Goal: Task Accomplishment & Management: Manage account settings

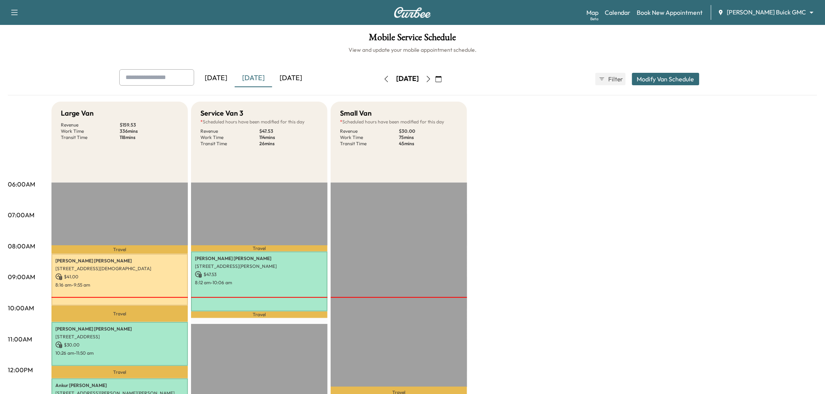
click at [445, 79] on button "button" at bounding box center [438, 79] width 13 height 12
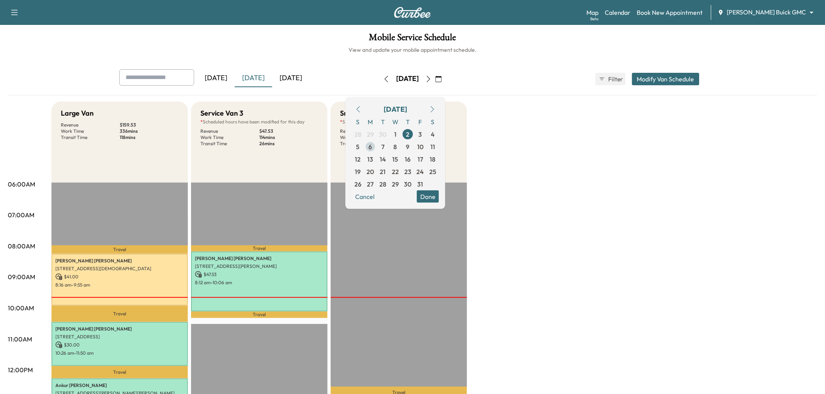
click at [372, 150] on span "6" at bounding box center [371, 146] width 4 height 9
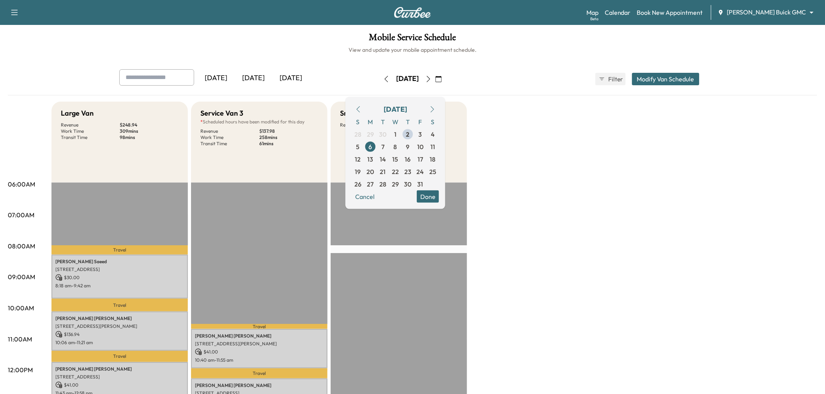
click at [439, 196] on button "Done" at bounding box center [428, 196] width 22 height 12
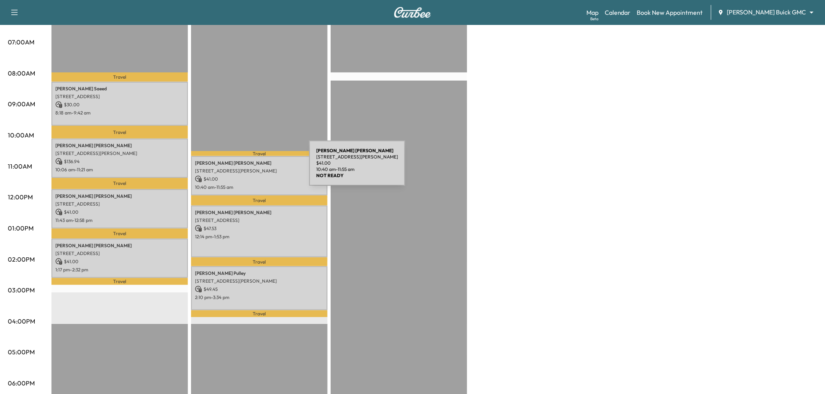
scroll to position [43, 0]
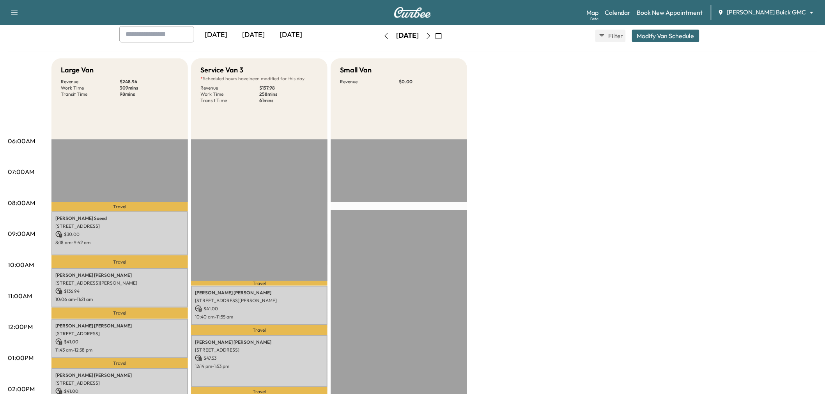
click at [431, 37] on icon "button" at bounding box center [428, 36] width 6 height 6
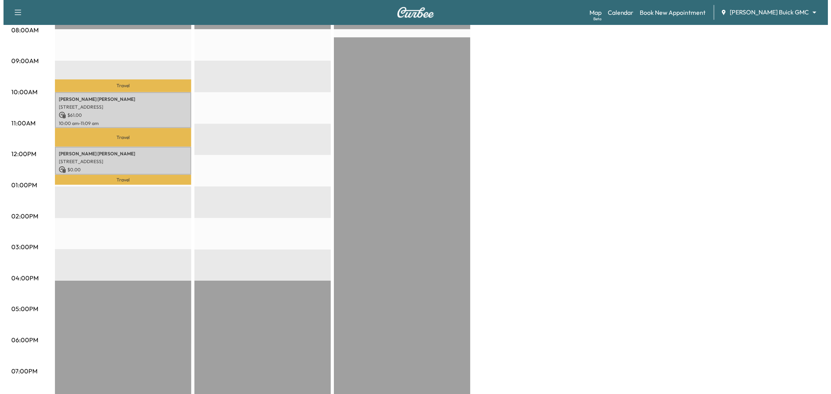
scroll to position [43, 0]
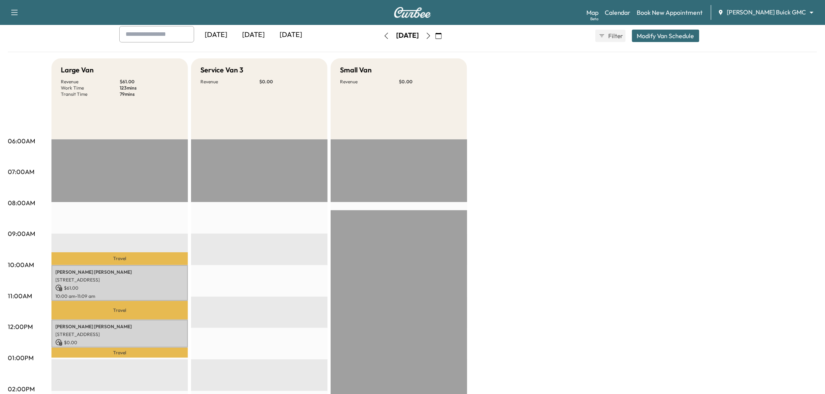
click at [668, 38] on button "Modify Van Schedule" at bounding box center [665, 36] width 67 height 12
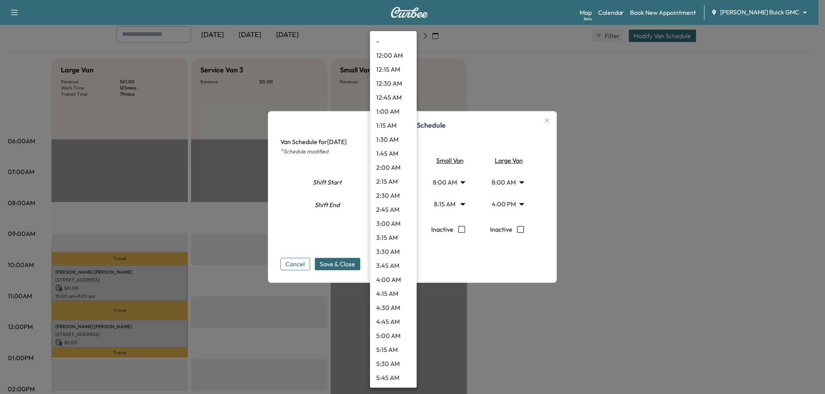
click at [391, 208] on body "Support Log Out Map Beta Calendar Book New Appointment Ewing Buick GMC ********…" at bounding box center [412, 154] width 825 height 394
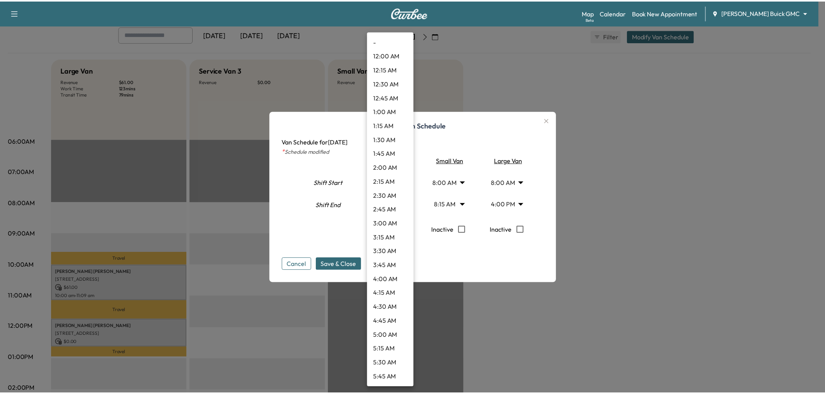
scroll to position [743, 0]
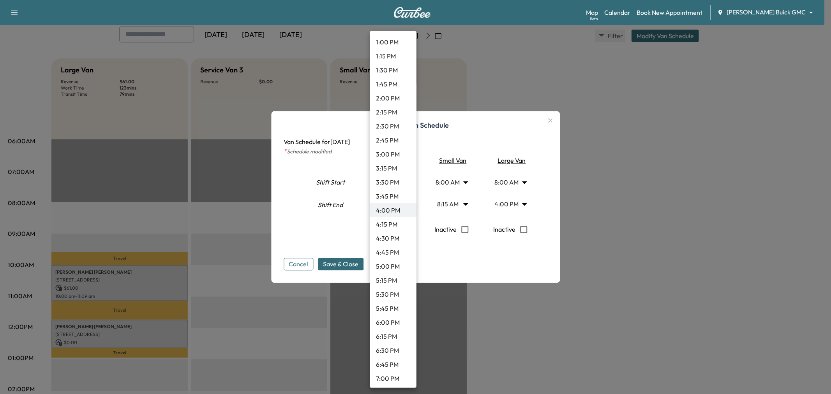
click at [549, 123] on div at bounding box center [415, 197] width 831 height 394
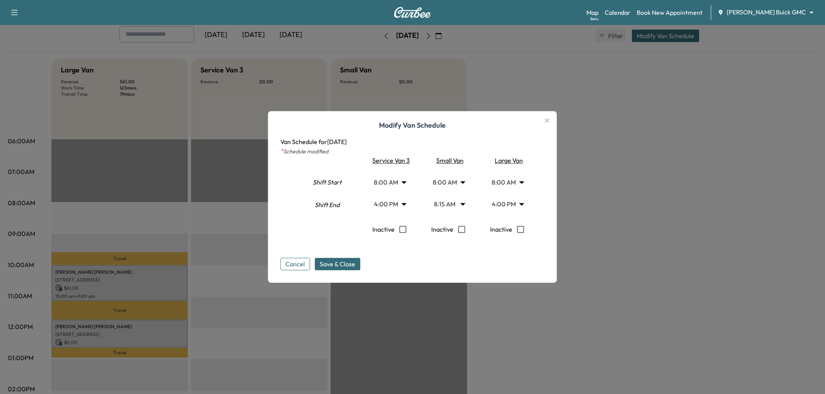
click at [549, 122] on div "- 12:00 AM 12:15 AM 12:30 AM 12:45 AM 1:00 AM 1:15 AM 1:30 AM 1:45 AM 2:00 AM 2…" at bounding box center [412, 197] width 825 height 394
click at [551, 118] on icon "button" at bounding box center [546, 120] width 9 height 9
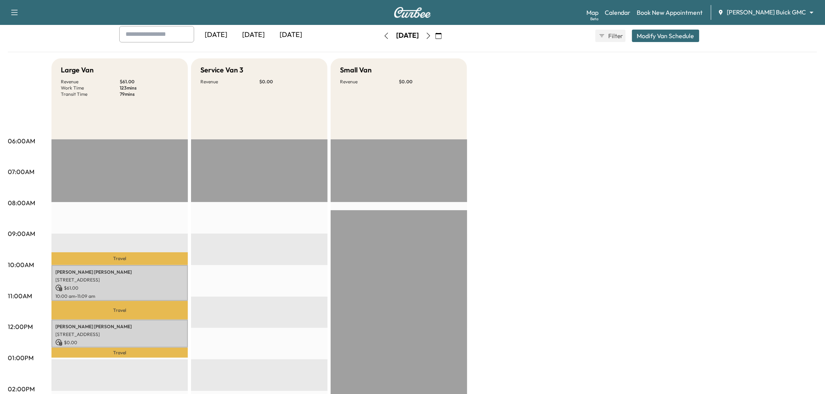
click at [587, 147] on div "Large Van Revenue $ 61.00 Work Time 123 mins Transit Time 79 mins Travel Willia…" at bounding box center [433, 350] width 765 height 585
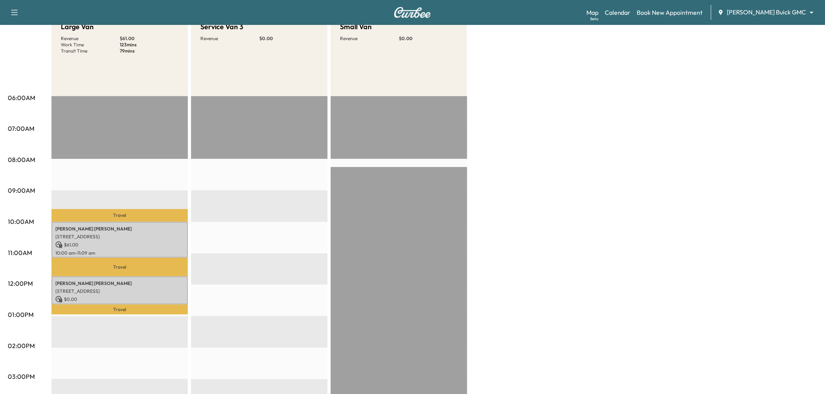
scroll to position [43, 0]
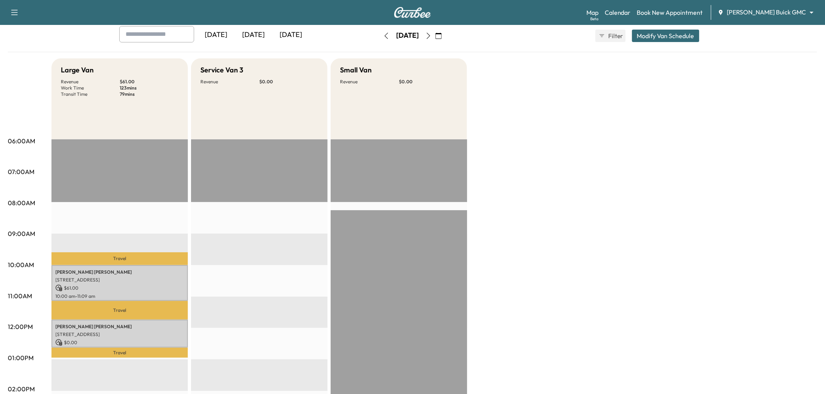
click at [518, 207] on div "Large Van Revenue $ 61.00 Work Time 123 mins Transit Time 79 mins Travel Willia…" at bounding box center [433, 350] width 765 height 585
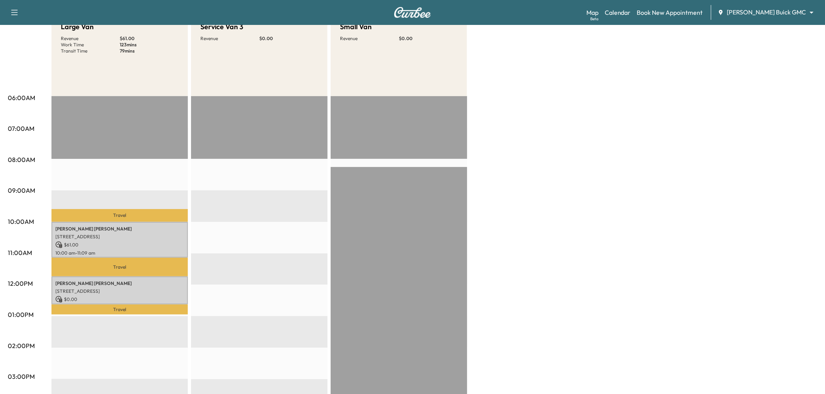
scroll to position [0, 0]
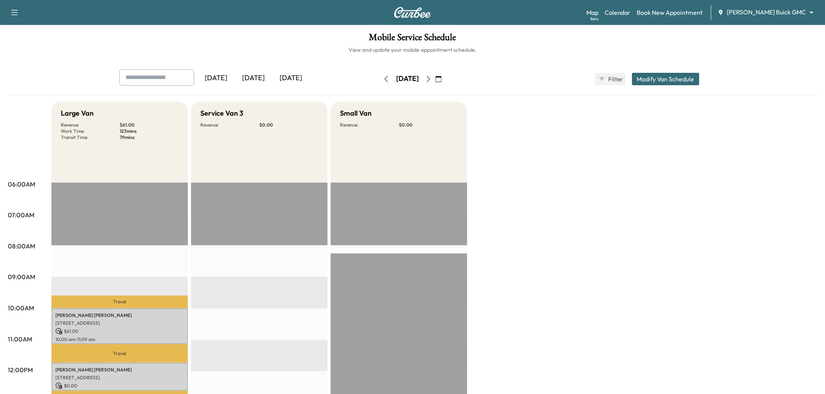
click at [431, 79] on icon "button" at bounding box center [428, 79] width 6 height 6
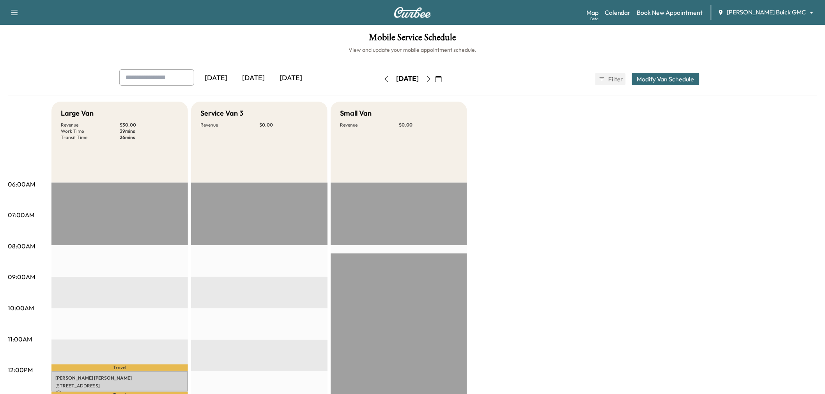
click at [445, 85] on button "button" at bounding box center [438, 79] width 13 height 12
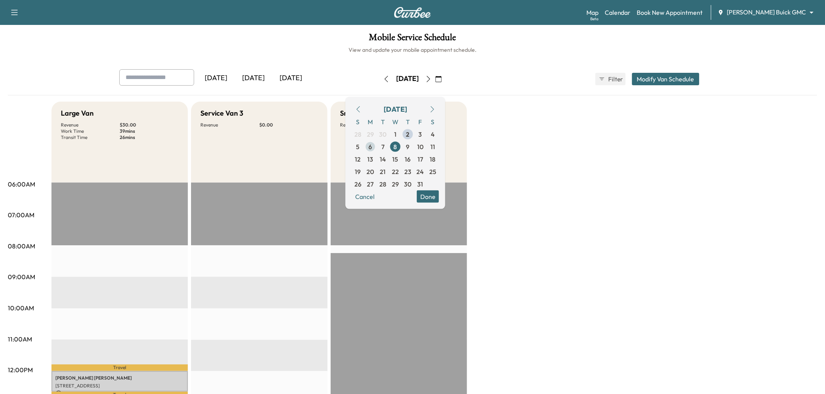
click at [372, 146] on span "6" at bounding box center [371, 146] width 4 height 9
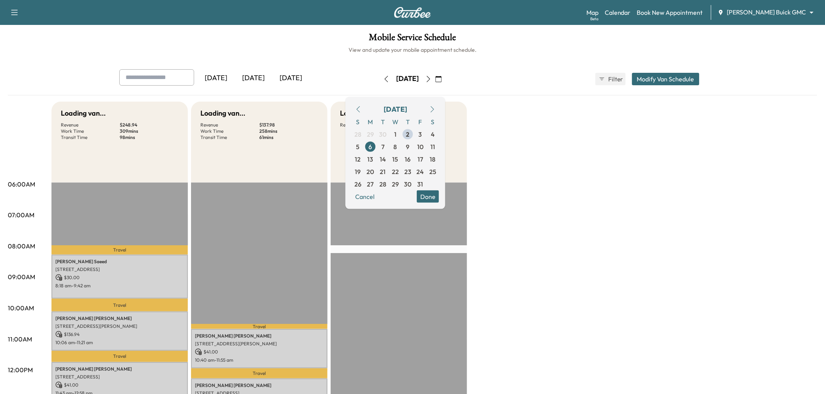
click at [523, 117] on div "Loading van... Revenue $ 248.94 Work Time 309 mins Transit Time 98 mins Travel …" at bounding box center [433, 394] width 765 height 585
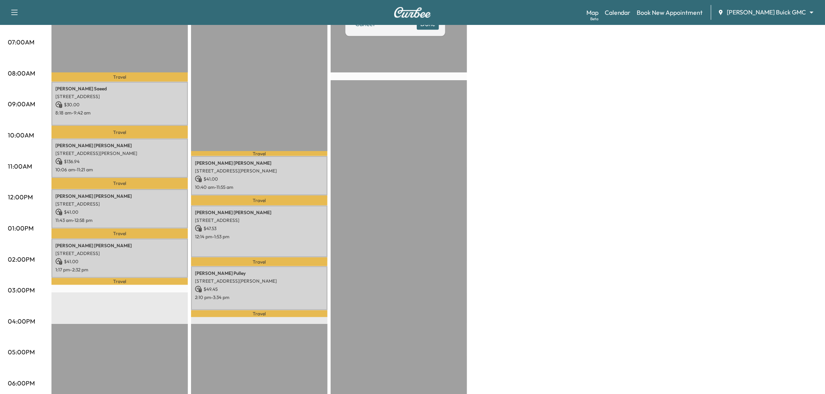
scroll to position [43, 0]
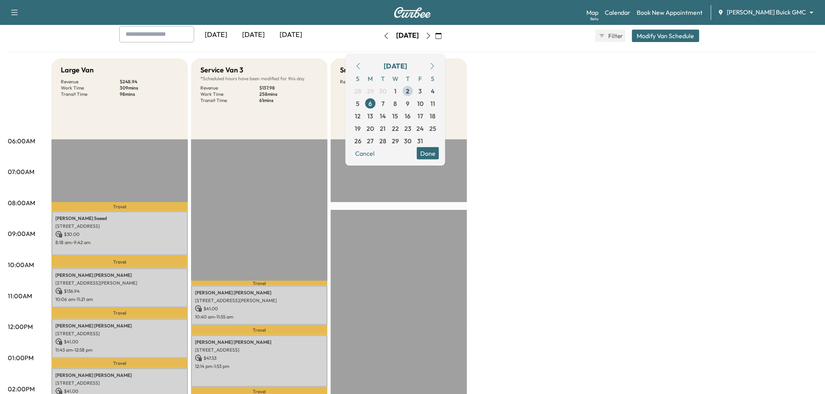
click at [431, 37] on icon "button" at bounding box center [428, 36] width 6 height 6
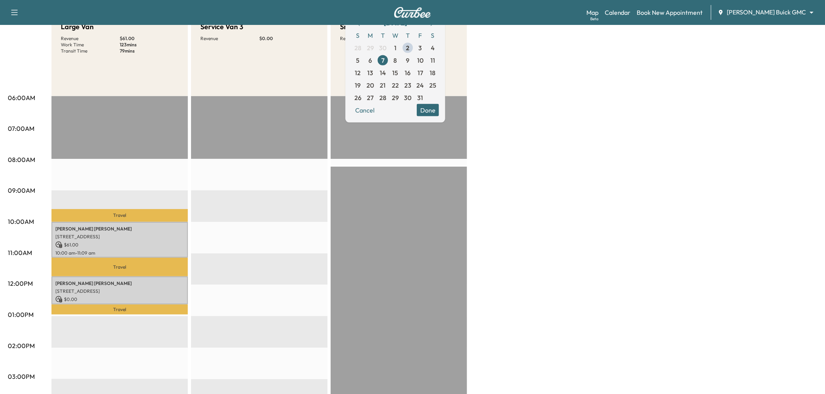
scroll to position [43, 0]
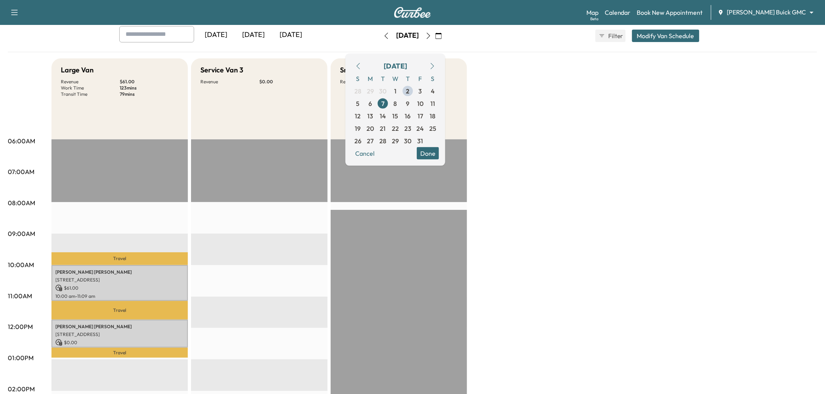
click at [499, 114] on div "Large Van Revenue $ 61.00 Work Time 123 mins Transit Time 79 mins Travel Willia…" at bounding box center [433, 350] width 765 height 585
click at [520, 224] on div "Large Van Revenue $ 61.00 Work Time 123 mins Transit Time 79 mins Travel Willia…" at bounding box center [433, 350] width 765 height 585
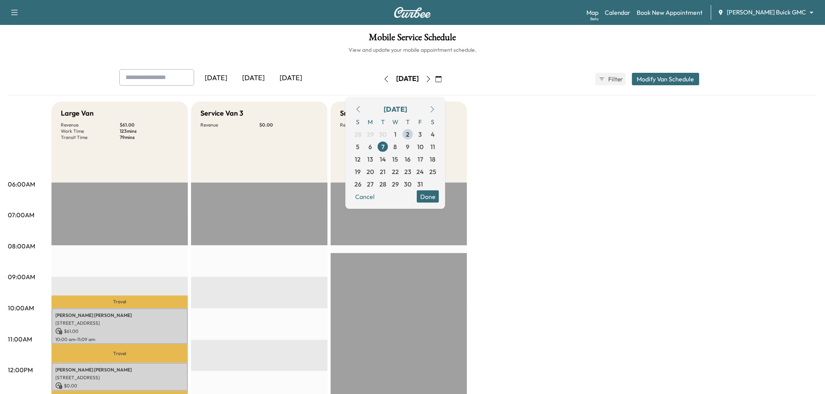
click at [442, 78] on icon "button" at bounding box center [438, 79] width 6 height 6
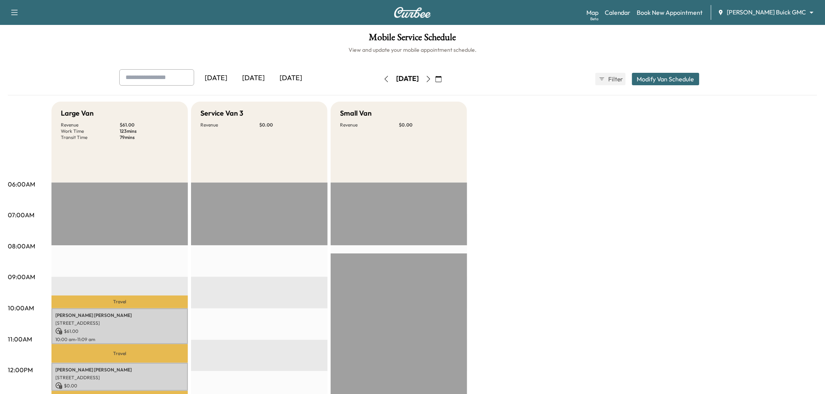
click at [445, 76] on button "button" at bounding box center [438, 79] width 13 height 12
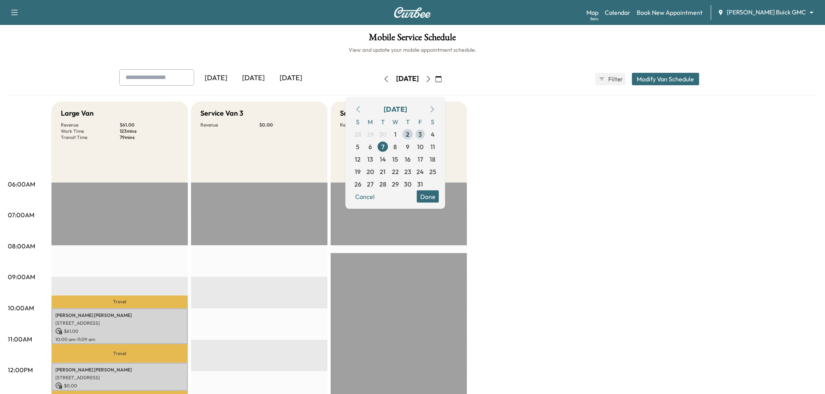
click at [426, 131] on span "3" at bounding box center [420, 134] width 12 height 12
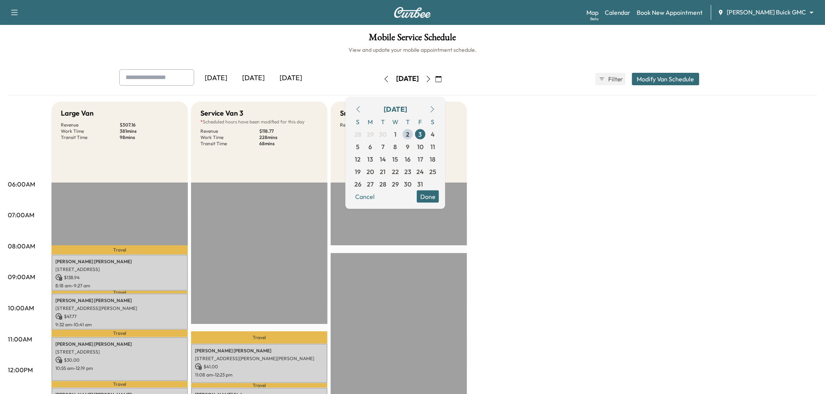
click at [439, 195] on button "Done" at bounding box center [428, 196] width 22 height 12
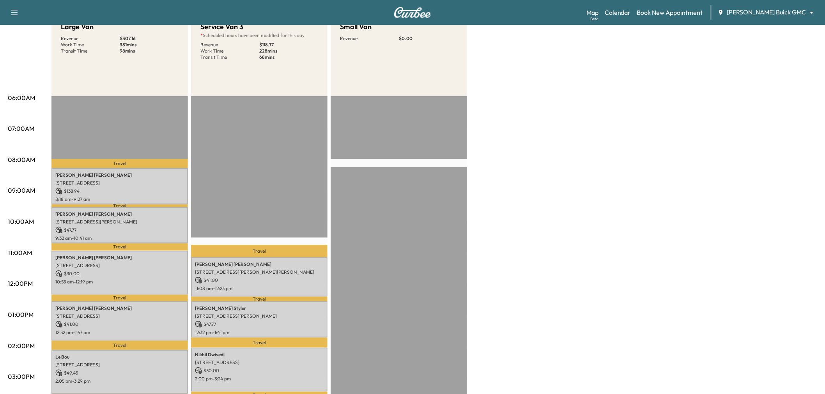
scroll to position [130, 0]
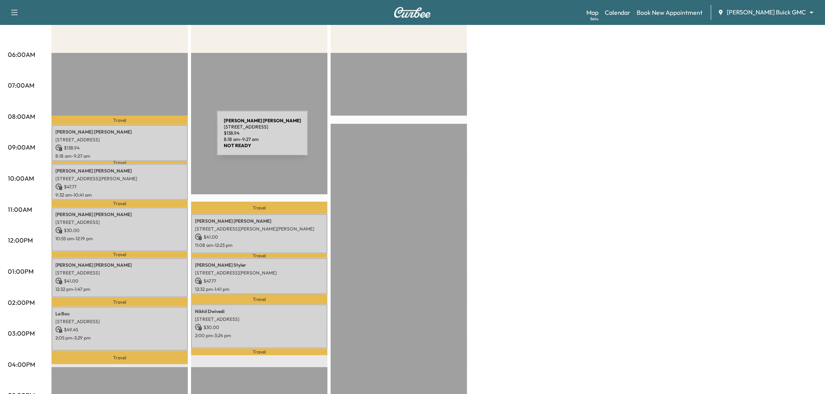
click at [157, 138] on p "1866 Prairie Creek Trail, Frisco, TX 75034, United States of America" at bounding box center [119, 140] width 129 height 6
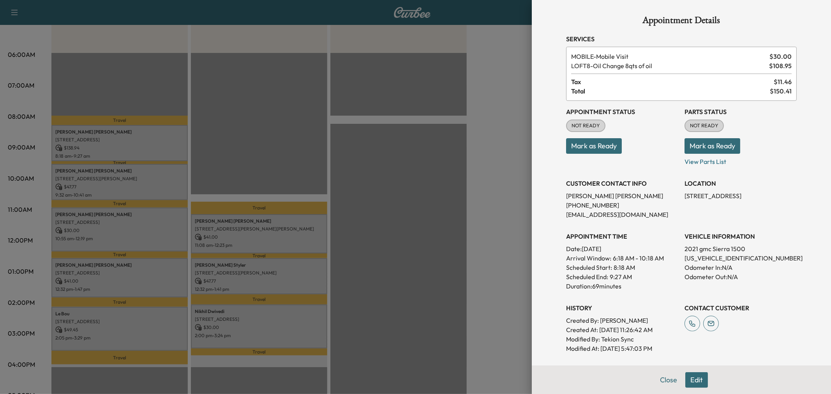
click at [157, 198] on div at bounding box center [415, 197] width 831 height 394
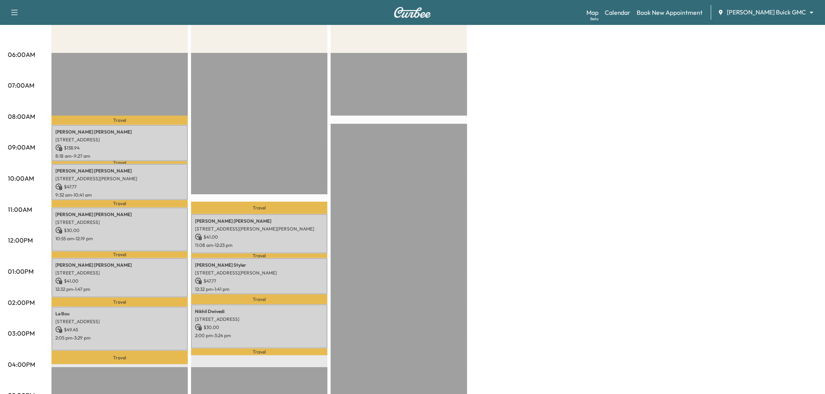
click at [157, 200] on p "Travel" at bounding box center [119, 203] width 136 height 7
click at [155, 192] on p "9:32 am - 10:41 am" at bounding box center [119, 195] width 129 height 6
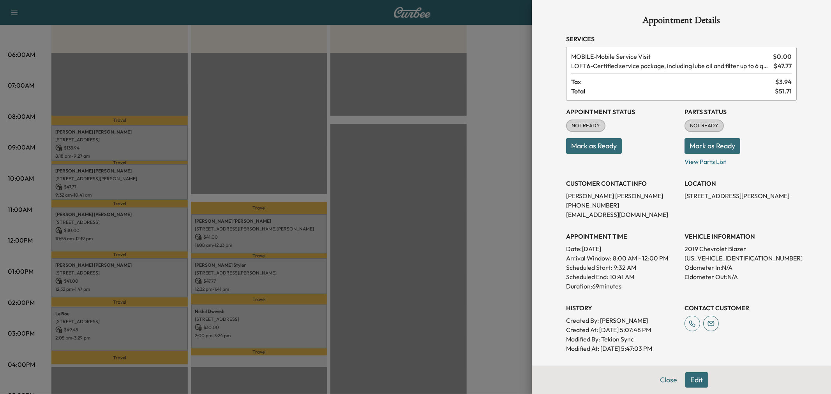
click at [155, 192] on div at bounding box center [415, 197] width 831 height 394
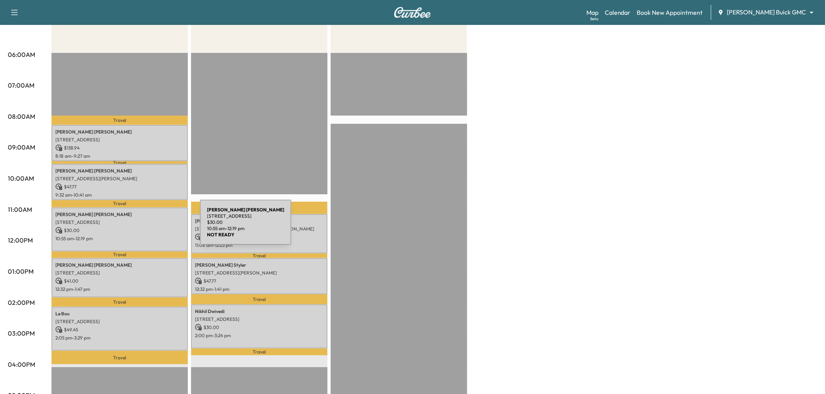
click at [141, 227] on p "$ 30.00" at bounding box center [119, 230] width 129 height 7
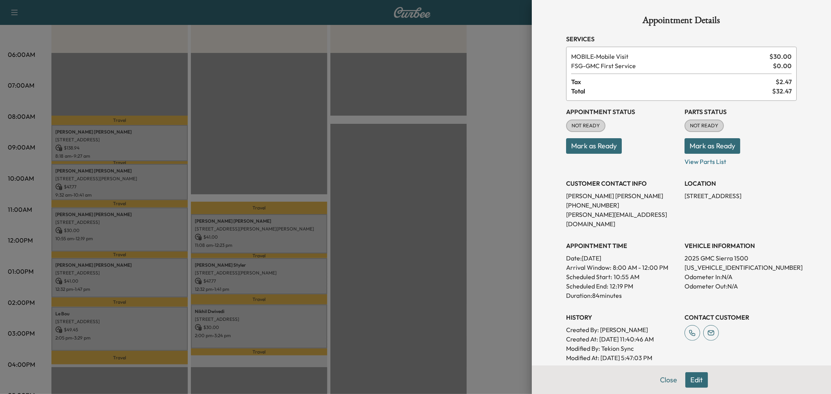
click at [141, 227] on div at bounding box center [415, 197] width 831 height 394
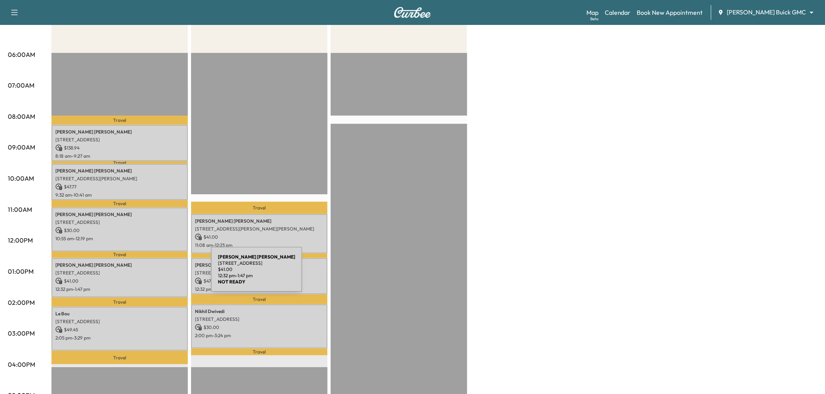
click at [152, 278] on p "$ 41.00" at bounding box center [119, 281] width 129 height 7
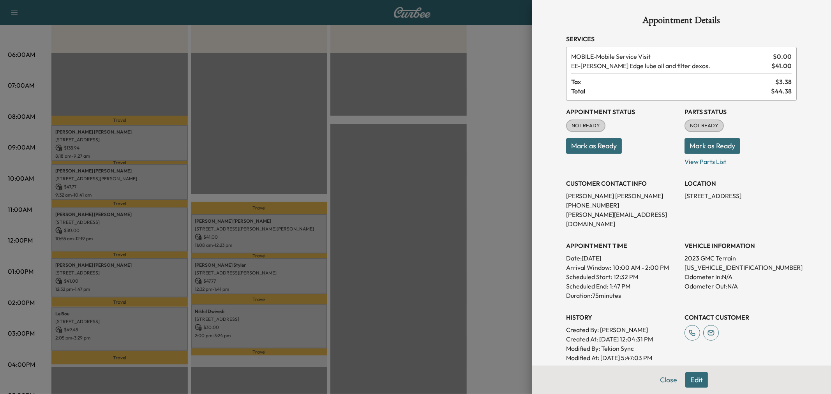
click at [152, 274] on div at bounding box center [415, 197] width 831 height 394
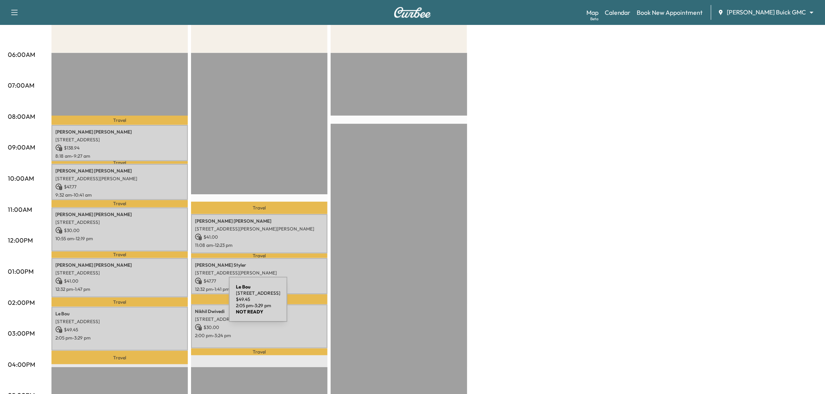
click at [171, 322] on div "Le Bou 817 Lake Cove Dr, Little Elm, TX 75068, USA $ 49.45 2:05 pm - 3:29 pm" at bounding box center [119, 329] width 136 height 44
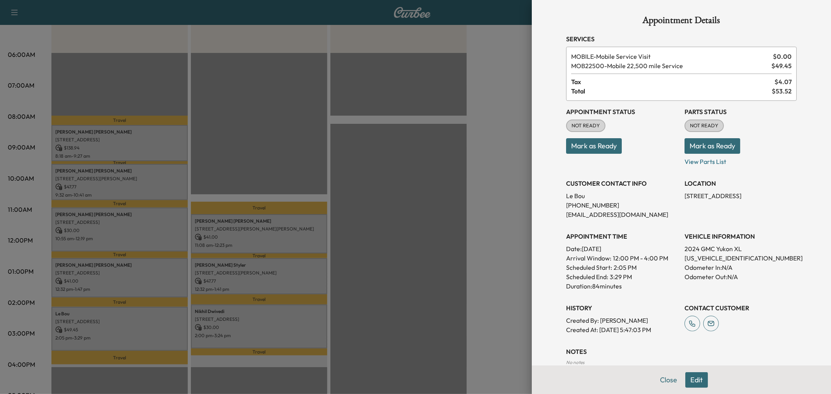
click at [171, 322] on div at bounding box center [415, 197] width 831 height 394
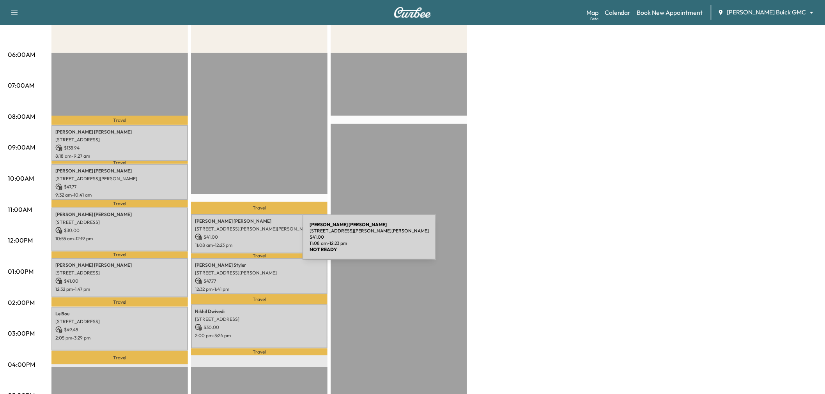
click at [244, 234] on p "$ 41.00" at bounding box center [259, 237] width 129 height 7
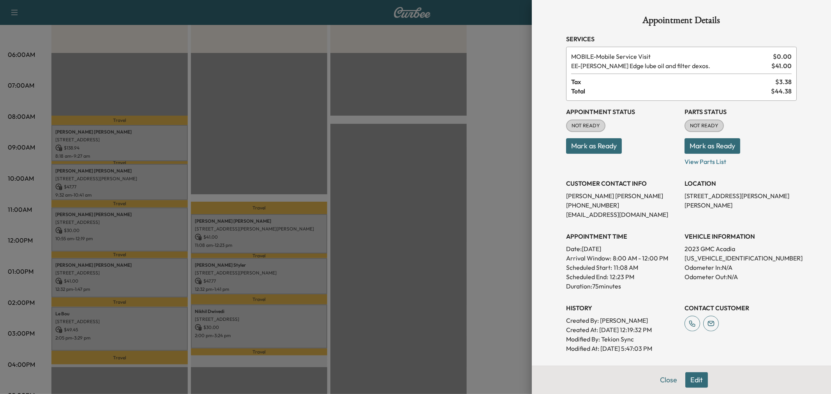
click at [244, 232] on div at bounding box center [415, 197] width 831 height 394
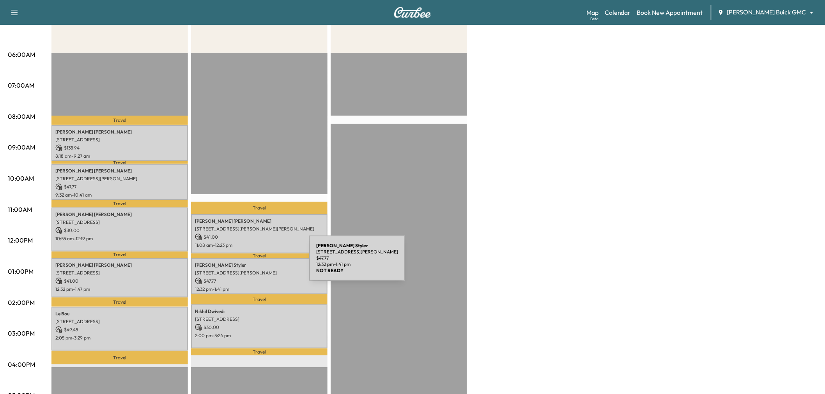
click at [255, 270] on p "4509 Cherokee Dr, McKinney, TX 75072, United States of America" at bounding box center [259, 273] width 129 height 6
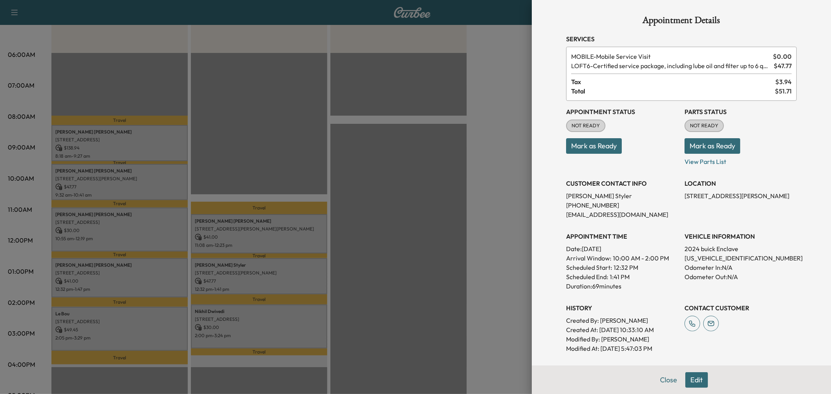
click at [256, 271] on div at bounding box center [415, 197] width 831 height 394
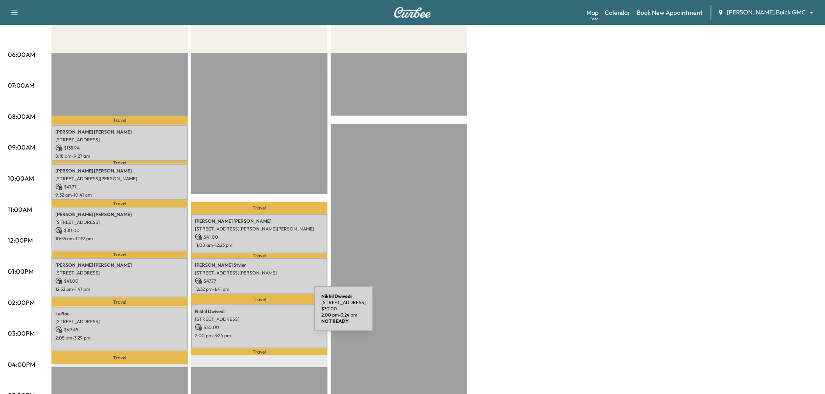
click at [256, 316] on p "8624 Berwick Dr, Plano, TX 75025, USA" at bounding box center [259, 319] width 129 height 6
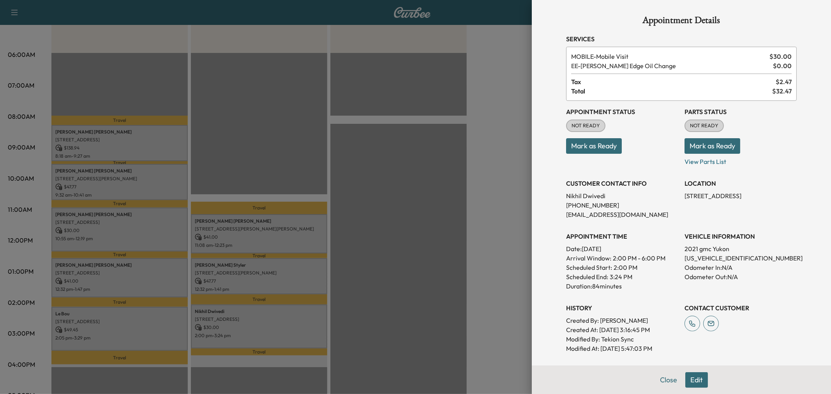
click at [256, 316] on div at bounding box center [415, 197] width 831 height 394
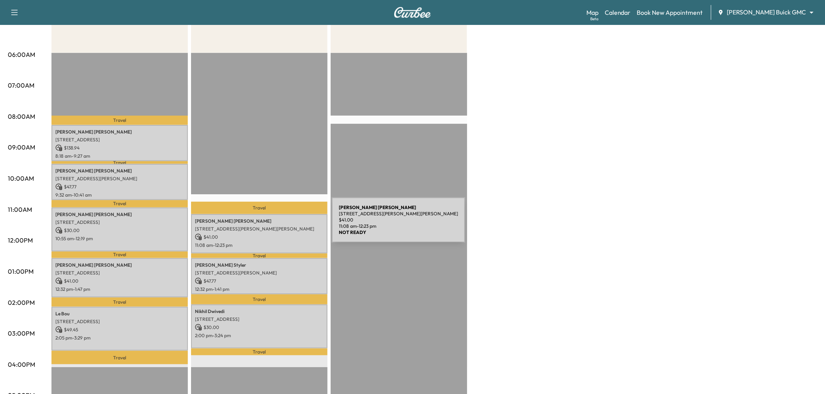
click at [273, 226] on p "2109 TIMOTHY DR, MCKINNEY, TX 75071, USA" at bounding box center [259, 229] width 129 height 6
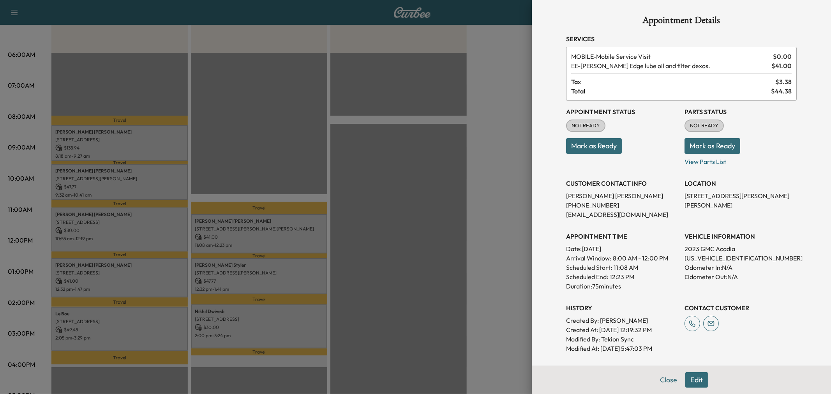
click at [270, 242] on div at bounding box center [415, 197] width 831 height 394
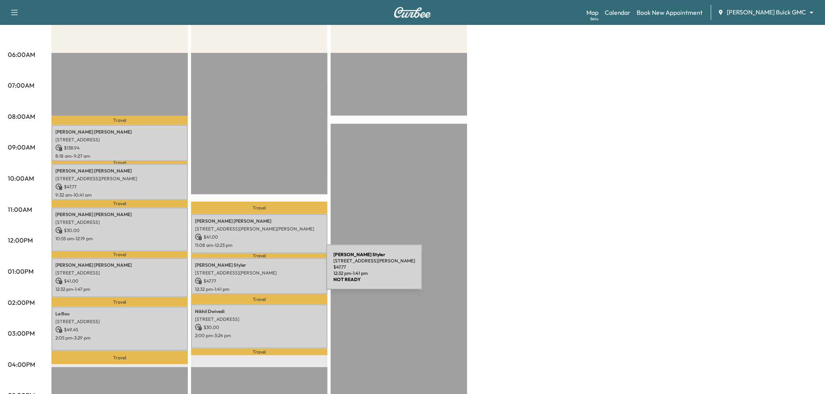
click at [268, 272] on p "4509 Cherokee Dr, McKinney, TX 75072, United States of America" at bounding box center [259, 273] width 129 height 6
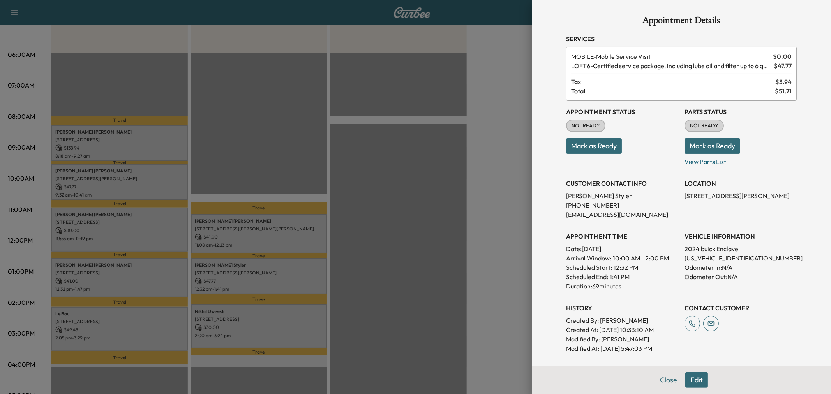
click at [268, 273] on div at bounding box center [415, 197] width 831 height 394
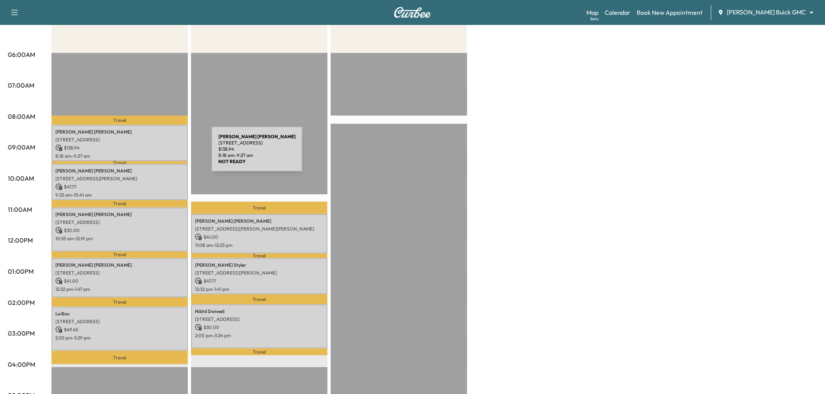
click at [153, 154] on p "8:18 am - 9:27 am" at bounding box center [119, 156] width 129 height 6
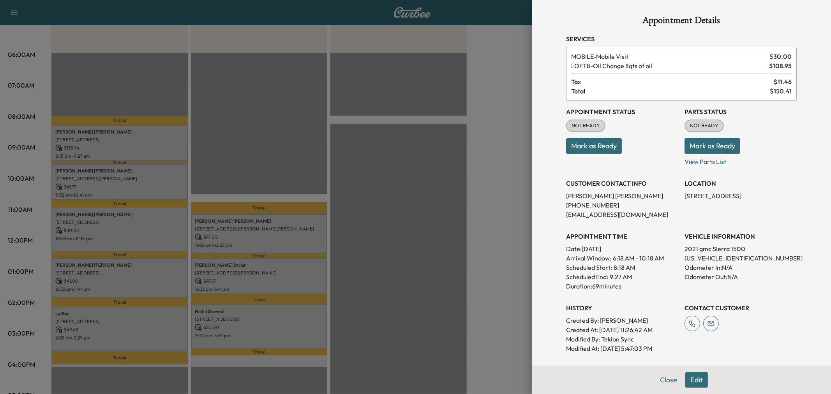
click at [153, 154] on div at bounding box center [415, 197] width 831 height 394
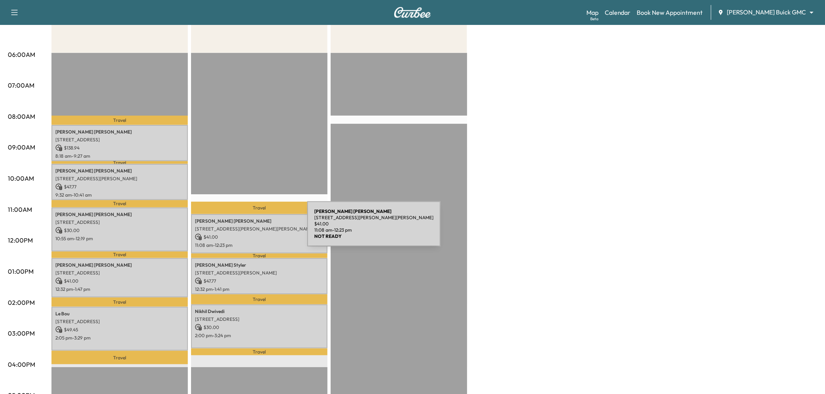
click at [249, 229] on p "2109 TIMOTHY DR, MCKINNEY, TX 75071, USA" at bounding box center [259, 229] width 129 height 6
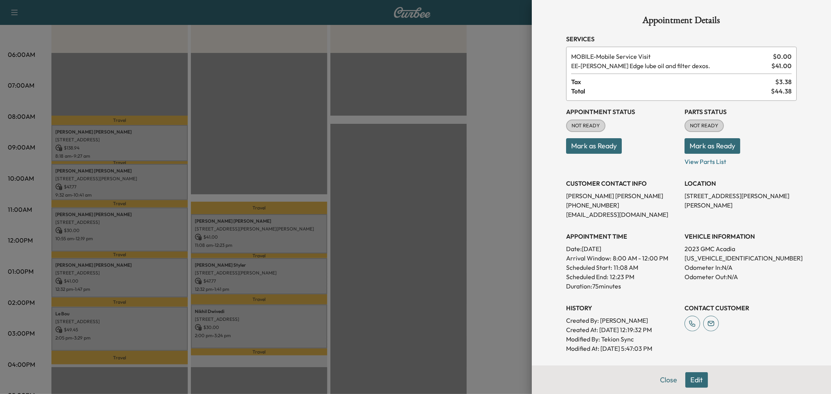
click at [267, 275] on div at bounding box center [415, 197] width 831 height 394
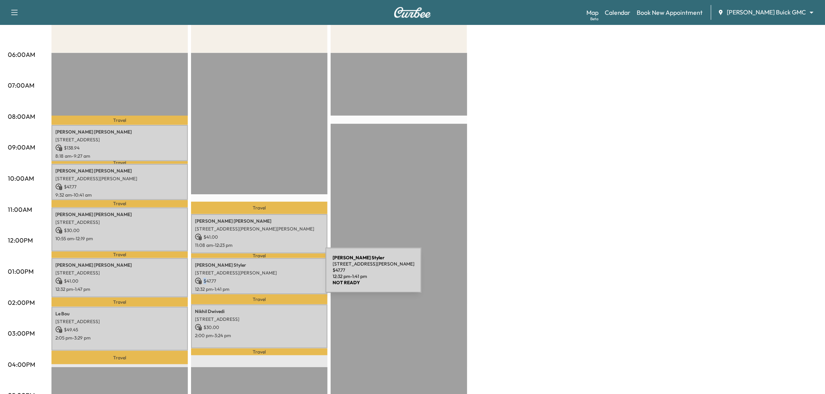
click at [267, 278] on p "$ 47.77" at bounding box center [259, 281] width 129 height 7
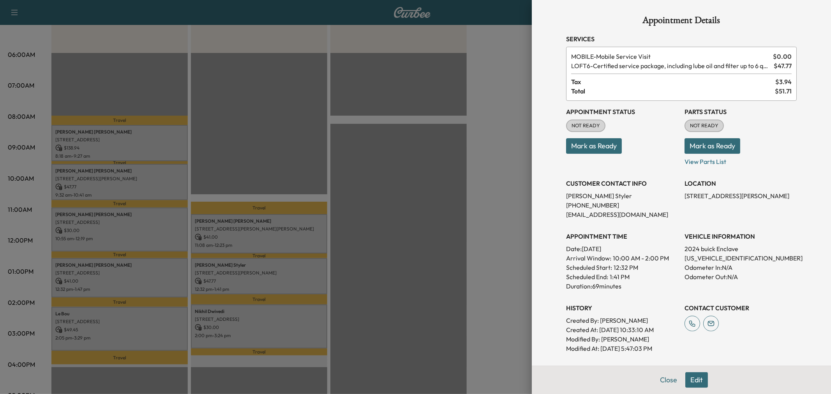
click at [267, 275] on div at bounding box center [415, 197] width 831 height 394
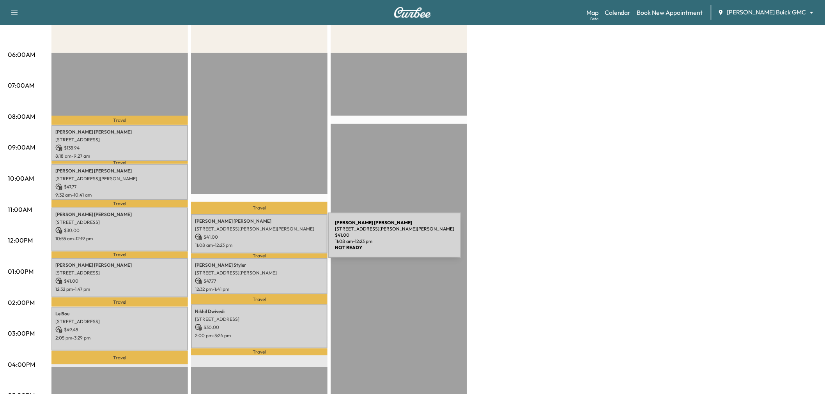
click at [269, 242] on p "11:08 am - 12:23 pm" at bounding box center [259, 245] width 129 height 6
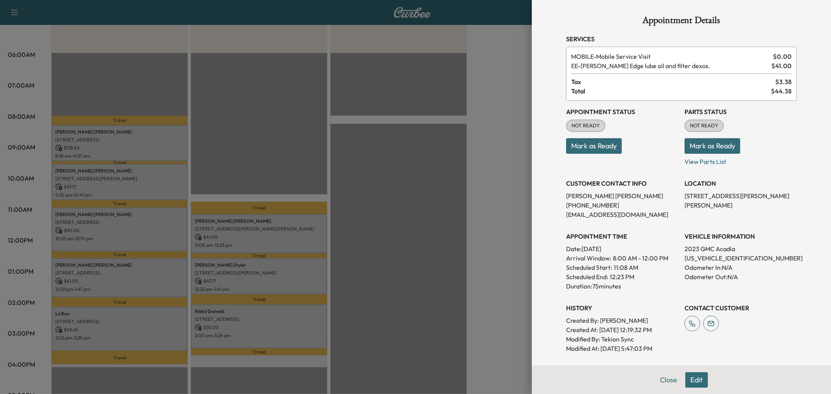
click at [269, 240] on div at bounding box center [415, 197] width 831 height 394
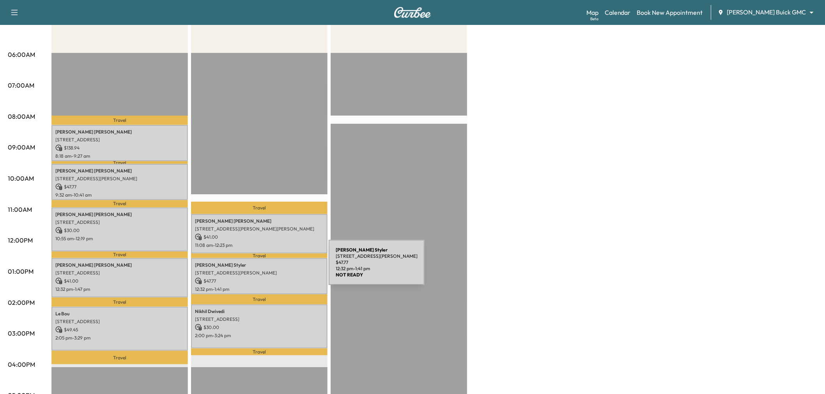
click at [270, 272] on p "4509 Cherokee Dr, McKinney, TX 75072, United States of America" at bounding box center [259, 273] width 129 height 6
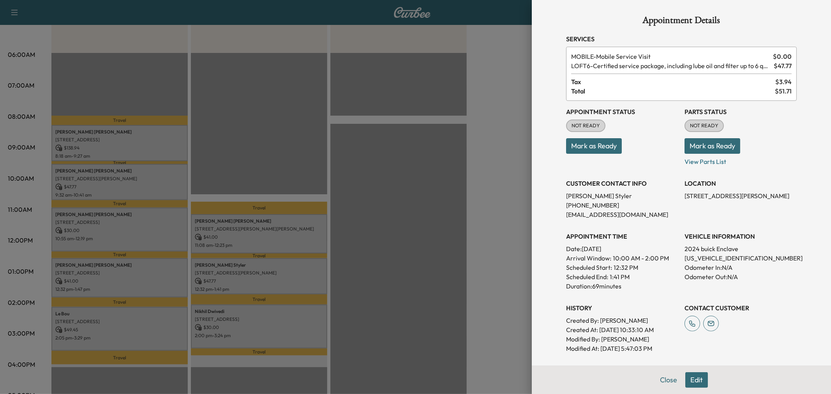
click at [281, 315] on div at bounding box center [415, 197] width 831 height 394
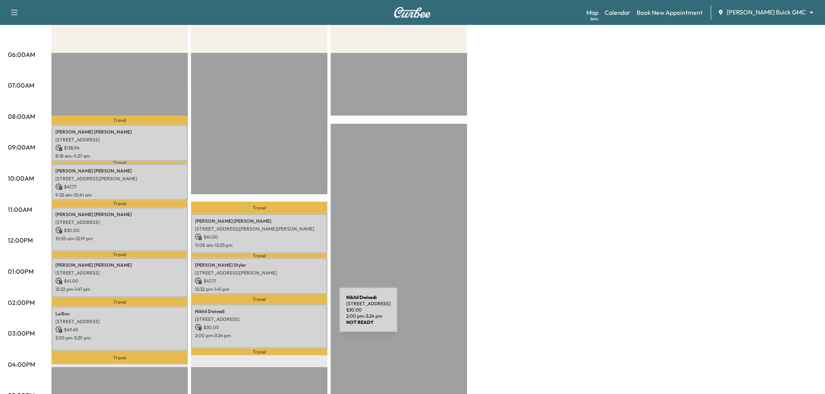
click at [281, 316] on p "8624 Berwick Dr, Plano, TX 75025, USA" at bounding box center [259, 319] width 129 height 6
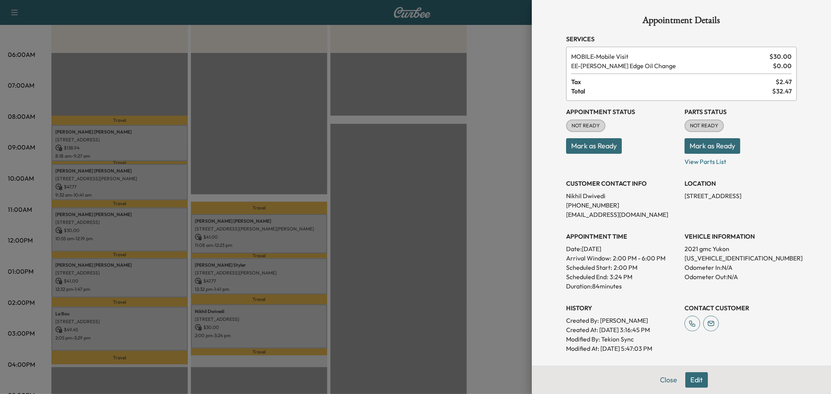
click at [299, 320] on div at bounding box center [415, 197] width 831 height 394
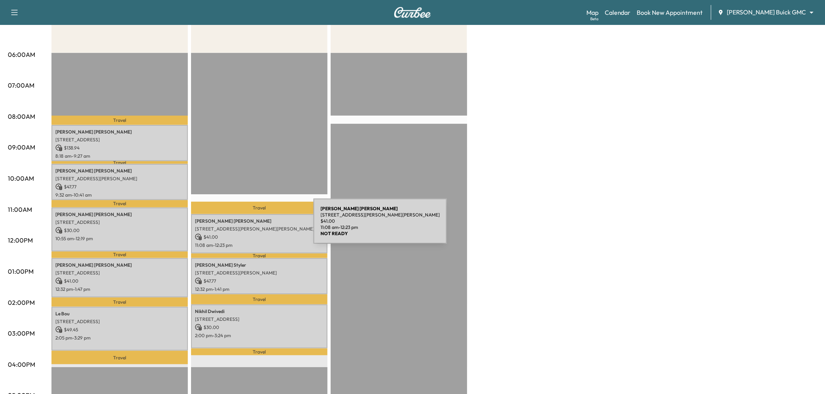
click at [256, 234] on p "$ 41.00" at bounding box center [259, 237] width 129 height 7
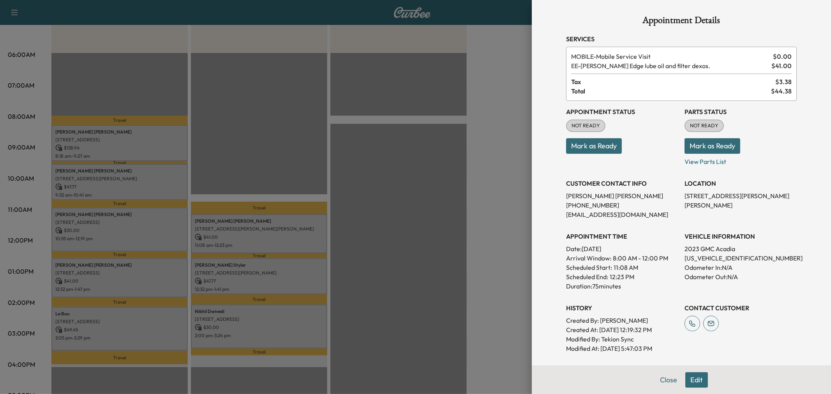
click at [260, 239] on div at bounding box center [415, 197] width 831 height 394
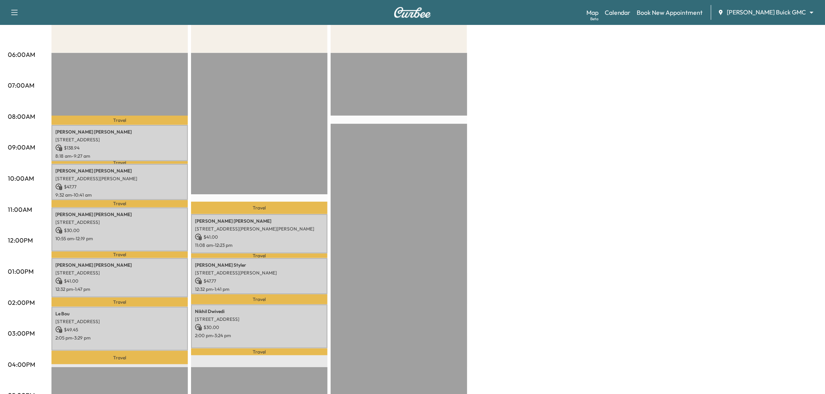
click at [274, 271] on p "4509 Cherokee Dr, McKinney, TX 75072, United States of America" at bounding box center [259, 273] width 129 height 6
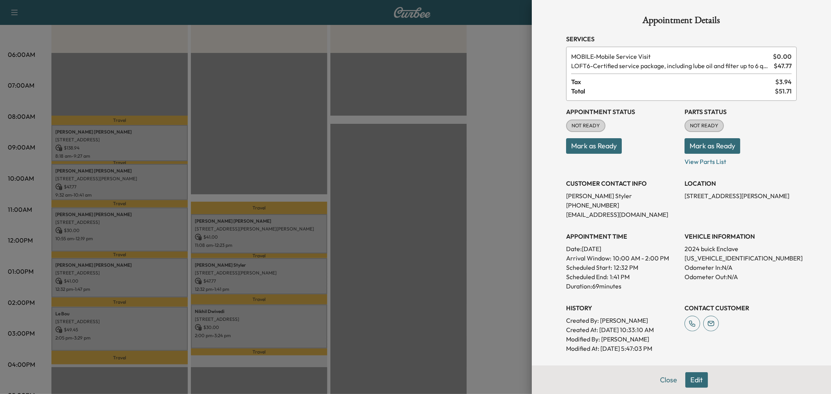
click at [274, 271] on div at bounding box center [415, 197] width 831 height 394
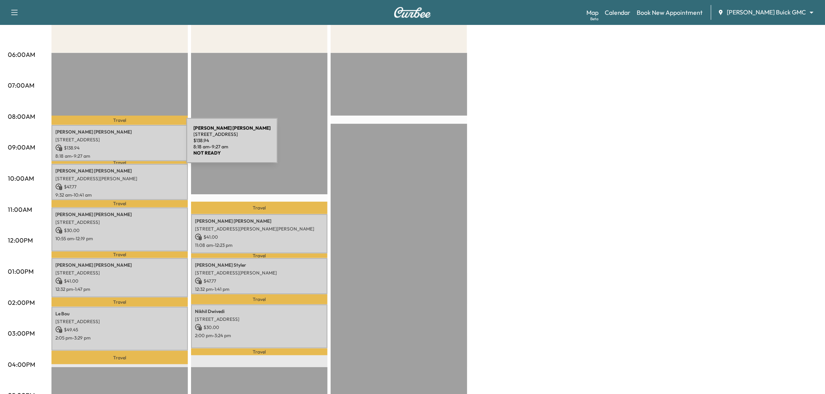
click at [128, 145] on p "$ 138.94" at bounding box center [119, 148] width 129 height 7
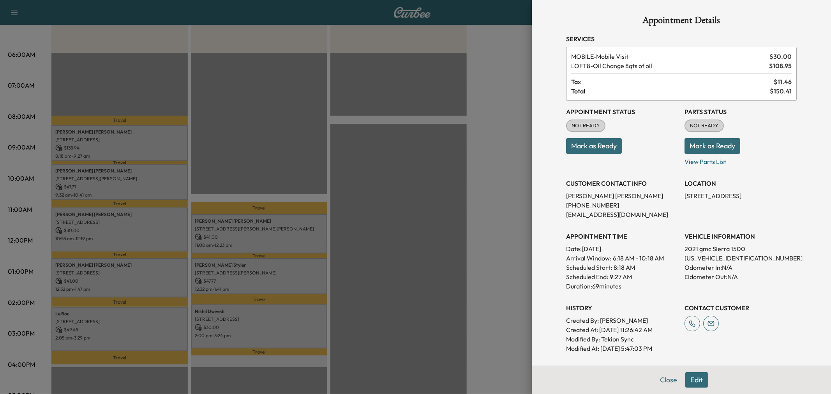
click at [127, 151] on div at bounding box center [415, 197] width 831 height 394
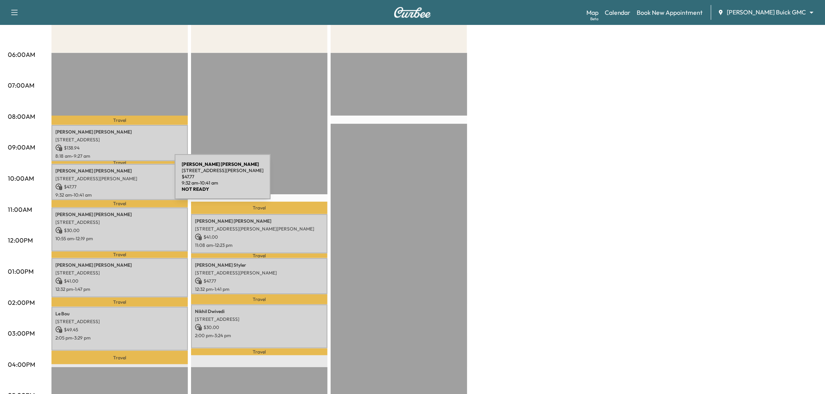
click at [116, 184] on p "$ 47.77" at bounding box center [119, 187] width 129 height 7
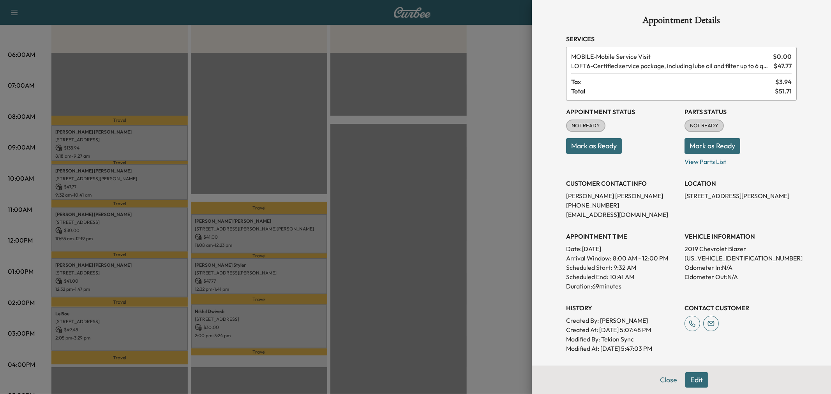
click at [116, 182] on div at bounding box center [415, 197] width 831 height 394
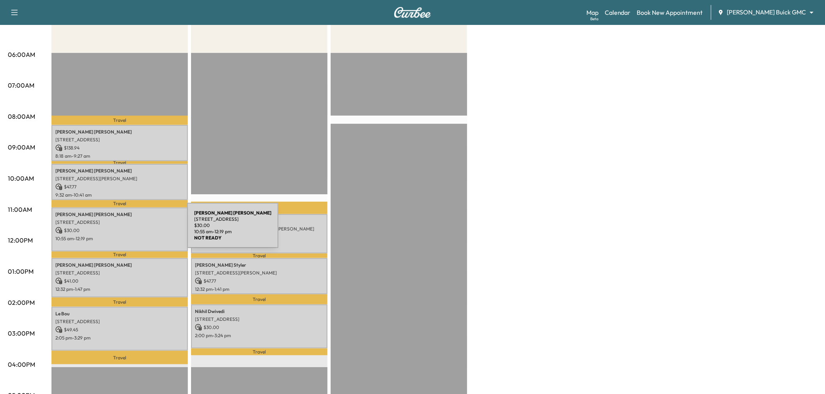
click at [129, 230] on p "$ 30.00" at bounding box center [119, 230] width 129 height 7
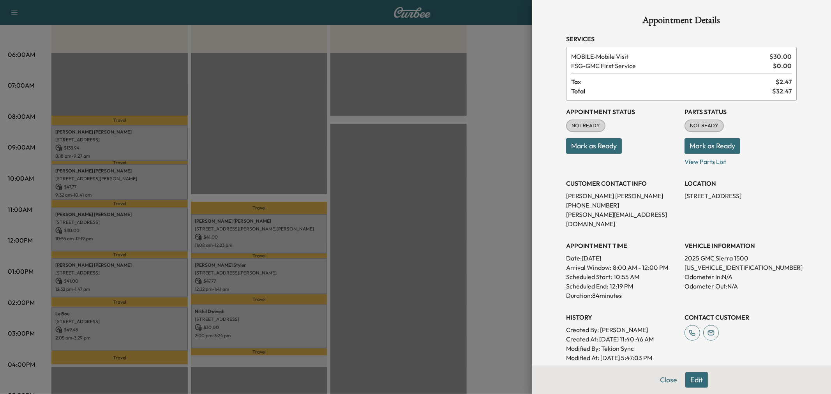
click at [131, 231] on div at bounding box center [415, 197] width 831 height 394
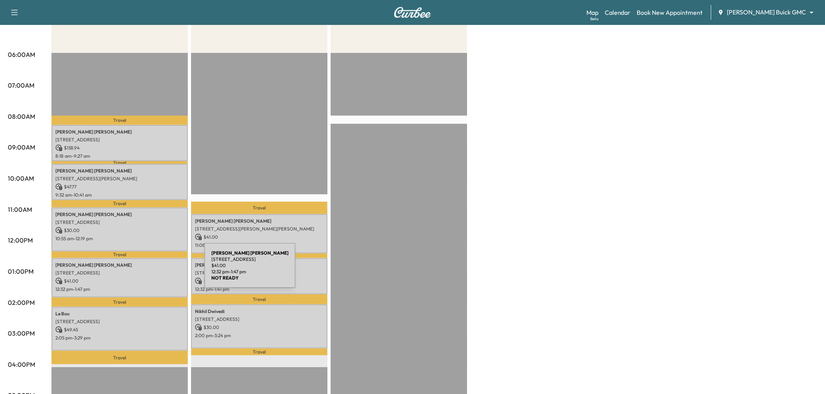
click at [146, 270] on p "831 Echo Dr, Prosper, TX 75078, USA" at bounding box center [119, 273] width 129 height 6
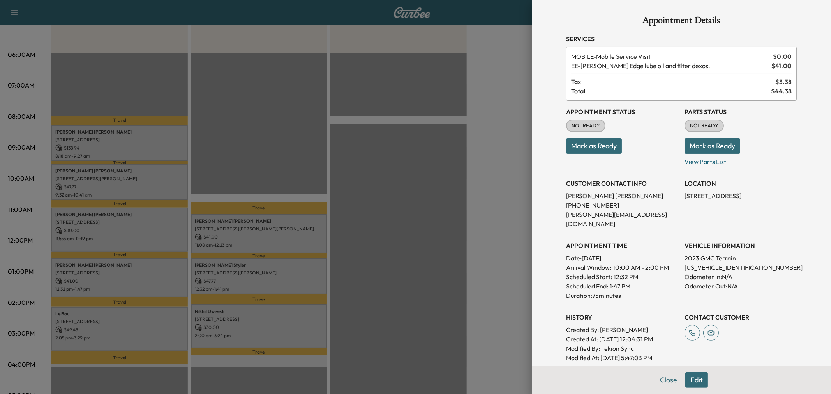
click at [146, 270] on div at bounding box center [415, 197] width 831 height 394
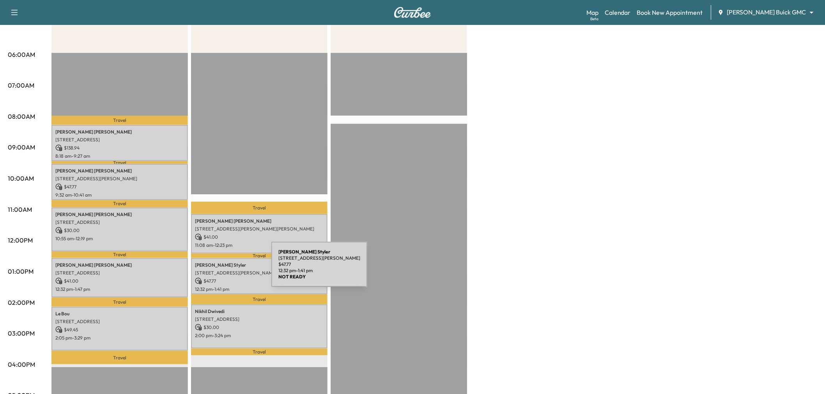
click at [213, 270] on p "4509 Cherokee Dr, McKinney, TX 75072, United States of America" at bounding box center [259, 273] width 129 height 6
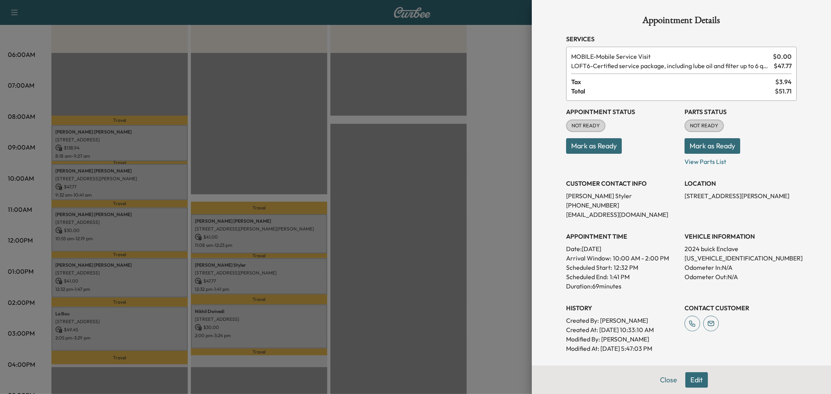
click at [213, 269] on div at bounding box center [415, 197] width 831 height 394
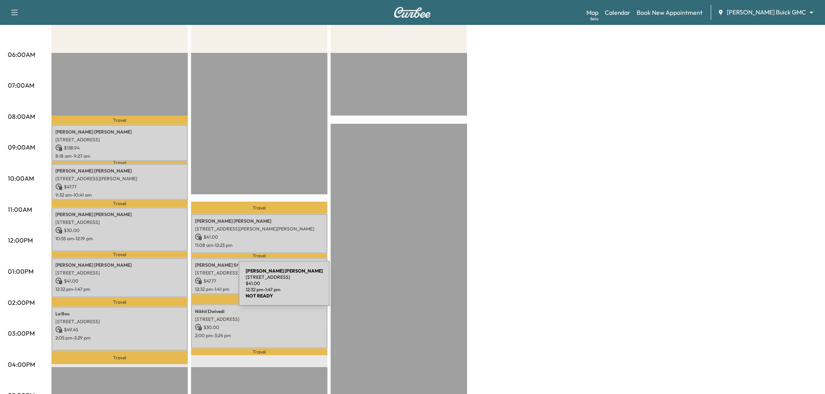
click at [141, 322] on div "Le Bou 817 Lake Cove Dr, Little Elm, TX 75068, USA $ 49.45 2:05 pm - 3:29 pm" at bounding box center [119, 329] width 136 height 44
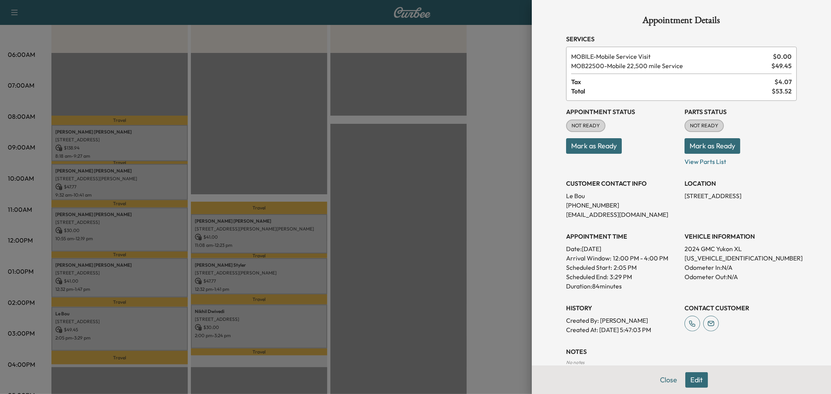
click at [144, 330] on div at bounding box center [415, 197] width 831 height 394
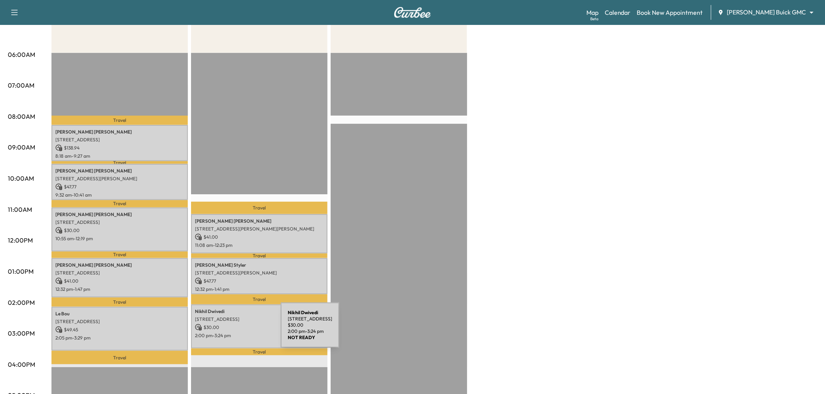
click at [244, 333] on p "2:00 pm - 3:24 pm" at bounding box center [259, 336] width 129 height 6
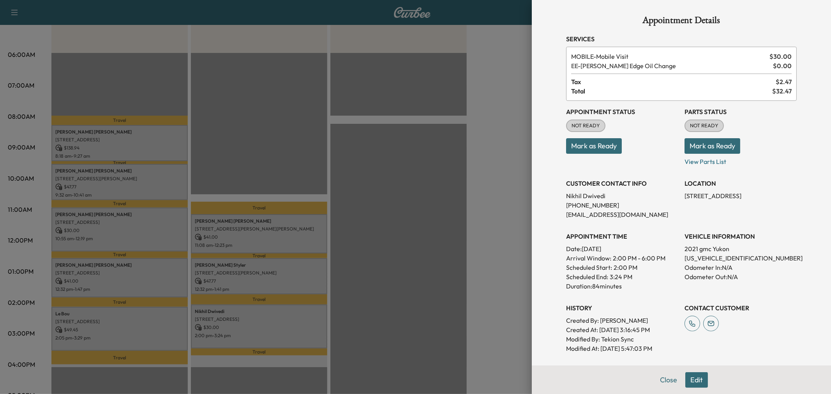
click at [244, 332] on div at bounding box center [415, 197] width 831 height 394
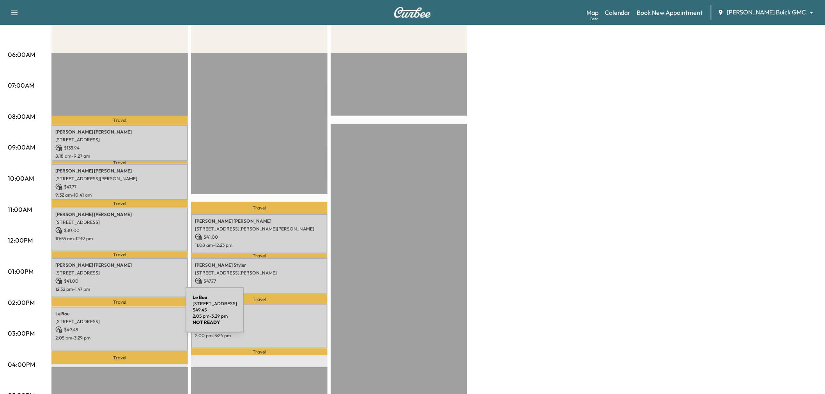
click at [127, 319] on p "817 Lake Cove Dr, Little Elm, TX 75068, USA" at bounding box center [119, 322] width 129 height 6
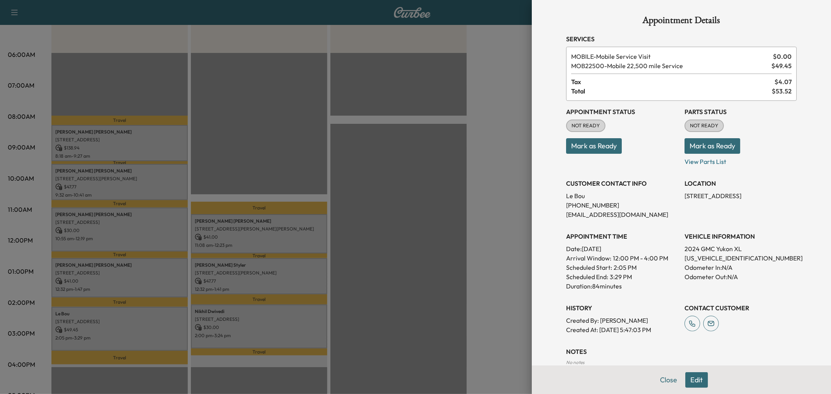
click at [367, 201] on div at bounding box center [415, 197] width 831 height 394
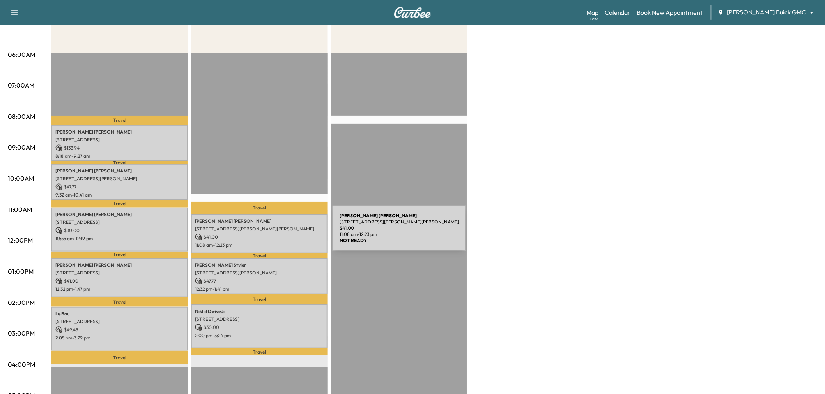
click at [274, 234] on p "$ 41.00" at bounding box center [259, 237] width 129 height 7
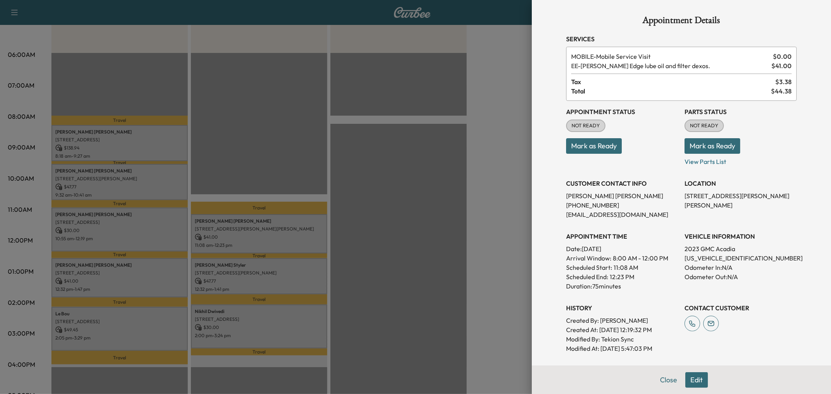
click at [275, 272] on div at bounding box center [415, 197] width 831 height 394
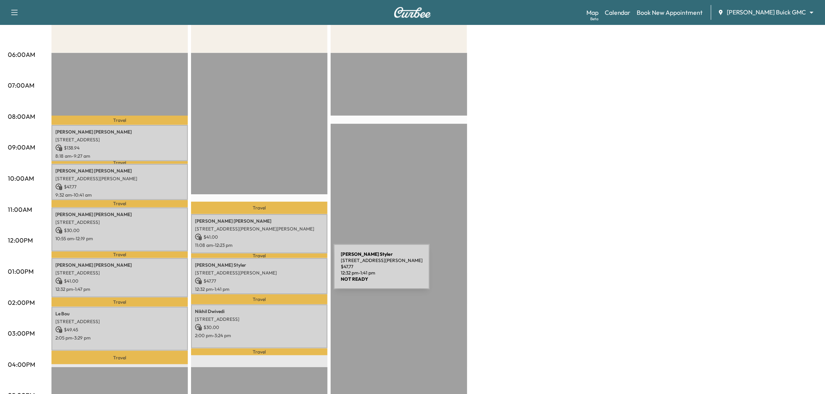
click at [275, 272] on p "4509 Cherokee Dr, McKinney, TX 75072, United States of America" at bounding box center [259, 273] width 129 height 6
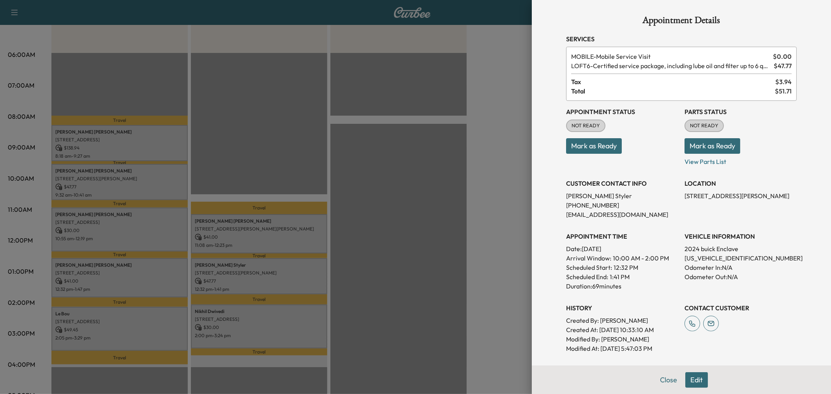
click at [273, 314] on div at bounding box center [415, 197] width 831 height 394
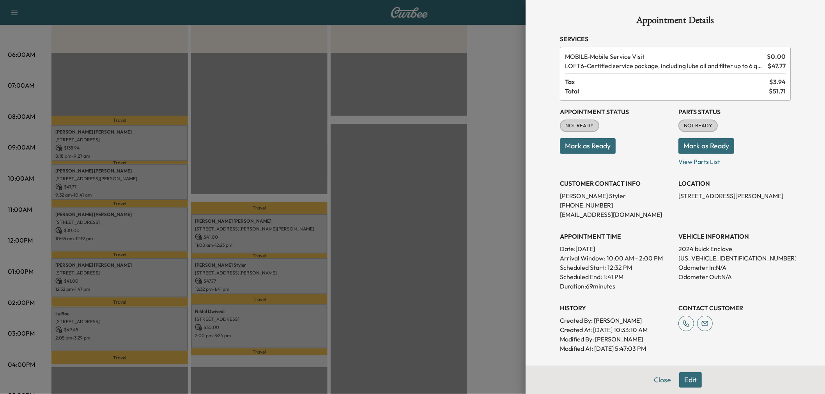
click at [273, 316] on p "8624 Berwick Dr, Plano, TX 75025, USA" at bounding box center [259, 319] width 129 height 6
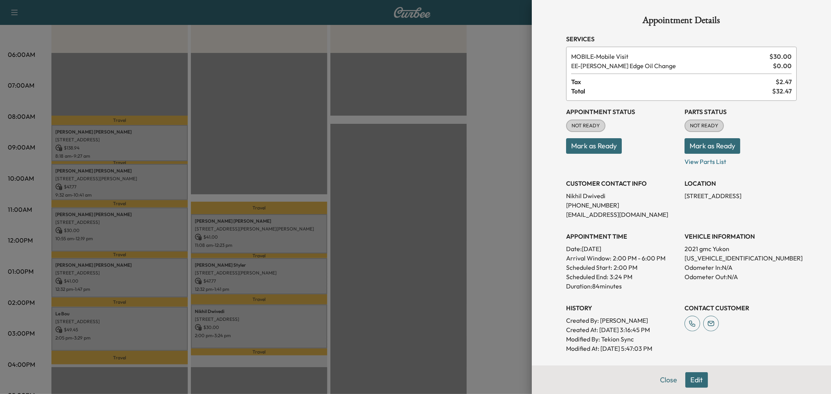
click at [273, 314] on div at bounding box center [415, 197] width 831 height 394
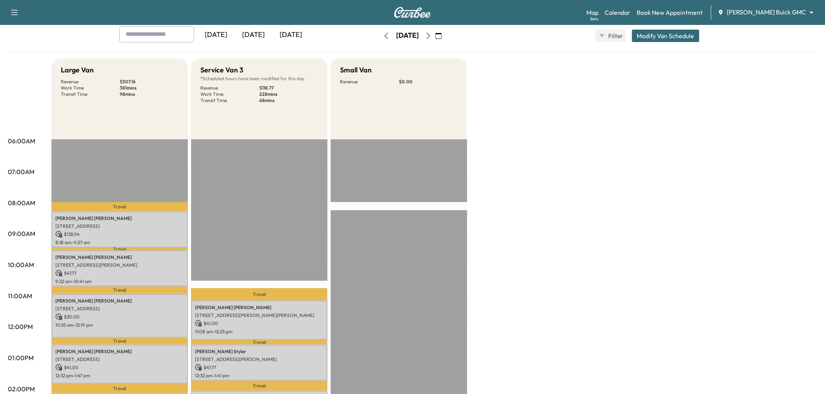
scroll to position [0, 0]
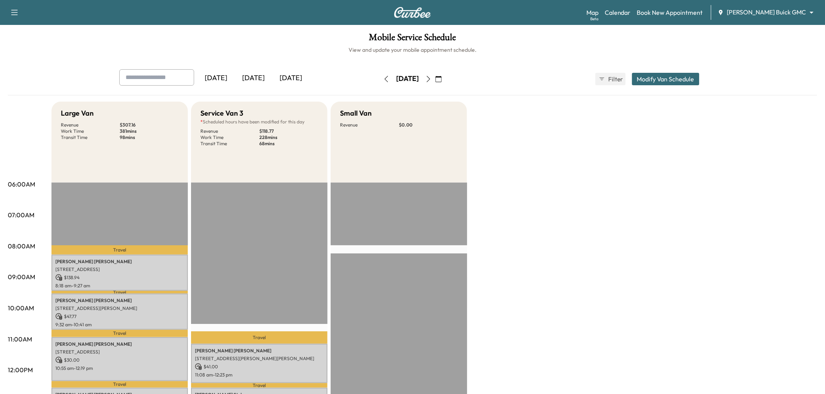
drag, startPoint x: 663, startPoint y: 199, endPoint x: 647, endPoint y: 198, distance: 16.4
click at [663, 199] on div "Large Van Revenue $ 307.16 Work Time 381 mins Transit Time 98 mins Travel marcu…" at bounding box center [433, 394] width 765 height 585
click at [298, 78] on div "[DATE]" at bounding box center [290, 78] width 37 height 18
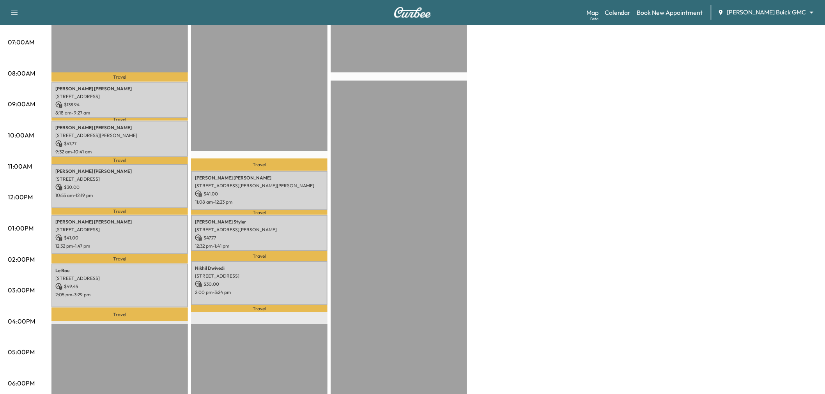
scroll to position [130, 0]
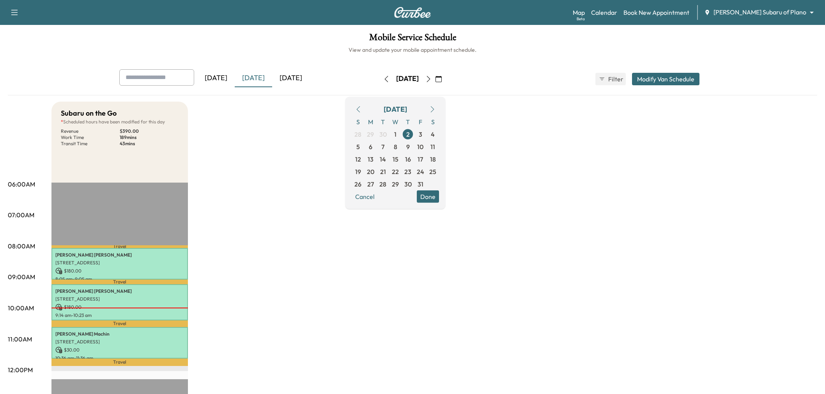
scroll to position [43, 0]
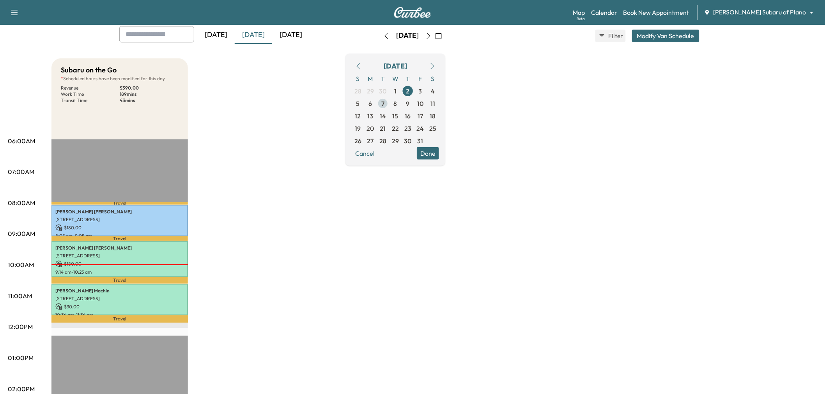
click at [384, 103] on span "7" at bounding box center [382, 103] width 3 height 9
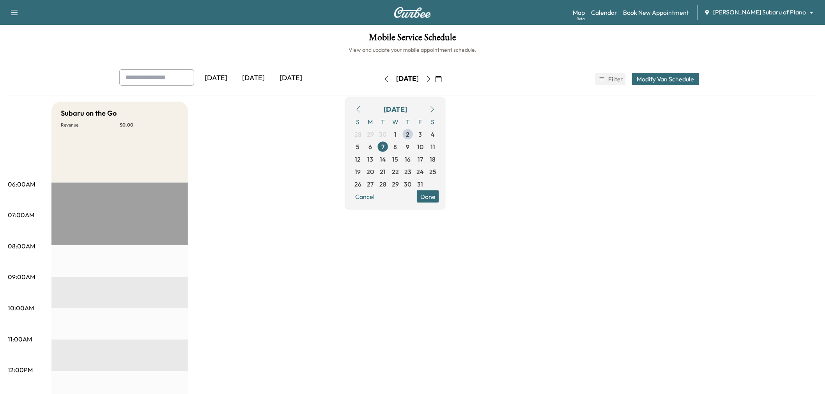
click at [665, 77] on button "Modify Van Schedule" at bounding box center [665, 79] width 67 height 12
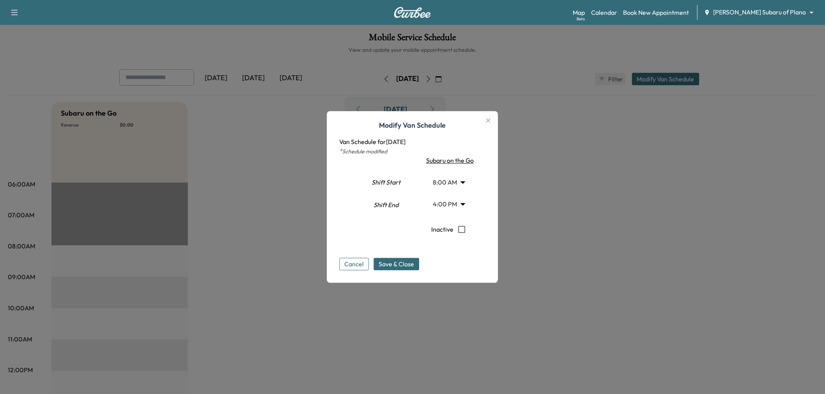
click at [449, 201] on body "Support Log Out Map Beta Calendar Book New Appointment Ewing Subaru of Plano **…" at bounding box center [412, 197] width 825 height 394
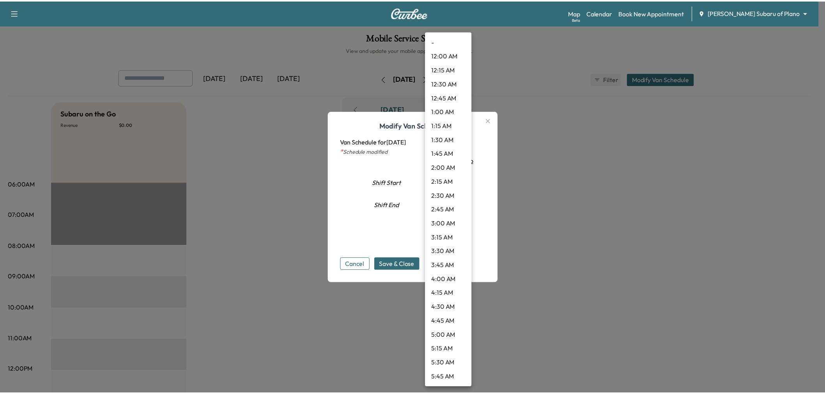
scroll to position [743, 0]
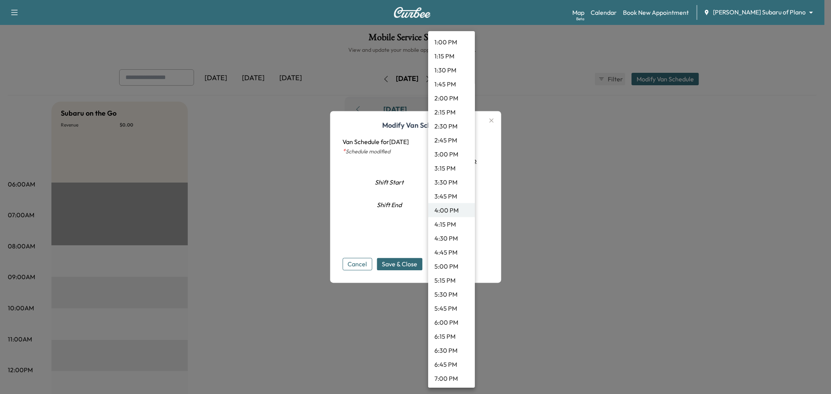
click at [446, 140] on li "2:45 PM" at bounding box center [451, 140] width 47 height 14
type input "*****"
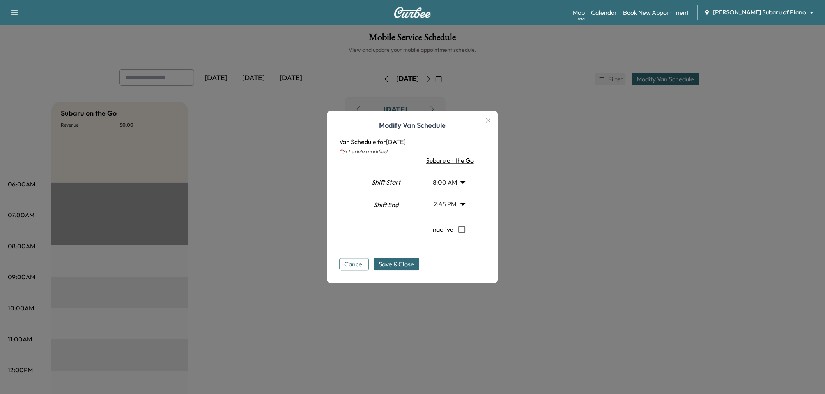
click at [398, 260] on span "Save & Close" at bounding box center [396, 264] width 35 height 9
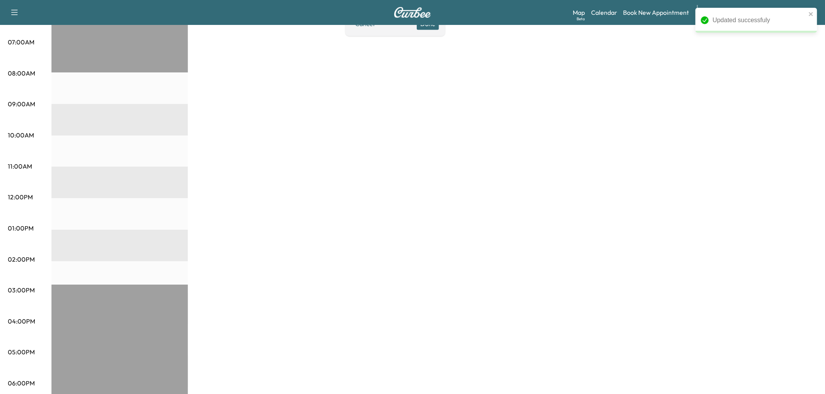
scroll to position [0, 0]
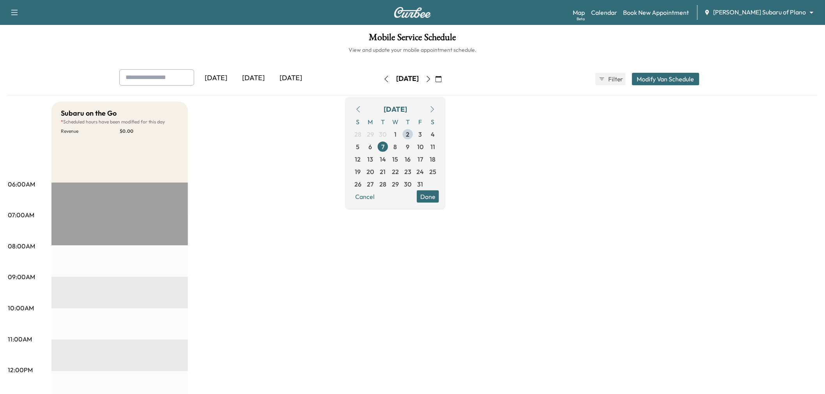
click at [501, 240] on div "Subaru on the Go * Scheduled hours have been modified for this day Revenue $ 0.…" at bounding box center [433, 394] width 765 height 585
click at [356, 244] on div "Subaru on the Go * Scheduled hours have been modified for this day Revenue $ 0.…" at bounding box center [433, 394] width 765 height 585
click at [473, 239] on div "Subaru on the Go * Scheduled hours have been modified for this day Revenue $ 0.…" at bounding box center [433, 394] width 765 height 585
click at [445, 77] on button "button" at bounding box center [438, 79] width 13 height 12
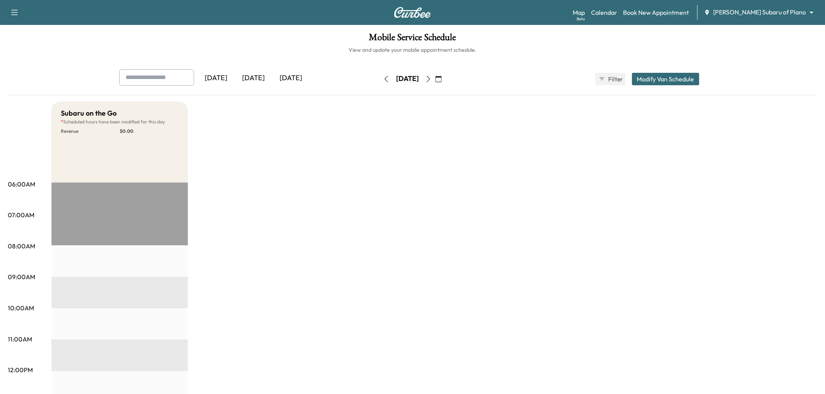
click at [445, 75] on button "button" at bounding box center [438, 79] width 13 height 12
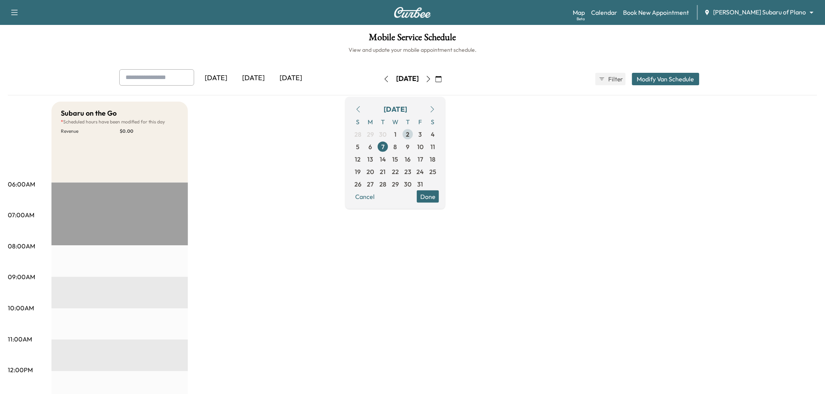
click at [410, 131] on span "2" at bounding box center [408, 133] width 4 height 9
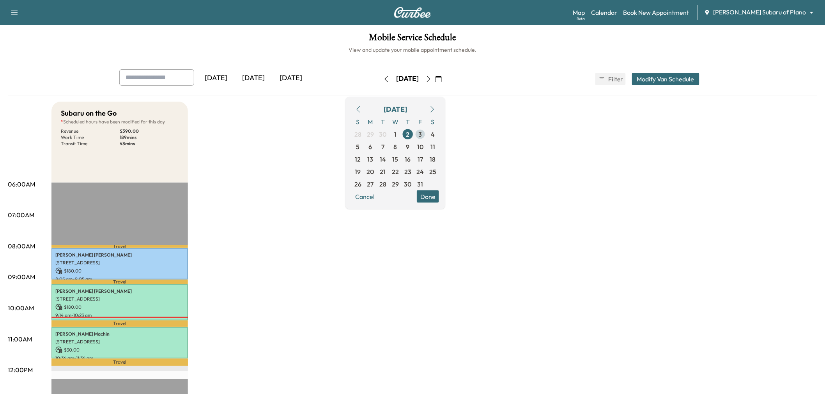
click at [426, 134] on span "3" at bounding box center [420, 134] width 12 height 12
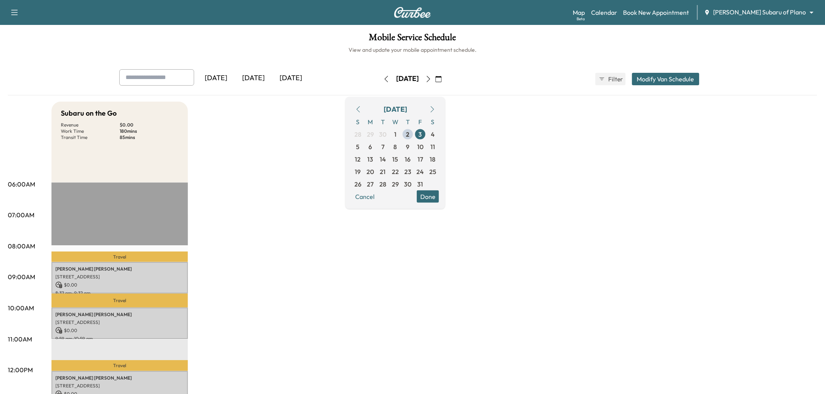
click at [314, 188] on div "Subaru on the Go Revenue $ 0.00 Work Time 180 mins Transit Time 85 mins Travel …" at bounding box center [433, 394] width 765 height 585
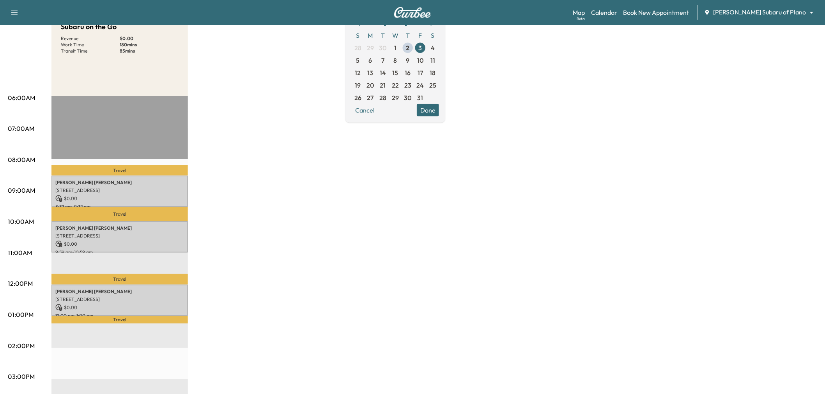
scroll to position [43, 0]
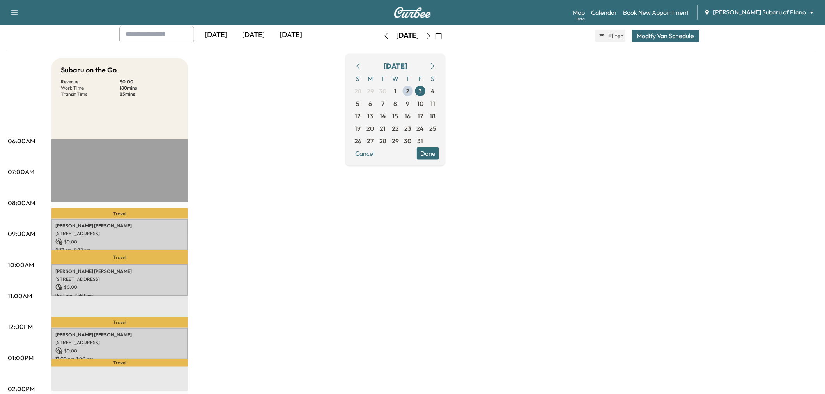
click at [431, 36] on icon "button" at bounding box center [428, 36] width 6 height 6
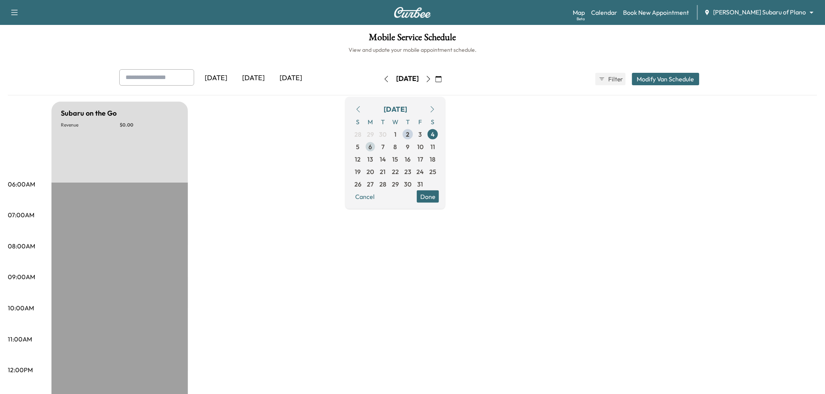
click at [372, 143] on span "6" at bounding box center [371, 146] width 4 height 9
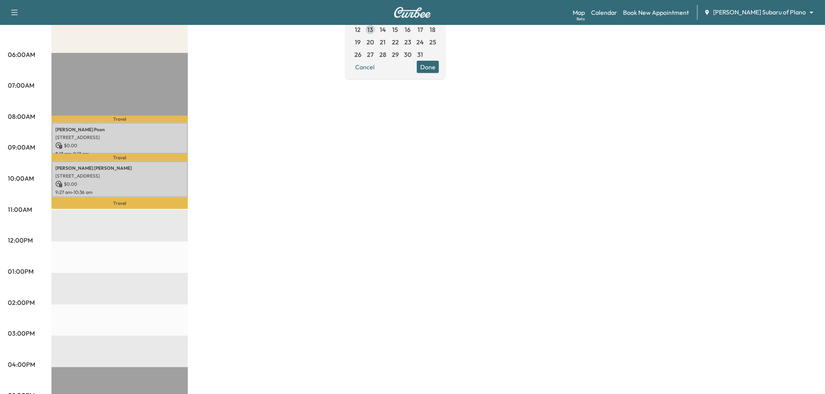
scroll to position [87, 0]
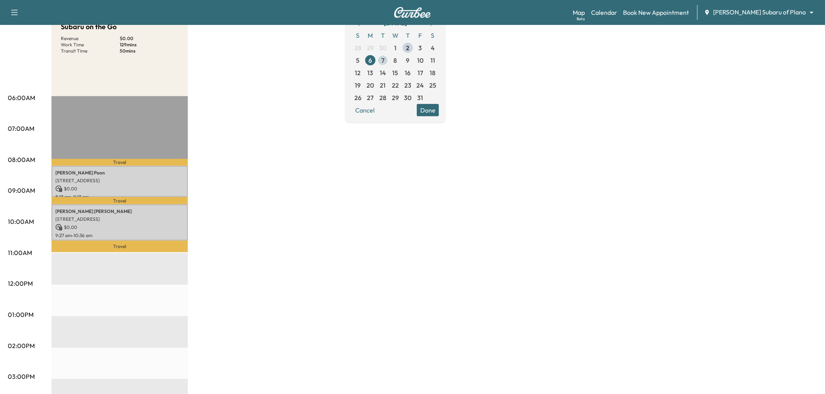
click at [389, 60] on span "7" at bounding box center [382, 60] width 12 height 12
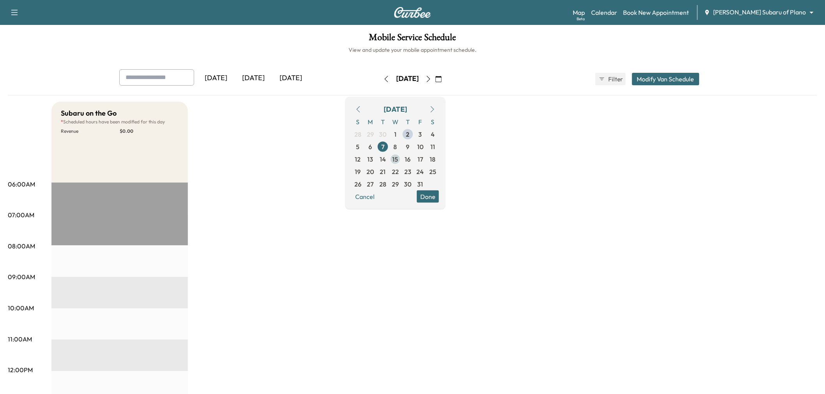
scroll to position [43, 0]
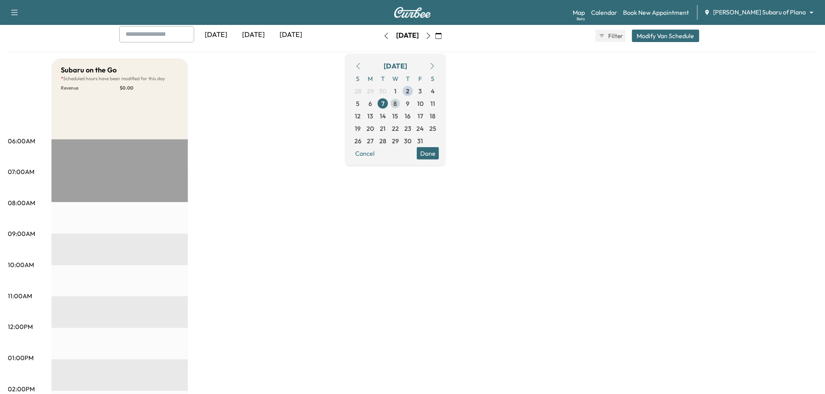
click at [401, 102] on span "8" at bounding box center [395, 103] width 12 height 12
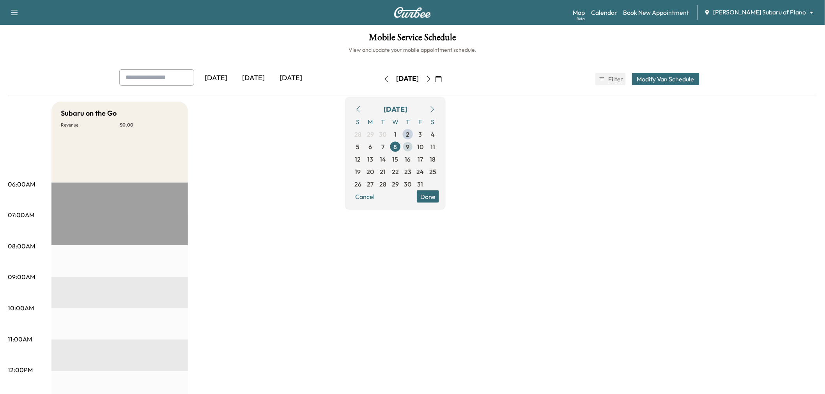
click at [410, 146] on span "9" at bounding box center [408, 146] width 4 height 9
click at [423, 146] on span "10" at bounding box center [420, 146] width 6 height 9
click at [372, 145] on span "6" at bounding box center [371, 146] width 4 height 9
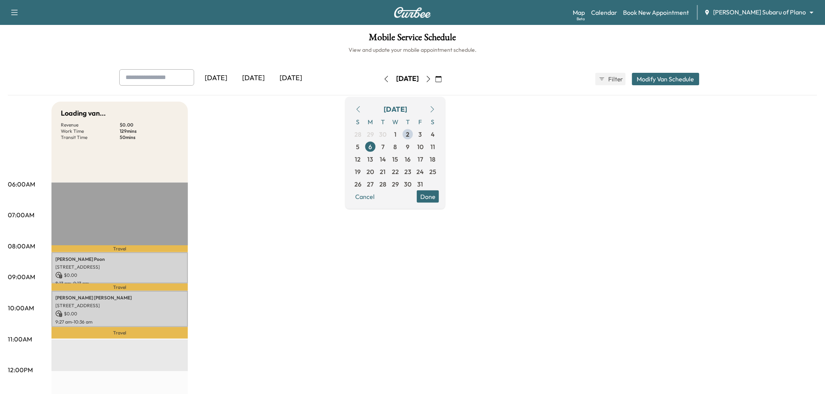
click at [270, 168] on div "Loading van... Revenue $ 0.00 Work Time 129 mins Transit Time 50 mins Travel Br…" at bounding box center [433, 394] width 765 height 585
drag, startPoint x: 273, startPoint y: 177, endPoint x: 279, endPoint y: 184, distance: 9.4
click at [274, 178] on div "Subaru on the Go Revenue $ 0.00 Work Time 129 mins Transit Time 50 mins Travel …" at bounding box center [433, 394] width 765 height 585
click at [253, 78] on div "[DATE]" at bounding box center [253, 78] width 37 height 18
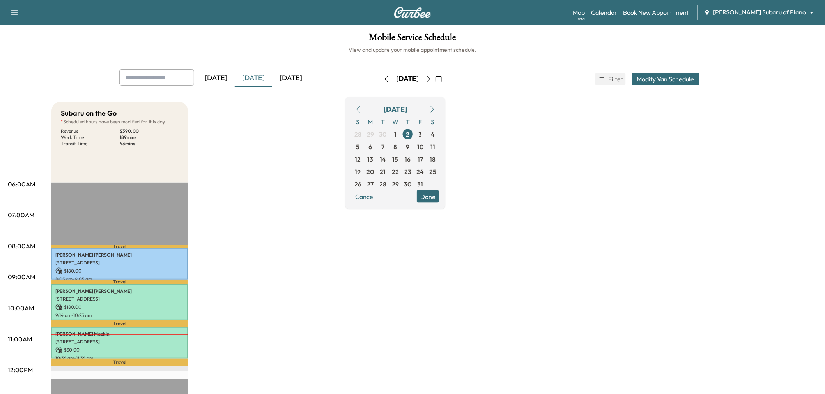
click at [435, 77] on button "button" at bounding box center [428, 79] width 13 height 12
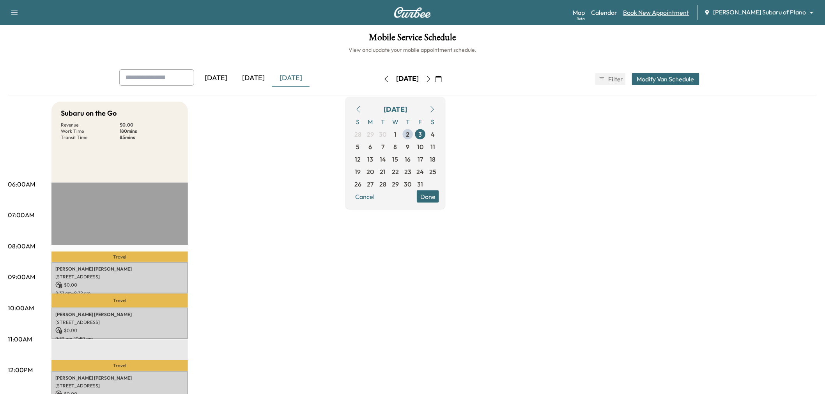
click at [689, 11] on link "Book New Appointment" at bounding box center [656, 12] width 66 height 9
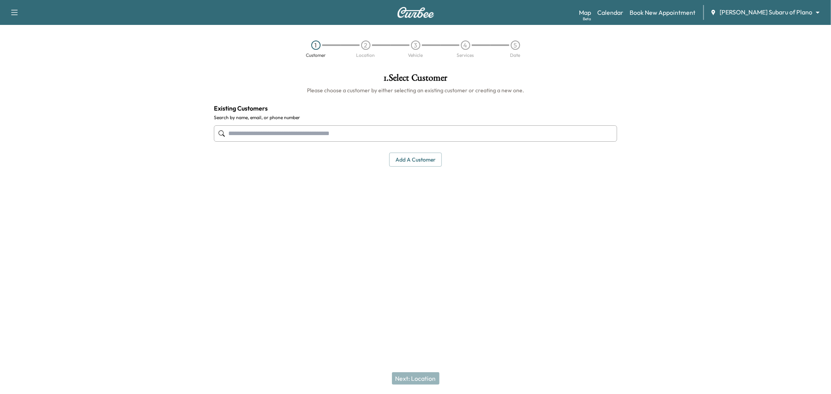
click at [374, 141] on input "text" at bounding box center [415, 133] width 403 height 16
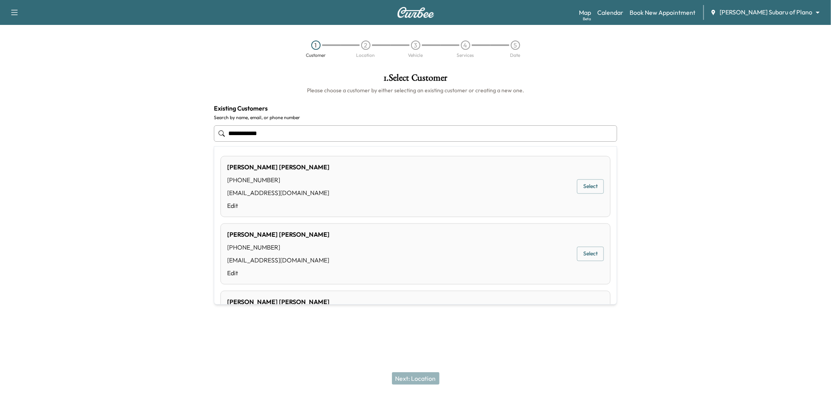
click at [589, 198] on div "John Wallace (903) 267-7597 jwallace@ewingautogroup.com Edit Select" at bounding box center [416, 186] width 390 height 61
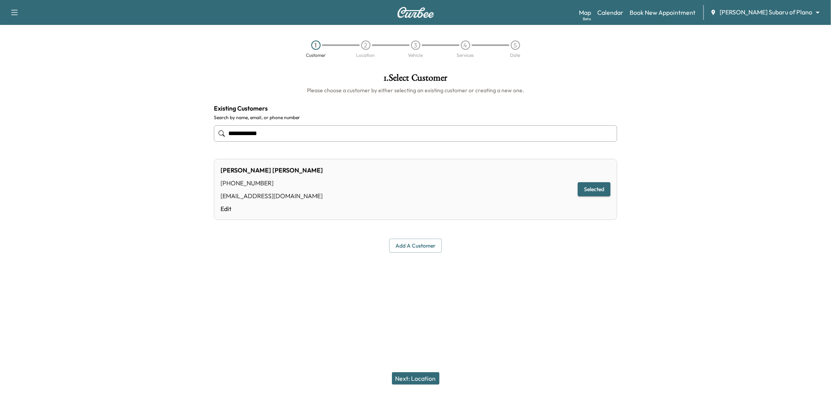
type input "**********"
click at [589, 195] on button "Selected" at bounding box center [594, 189] width 33 height 14
click at [409, 376] on button "Next: Location" at bounding box center [416, 379] width 48 height 12
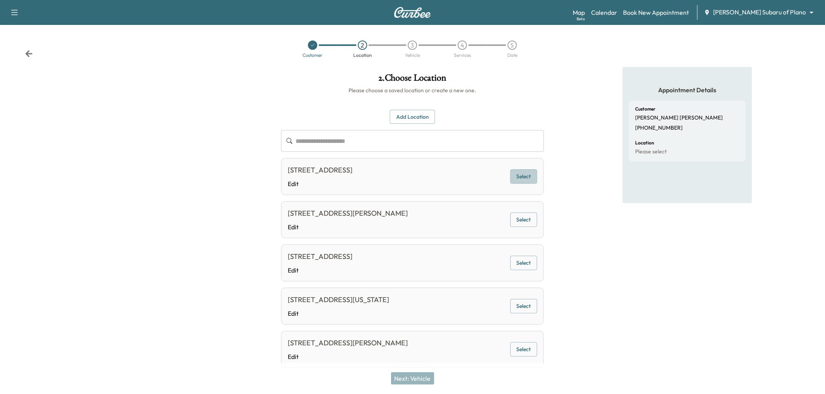
click at [533, 182] on button "Select" at bounding box center [523, 177] width 27 height 14
click at [412, 380] on button "Next: Vehicle" at bounding box center [412, 379] width 43 height 12
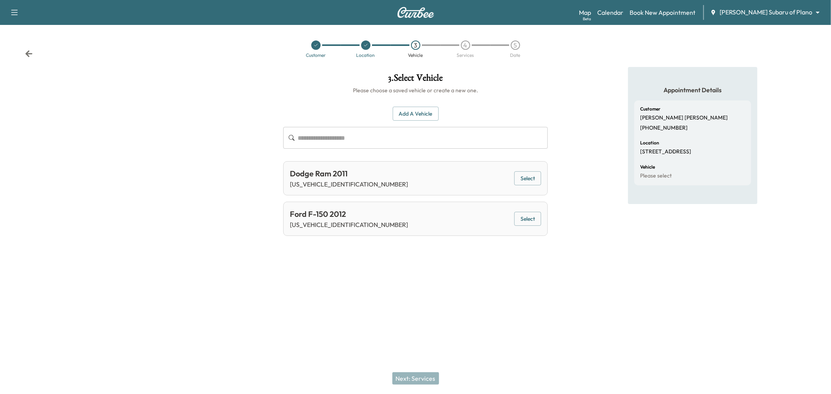
click at [538, 178] on button "Select" at bounding box center [527, 178] width 27 height 14
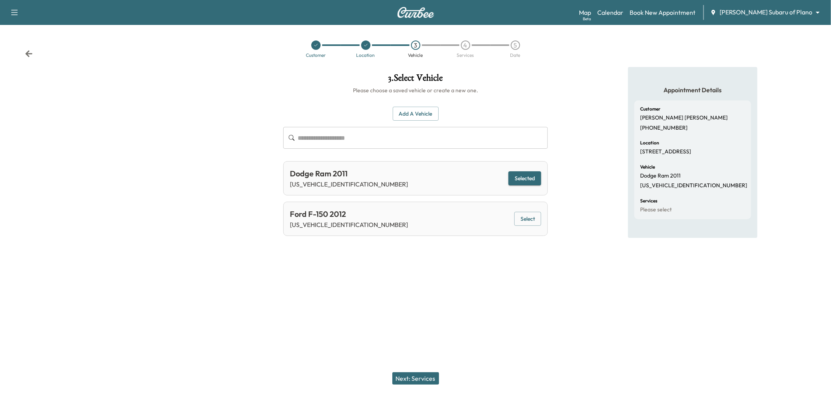
click at [415, 379] on button "Next: Services" at bounding box center [415, 379] width 47 height 12
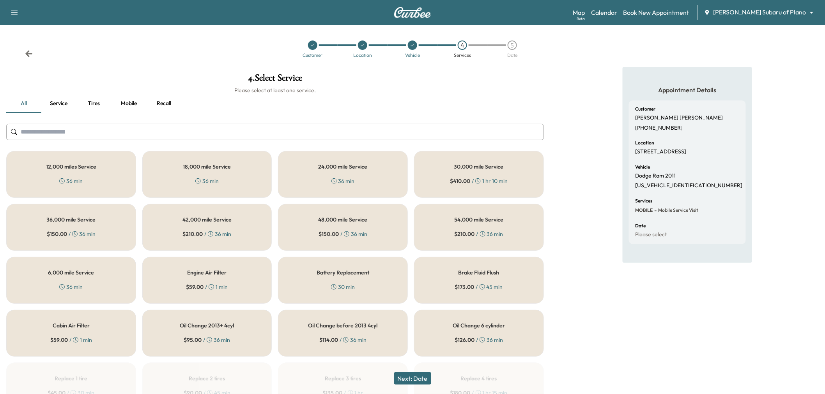
click at [480, 178] on icon at bounding box center [477, 180] width 5 height 5
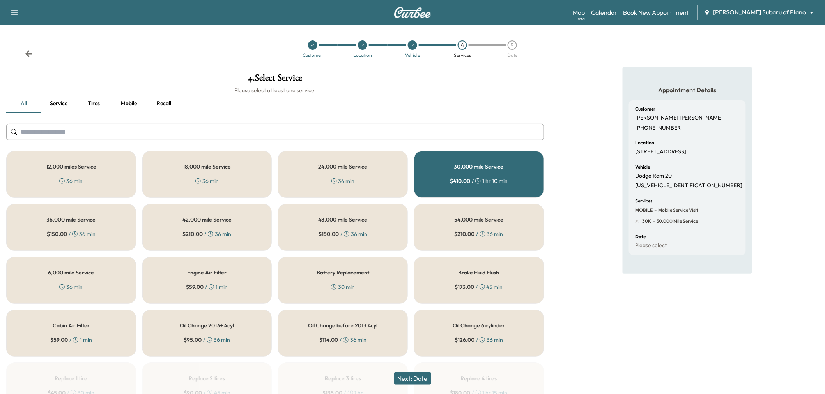
click at [410, 380] on button "Next: Date" at bounding box center [412, 379] width 37 height 12
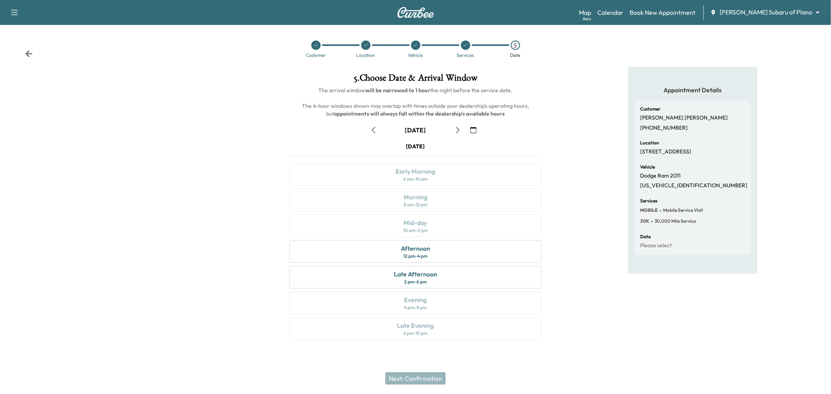
click at [464, 43] on icon at bounding box center [465, 45] width 5 height 5
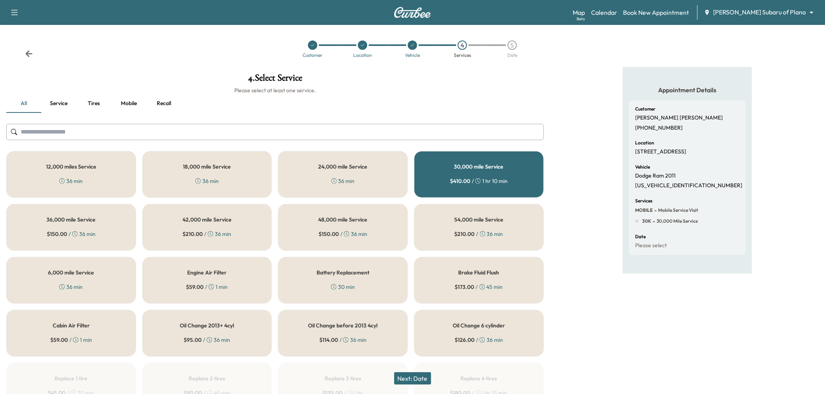
click at [355, 230] on div "$ 150.00 / 36 min" at bounding box center [342, 234] width 49 height 8
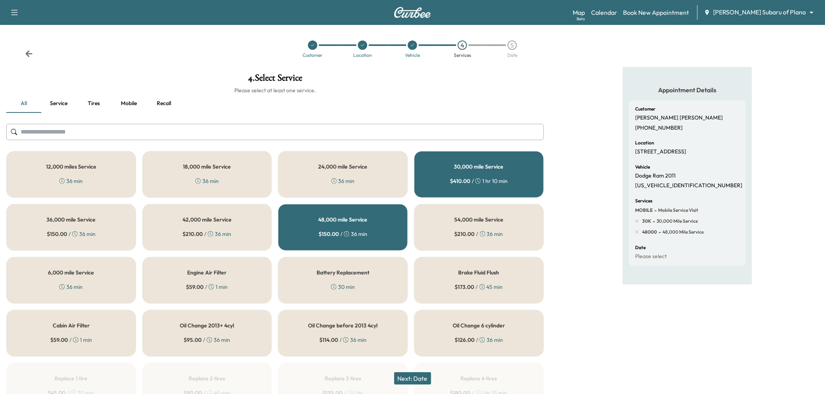
click at [417, 380] on button "Next: Date" at bounding box center [412, 379] width 37 height 12
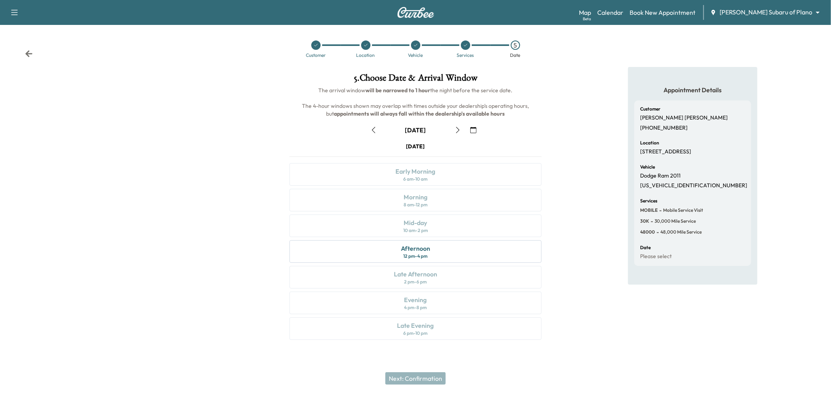
click at [465, 48] on div at bounding box center [465, 45] width 9 height 9
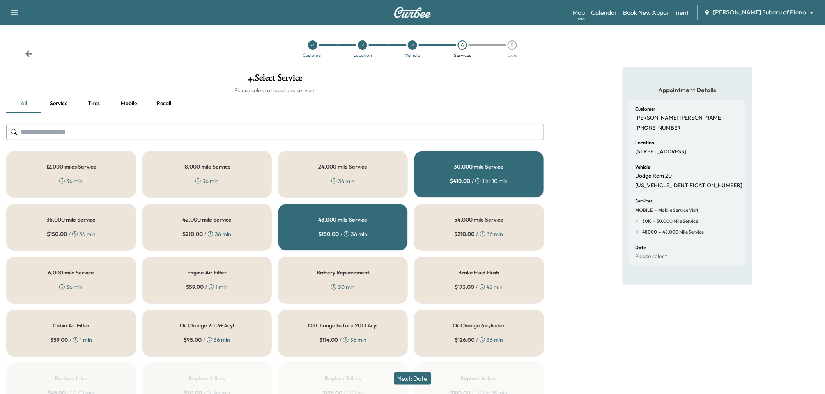
click at [467, 158] on div "30,000 mile Service $ 410.00 / 1 hr 10 min" at bounding box center [479, 174] width 130 height 47
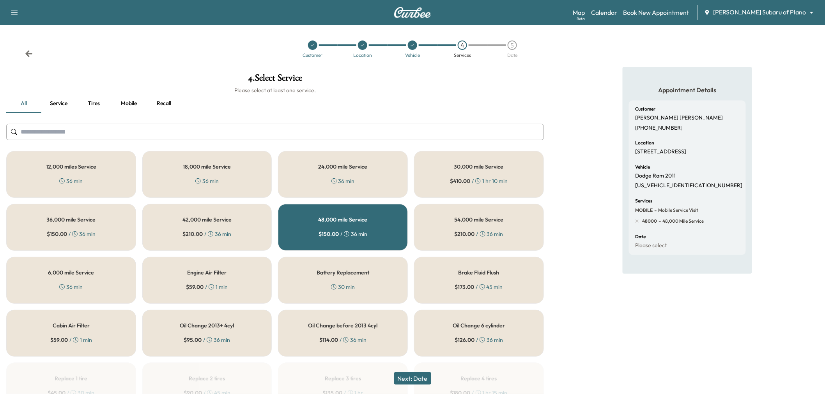
click at [415, 382] on button "Next: Date" at bounding box center [412, 379] width 37 height 12
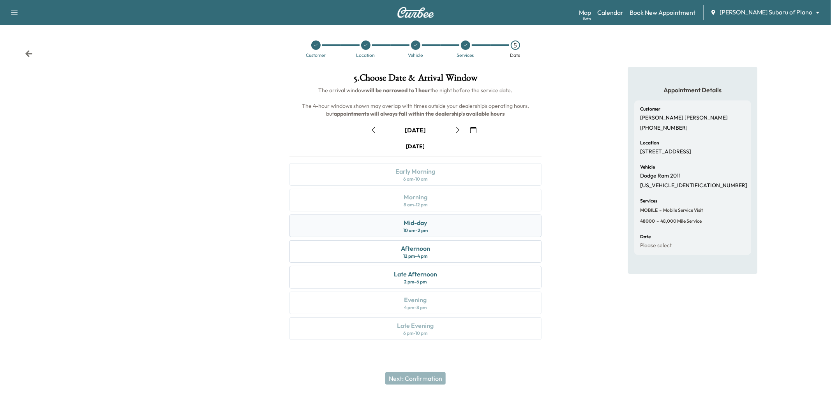
click at [426, 227] on div "Mid-day" at bounding box center [415, 222] width 23 height 9
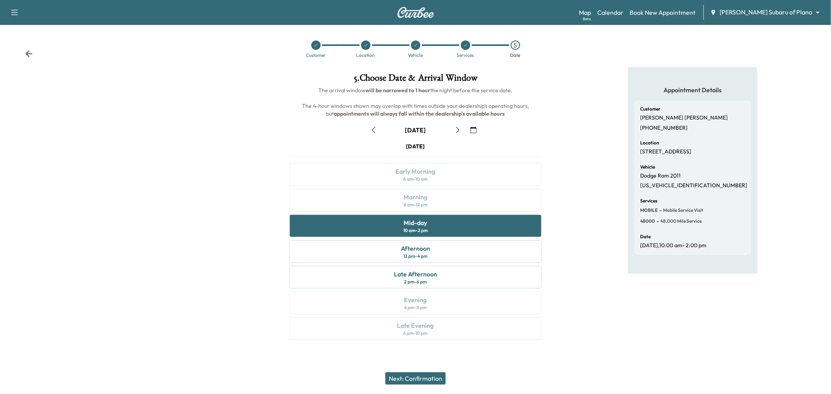
click at [427, 376] on button "Next: Confirmation" at bounding box center [415, 379] width 60 height 12
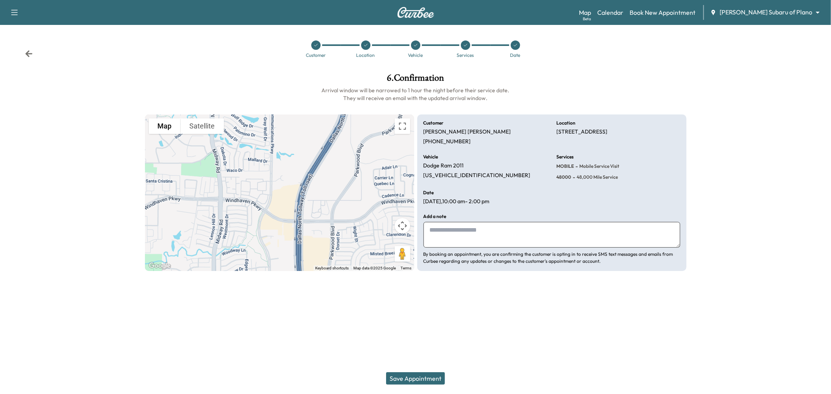
click at [418, 380] on button "Save Appointment" at bounding box center [415, 379] width 59 height 12
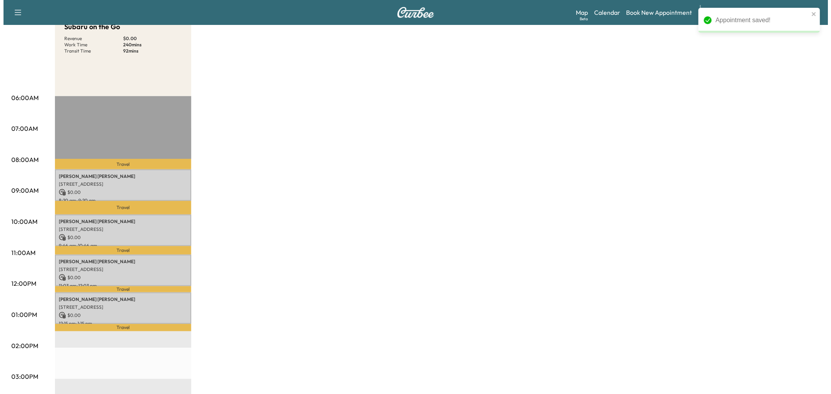
scroll to position [173, 0]
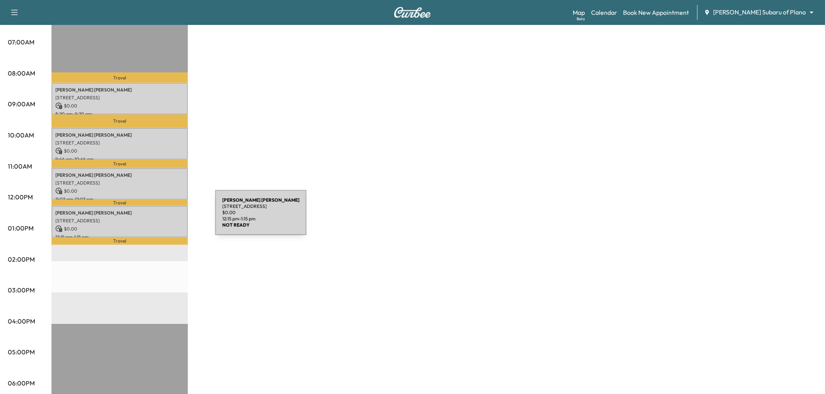
click at [157, 218] on p "2411 Long Meadow Ct, Lewisville, TX 75056, USA" at bounding box center [119, 221] width 129 height 6
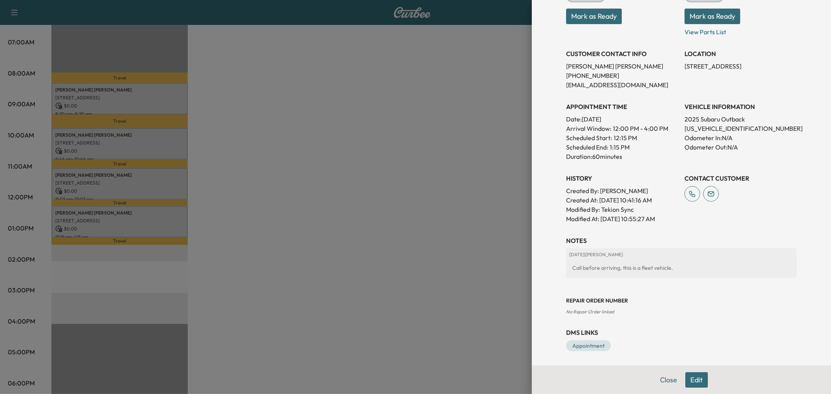
scroll to position [43, 0]
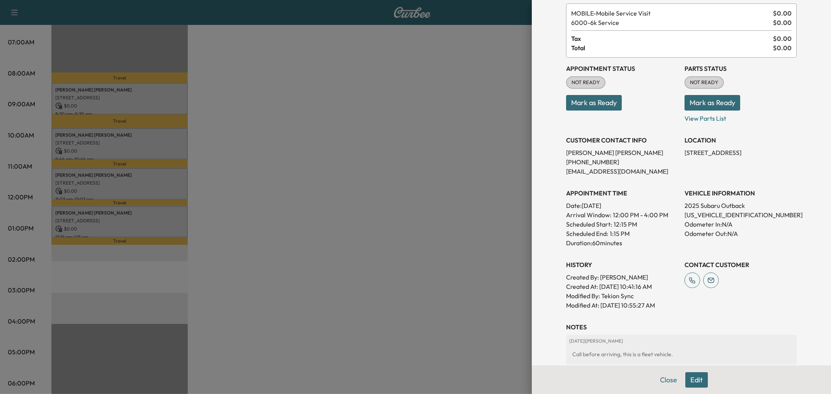
click at [163, 178] on div at bounding box center [415, 197] width 831 height 394
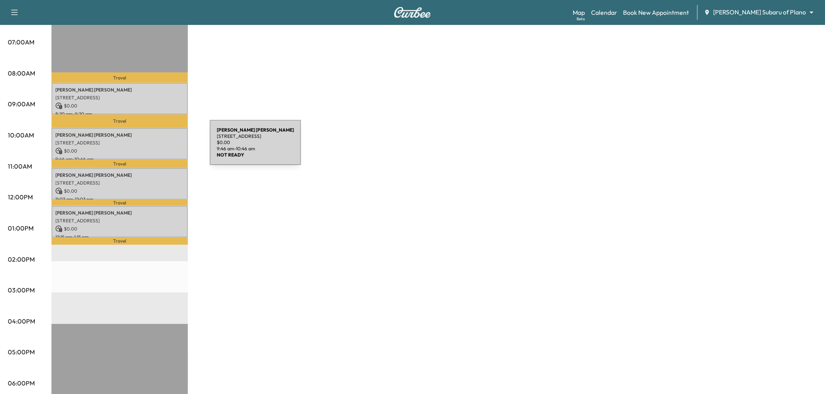
click at [150, 140] on p "11214 Corsicana Dr, Frisco, TX 75035, US" at bounding box center [119, 143] width 129 height 6
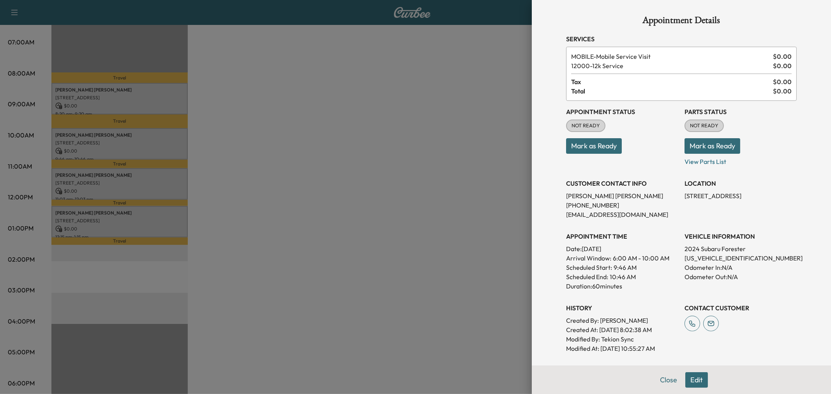
scroll to position [101, 0]
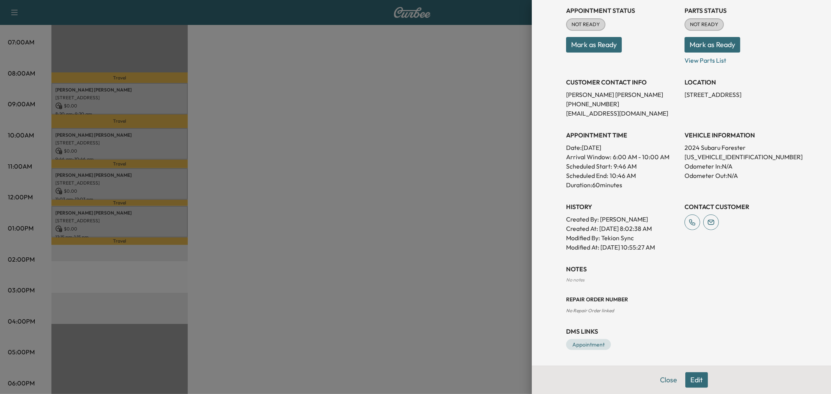
click at [146, 227] on div at bounding box center [415, 197] width 831 height 394
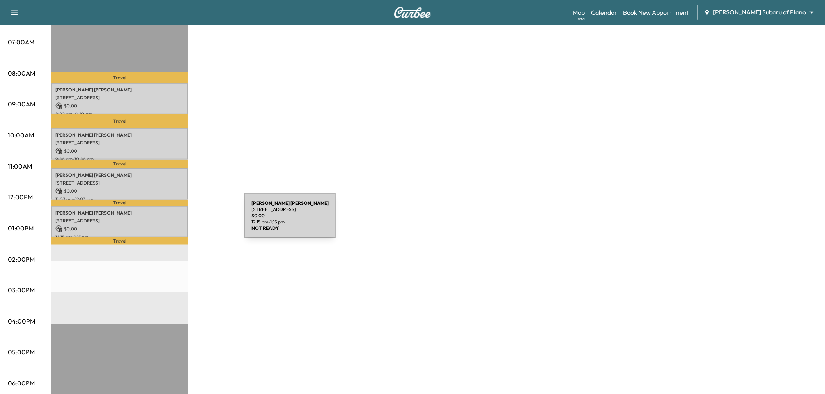
click at [186, 221] on div "Aaron Jimison 2411 Long Meadow Ct, Lewisville, TX 75056, USA $ 0.00 12:15 pm - …" at bounding box center [119, 222] width 136 height 32
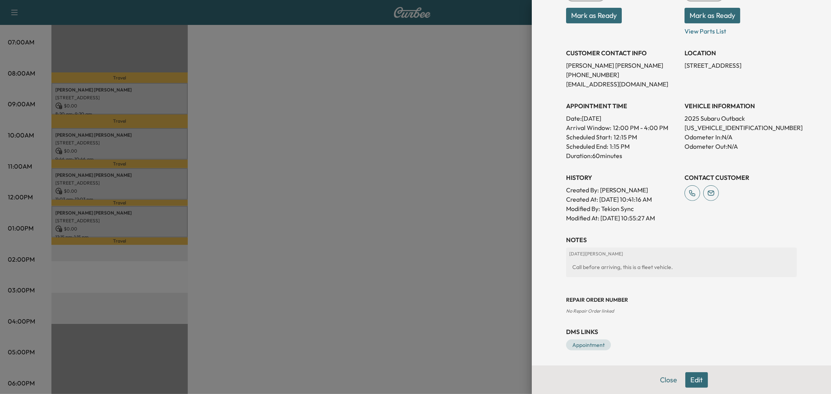
scroll to position [0, 0]
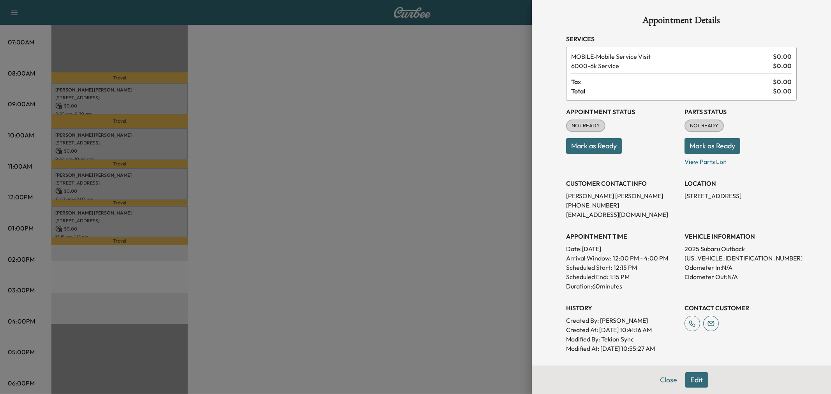
click at [707, 258] on p "4S4BTANC8S3196548" at bounding box center [741, 258] width 112 height 9
copy p "4S4BTANC8S3196548"
click at [460, 134] on div at bounding box center [415, 197] width 831 height 394
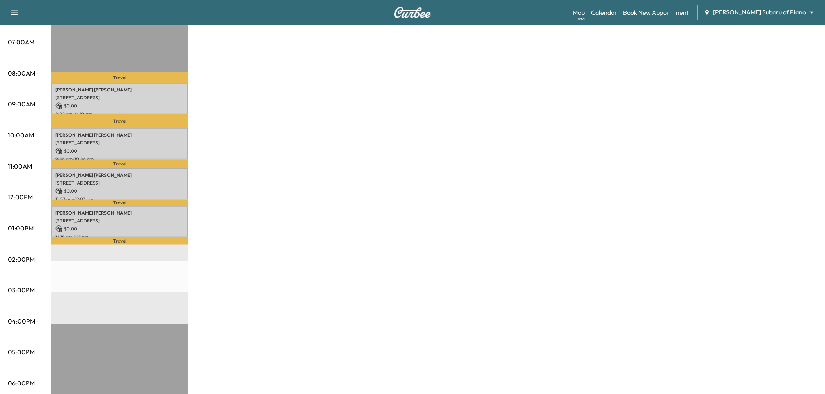
click at [601, 118] on div "Subaru on the Go Revenue $ 0.00 Work Time 240 mins Transit Time 92 mins Travel …" at bounding box center [433, 221] width 765 height 585
click at [235, 167] on div "Subaru on the Go Revenue $ 0.00 Work Time 240 mins Transit Time 92 mins Travel …" at bounding box center [433, 221] width 765 height 585
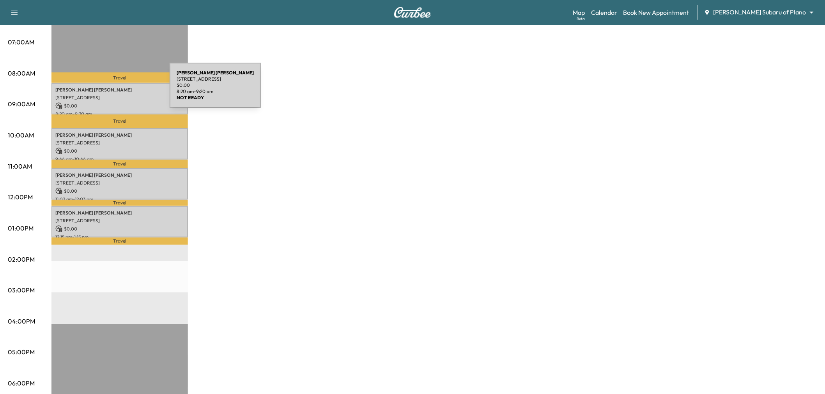
click at [111, 90] on p "Alexis Moorer" at bounding box center [119, 90] width 129 height 6
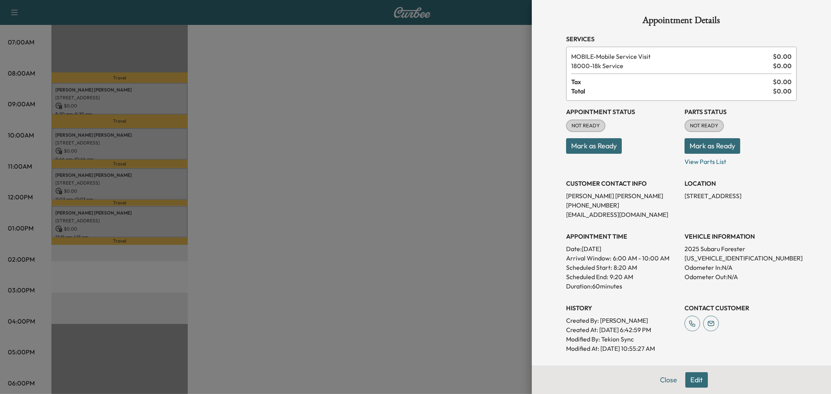
scroll to position [101, 0]
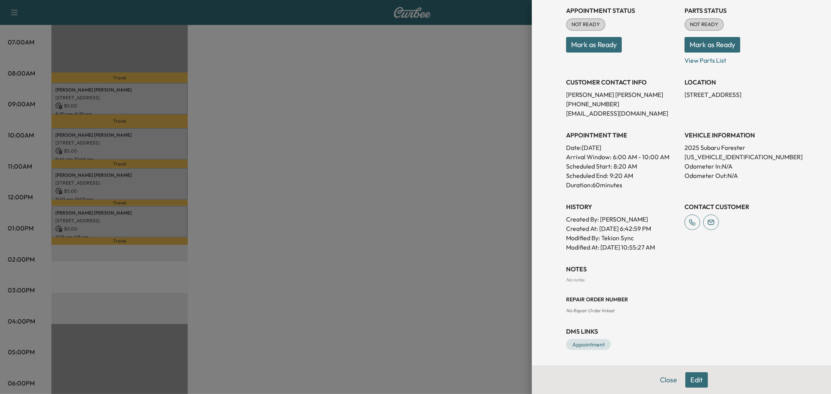
click at [158, 141] on div at bounding box center [415, 197] width 831 height 394
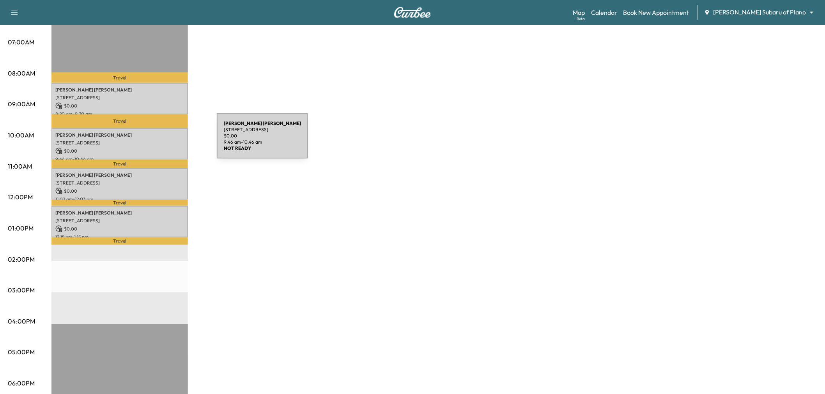
click at [158, 141] on p "11214 Corsicana Dr, Frisco, TX 75035, US" at bounding box center [119, 143] width 129 height 6
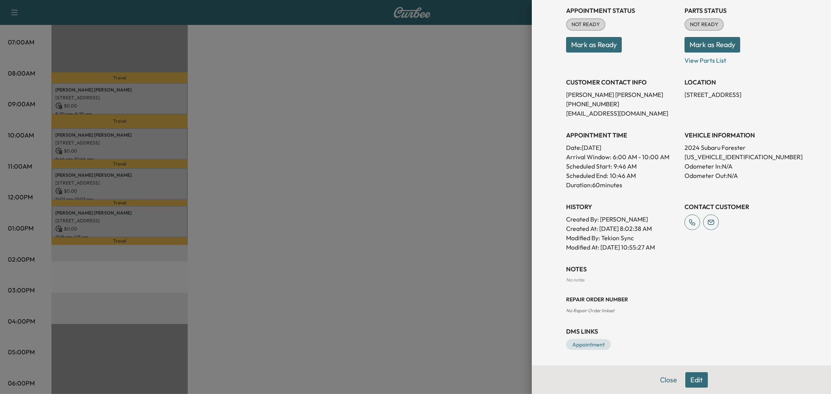
click at [314, 205] on div at bounding box center [415, 197] width 831 height 394
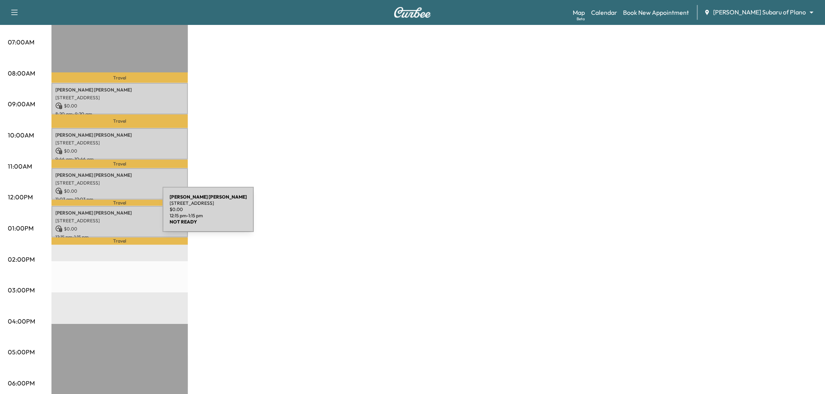
click at [104, 214] on div "Aaron Jimison 2411 Long Meadow Ct, Lewisville, TX 75056, USA $ 0.00 12:15 pm - …" at bounding box center [119, 222] width 136 height 32
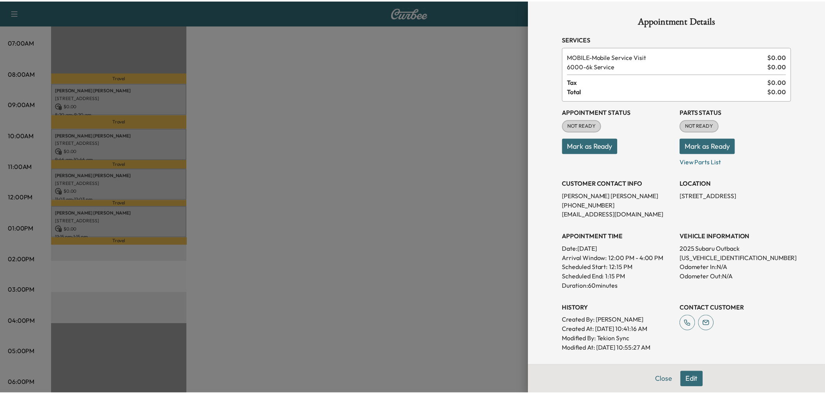
scroll to position [131, 0]
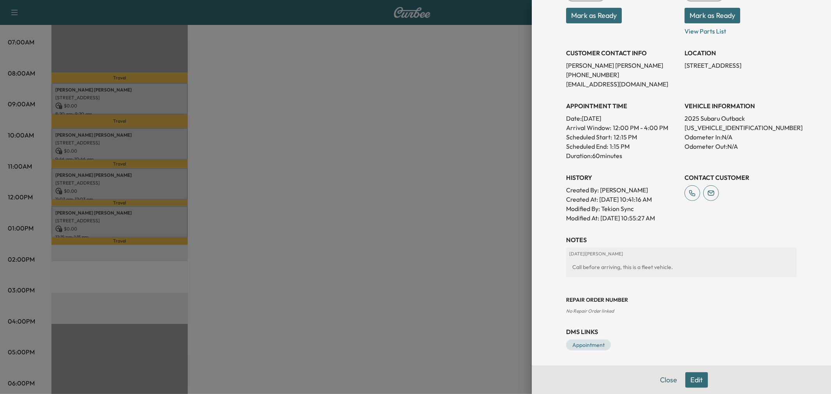
click at [348, 229] on div at bounding box center [415, 197] width 831 height 394
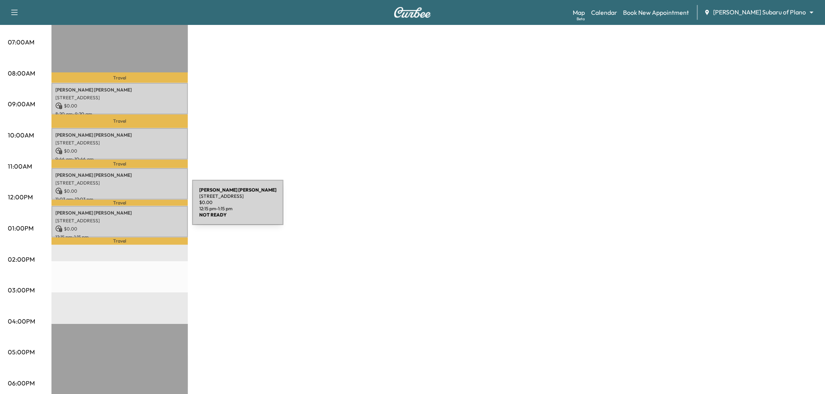
click at [134, 210] on p "Aaron Jimison" at bounding box center [119, 213] width 129 height 6
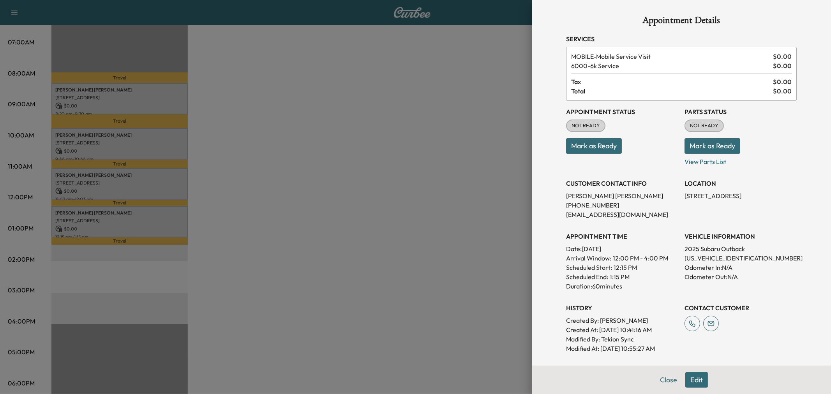
click at [308, 168] on div at bounding box center [415, 197] width 831 height 394
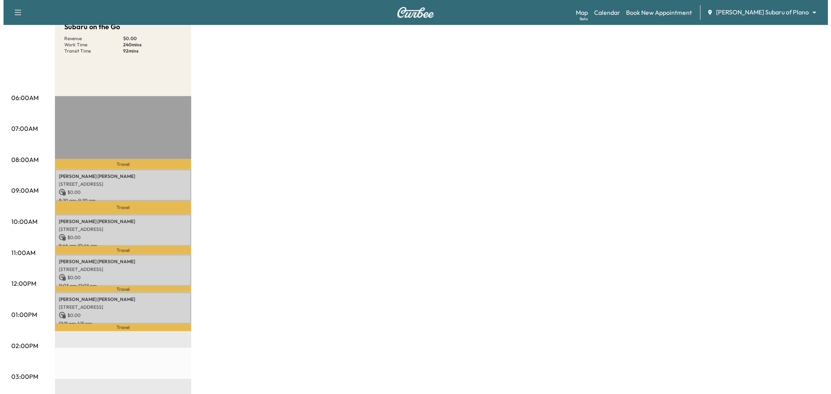
scroll to position [43, 0]
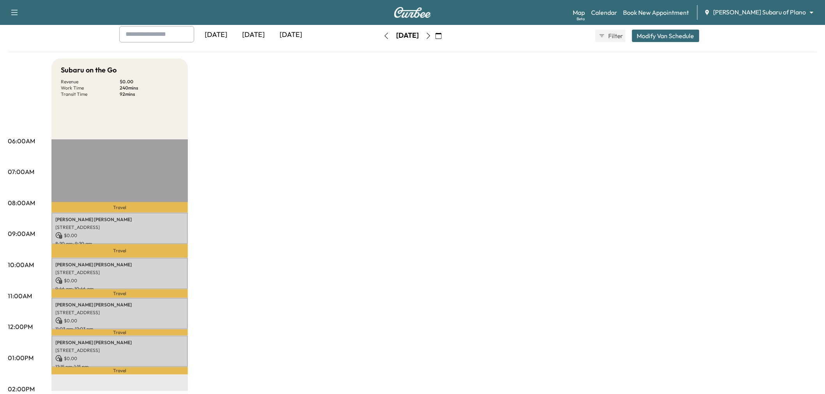
click at [663, 29] on div "Yesterday Today Tomorrow Friday, October 3 October 2025 S M T W T F S 28 29 30 …" at bounding box center [412, 35] width 599 height 19
click at [657, 40] on button "Modify Van Schedule" at bounding box center [665, 36] width 67 height 12
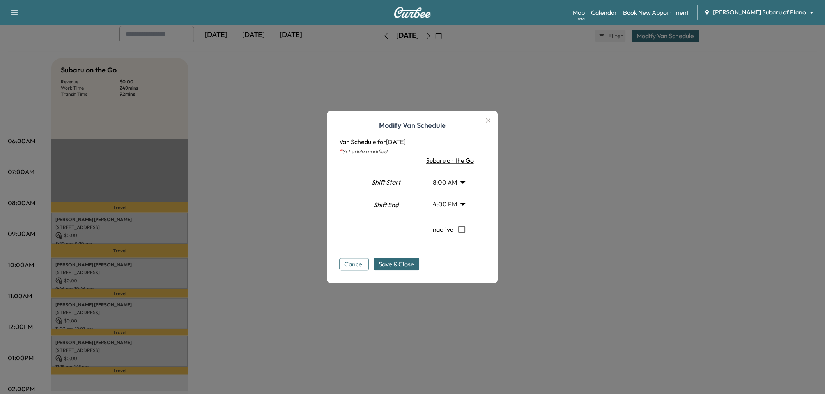
click at [455, 201] on body "Support Log Out Map Beta Calendar Book New Appointment Ewing Subaru of Plano **…" at bounding box center [412, 154] width 825 height 394
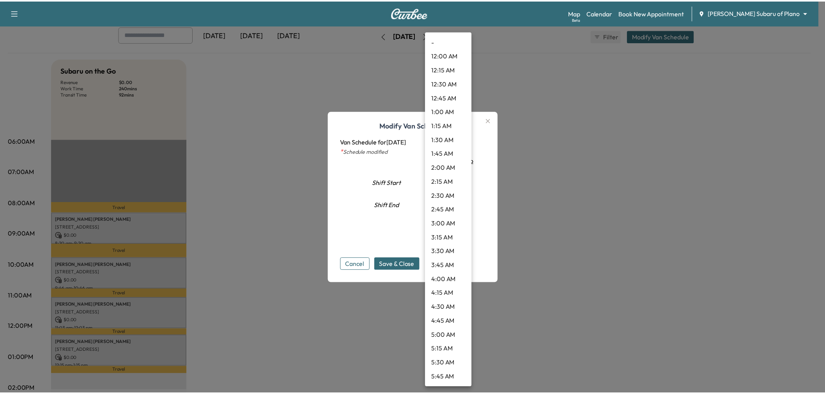
scroll to position [743, 0]
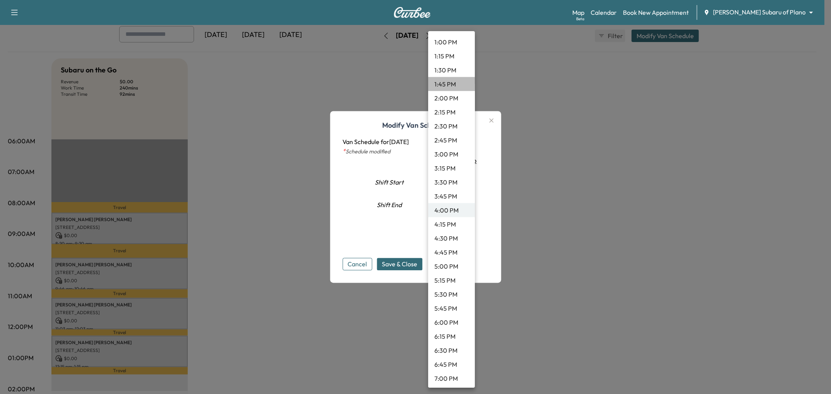
click at [452, 88] on li "1:45 PM" at bounding box center [451, 84] width 47 height 14
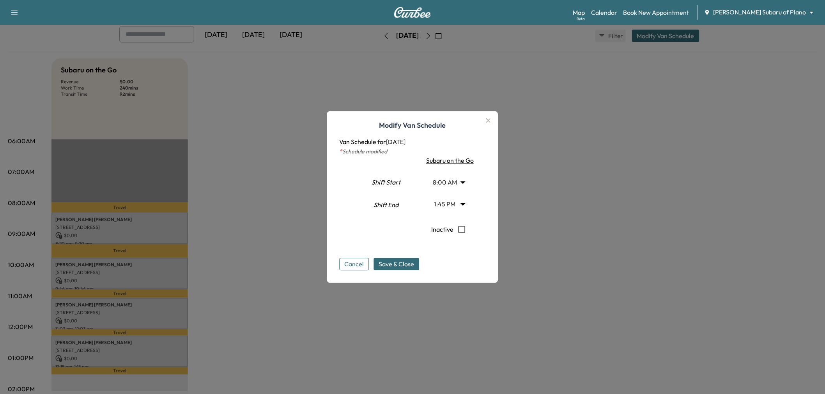
click at [402, 256] on div "Cancel Save & Close" at bounding box center [412, 258] width 146 height 25
click at [402, 264] on span "Save & Close" at bounding box center [396, 264] width 35 height 9
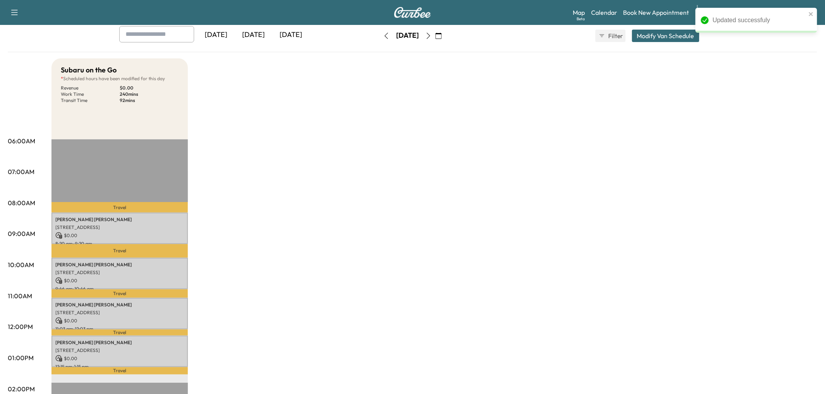
click at [263, 269] on div "Subaru on the Go * Scheduled hours have been modified for this day Revenue $ 0.…" at bounding box center [433, 350] width 765 height 585
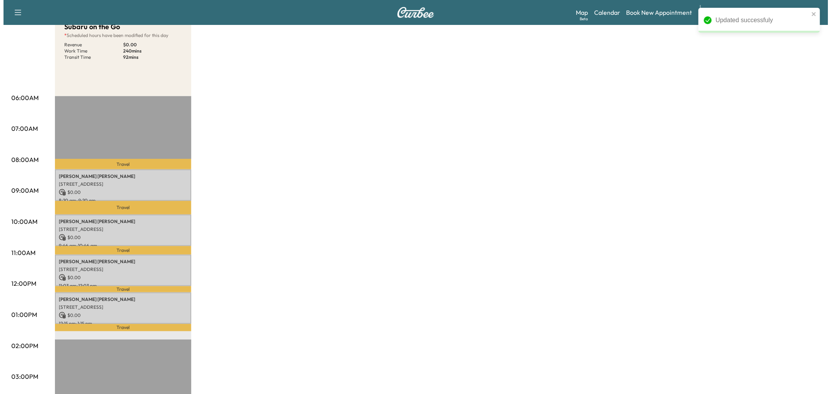
scroll to position [130, 0]
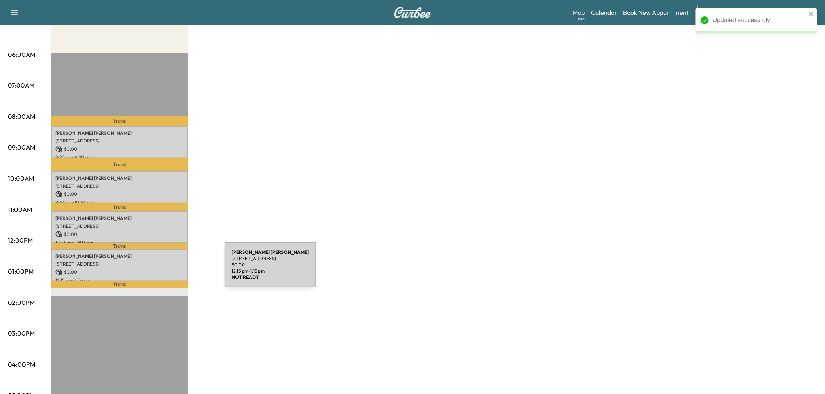
click at [166, 270] on p "$ 0.00" at bounding box center [119, 272] width 129 height 7
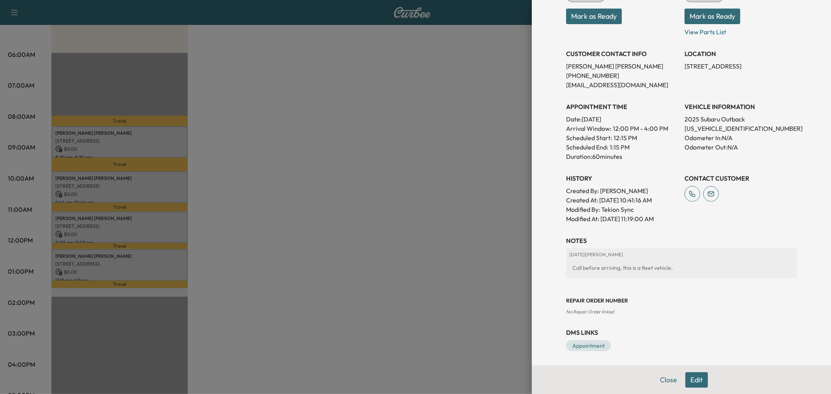
click at [686, 380] on button "Edit" at bounding box center [696, 381] width 23 height 16
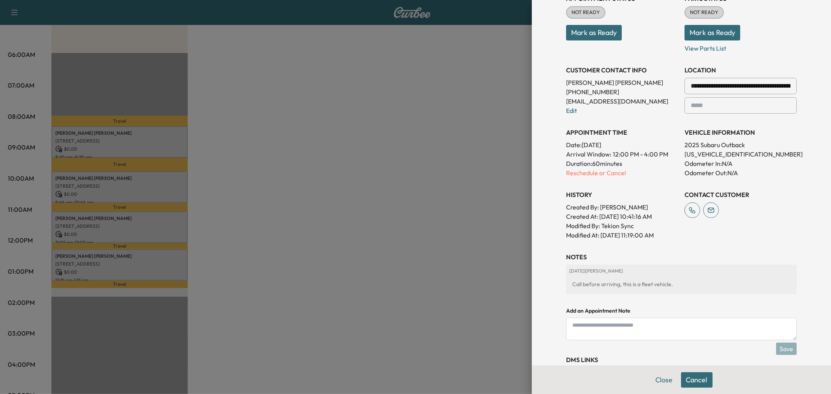
scroll to position [146, 0]
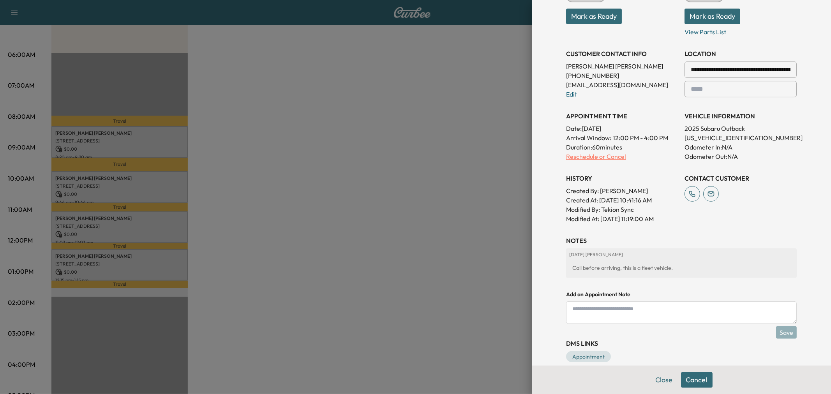
click at [597, 159] on p "Reschedule or Cancel" at bounding box center [622, 156] width 112 height 9
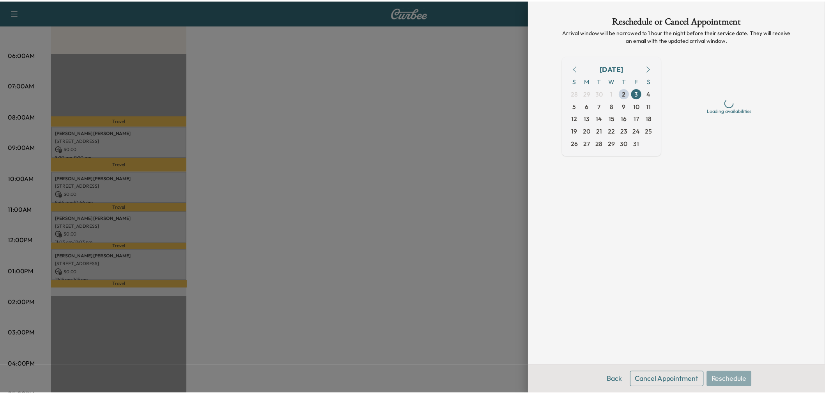
scroll to position [0, 0]
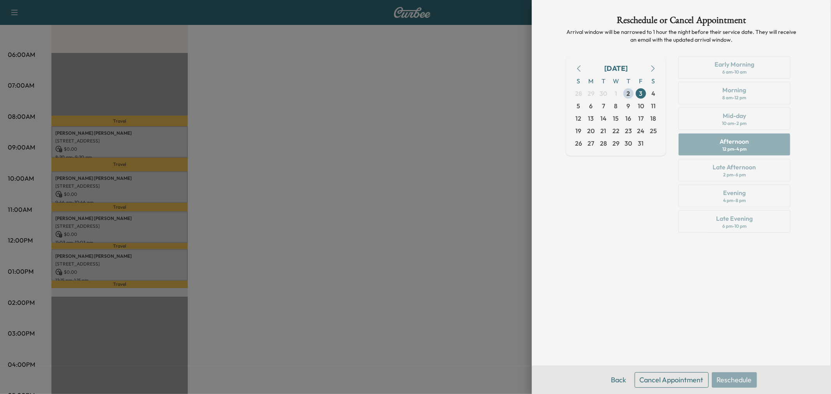
click at [671, 378] on button "Cancel Appointment" at bounding box center [672, 381] width 74 height 16
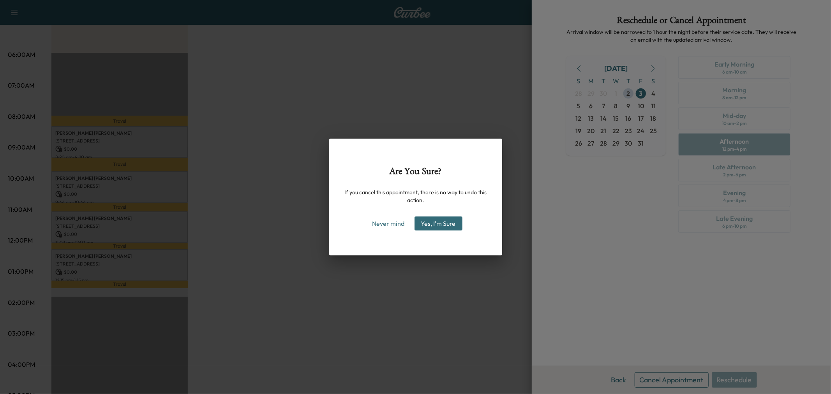
click at [435, 219] on button "Yes, I'm Sure" at bounding box center [439, 224] width 48 height 14
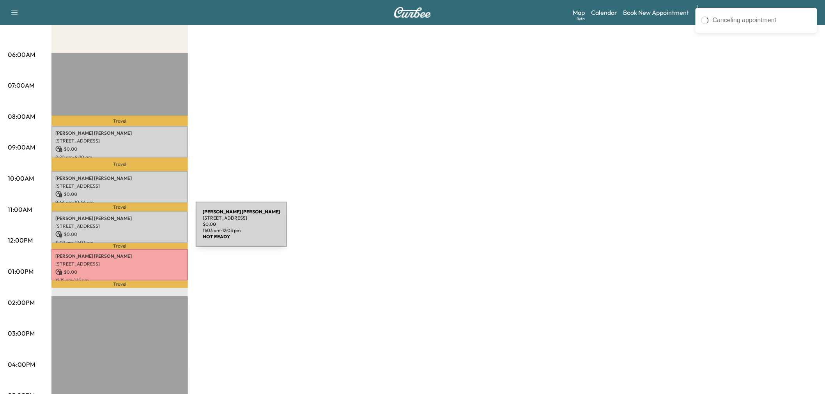
click at [137, 231] on p "$ 0.00" at bounding box center [119, 234] width 129 height 7
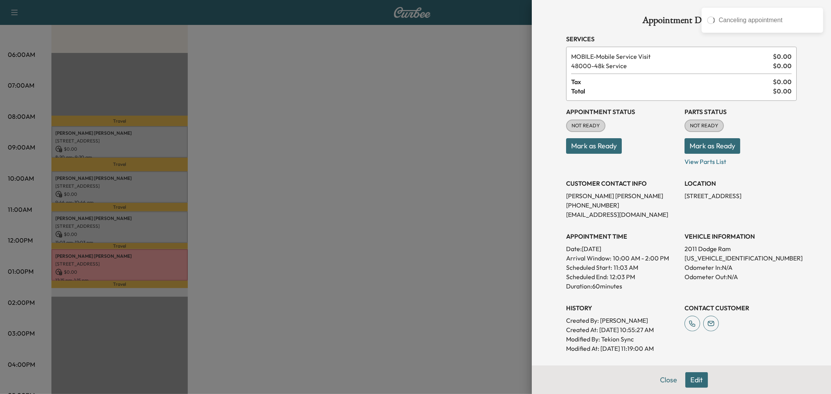
click at [691, 379] on button "Edit" at bounding box center [696, 381] width 23 height 16
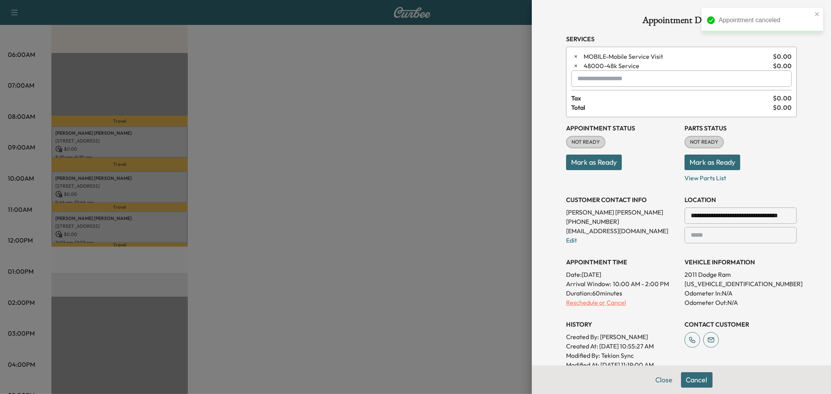
click at [586, 306] on p "Reschedule or Cancel" at bounding box center [622, 302] width 112 height 9
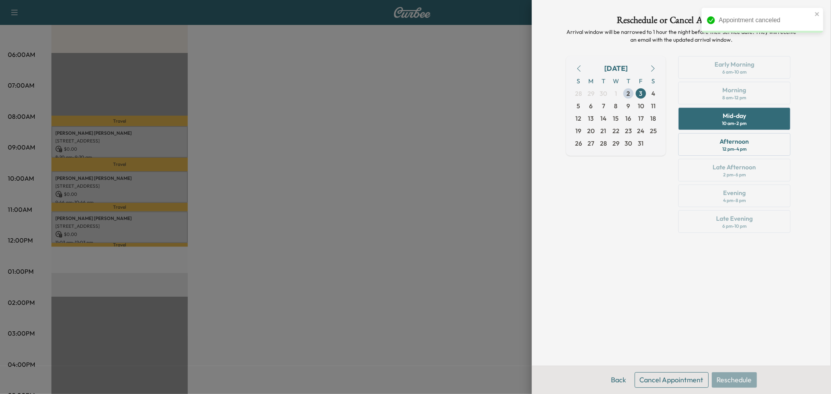
click at [656, 374] on button "Cancel Appointment" at bounding box center [672, 381] width 74 height 16
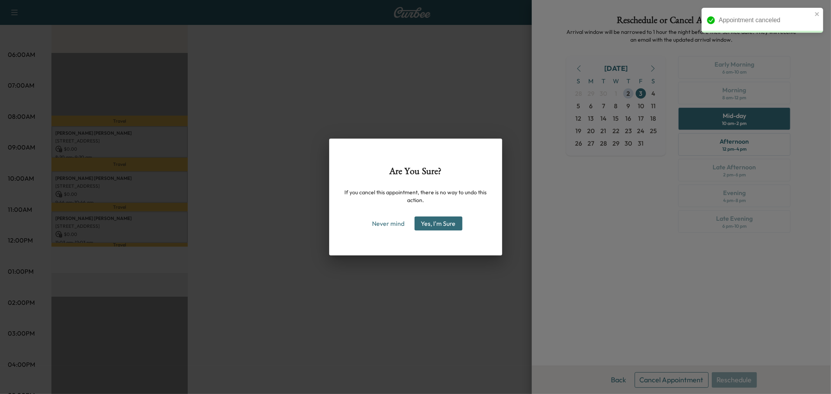
click at [434, 223] on button "Yes, I'm Sure" at bounding box center [439, 224] width 48 height 14
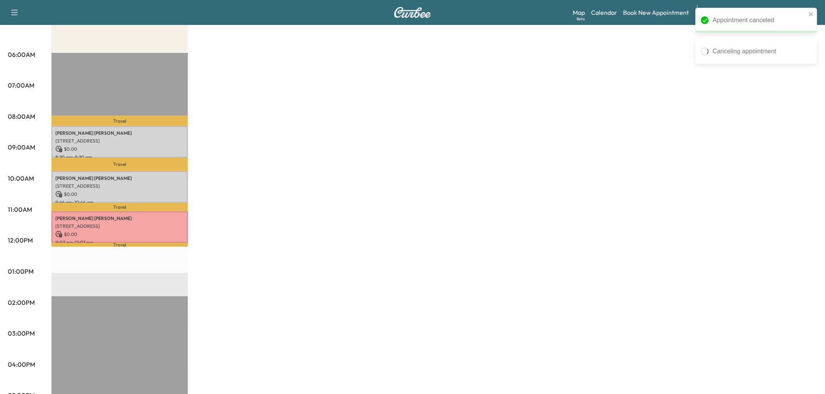
click at [303, 256] on div "Subaru on the Go * Scheduled hours have been modified for this day Revenue $ 0.…" at bounding box center [433, 264] width 765 height 585
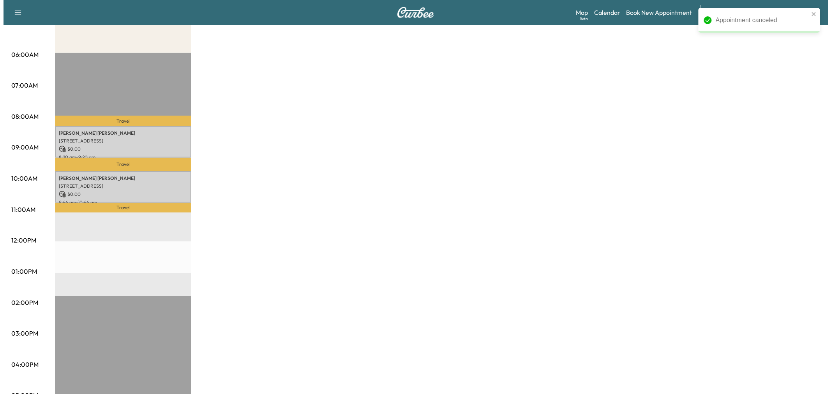
scroll to position [43, 0]
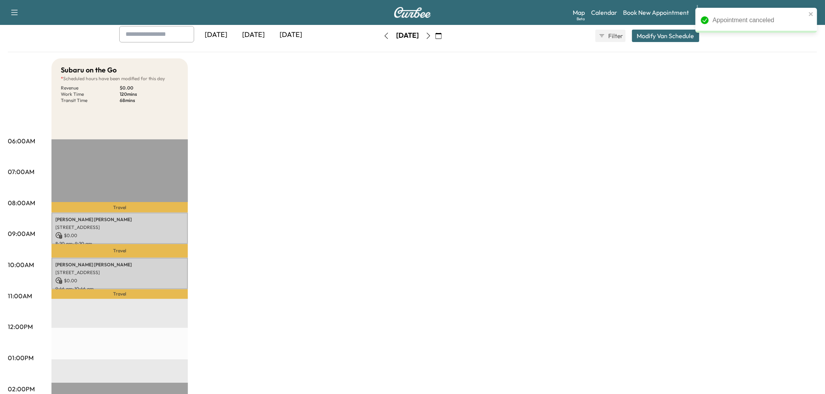
click at [652, 36] on button "Modify Van Schedule" at bounding box center [665, 36] width 67 height 12
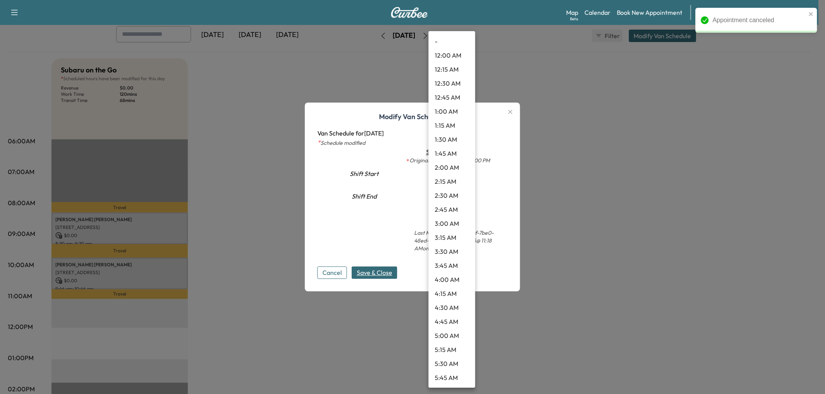
click at [450, 196] on body "Appointment canceled Support Log Out Map Beta Calendar Book New Appointment Ewi…" at bounding box center [412, 154] width 825 height 394
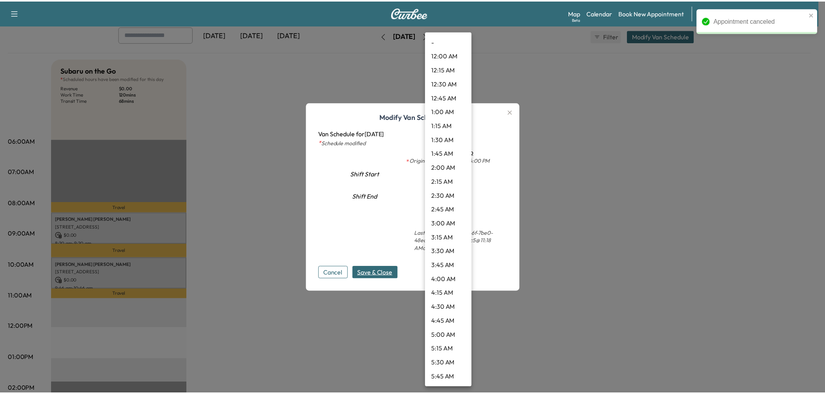
scroll to position [617, 0]
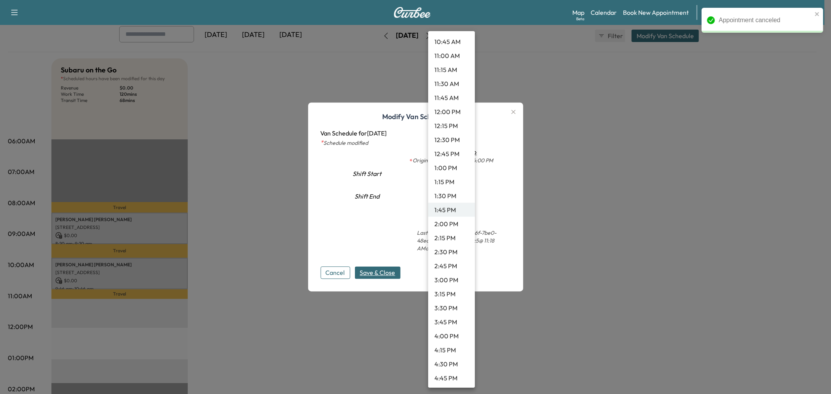
click at [442, 65] on li "11:15 AM" at bounding box center [451, 70] width 47 height 14
type input "*****"
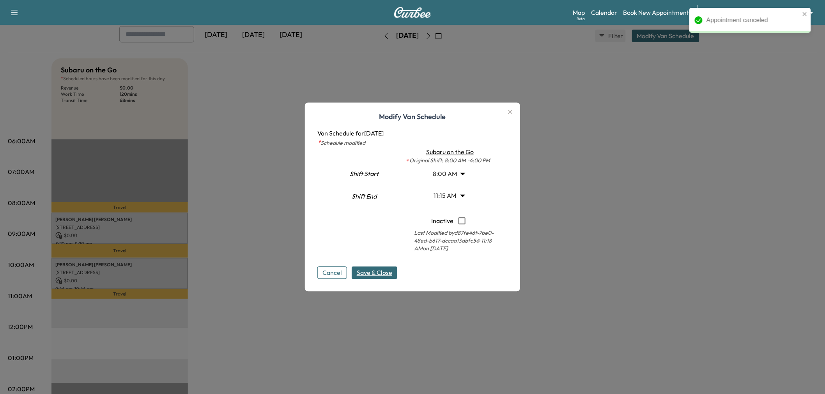
click at [379, 272] on span "Save & Close" at bounding box center [374, 272] width 35 height 9
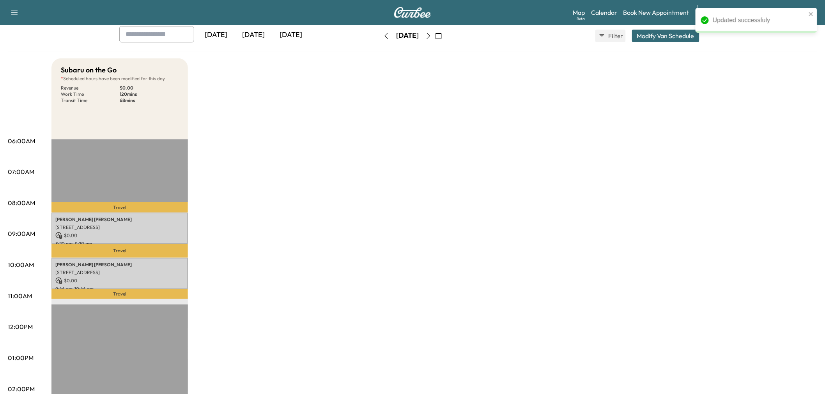
click at [281, 344] on div "Subaru on the Go * Scheduled hours have been modified for this day Revenue $ 0.…" at bounding box center [433, 350] width 765 height 585
click at [453, 255] on div "Subaru on the Go * Scheduled hours have been modified for this day Revenue $ 0.…" at bounding box center [433, 350] width 765 height 585
click at [400, 234] on div "Subaru on the Go * Scheduled hours have been modified for this day Revenue $ 0.…" at bounding box center [433, 350] width 765 height 585
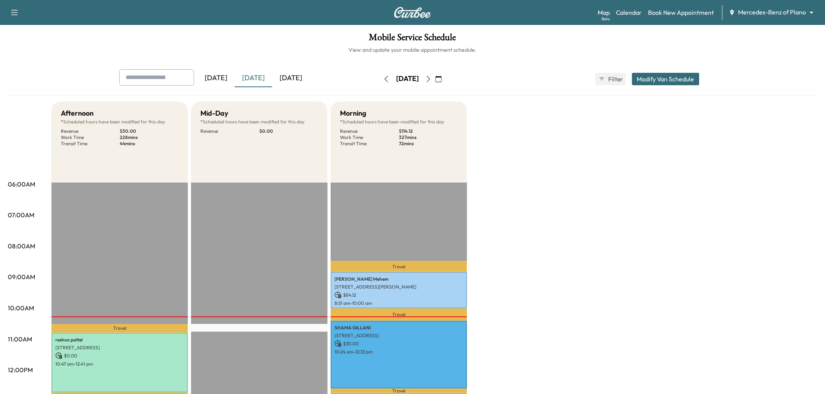
click at [430, 76] on icon "button" at bounding box center [429, 79] width 4 height 6
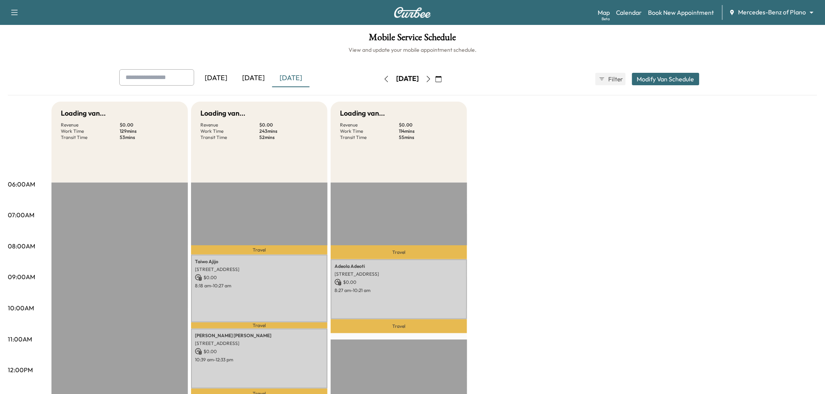
click at [445, 76] on button "button" at bounding box center [438, 79] width 13 height 12
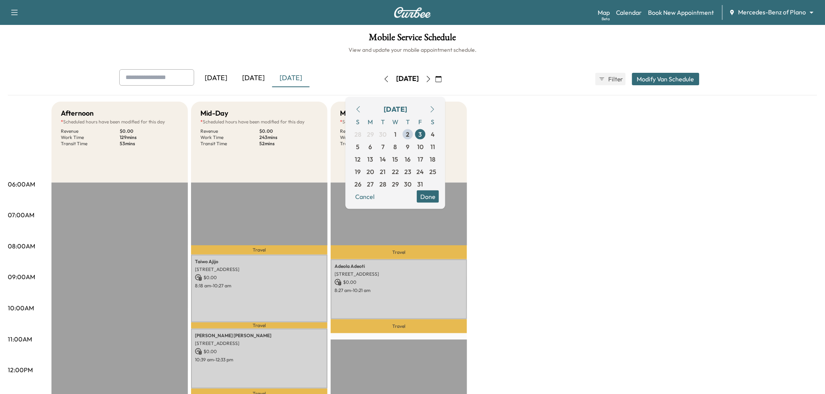
click at [431, 76] on icon "button" at bounding box center [428, 79] width 6 height 6
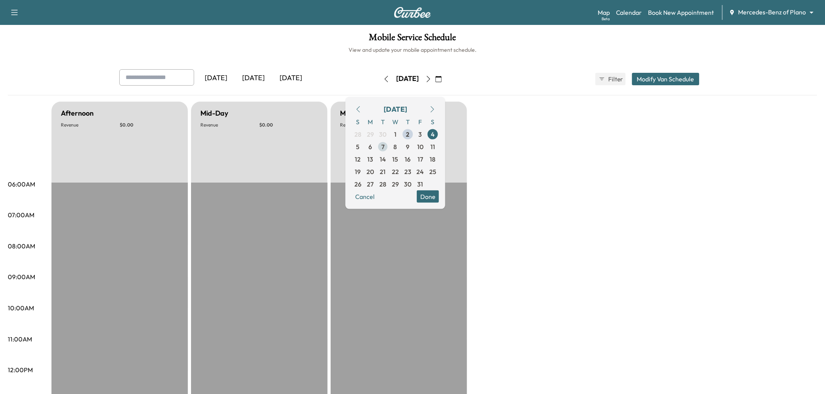
click at [389, 147] on span "7" at bounding box center [382, 146] width 12 height 12
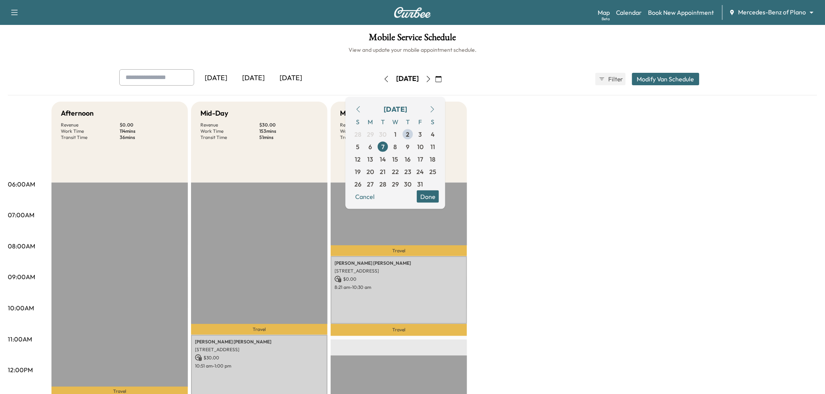
click at [430, 77] on icon "button" at bounding box center [429, 79] width 4 height 6
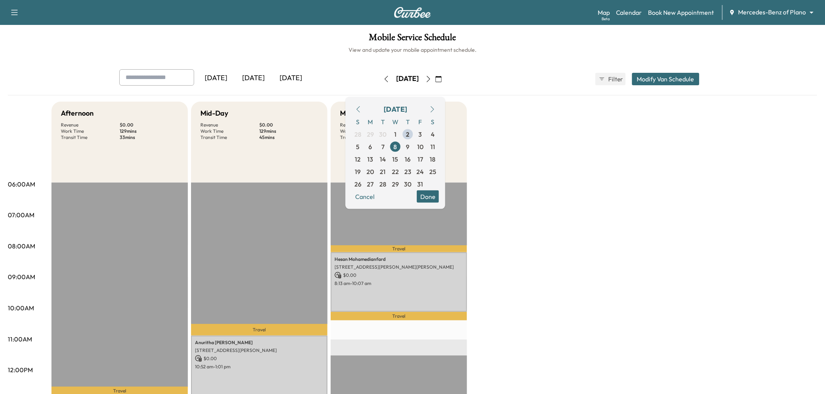
click at [435, 77] on button "button" at bounding box center [428, 79] width 13 height 12
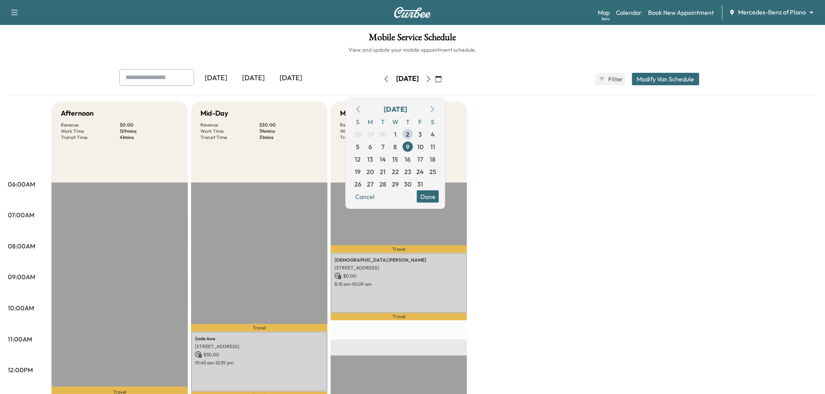
click at [431, 78] on icon "button" at bounding box center [428, 79] width 6 height 6
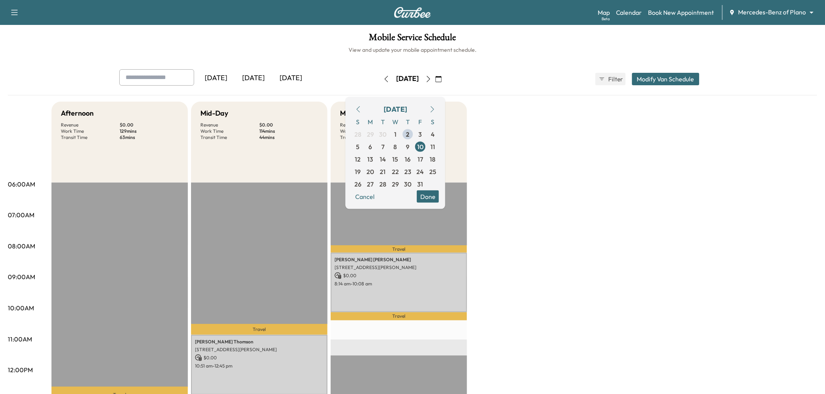
click at [431, 78] on icon "button" at bounding box center [428, 79] width 6 height 6
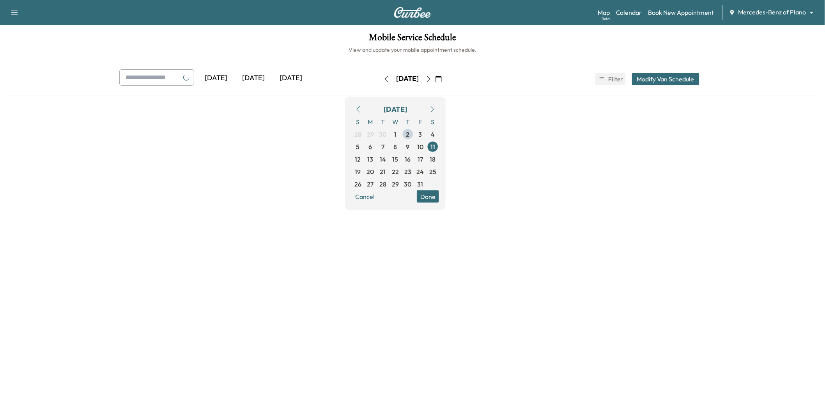
click at [431, 78] on icon "button" at bounding box center [428, 79] width 6 height 6
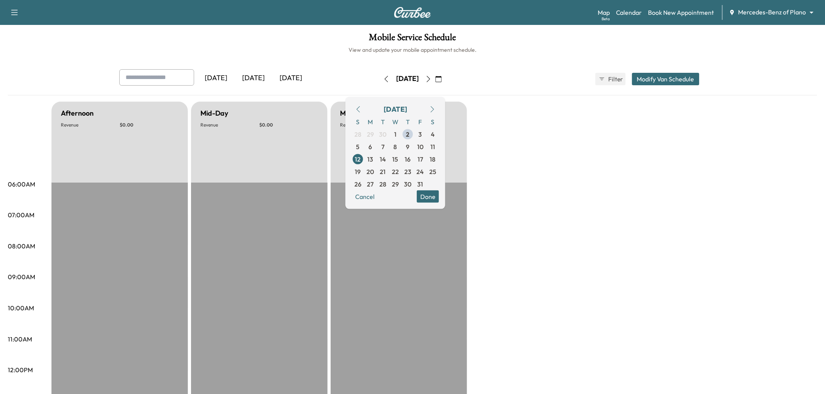
click at [430, 78] on icon "button" at bounding box center [429, 79] width 4 height 6
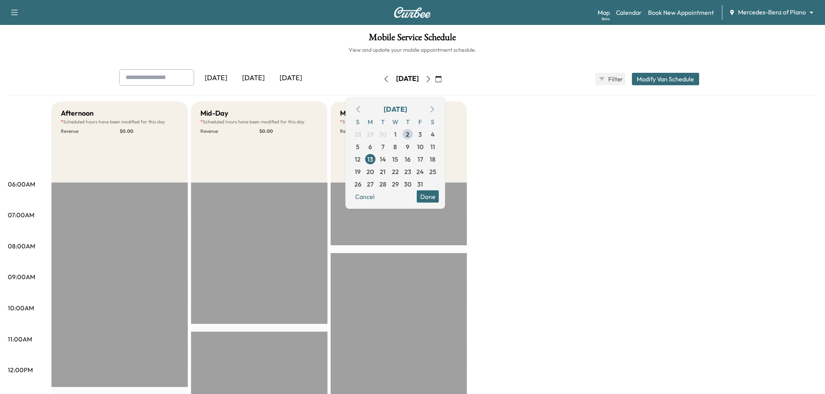
click at [431, 78] on icon "button" at bounding box center [428, 79] width 6 height 6
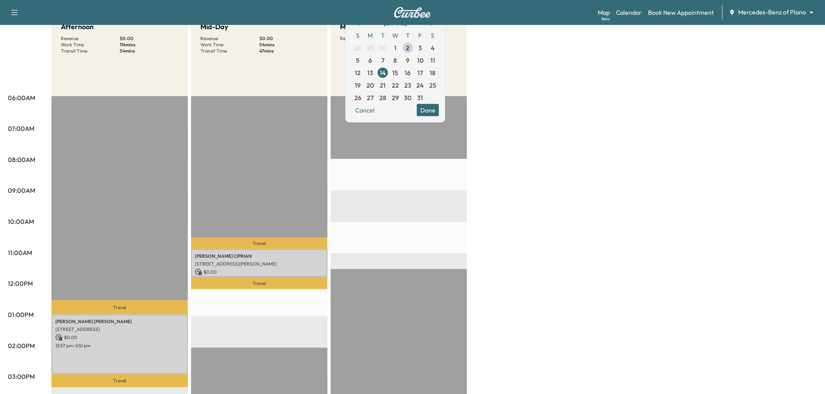
scroll to position [43, 0]
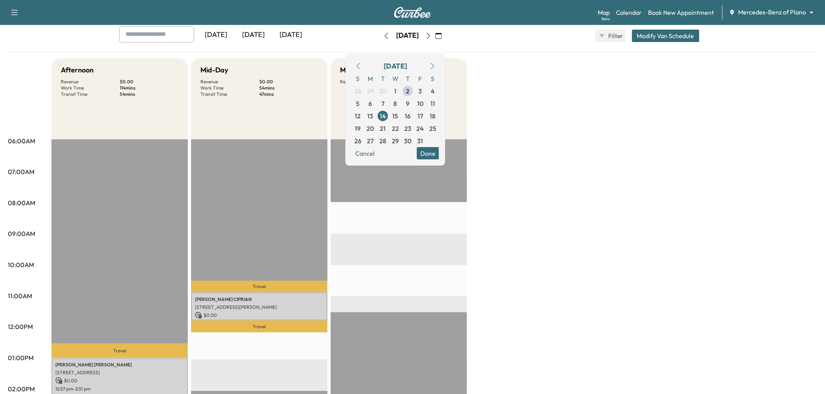
click at [385, 34] on icon "button" at bounding box center [387, 36] width 4 height 6
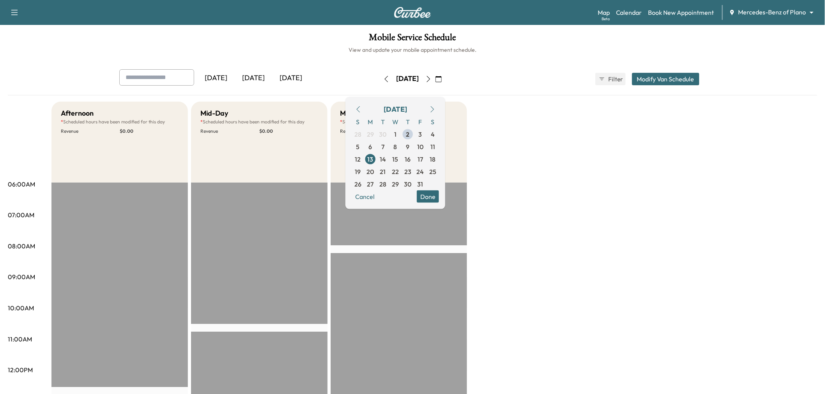
click at [383, 79] on icon "button" at bounding box center [386, 79] width 6 height 6
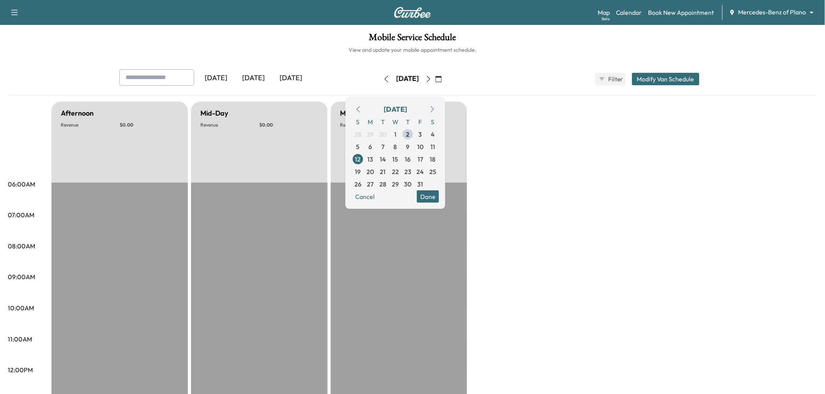
click at [383, 80] on icon "button" at bounding box center [386, 79] width 6 height 6
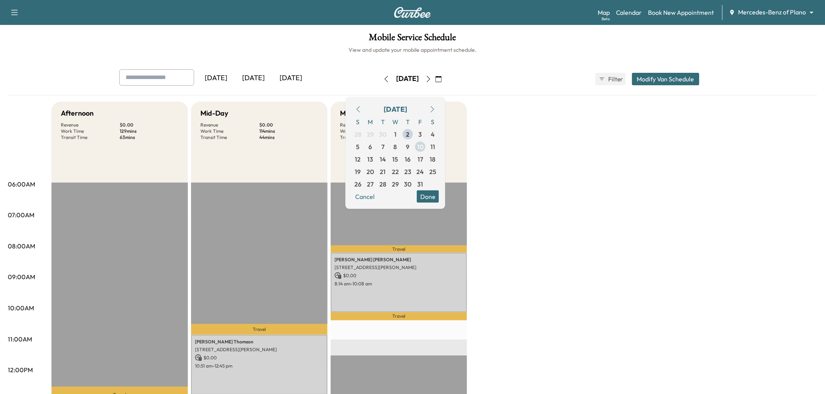
click at [426, 146] on span "10" at bounding box center [420, 146] width 12 height 12
drag, startPoint x: 508, startPoint y: 161, endPoint x: 512, endPoint y: 170, distance: 9.1
click at [509, 161] on div "Afternoon Revenue $ 0.00 Work Time 129 mins Transit Time 63 mins Travel KHALIL …" at bounding box center [433, 394] width 765 height 585
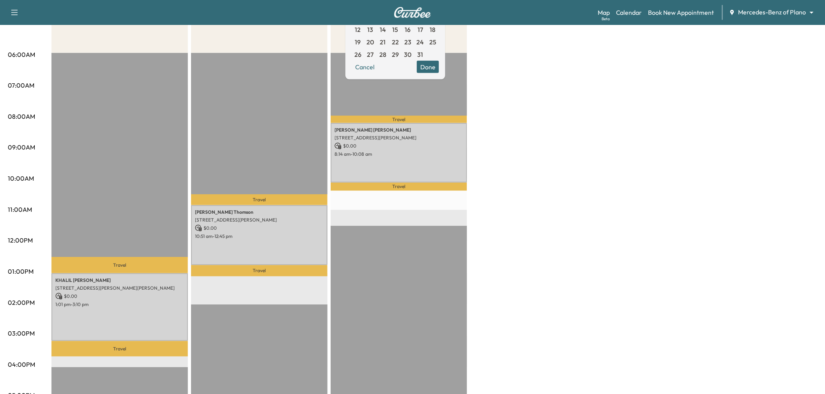
scroll to position [87, 0]
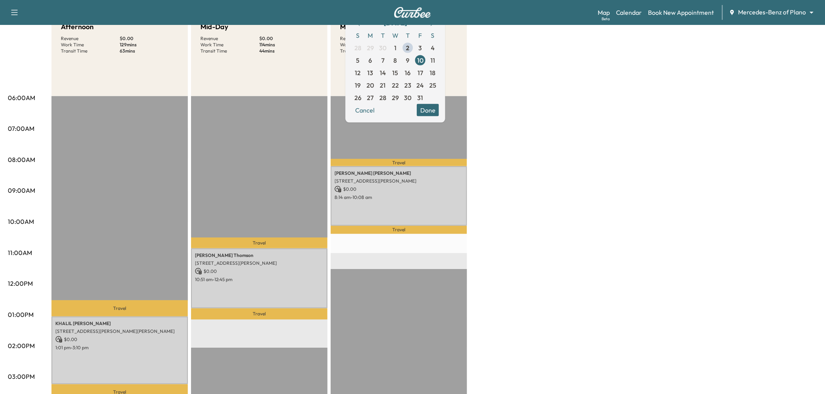
click at [439, 107] on button "Done" at bounding box center [428, 110] width 22 height 12
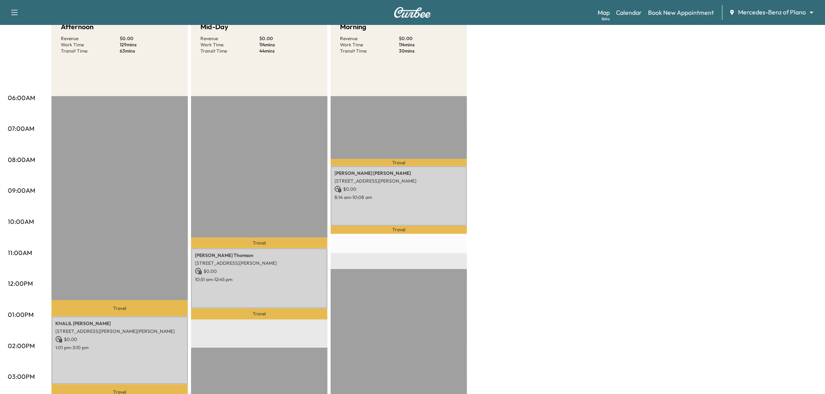
scroll to position [0, 0]
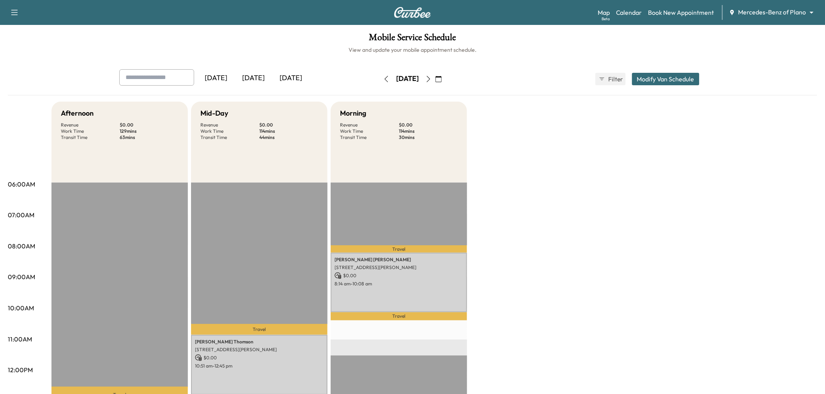
click at [250, 78] on div "[DATE]" at bounding box center [253, 78] width 37 height 18
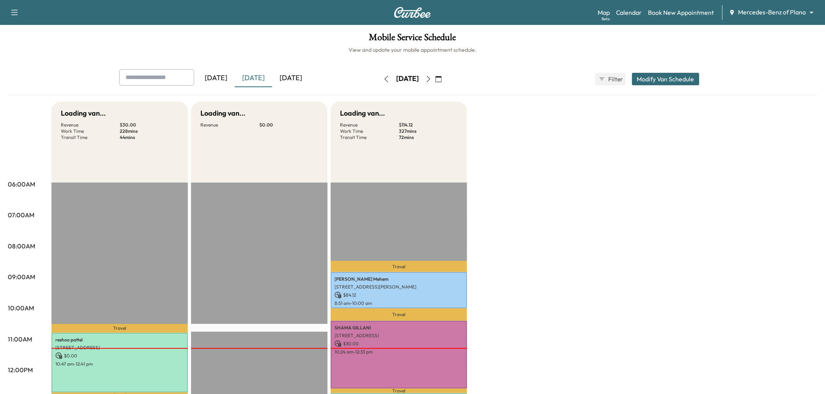
click at [288, 78] on div "[DATE]" at bounding box center [290, 78] width 37 height 18
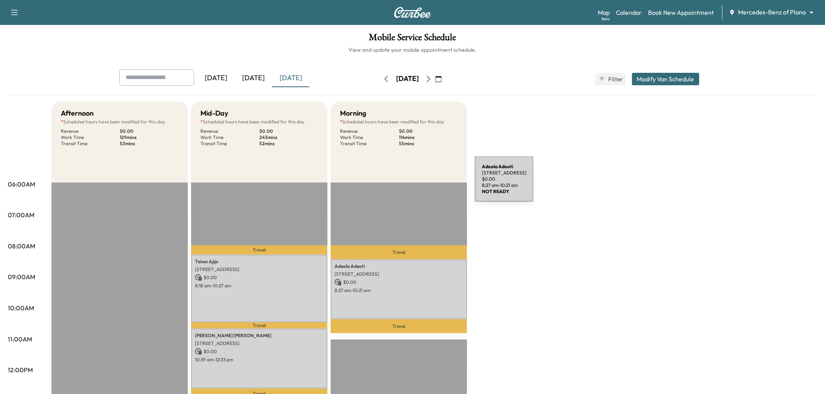
scroll to position [130, 0]
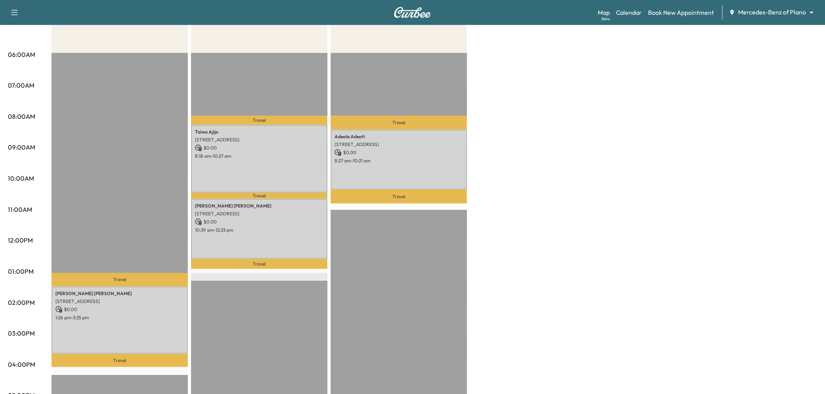
click at [372, 168] on div "Adeola Adeoti 2280 Valencia Drive, Little Elm, TX 75068, US $ 0.00 8:27 am - 10…" at bounding box center [398, 160] width 136 height 60
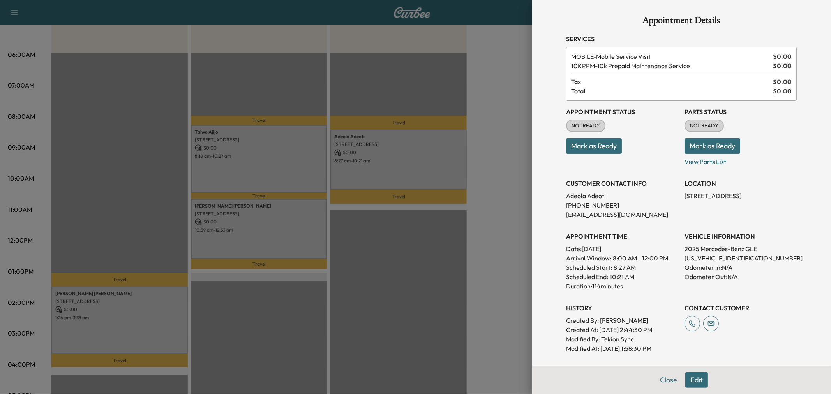
click at [396, 172] on div at bounding box center [415, 197] width 831 height 394
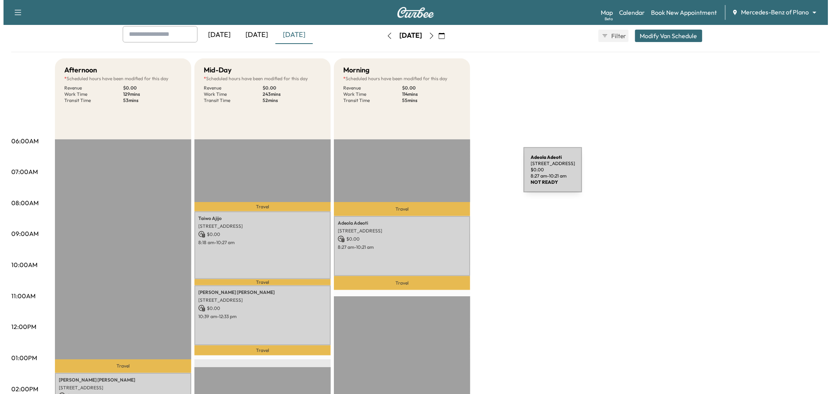
scroll to position [0, 0]
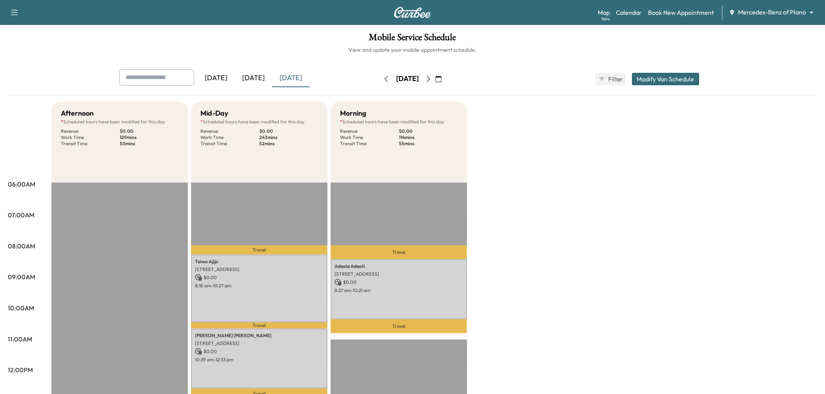
click at [653, 76] on button "Modify Van Schedule" at bounding box center [665, 79] width 67 height 12
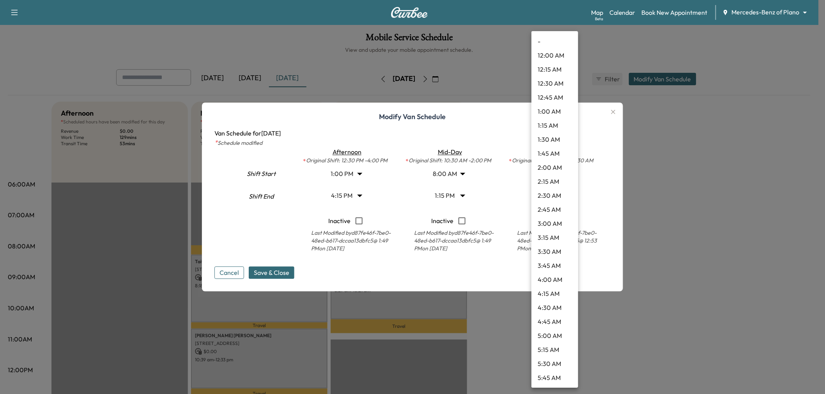
click at [553, 197] on body "Support Log Out Map Beta Calendar Book New Appointment Mercedes-Benz of Plano *…" at bounding box center [412, 197] width 825 height 394
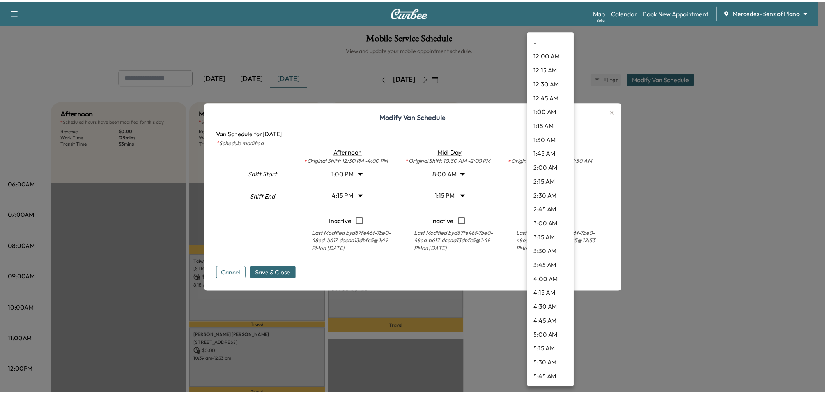
scroll to position [463, 0]
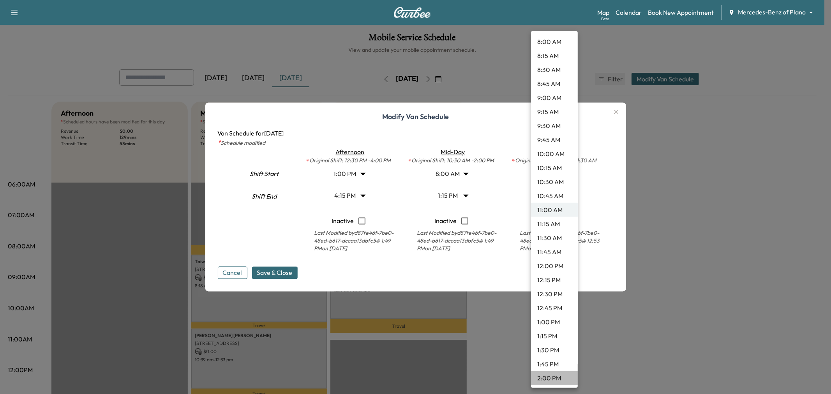
click at [556, 376] on li "2:00 PM" at bounding box center [554, 378] width 47 height 14
type input "**"
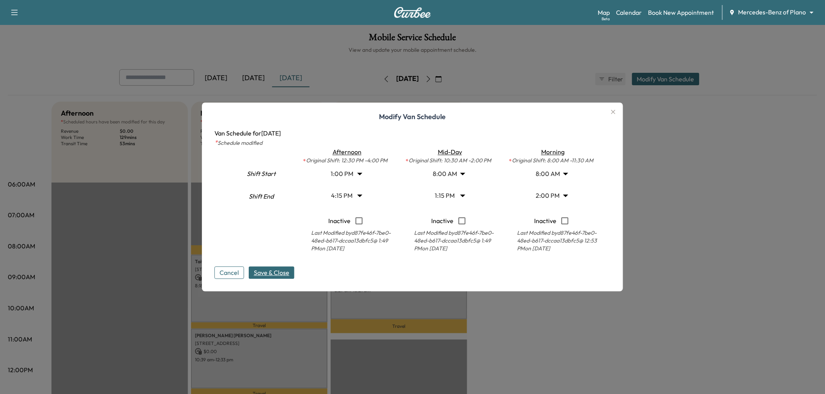
click at [287, 272] on span "Save & Close" at bounding box center [271, 272] width 35 height 9
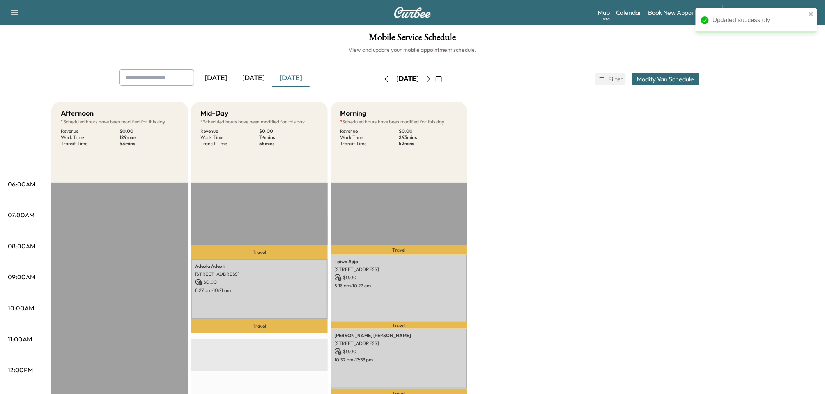
click at [628, 234] on div "Afternoon * Scheduled hours have been modified for this day Revenue $ 0.00 Work…" at bounding box center [433, 394] width 765 height 585
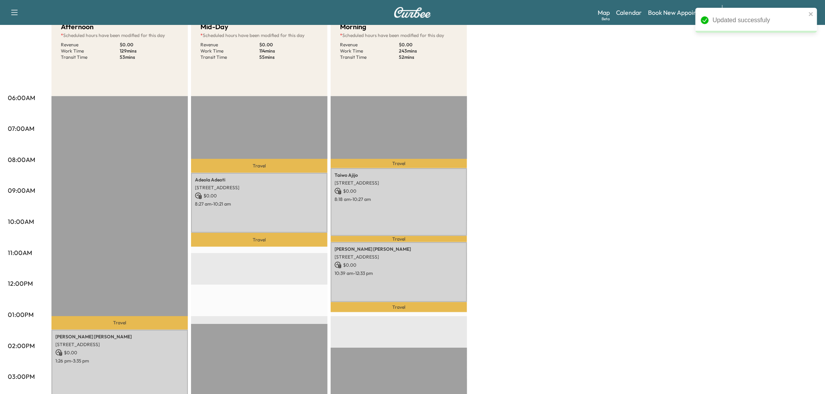
scroll to position [130, 0]
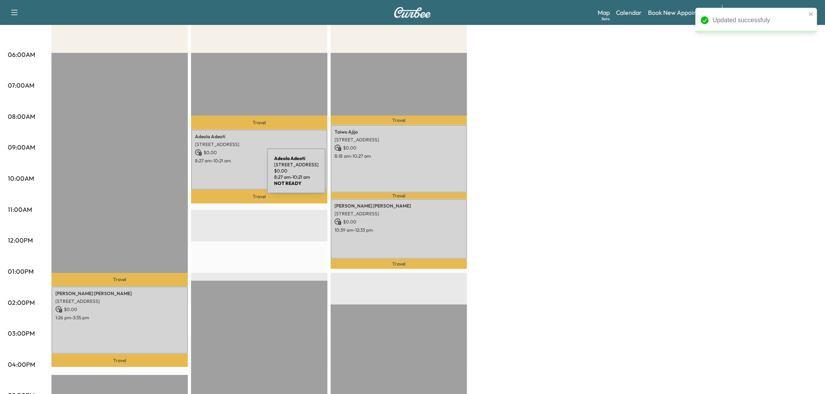
click at [208, 176] on div "Adeola Adeoti 2280 Valencia Drive, Little Elm, TX 75068, US $ 0.00 8:27 am - 10…" at bounding box center [259, 160] width 136 height 60
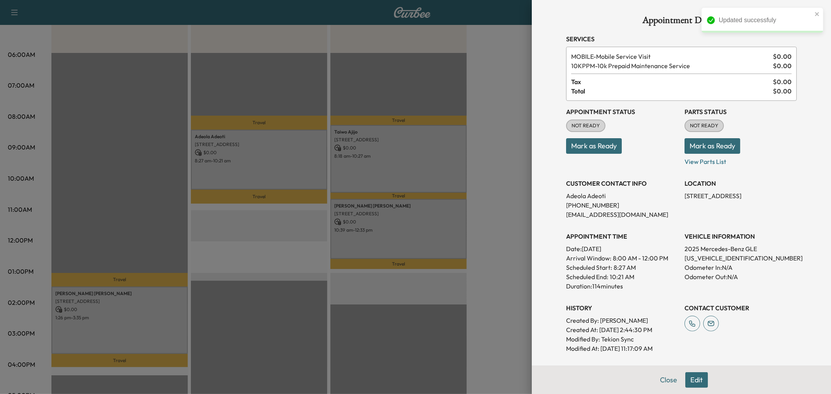
click at [251, 174] on div at bounding box center [415, 197] width 831 height 394
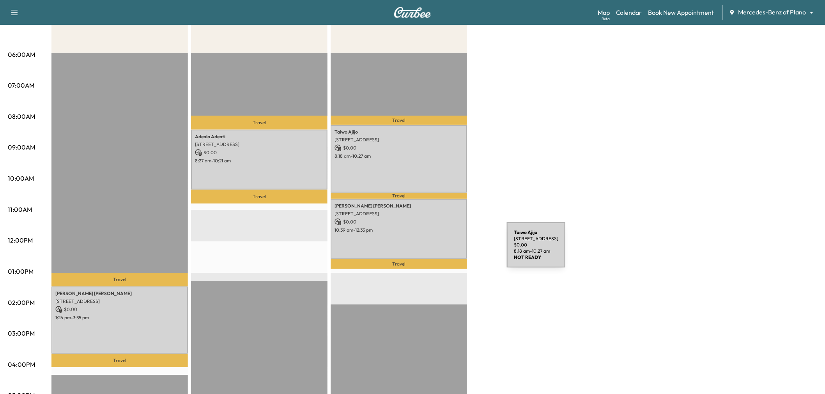
scroll to position [216, 0]
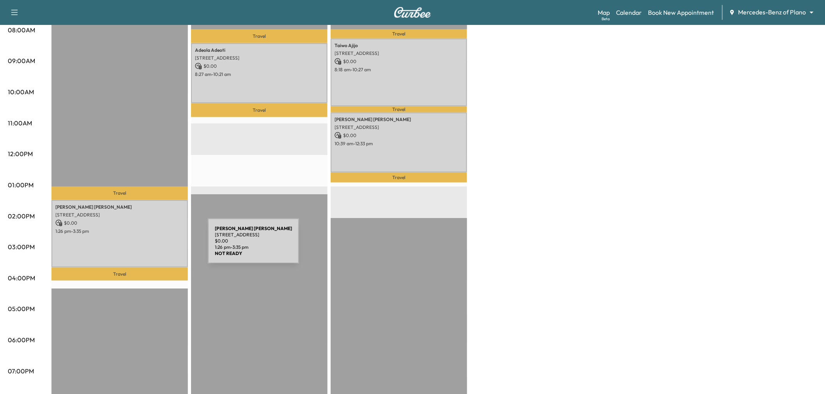
click at [146, 246] on div "JOSHUA SMITHERMAN 1913 Miramar Drive, Little Elm, TX 75068, United States of Am…" at bounding box center [119, 234] width 136 height 68
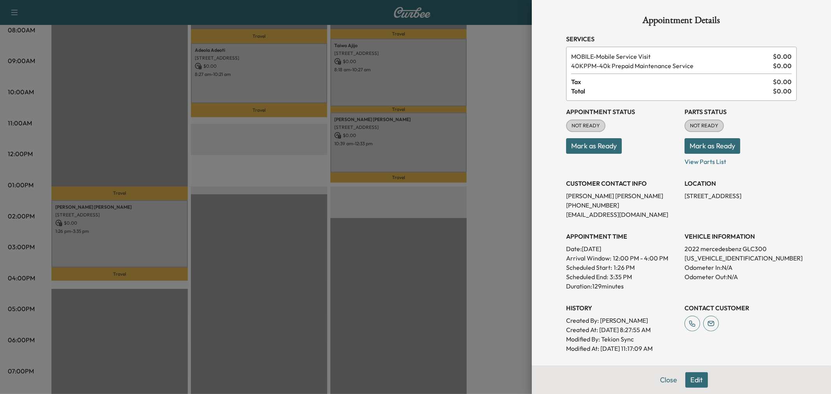
click at [146, 246] on div at bounding box center [415, 197] width 831 height 394
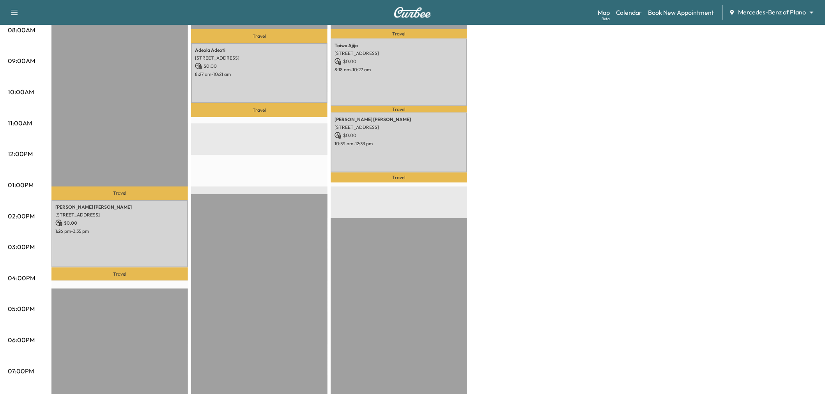
scroll to position [130, 0]
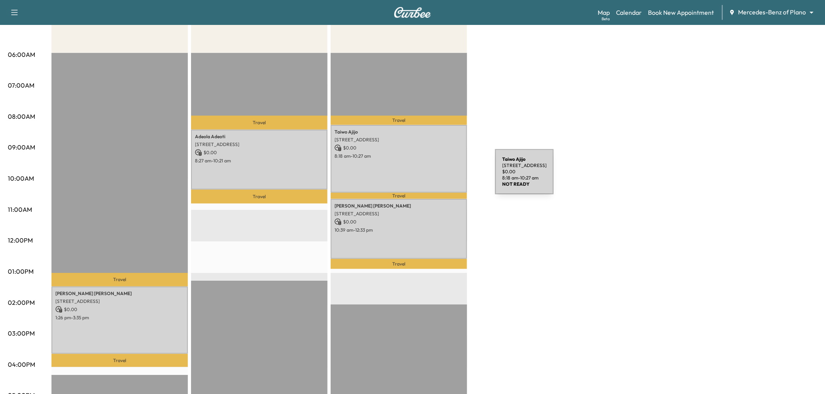
click at [436, 177] on div "Taiwo Ajijo 924 Arbor Downs Drive, Plano, TX 75023, United States of America $ …" at bounding box center [398, 159] width 136 height 68
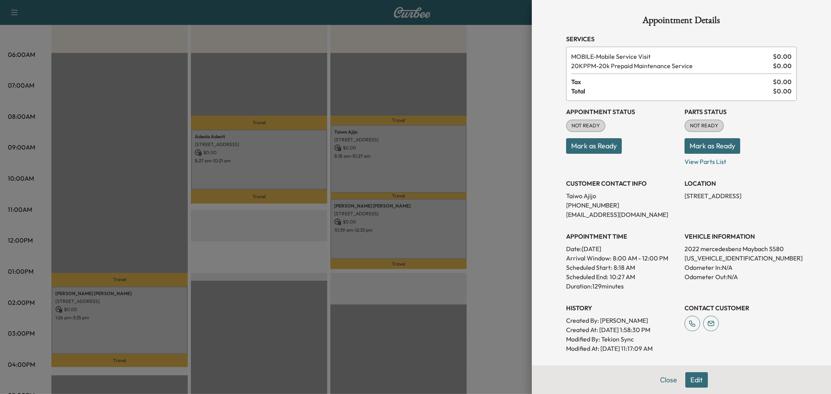
click at [422, 216] on div at bounding box center [415, 197] width 831 height 394
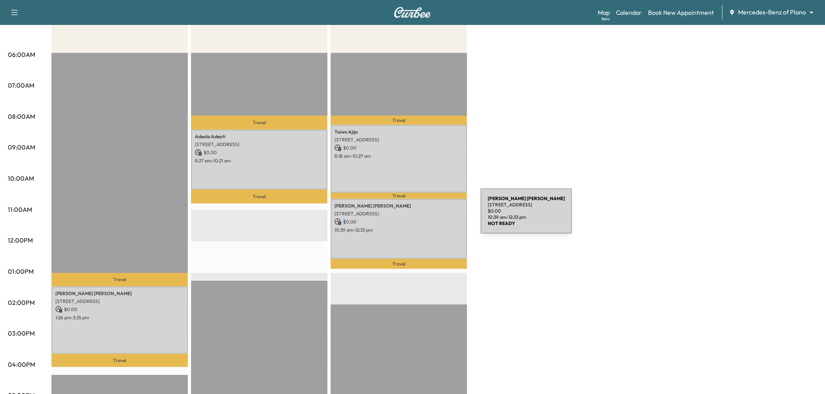
click at [422, 219] on p "$ 0.00" at bounding box center [398, 222] width 129 height 7
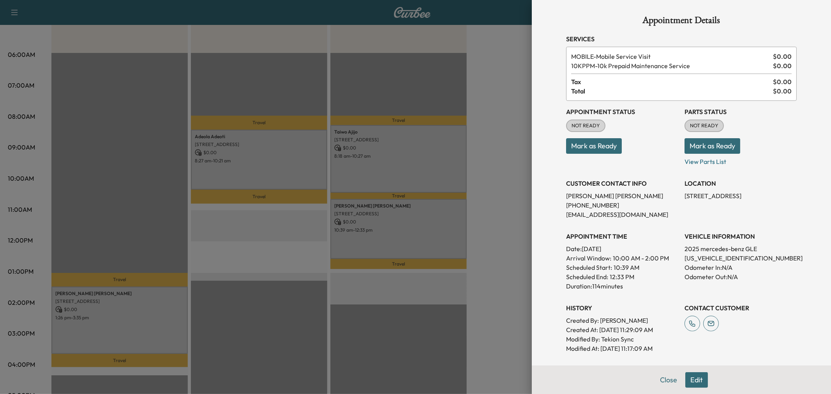
click at [422, 216] on div at bounding box center [415, 197] width 831 height 394
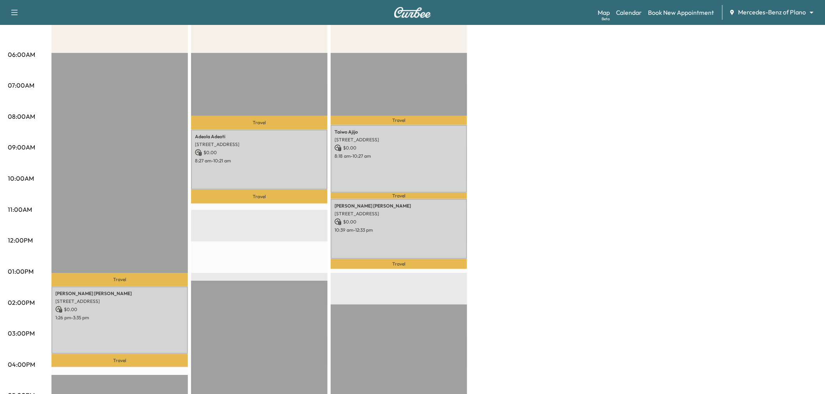
scroll to position [43, 0]
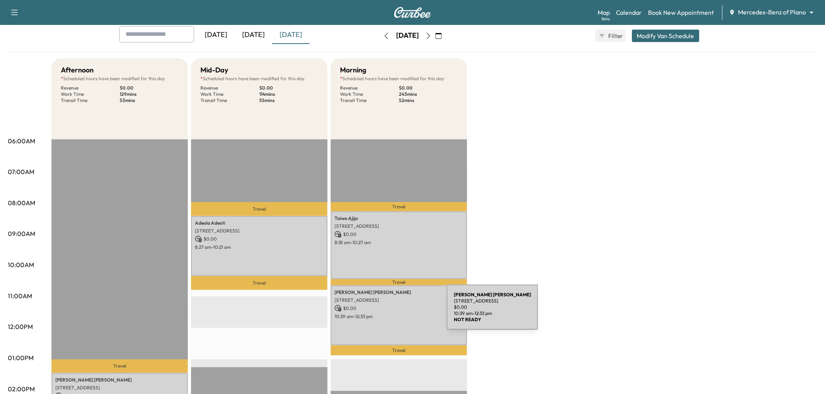
click at [388, 314] on p "10:39 am - 12:33 pm" at bounding box center [398, 317] width 129 height 6
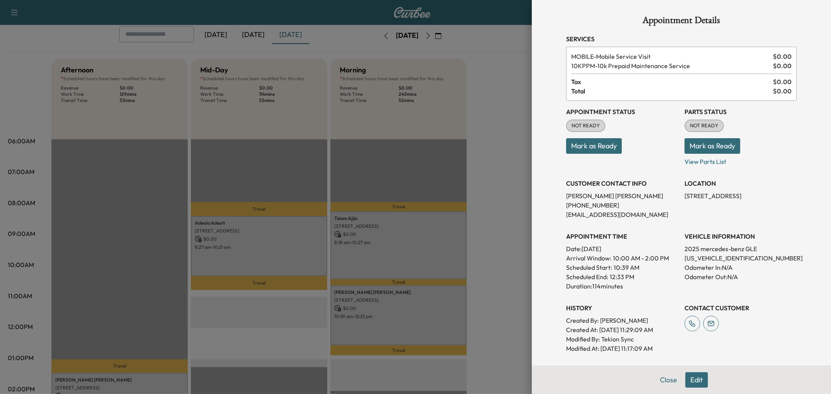
click at [388, 312] on div at bounding box center [415, 197] width 831 height 394
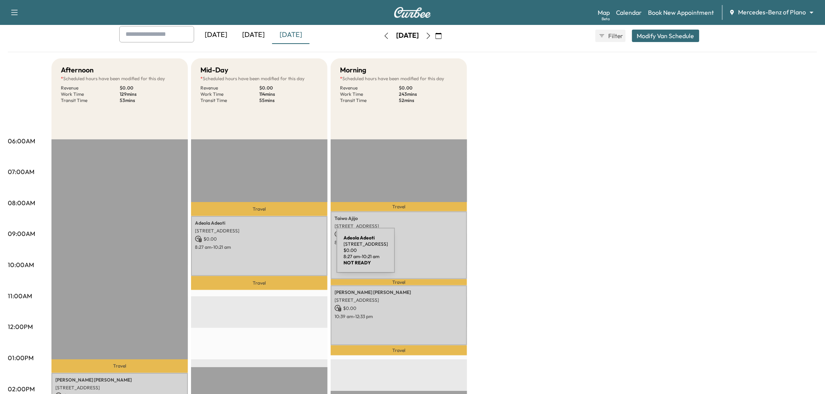
click at [278, 255] on div "Adeola Adeoti 2280 Valencia Drive, Little Elm, TX 75068, US $ 0.00 8:27 am - 10…" at bounding box center [259, 246] width 136 height 60
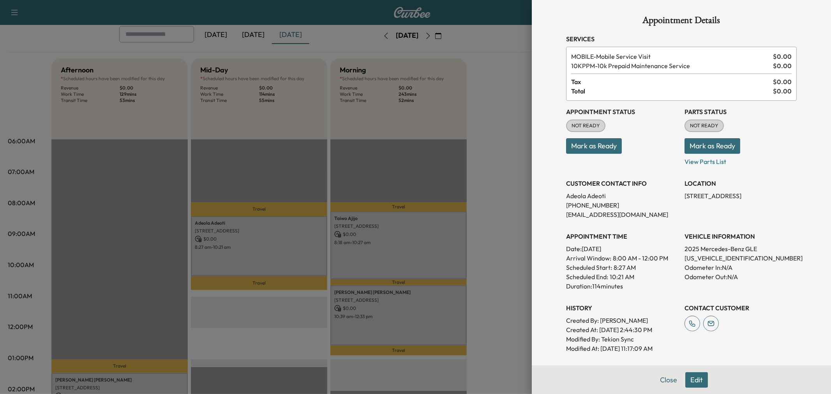
click at [278, 255] on div at bounding box center [415, 197] width 831 height 394
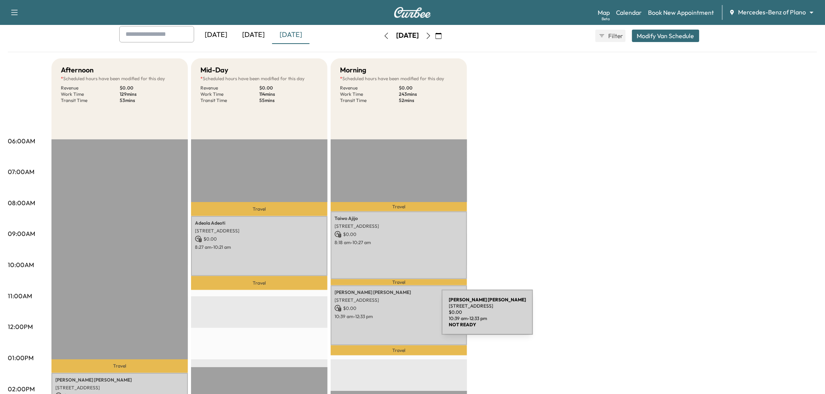
click at [384, 318] on div "MELISSA PEKAR 411 ARBORCREST DR, RICHARDSON, TX 75080, USA $ 0.00 10:39 am - 12…" at bounding box center [398, 316] width 136 height 60
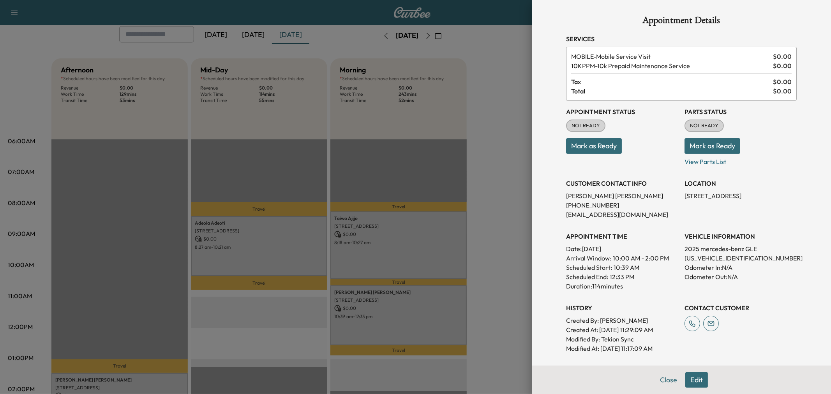
click at [409, 313] on div at bounding box center [415, 197] width 831 height 394
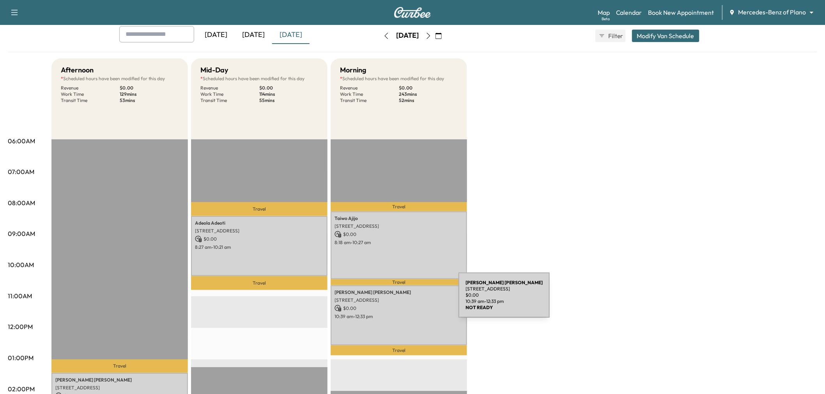
click at [402, 252] on div "Taiwo Ajijo 924 Arbor Downs Drive, Plano, TX 75023, United States of America $ …" at bounding box center [398, 246] width 136 height 68
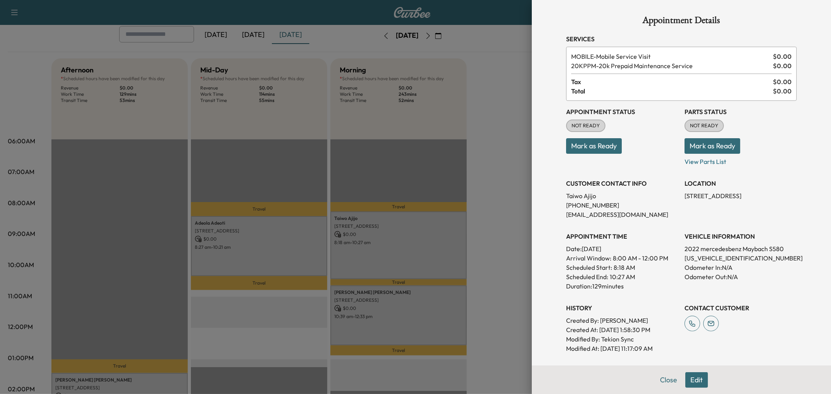
click at [402, 252] on div at bounding box center [415, 197] width 831 height 394
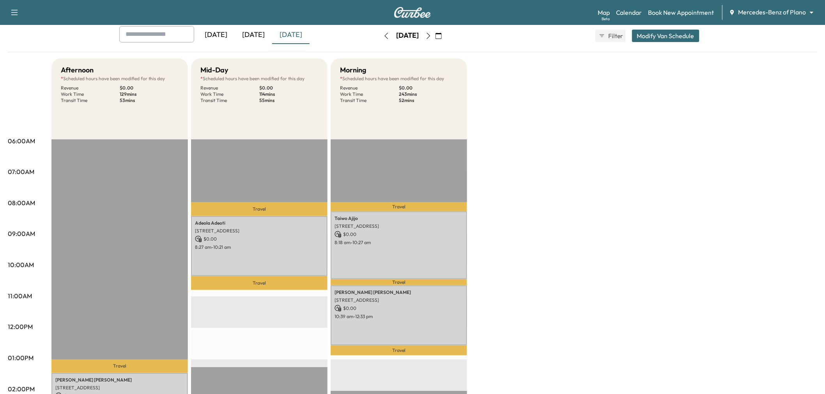
click at [425, 362] on div "Travel Taiwo Ajijo 924 Arbor Downs Drive, Plano, TX 75023, United States of Ame…" at bounding box center [398, 391] width 136 height 503
click at [414, 331] on div "MELISSA PEKAR 411 ARBORCREST DR, RICHARDSON, TX 75080, USA $ 0.00 10:39 am - 12…" at bounding box center [398, 316] width 136 height 60
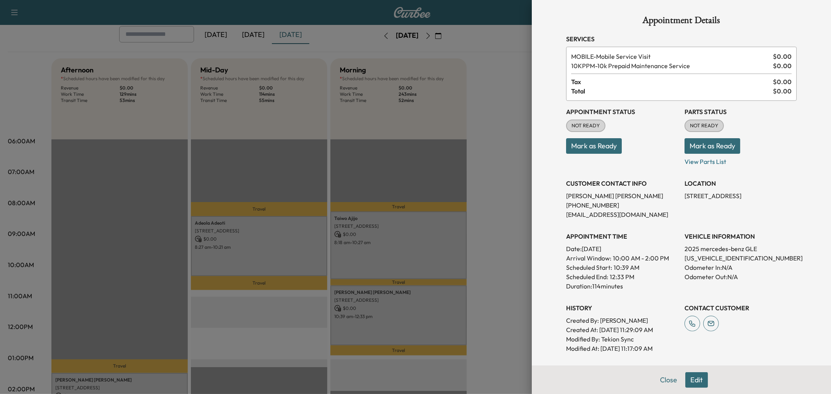
click at [695, 377] on button "Edit" at bounding box center [696, 381] width 23 height 16
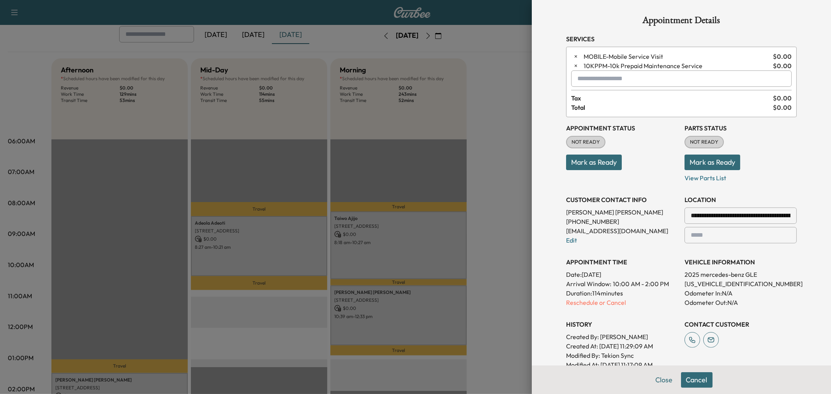
click at [604, 83] on input "text" at bounding box center [681, 79] width 221 height 16
click at [641, 97] on p "MIDDAY - Mid-Day Appointment" at bounding box center [654, 99] width 170 height 11
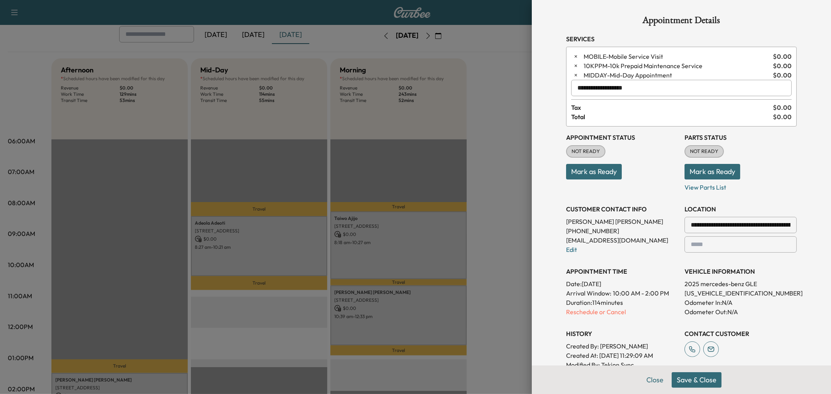
type input "**********"
click at [692, 383] on button "Save & Close" at bounding box center [697, 381] width 50 height 16
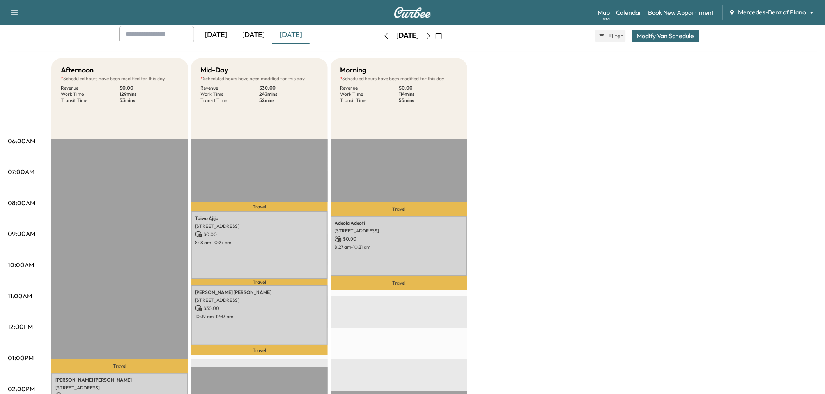
scroll to position [87, 0]
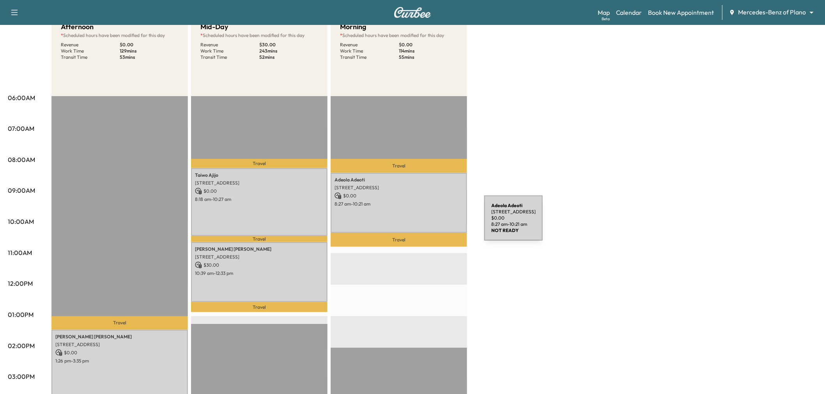
click at [426, 223] on div "Adeola Adeoti 2280 Valencia Drive, Little Elm, TX 75068, US $ 0.00 8:27 am - 10…" at bounding box center [398, 203] width 136 height 60
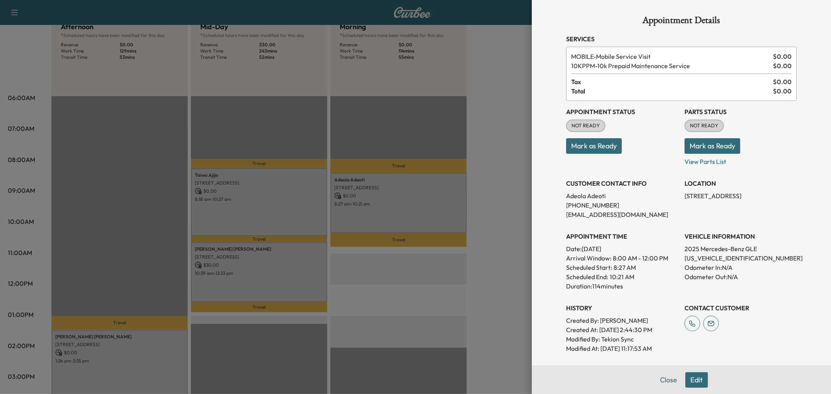
click at [426, 223] on div at bounding box center [415, 197] width 831 height 394
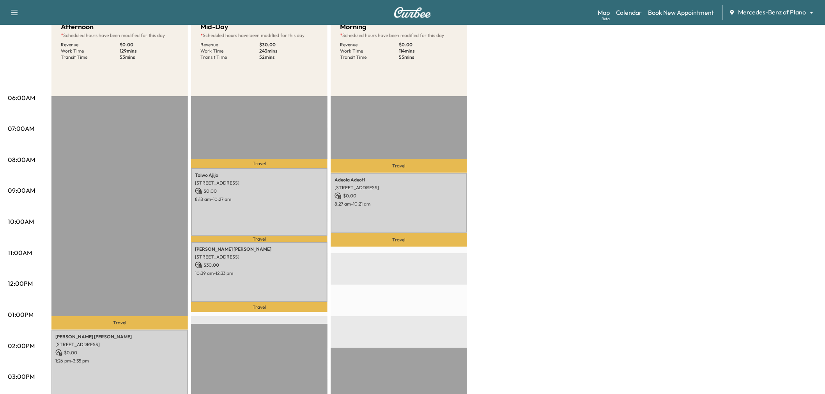
click at [547, 224] on div "Afternoon * Scheduled hours have been modified for this day Revenue $ 0.00 Work…" at bounding box center [433, 307] width 765 height 585
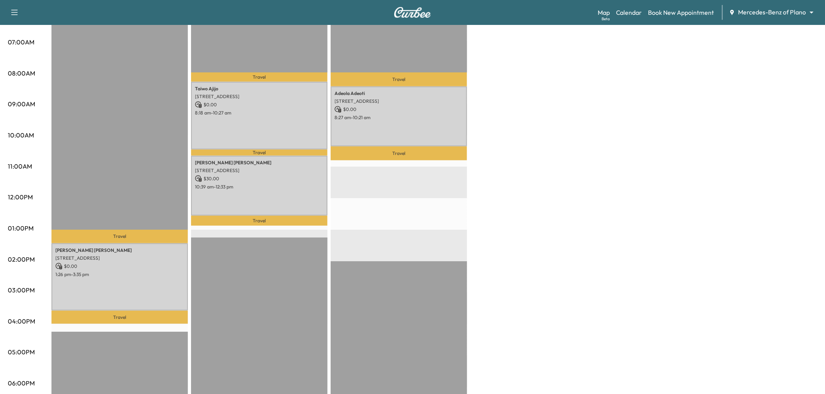
scroll to position [130, 0]
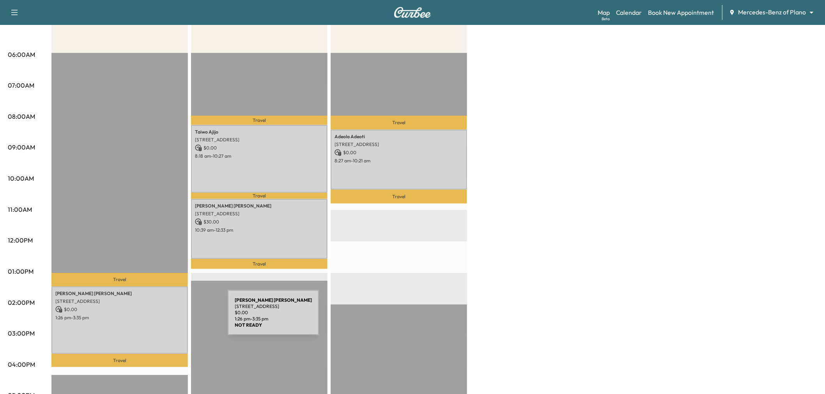
click at [169, 318] on div "JOSHUA SMITHERMAN 1913 Miramar Drive, Little Elm, TX 75068, United States of Am…" at bounding box center [119, 321] width 136 height 68
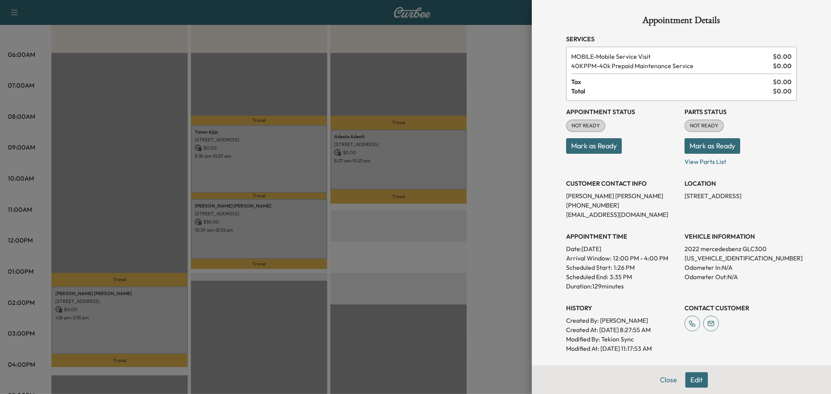
click at [167, 318] on div at bounding box center [415, 197] width 831 height 394
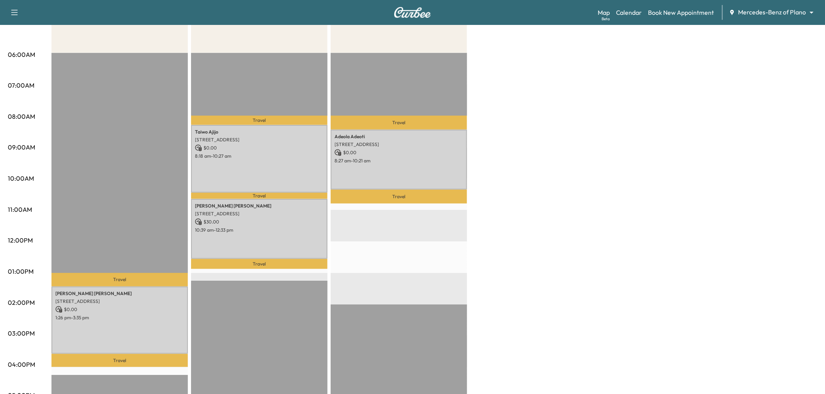
click at [583, 243] on div "Afternoon * Scheduled hours have been modified for this day Revenue $ 0.00 Work…" at bounding box center [433, 264] width 765 height 585
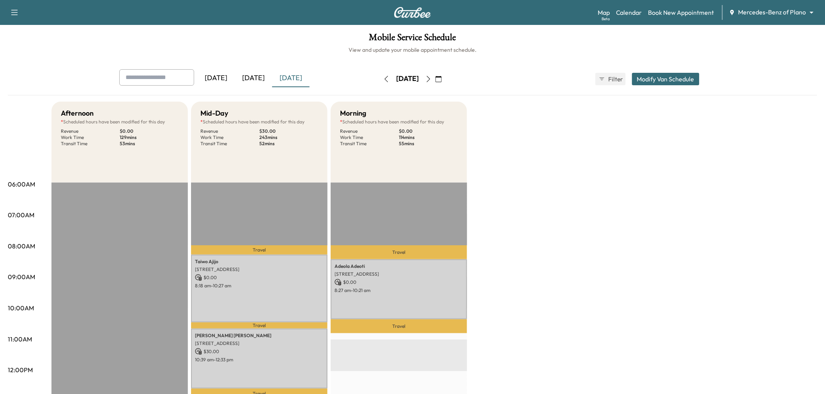
click at [528, 138] on div "Afternoon * Scheduled hours have been modified for this day Revenue $ 0.00 Work…" at bounding box center [433, 394] width 765 height 585
click at [380, 76] on button "button" at bounding box center [386, 79] width 13 height 12
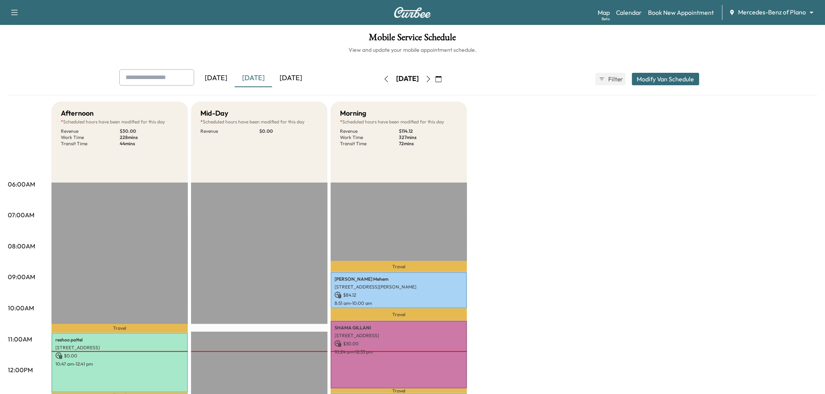
click at [435, 75] on button "button" at bounding box center [428, 79] width 13 height 12
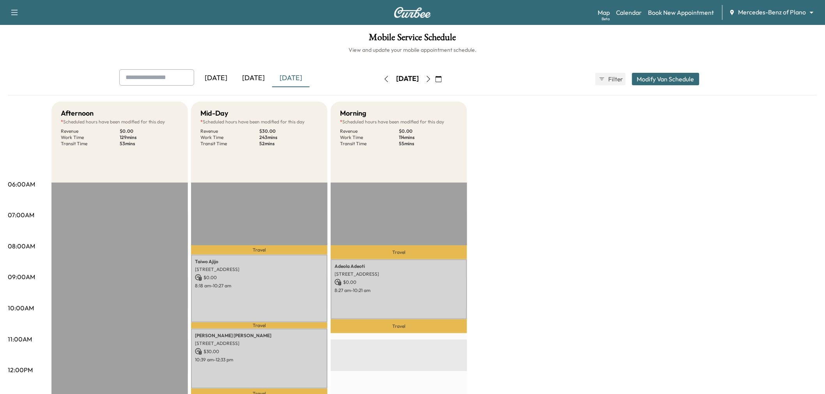
scroll to position [87, 0]
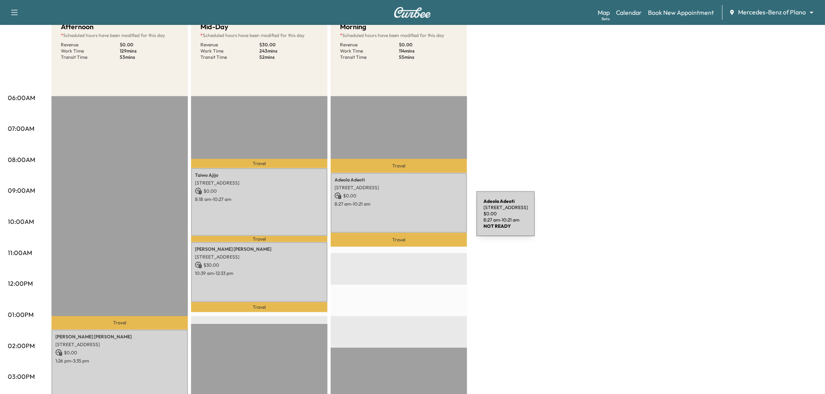
click at [418, 210] on div "Adeola Adeoti 2280 Valencia Drive, Little Elm, TX 75068, US $ 0.00 8:27 am - 10…" at bounding box center [398, 203] width 136 height 60
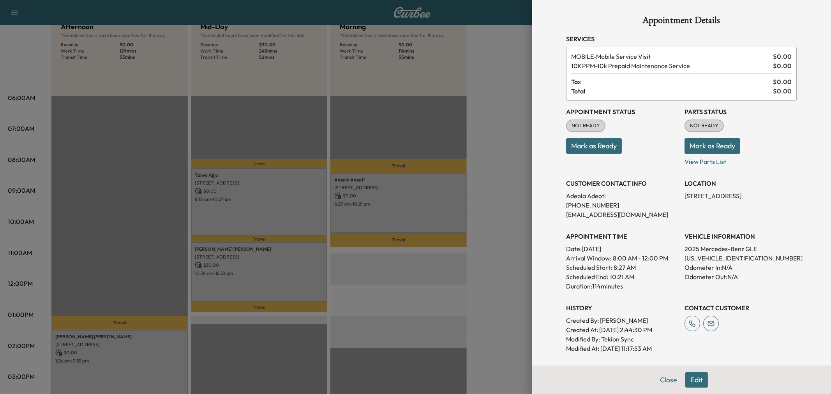
click at [415, 208] on div at bounding box center [415, 197] width 831 height 394
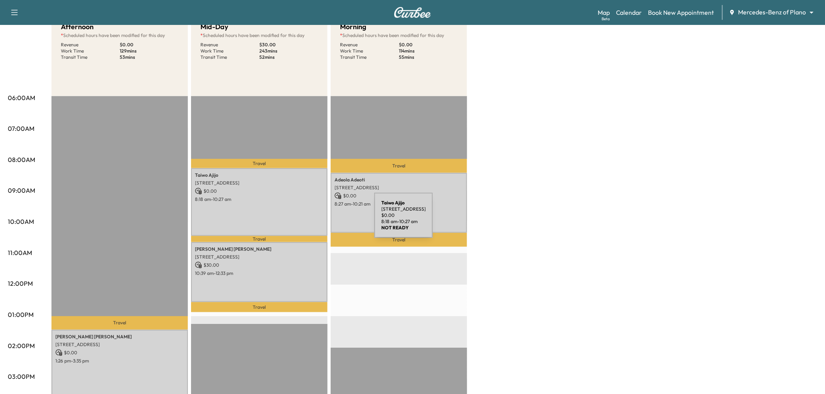
click at [290, 219] on div "Taiwo Ajijo 924 Arbor Downs Drive, Plano, TX 75023, United States of America $ …" at bounding box center [259, 202] width 136 height 68
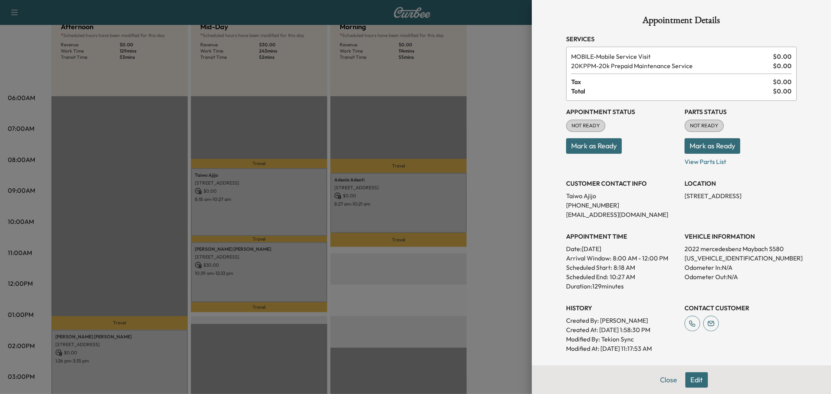
click at [288, 219] on div at bounding box center [415, 197] width 831 height 394
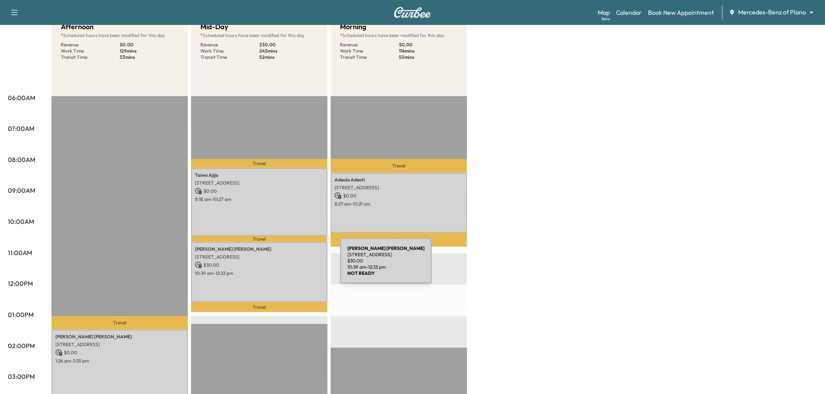
click at [282, 267] on div "MELISSA PEKAR 411 ARBORCREST DR, RICHARDSON, TX 75080, USA $ 30.00 10:39 am - 1…" at bounding box center [259, 272] width 136 height 60
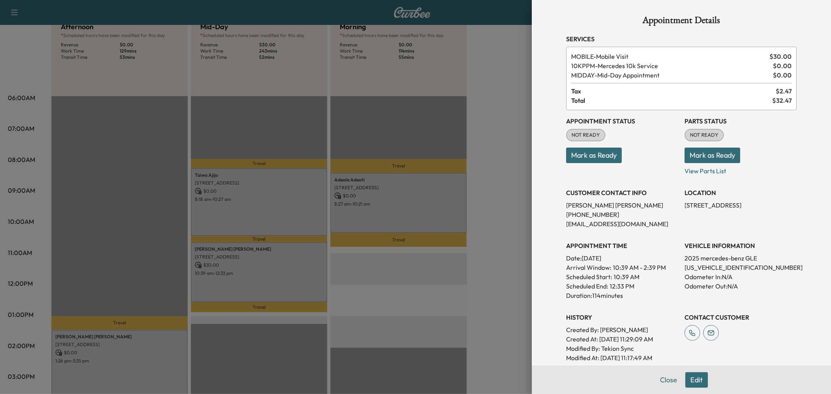
click at [282, 267] on div at bounding box center [415, 197] width 831 height 394
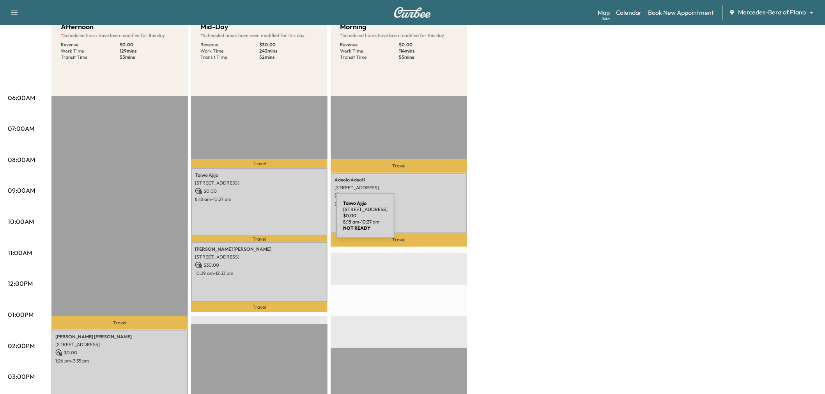
click at [277, 221] on div "Taiwo Ajijo 924 Arbor Downs Drive, Plano, TX 75023, United States of America $ …" at bounding box center [259, 202] width 136 height 68
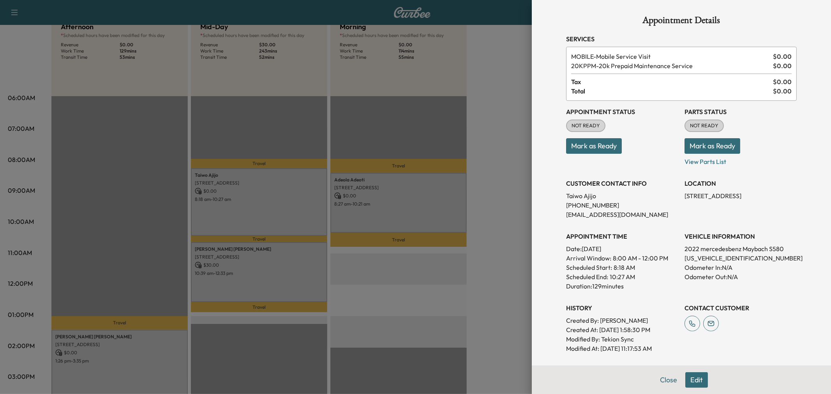
click at [277, 221] on div at bounding box center [415, 197] width 831 height 394
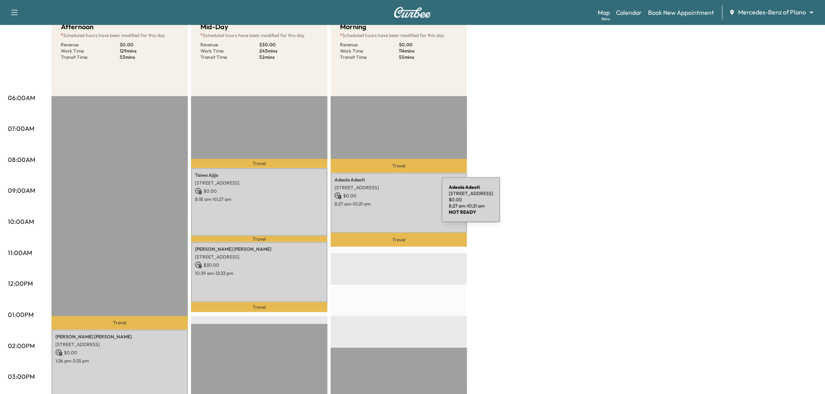
click at [383, 205] on p "8:27 am - 10:21 am" at bounding box center [398, 204] width 129 height 6
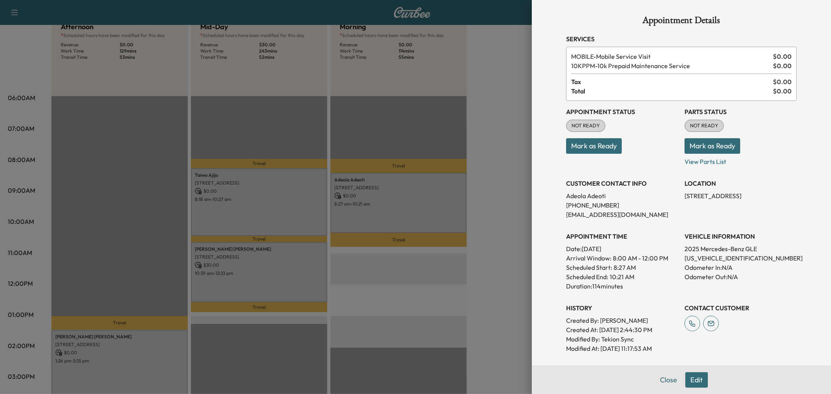
click at [383, 205] on div at bounding box center [415, 197] width 831 height 394
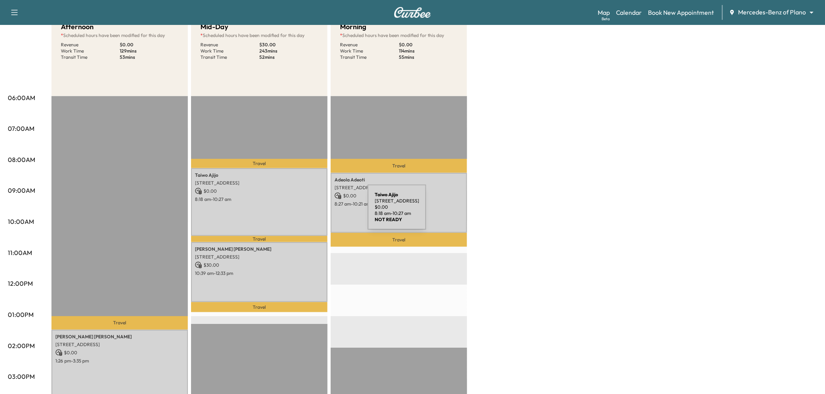
click at [309, 212] on div "Taiwo Ajijo 924 Arbor Downs Drive, Plano, TX 75023, United States of America $ …" at bounding box center [259, 202] width 136 height 68
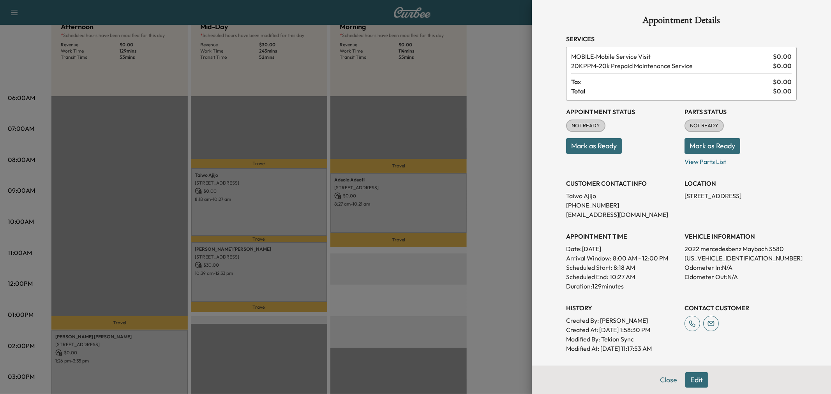
click at [686, 375] on button "Edit" at bounding box center [696, 381] width 23 height 16
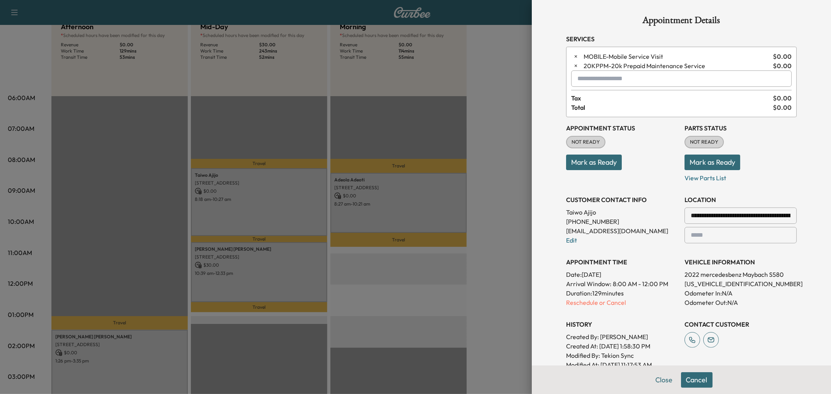
click at [614, 81] on input "text" at bounding box center [681, 79] width 221 height 16
click at [620, 97] on p "MORNING - Morning Appointment" at bounding box center [654, 99] width 170 height 11
type input "**********"
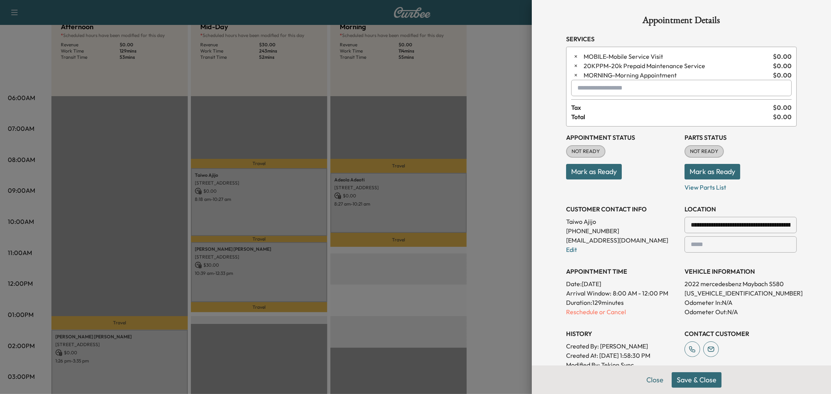
click at [692, 379] on button "Save & Close" at bounding box center [697, 381] width 50 height 16
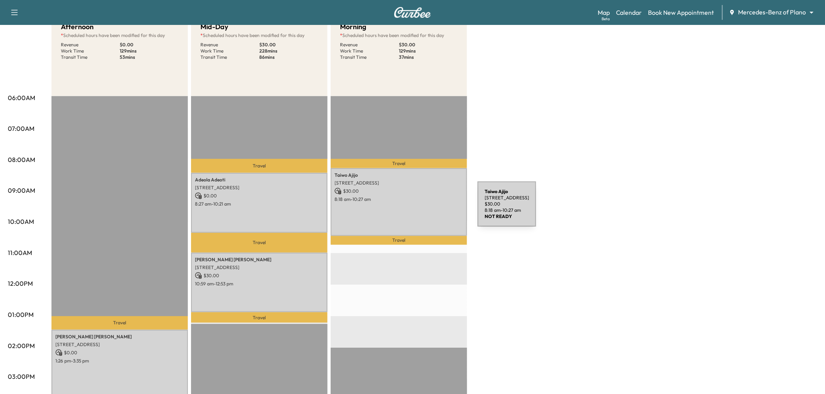
click at [419, 209] on div "Taiwo Ajijo 924 Arbor Downs Drive, Plano, TX 75023, United States of America $ …" at bounding box center [398, 202] width 136 height 68
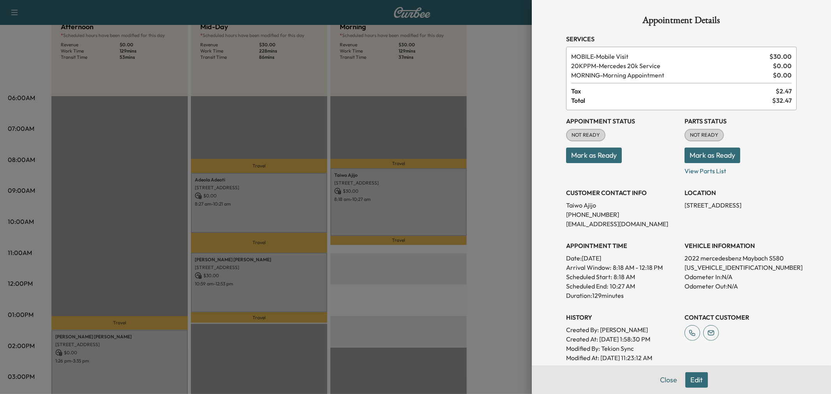
click at [694, 377] on button "Edit" at bounding box center [696, 381] width 23 height 16
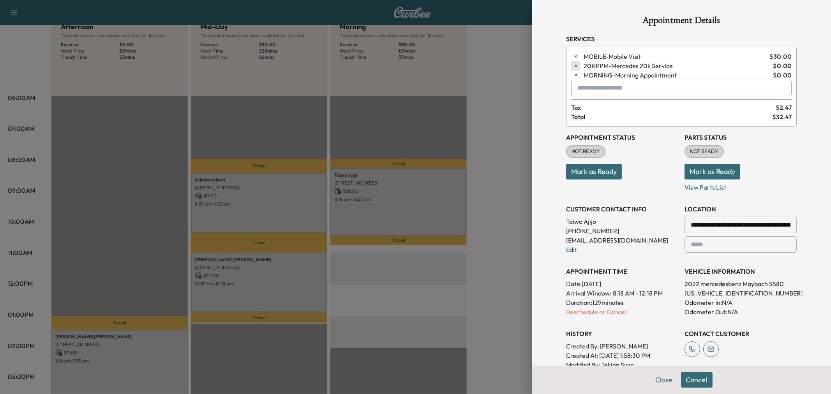
click at [575, 65] on icon "button" at bounding box center [576, 66] width 2 height 2
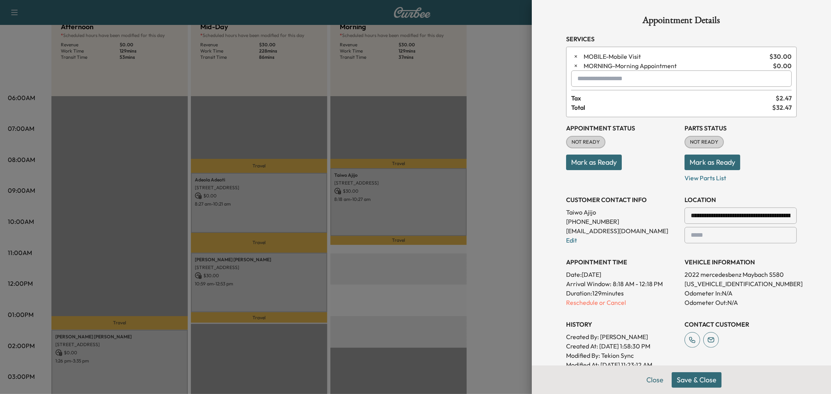
click at [586, 78] on input "text" at bounding box center [681, 79] width 221 height 16
type input "*"
click at [617, 94] on p "50KPPM - Mercedes 50k Service" at bounding box center [647, 99] width 157 height 11
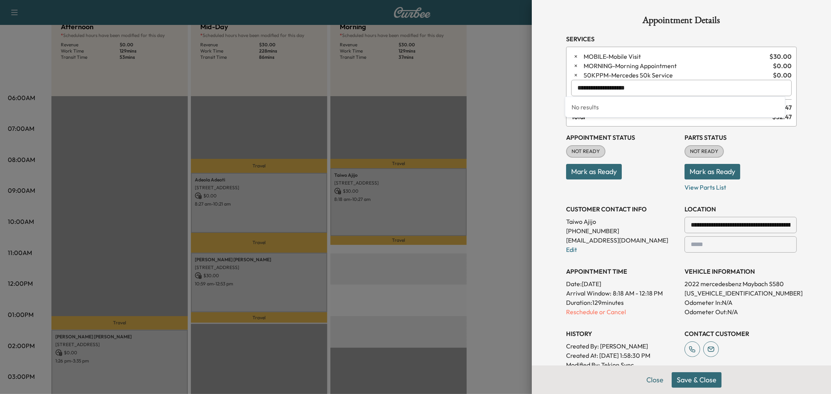
drag, startPoint x: 646, startPoint y: 87, endPoint x: 551, endPoint y: 88, distance: 94.7
click at [557, 88] on div "**********" at bounding box center [681, 252] width 249 height 504
type input "*"
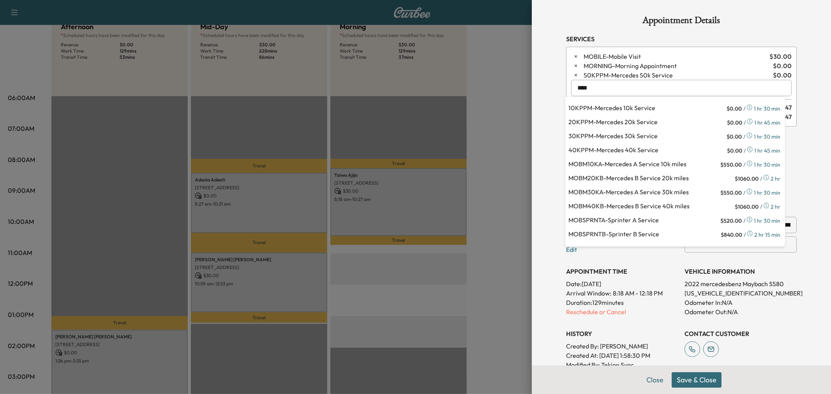
type input "****"
click at [544, 113] on div "**********" at bounding box center [681, 197] width 299 height 394
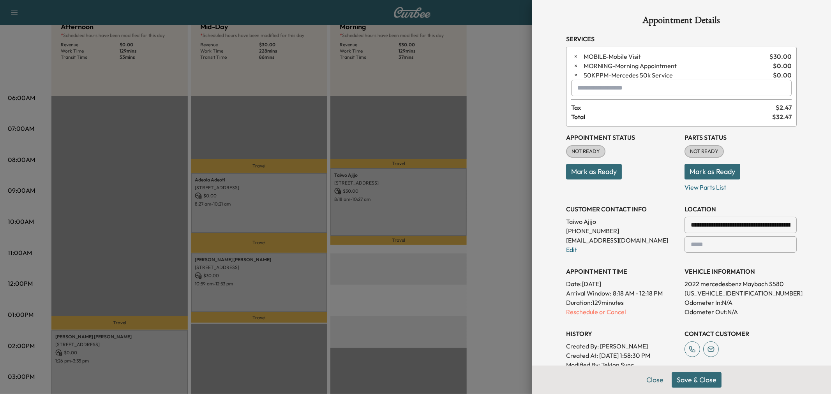
click at [689, 378] on button "Save & Close" at bounding box center [697, 381] width 50 height 16
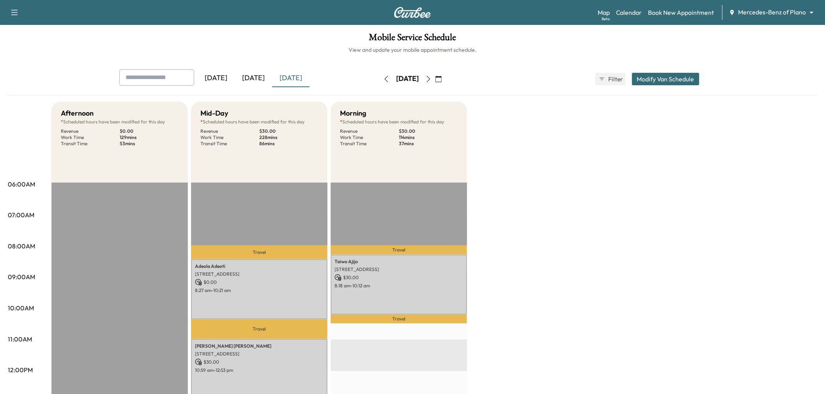
scroll to position [130, 0]
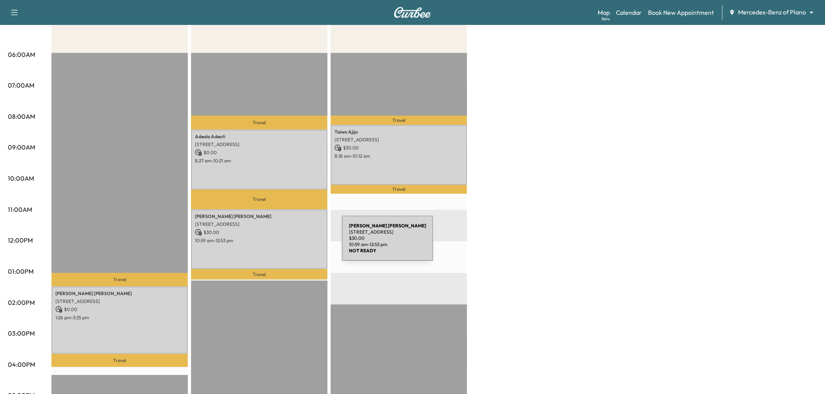
click at [283, 243] on div "MELISSA PEKAR 411 ARBORCREST DR, RICHARDSON, TX 75080, USA $ 30.00 10:59 am - 1…" at bounding box center [259, 240] width 136 height 60
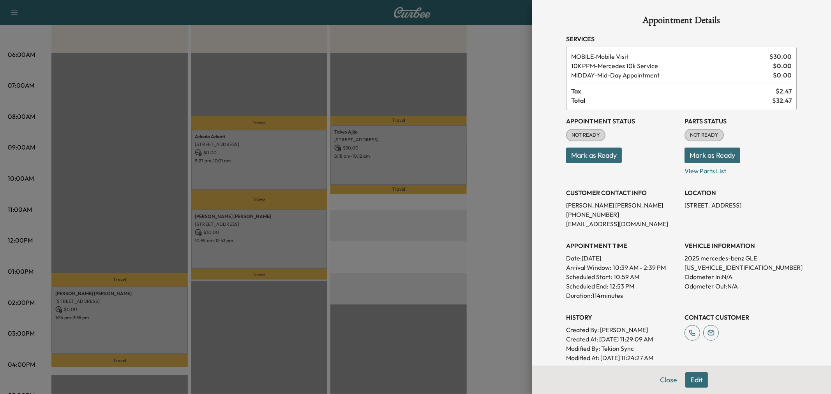
click at [299, 173] on div at bounding box center [415, 197] width 831 height 394
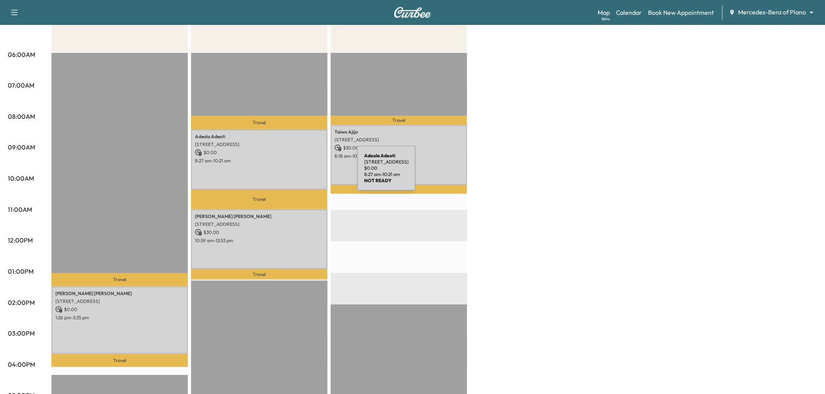
click at [299, 173] on div "Adeola Adeoti 2280 Valencia Drive, Little Elm, TX 75068, US $ 0.00 8:27 am - 10…" at bounding box center [259, 160] width 136 height 60
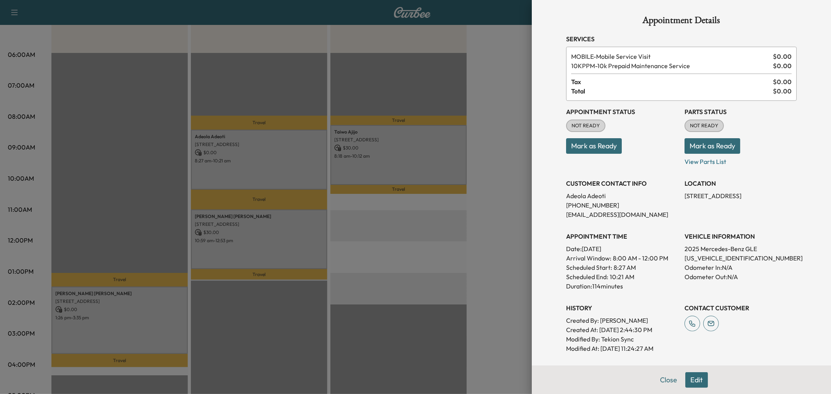
click at [299, 173] on div at bounding box center [415, 197] width 831 height 394
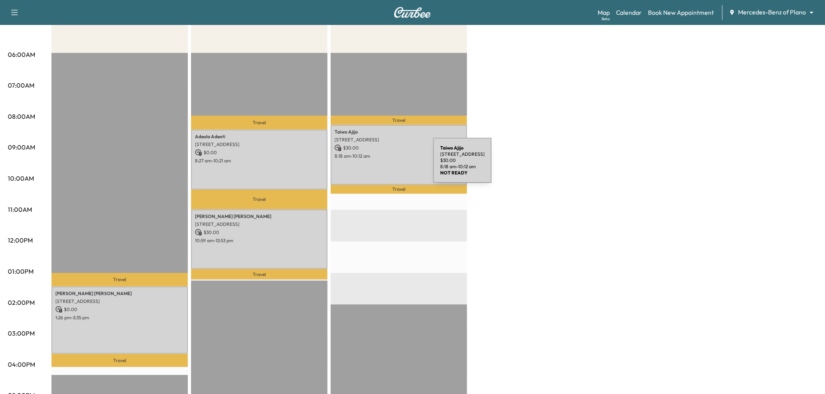
click at [375, 165] on div "Taiwo Ajijo 924 Arbor Downs Drive, Plano, TX 75023, United States of America $ …" at bounding box center [398, 155] width 136 height 60
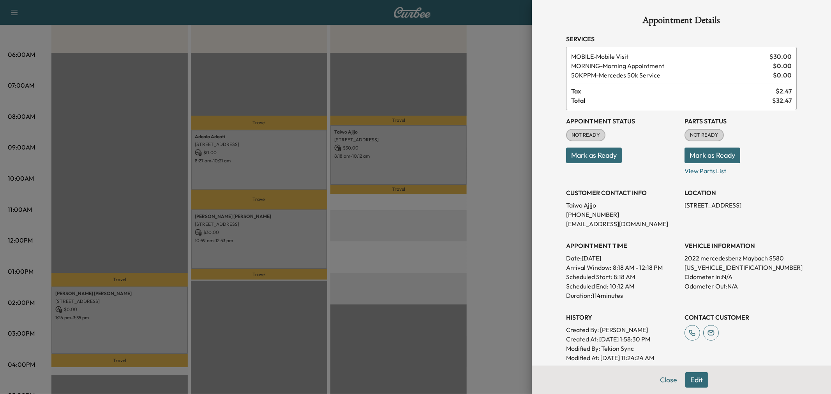
click at [375, 165] on div at bounding box center [415, 197] width 831 height 394
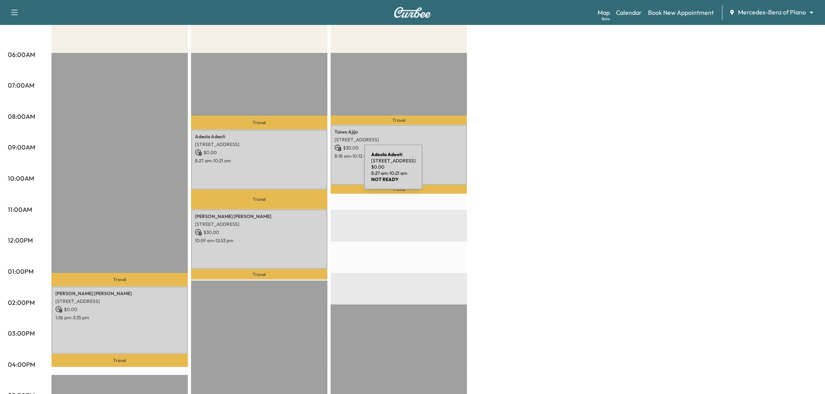
click at [306, 172] on div "Adeola Adeoti 2280 Valencia Drive, Little Elm, TX 75068, US $ 0.00 8:27 am - 10…" at bounding box center [259, 160] width 136 height 60
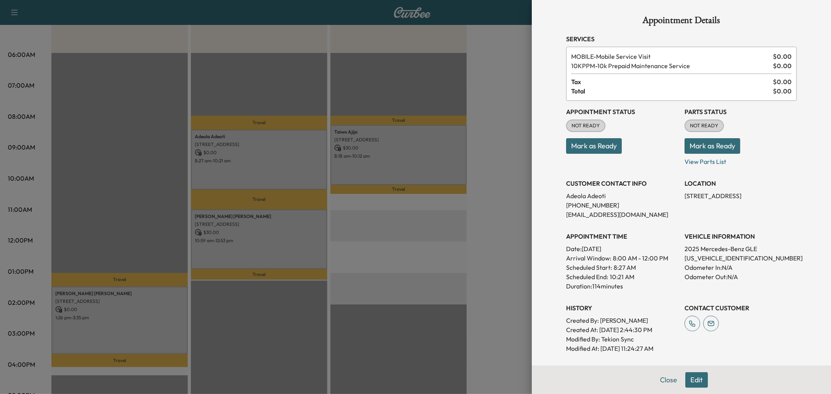
click at [306, 172] on div at bounding box center [415, 197] width 831 height 394
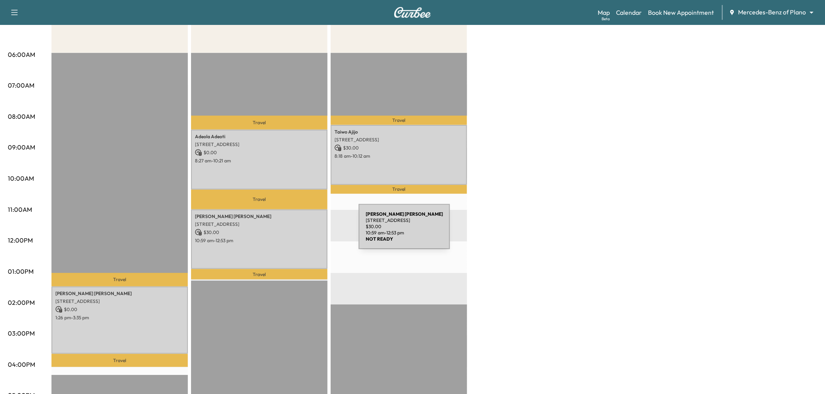
click at [300, 231] on p "$ 30.00" at bounding box center [259, 232] width 129 height 7
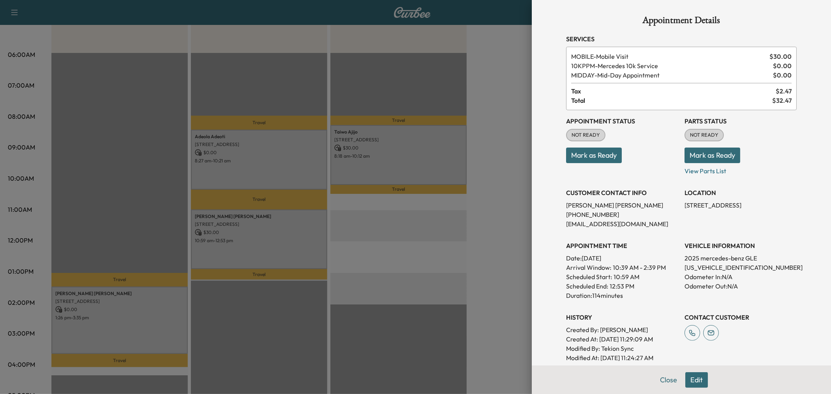
click at [300, 231] on div at bounding box center [415, 197] width 831 height 394
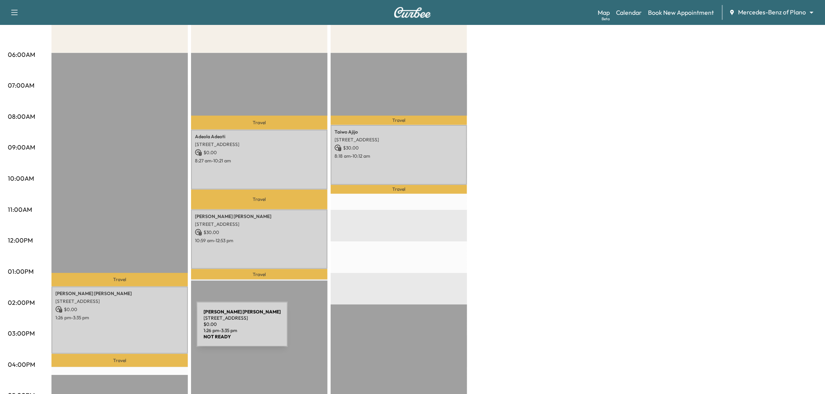
click at [138, 329] on div "JOSHUA SMITHERMAN 1913 Miramar Drive, Little Elm, TX 75068, United States of Am…" at bounding box center [119, 321] width 136 height 68
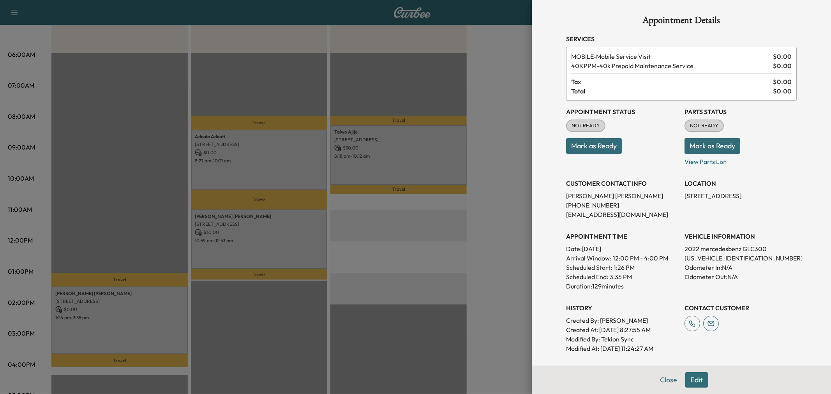
click at [138, 329] on div at bounding box center [415, 197] width 831 height 394
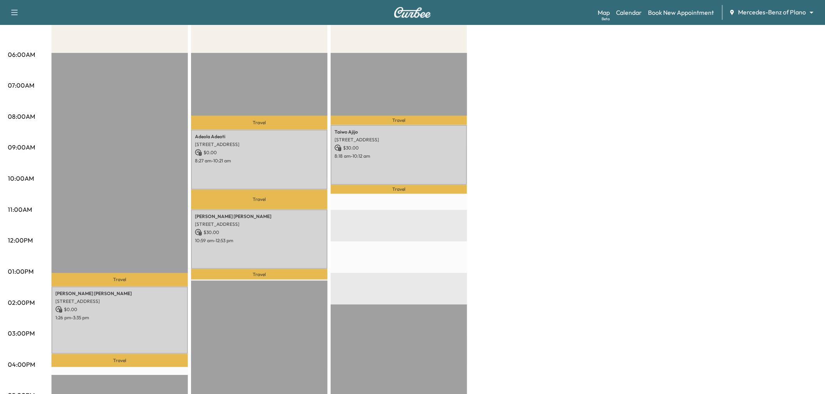
scroll to position [43, 0]
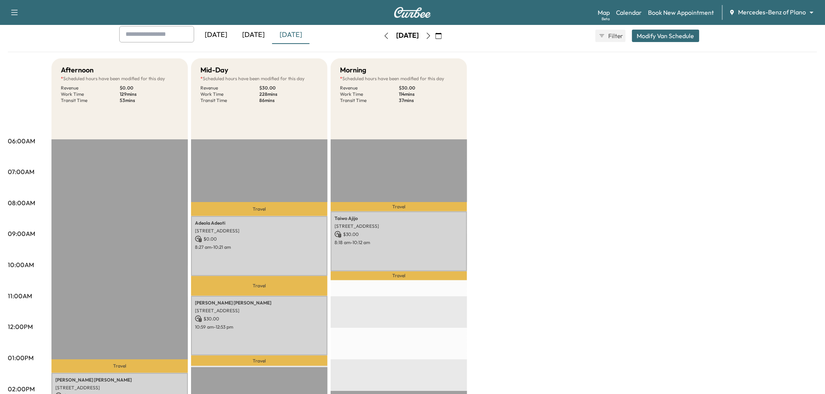
click at [261, 33] on div "[DATE]" at bounding box center [253, 35] width 37 height 18
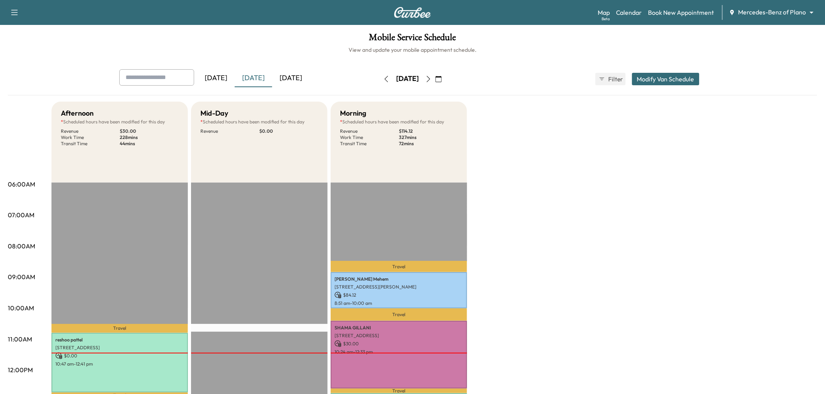
click at [298, 82] on div "[DATE]" at bounding box center [290, 78] width 37 height 18
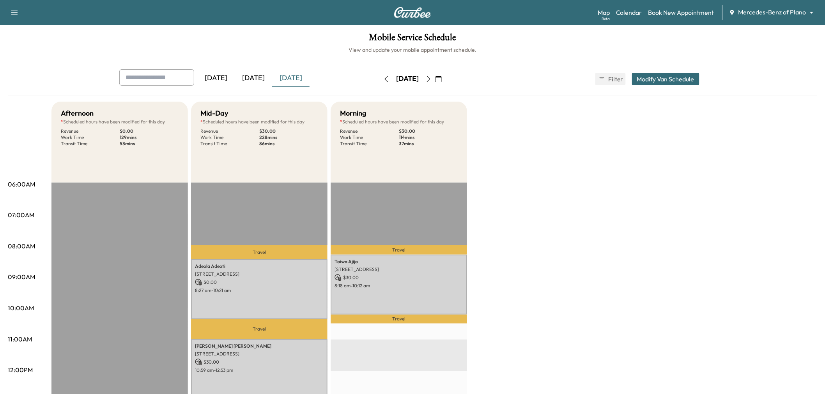
scroll to position [130, 0]
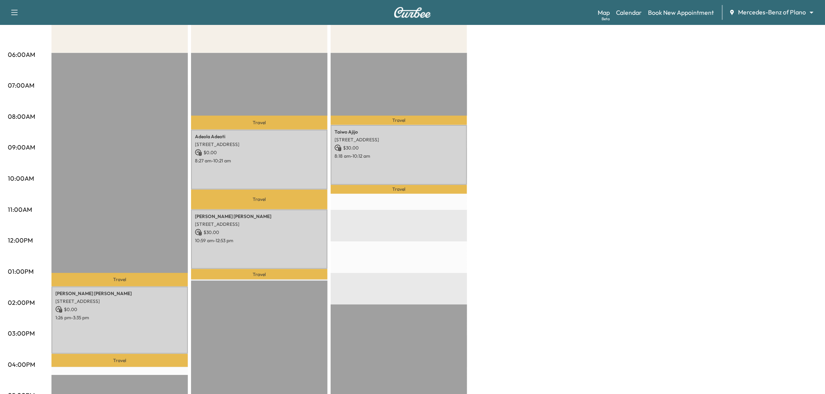
click at [606, 178] on div "Afternoon * Scheduled hours have been modified for this day Revenue $ 0.00 Work…" at bounding box center [433, 264] width 765 height 585
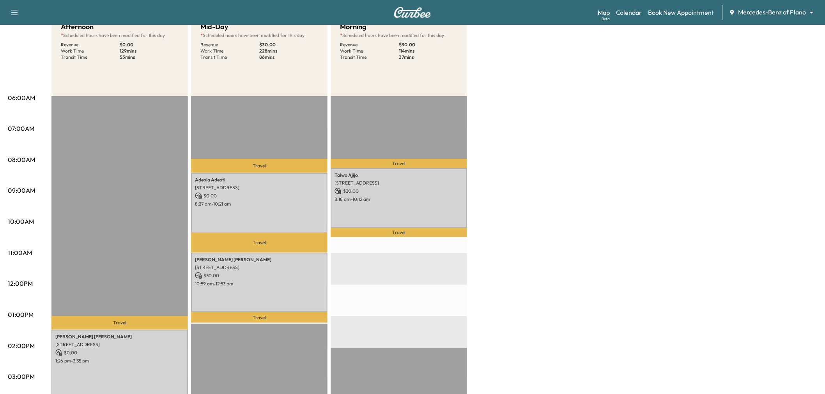
scroll to position [0, 0]
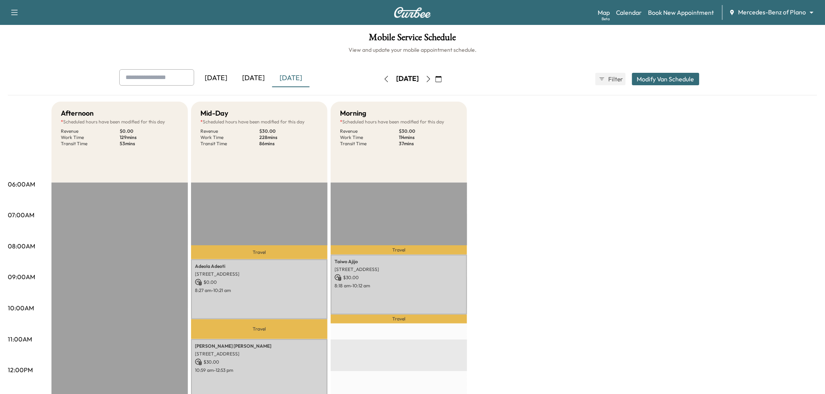
click at [253, 77] on div "[DATE]" at bounding box center [253, 78] width 37 height 18
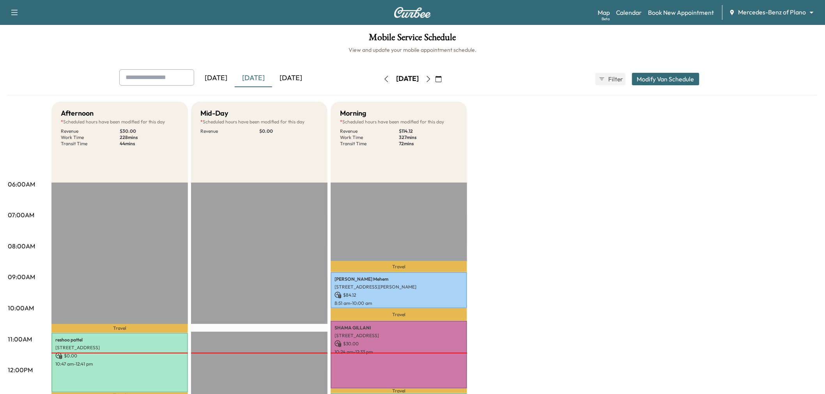
click at [284, 80] on div "[DATE]" at bounding box center [290, 78] width 37 height 18
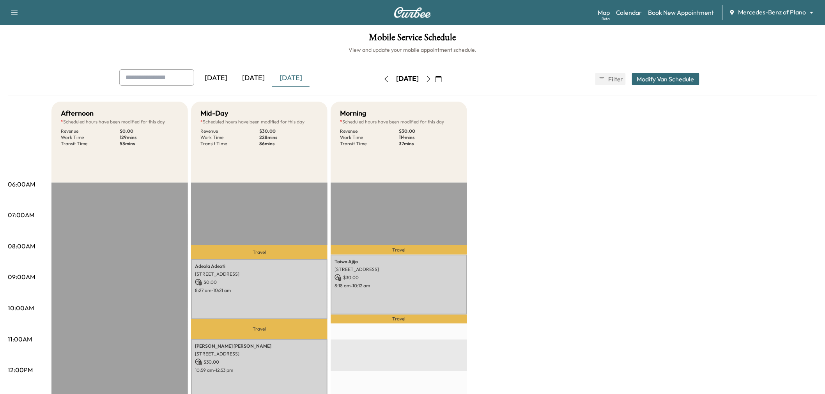
click at [253, 78] on div "[DATE]" at bounding box center [253, 78] width 37 height 18
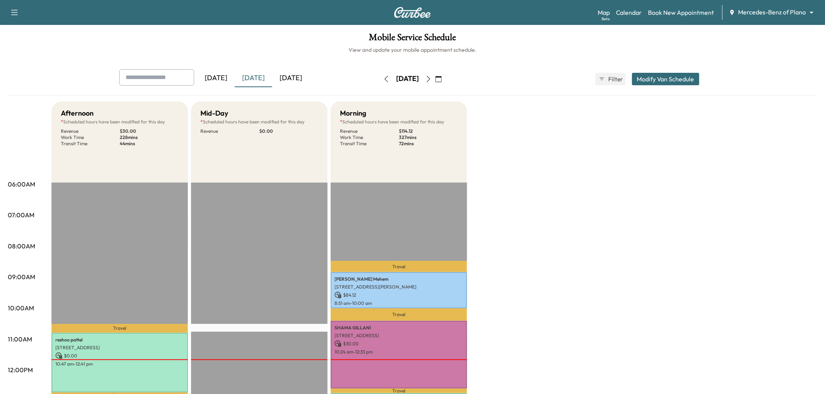
click at [295, 78] on div "[DATE]" at bounding box center [290, 78] width 37 height 18
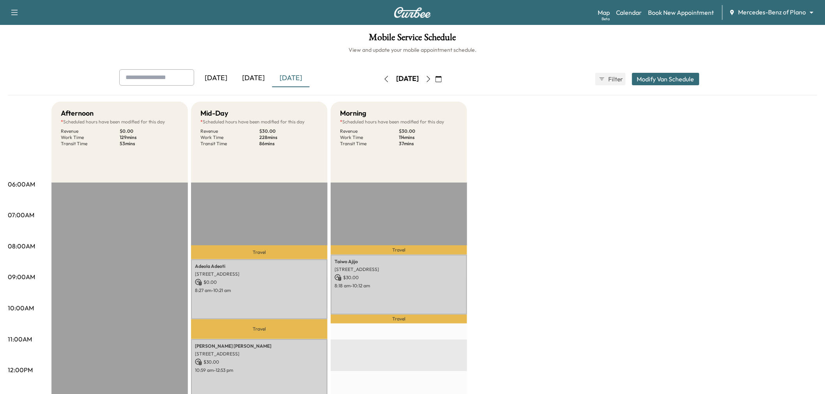
click at [679, 75] on button "Modify Van Schedule" at bounding box center [665, 79] width 67 height 12
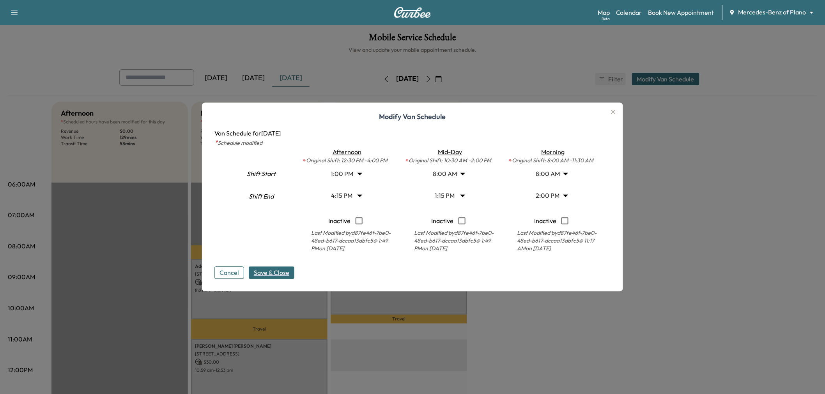
click at [551, 195] on body "Support Log Out Map Beta Calendar Book New Appointment Mercedes-Benz of Plano *…" at bounding box center [412, 197] width 825 height 394
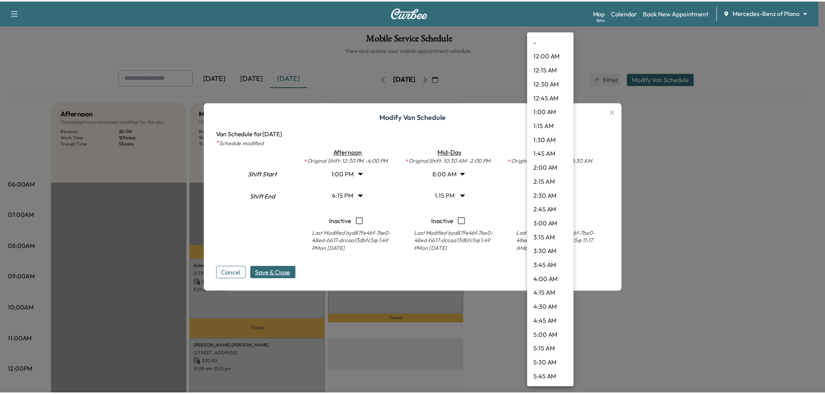
scroll to position [631, 0]
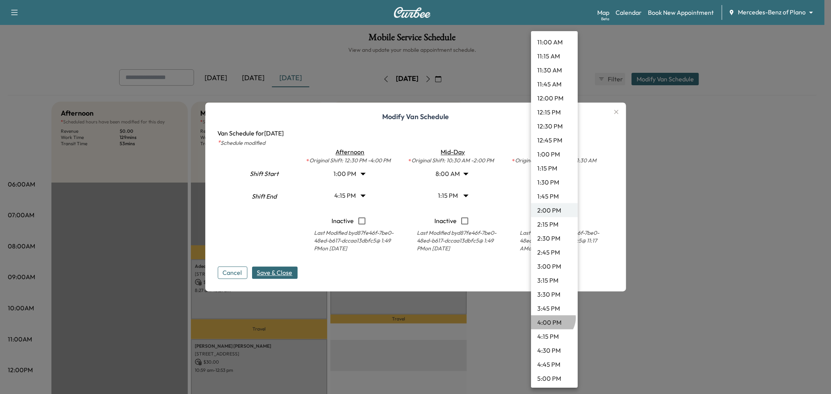
click at [552, 318] on li "4:00 PM" at bounding box center [554, 323] width 47 height 14
type input "**"
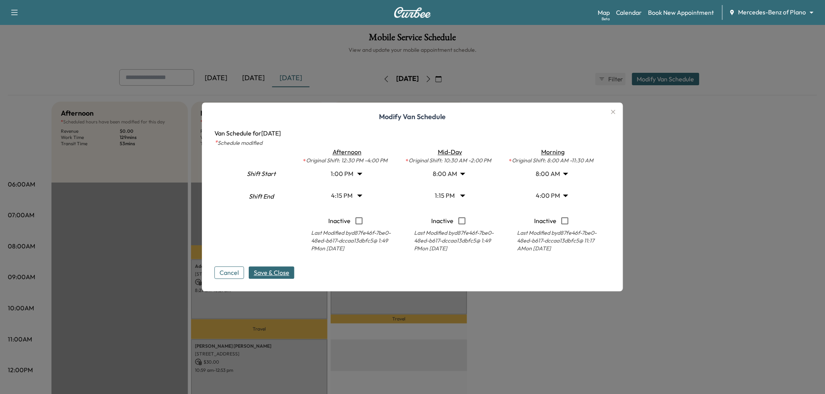
click at [262, 272] on span "Save & Close" at bounding box center [271, 272] width 35 height 9
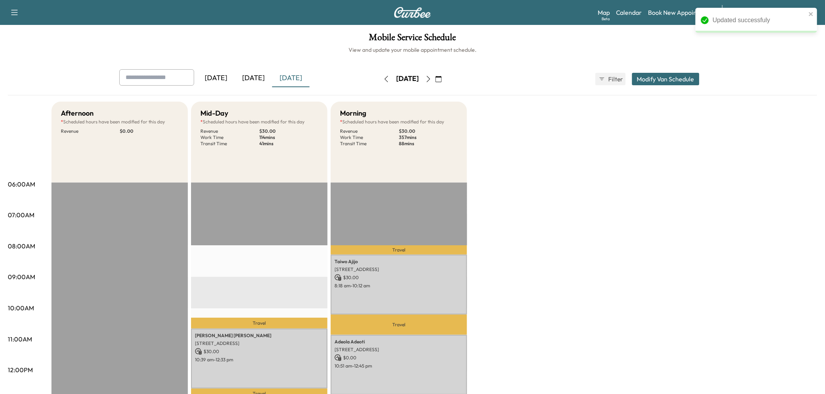
click at [566, 342] on div "Afternoon * Scheduled hours have been modified for this day Revenue $ 0.00 EST …" at bounding box center [433, 394] width 765 height 585
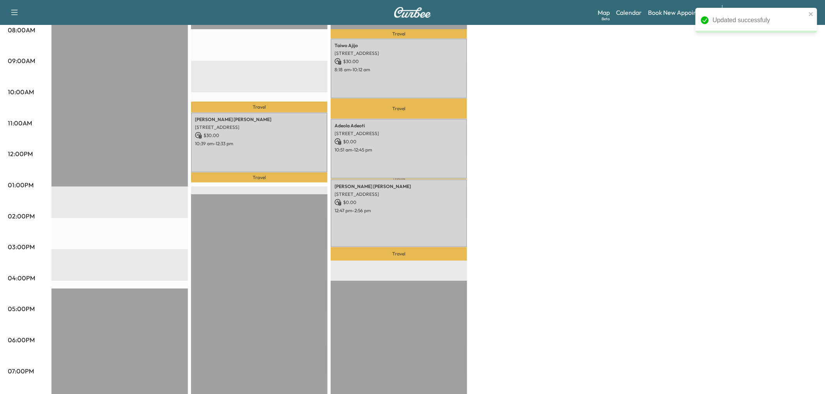
scroll to position [173, 0]
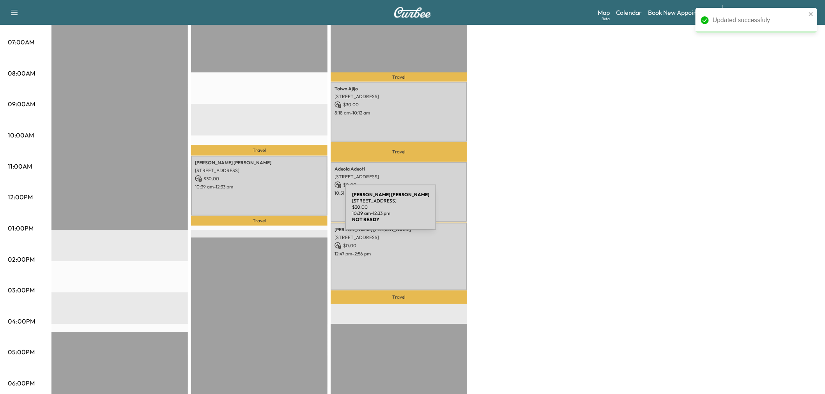
click at [275, 205] on div "MELISSA PEKAR 411 ARBORCREST DR, RICHARDSON, TX 75080, USA $ 30.00 10:39 am - 1…" at bounding box center [259, 186] width 136 height 60
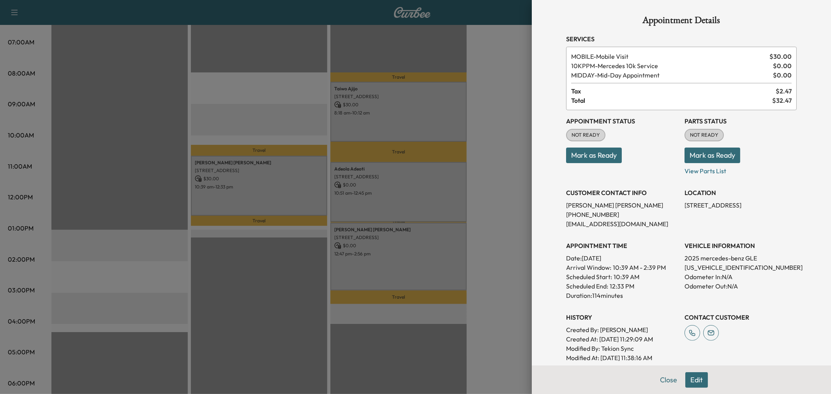
click at [396, 188] on div at bounding box center [415, 197] width 831 height 394
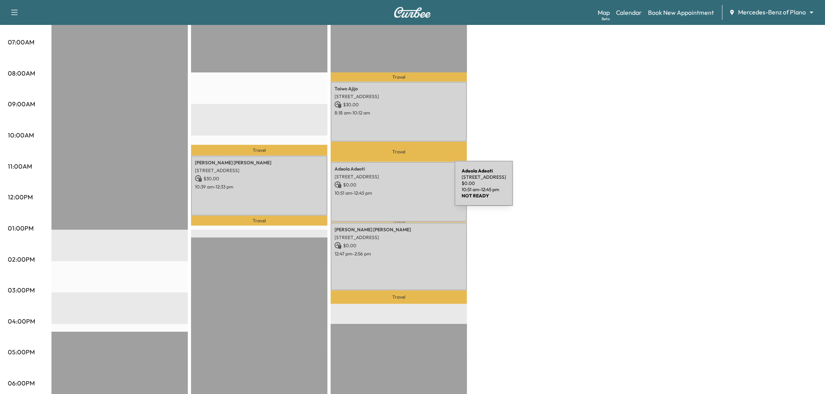
click at [396, 190] on p "10:51 am - 12:45 pm" at bounding box center [398, 193] width 129 height 6
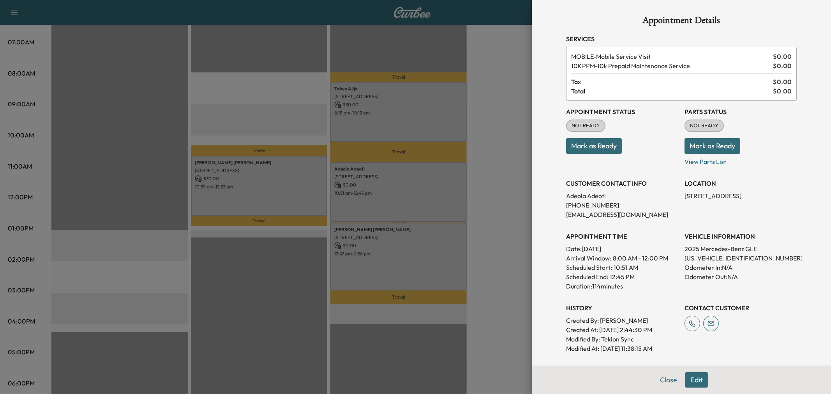
click at [400, 196] on div at bounding box center [415, 197] width 831 height 394
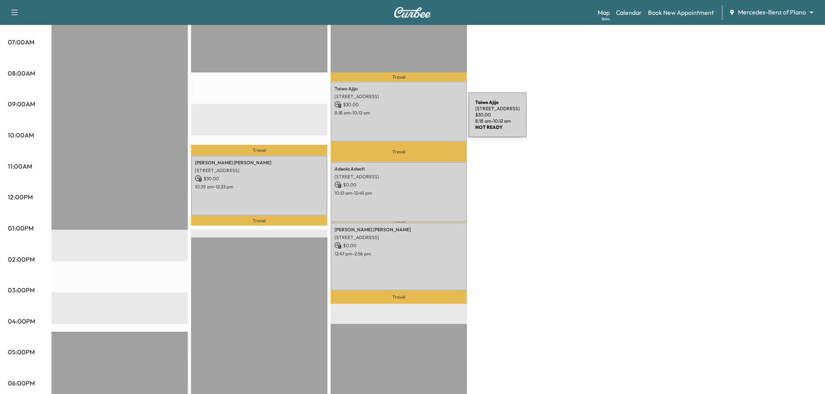
click at [411, 107] on div "Taiwo Ajijo 924 Arbor Downs Drive, Plano, TX 75023, United States of America $ …" at bounding box center [398, 112] width 136 height 60
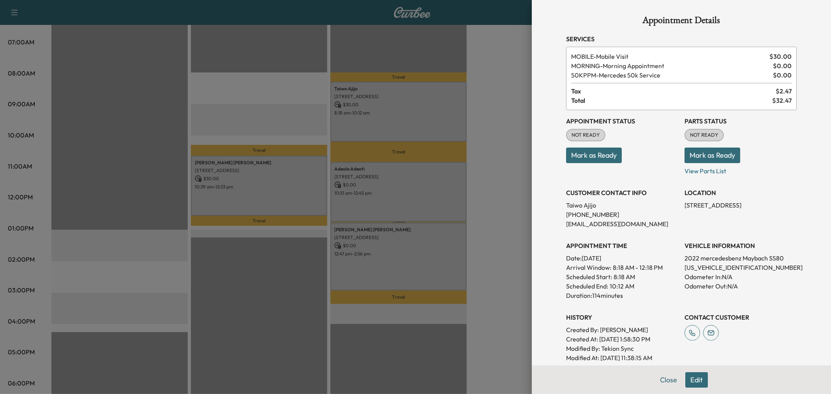
click at [417, 205] on div at bounding box center [415, 197] width 831 height 394
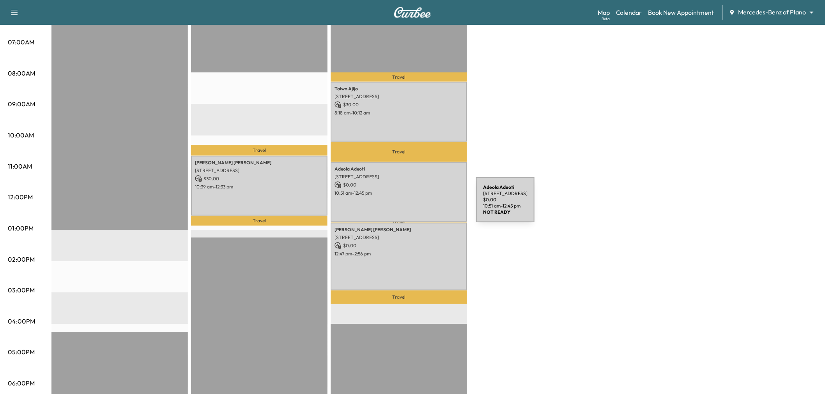
click at [417, 205] on div "Adeola Adeoti 2280 Valencia Drive, Little Elm, TX 75068, US $ 0.00 10:51 am - 1…" at bounding box center [398, 192] width 136 height 60
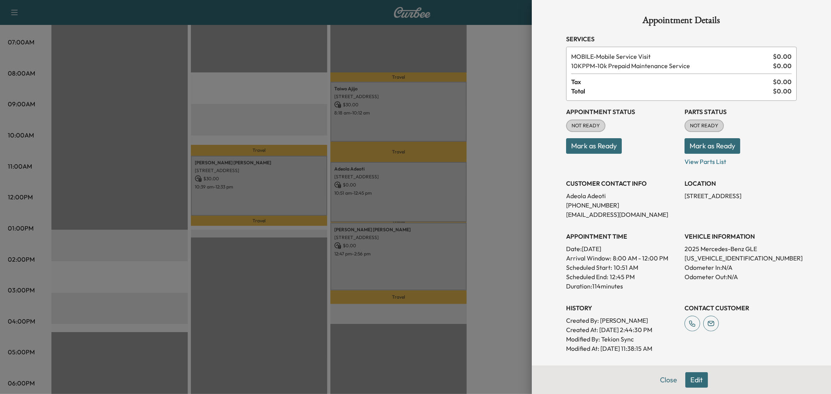
click at [698, 382] on button "Edit" at bounding box center [696, 381] width 23 height 16
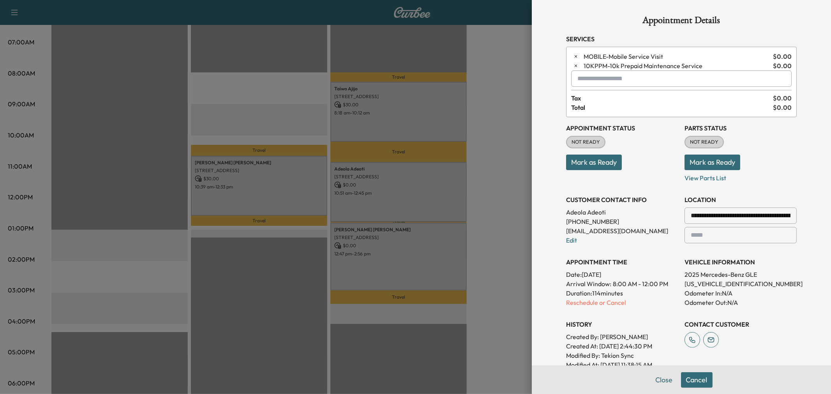
click at [496, 142] on div at bounding box center [415, 197] width 831 height 394
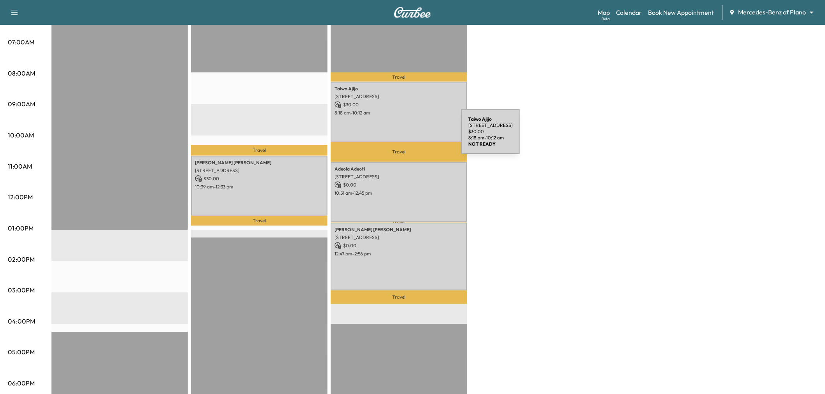
click at [403, 136] on div "Taiwo Ajijo 924 Arbor Downs Drive, Plano, TX 75023, United States of America $ …" at bounding box center [398, 112] width 136 height 60
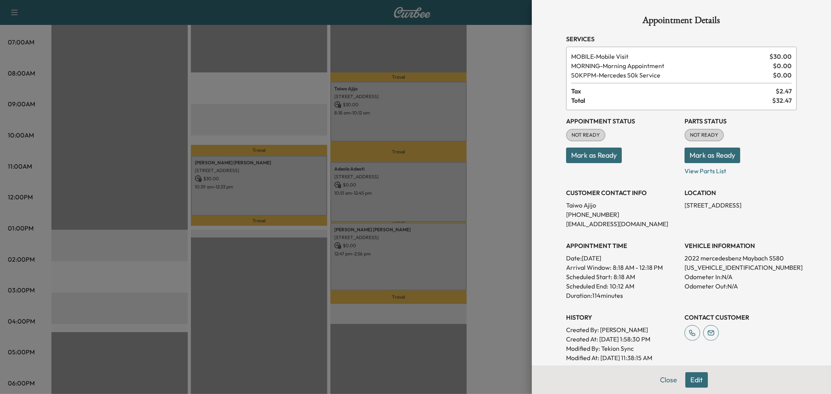
click at [415, 203] on div at bounding box center [415, 197] width 831 height 394
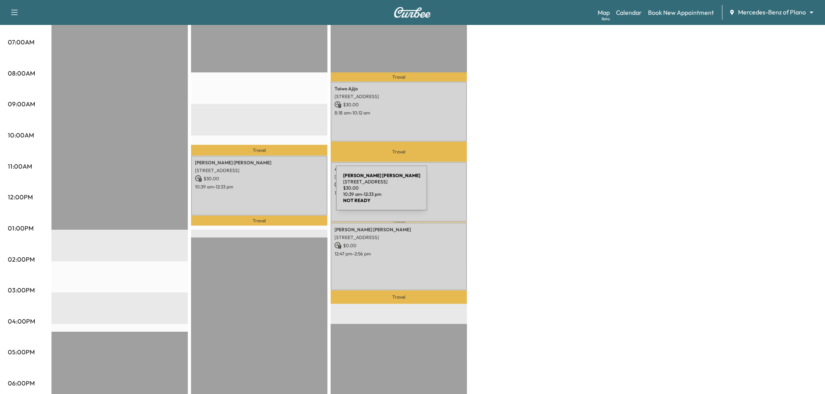
click at [274, 193] on div "MELISSA PEKAR 411 ARBORCREST DR, RICHARDSON, TX 75080, USA $ 30.00 10:39 am - 1…" at bounding box center [259, 186] width 136 height 60
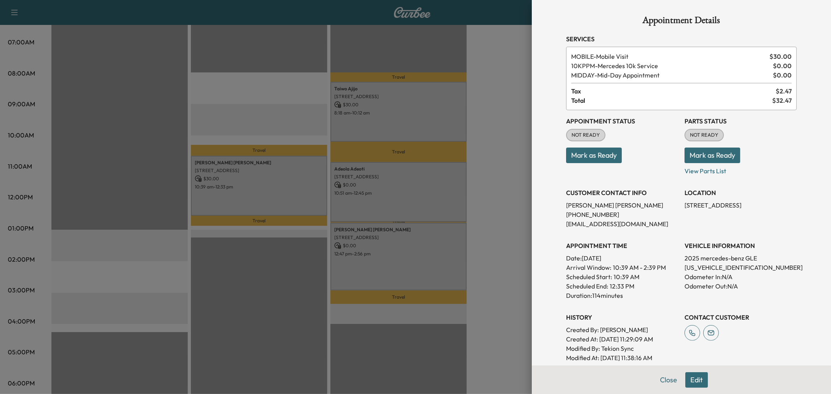
click at [413, 194] on div at bounding box center [415, 197] width 831 height 394
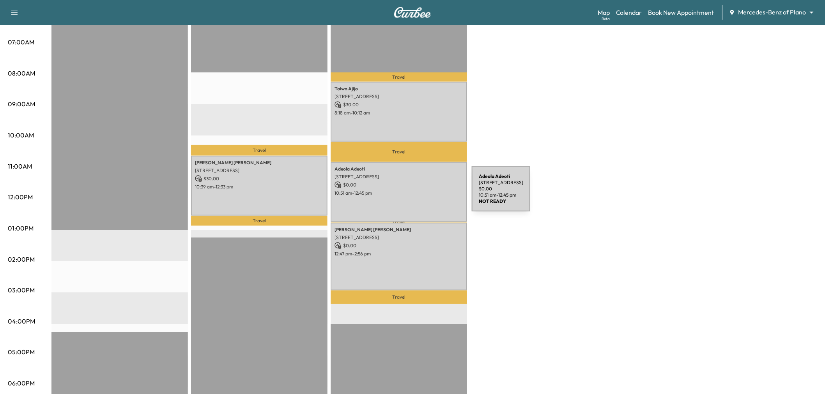
click at [413, 194] on p "10:51 am - 12:45 pm" at bounding box center [398, 193] width 129 height 6
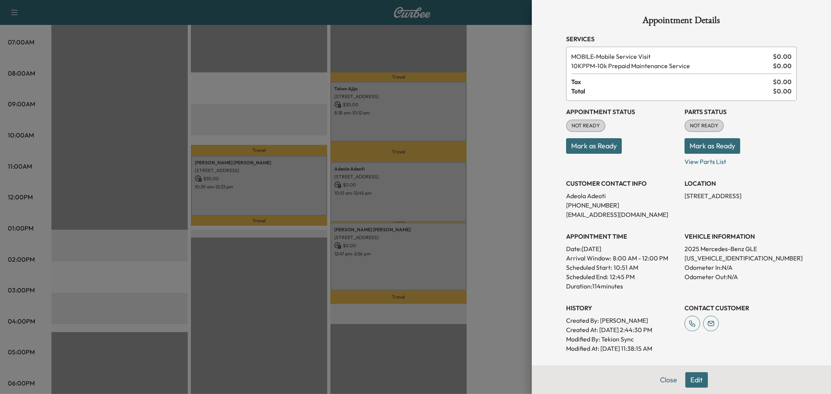
click at [692, 383] on button "Edit" at bounding box center [696, 381] width 23 height 16
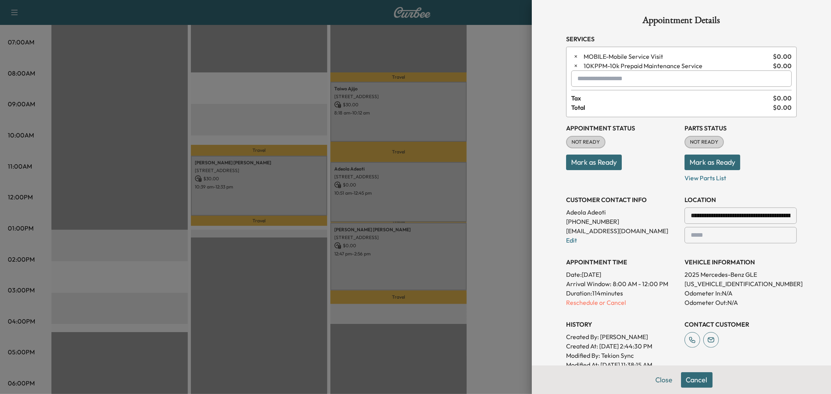
click at [606, 85] on input "text" at bounding box center [681, 79] width 221 height 16
click at [618, 96] on p "MIDDAY - Mid-Day Appointment" at bounding box center [654, 99] width 170 height 11
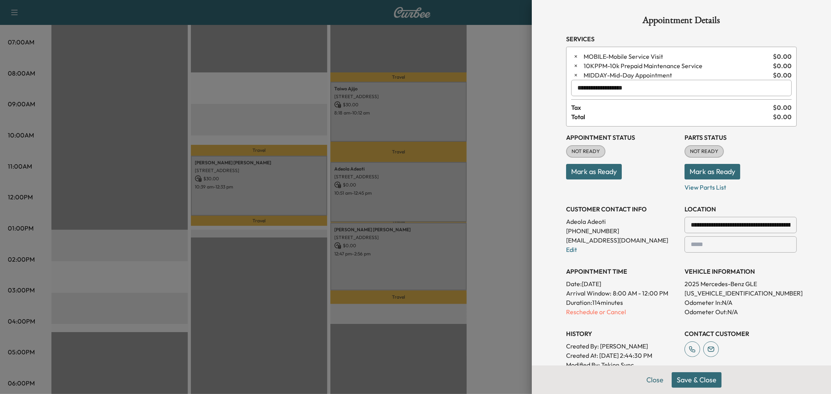
type input "**********"
click at [703, 382] on button "Save & Close" at bounding box center [697, 381] width 50 height 16
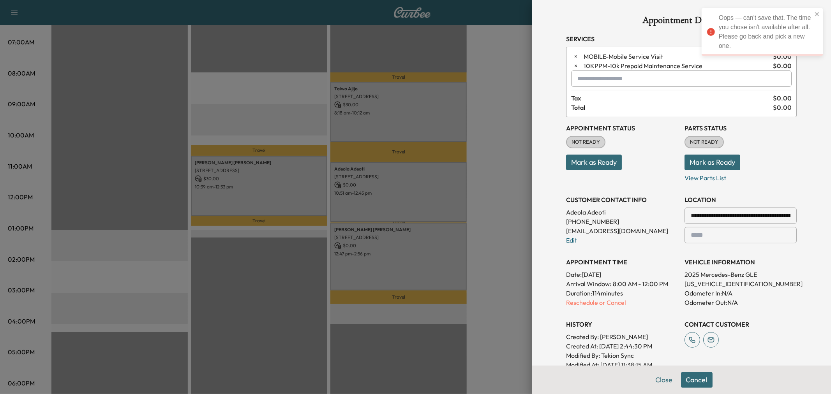
click at [501, 184] on div at bounding box center [415, 197] width 831 height 394
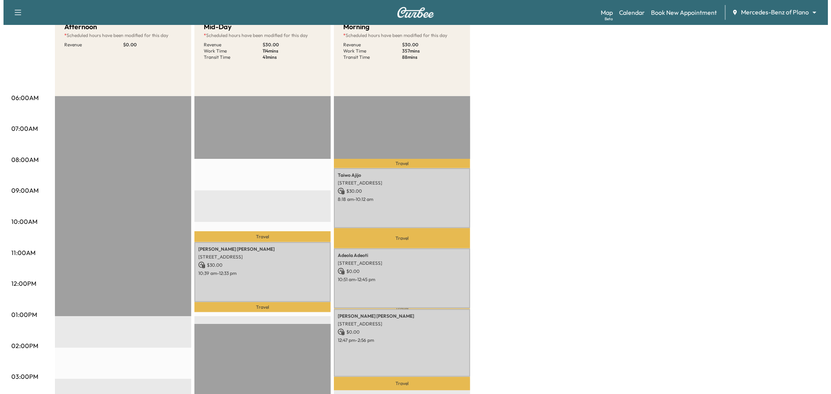
scroll to position [43, 0]
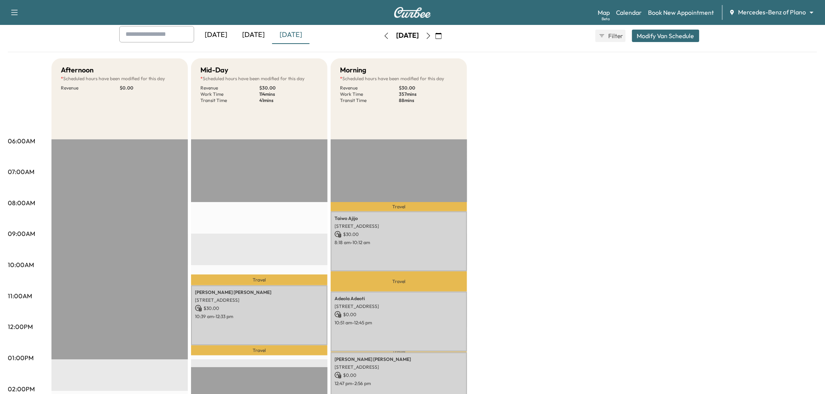
click at [659, 37] on button "Modify Van Schedule" at bounding box center [665, 36] width 67 height 12
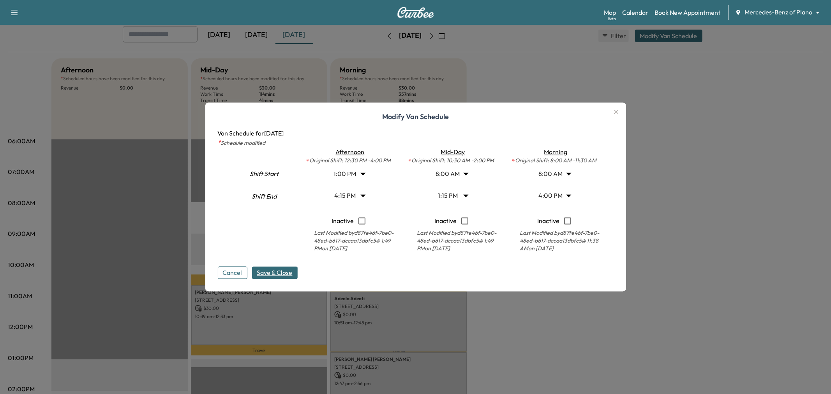
click at [447, 196] on body "Support Log Out Map Beta Calendar Book New Appointment Mercedes-Benz of Plano *…" at bounding box center [415, 154] width 831 height 394
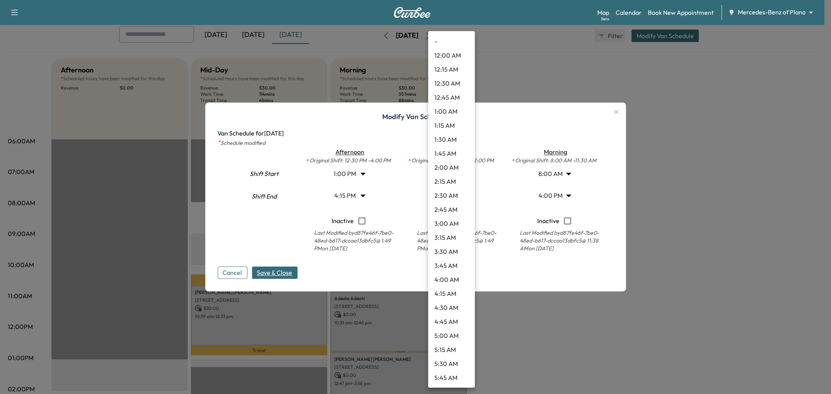
scroll to position [589, 0]
click at [449, 223] on li "1:30 PM" at bounding box center [451, 224] width 47 height 14
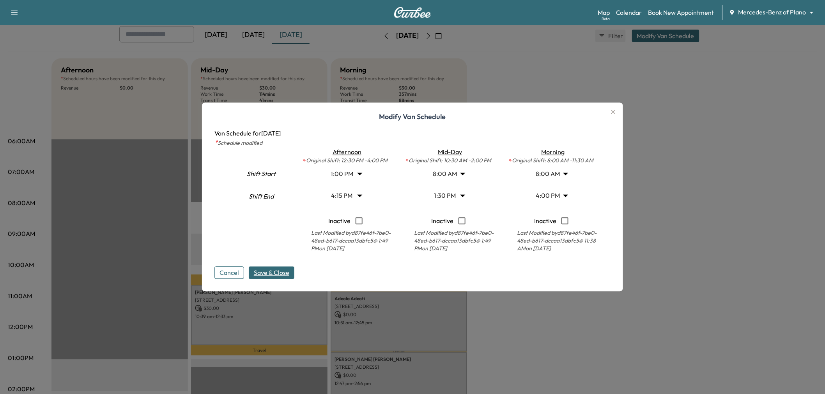
click at [455, 190] on body "Support Log Out Map Beta Calendar Book New Appointment Mercedes-Benz of Plano *…" at bounding box center [412, 154] width 825 height 394
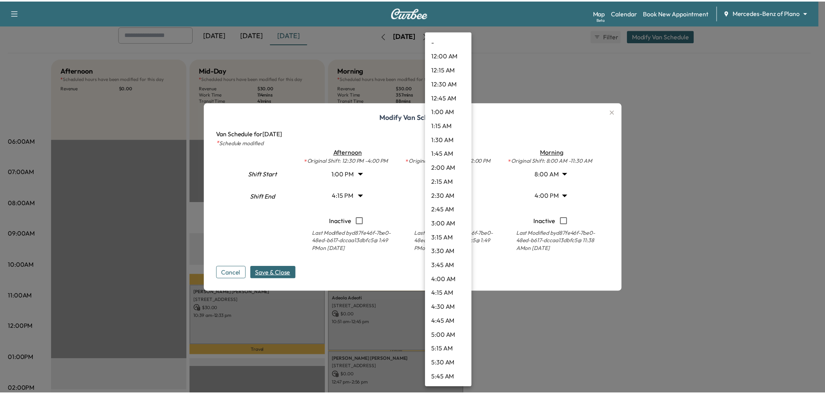
scroll to position [603, 0]
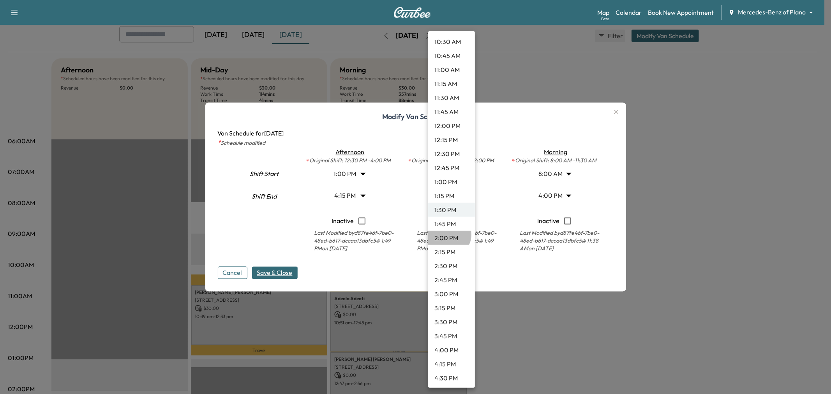
click at [449, 235] on li "2:00 PM" at bounding box center [451, 238] width 47 height 14
type input "**"
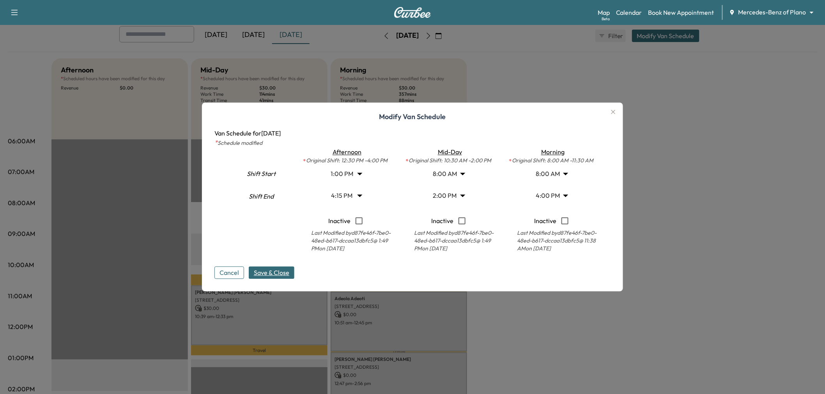
click at [267, 276] on span "Save & Close" at bounding box center [271, 272] width 35 height 9
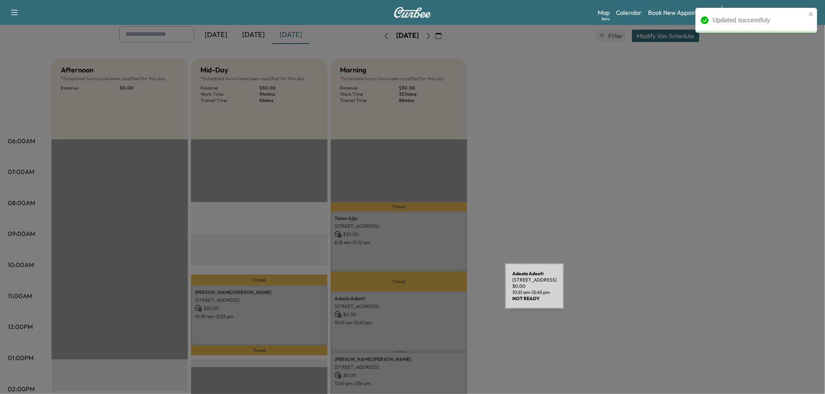
scroll to position [130, 0]
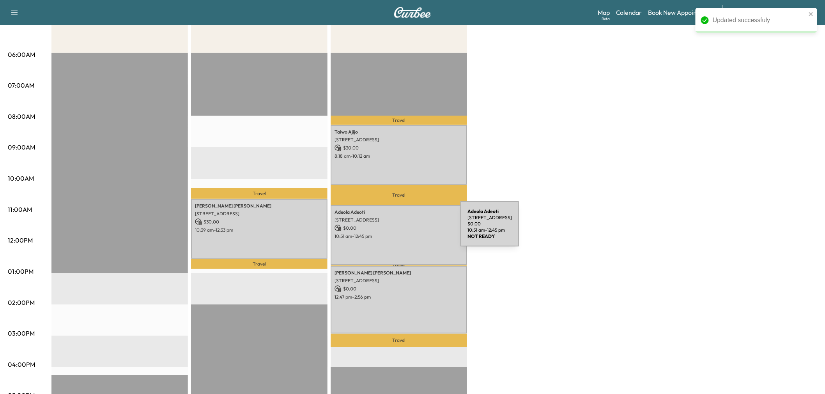
click at [402, 229] on p "$ 0.00" at bounding box center [398, 228] width 129 height 7
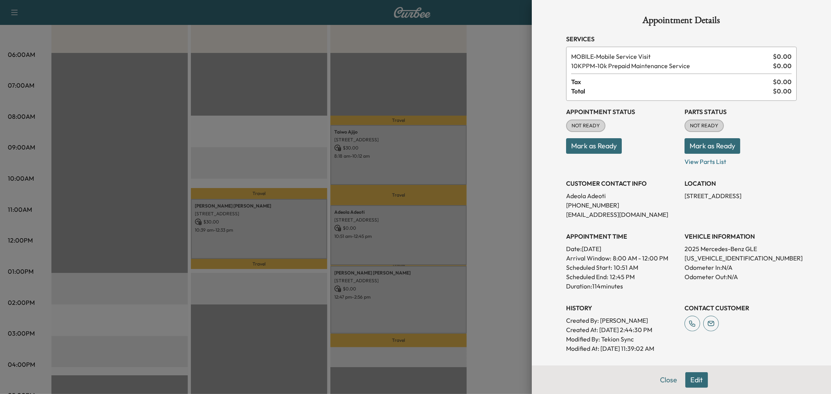
click at [687, 381] on button "Edit" at bounding box center [696, 381] width 23 height 16
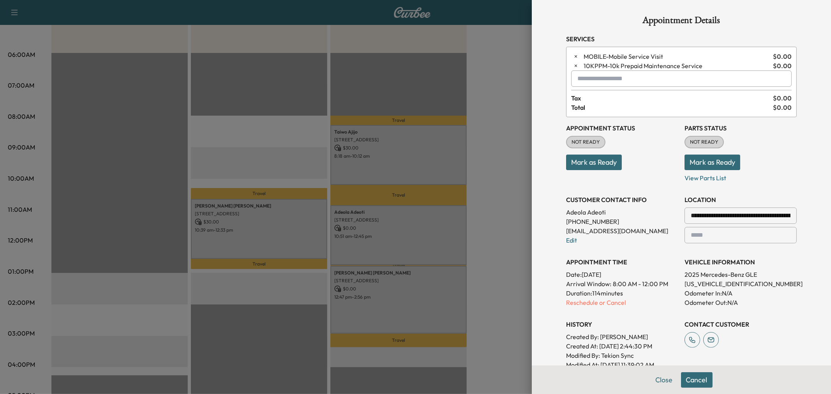
click at [599, 83] on input "text" at bounding box center [681, 79] width 221 height 16
click at [647, 99] on p "MIDDAY - Mid-Day Appointment" at bounding box center [654, 99] width 170 height 11
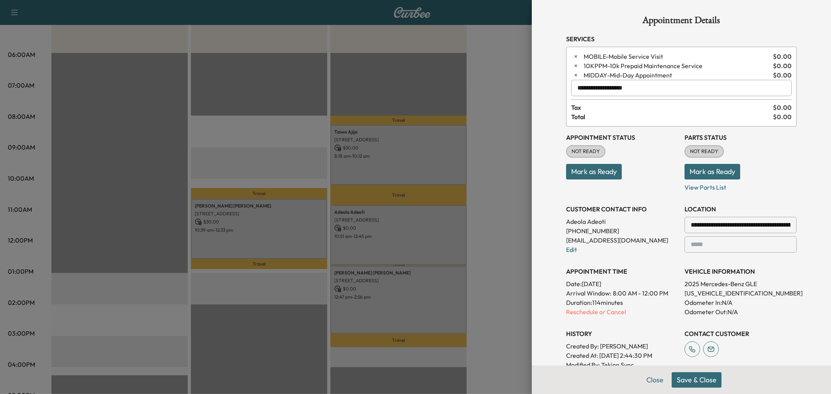
type input "**********"
click at [680, 377] on button "Save & Close" at bounding box center [697, 381] width 50 height 16
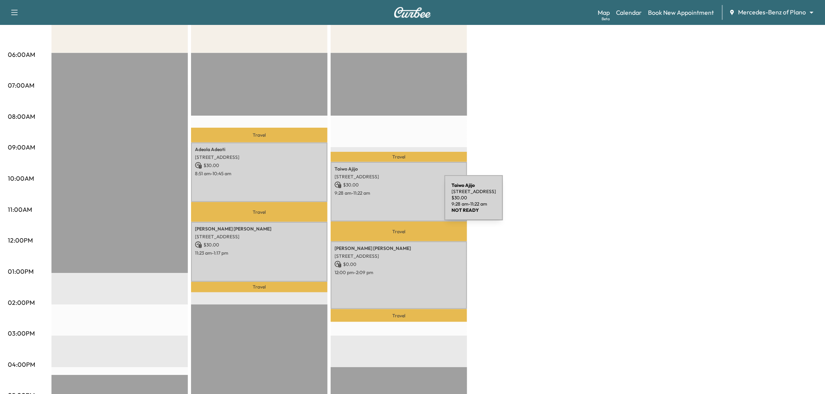
click at [386, 203] on div "Taiwo Ajijo 924 Arbor Downs Drive, Plano, TX 75023, United States of America $ …" at bounding box center [398, 192] width 136 height 60
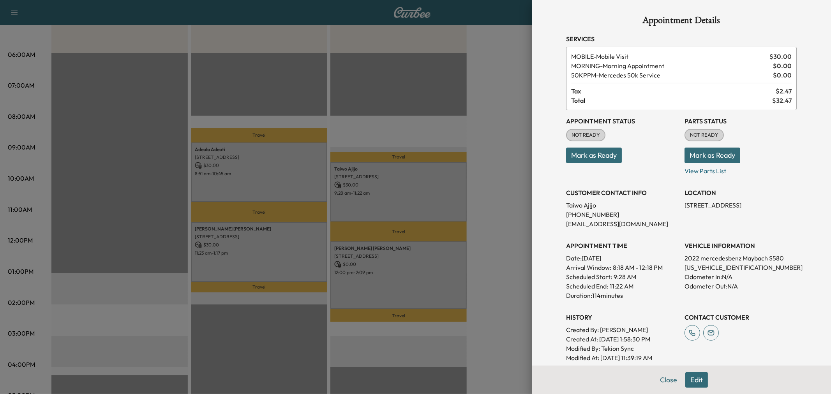
click at [409, 279] on div at bounding box center [415, 197] width 831 height 394
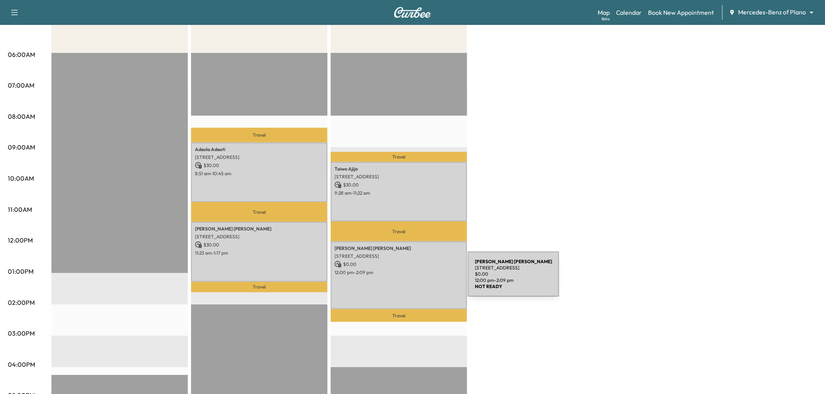
click at [409, 279] on div "JOSHUA SMITHERMAN 1913 Miramar Drive, Little Elm, TX 75068, United States of Am…" at bounding box center [398, 276] width 136 height 68
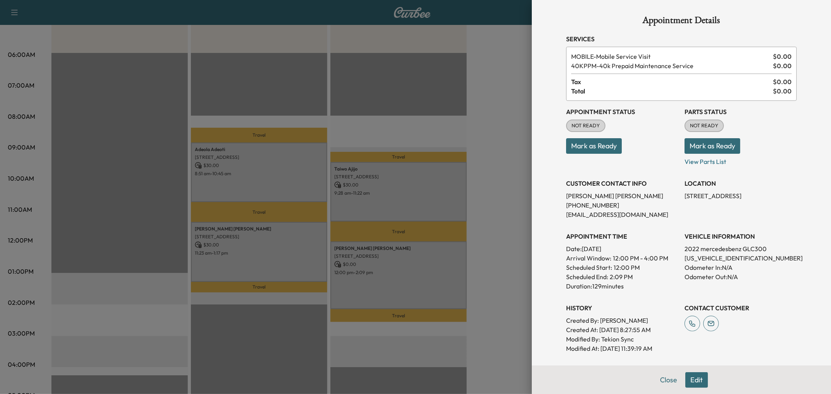
click at [409, 279] on div at bounding box center [415, 197] width 831 height 394
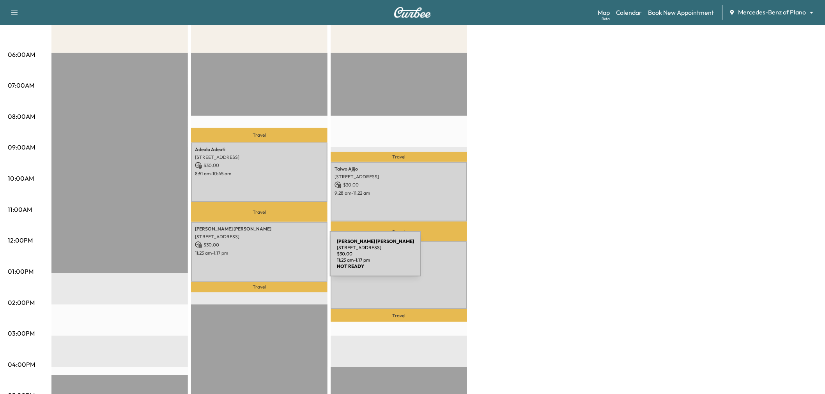
click at [271, 259] on div "MELISSA PEKAR 411 ARBORCREST DR, RICHARDSON, TX 75080, USA $ 30.00 11:23 am - 1…" at bounding box center [259, 252] width 136 height 60
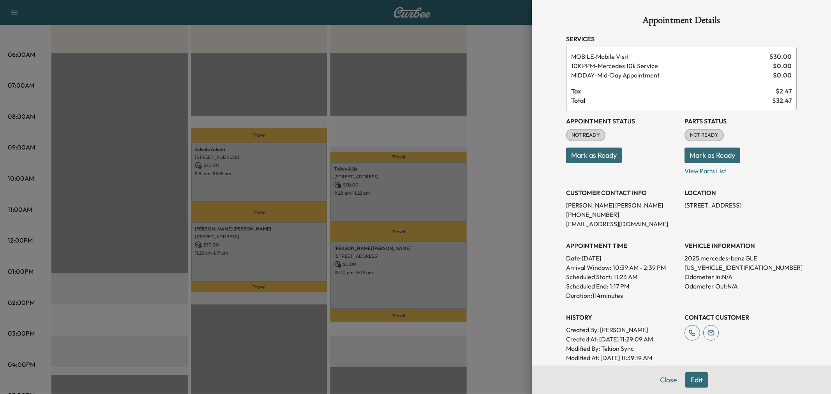
click at [271, 258] on div at bounding box center [415, 197] width 831 height 394
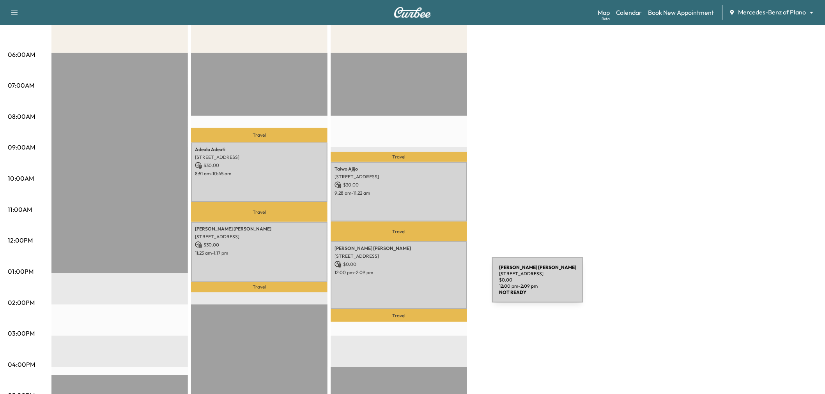
click at [433, 285] on div "JOSHUA SMITHERMAN 1913 Miramar Drive, Little Elm, TX 75068, United States of Am…" at bounding box center [398, 276] width 136 height 68
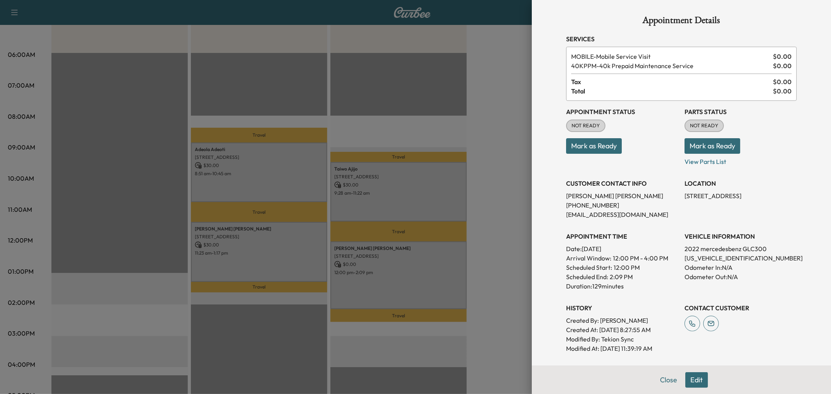
click at [431, 285] on div at bounding box center [415, 197] width 831 height 394
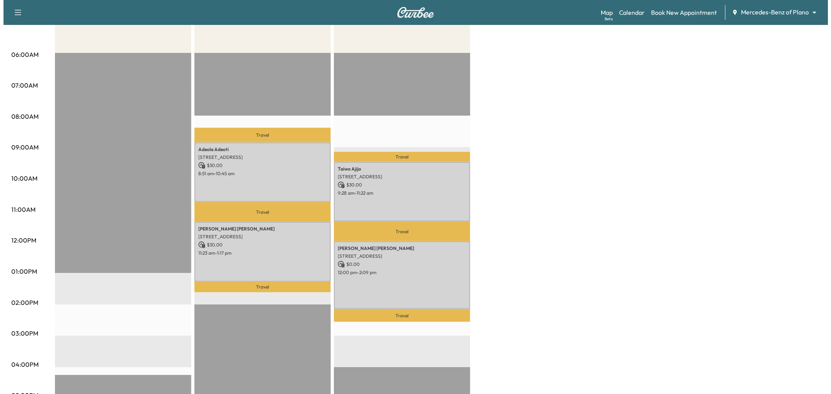
scroll to position [0, 0]
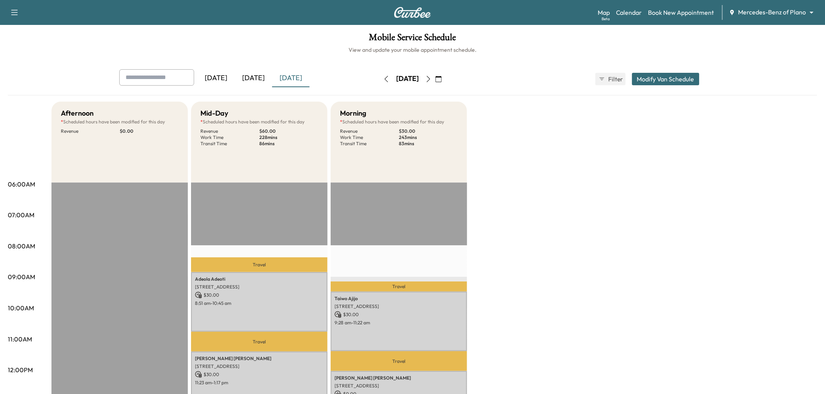
click at [664, 77] on button "Modify Van Schedule" at bounding box center [665, 79] width 67 height 12
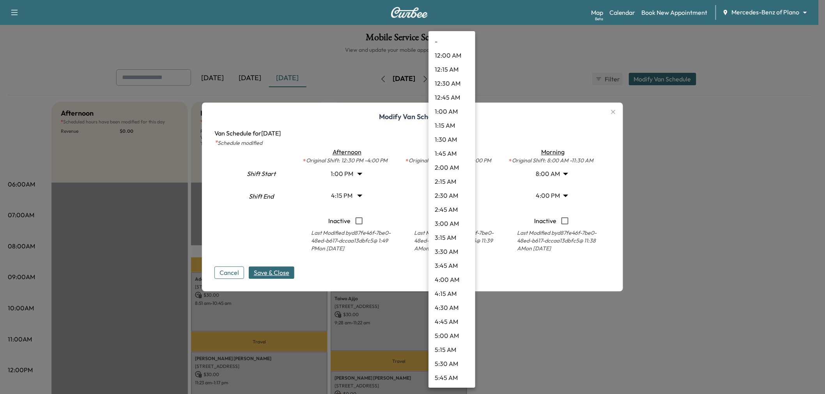
click at [454, 200] on body "Support Log Out Map Beta Calendar Book New Appointment Mercedes-Benz of Plano *…" at bounding box center [412, 197] width 825 height 394
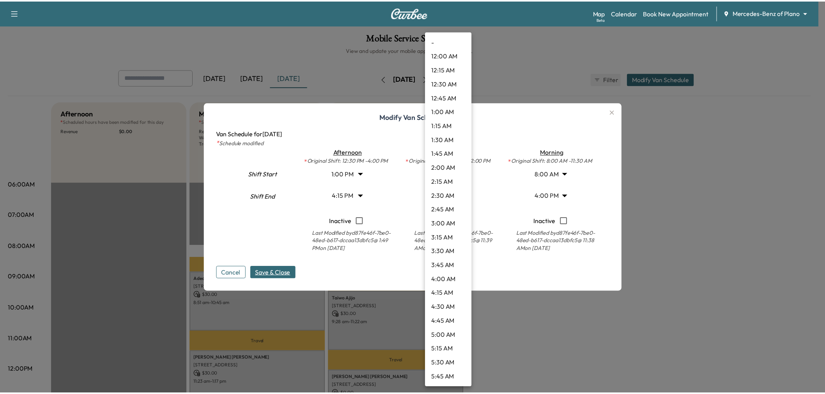
scroll to position [631, 0]
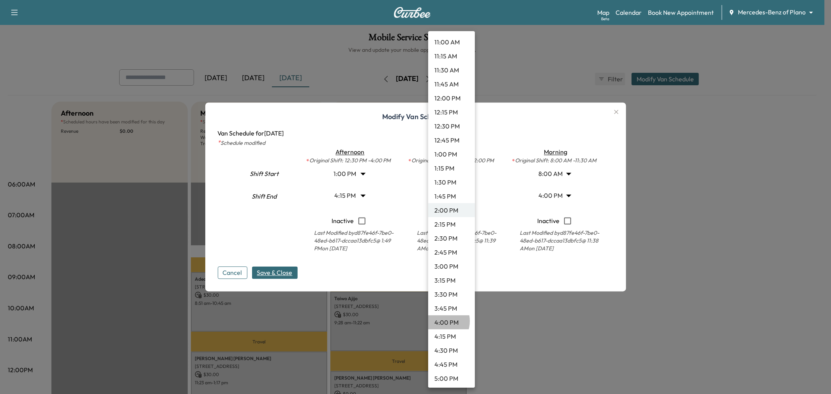
click at [439, 321] on li "4:00 PM" at bounding box center [451, 323] width 47 height 14
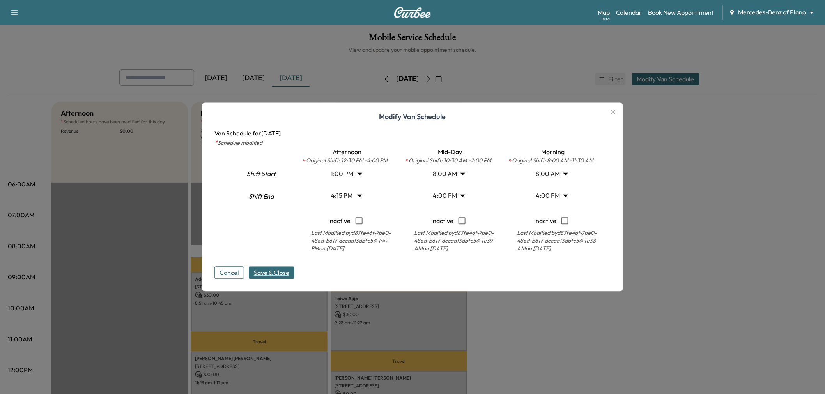
click at [281, 268] on span "Save & Close" at bounding box center [271, 272] width 35 height 9
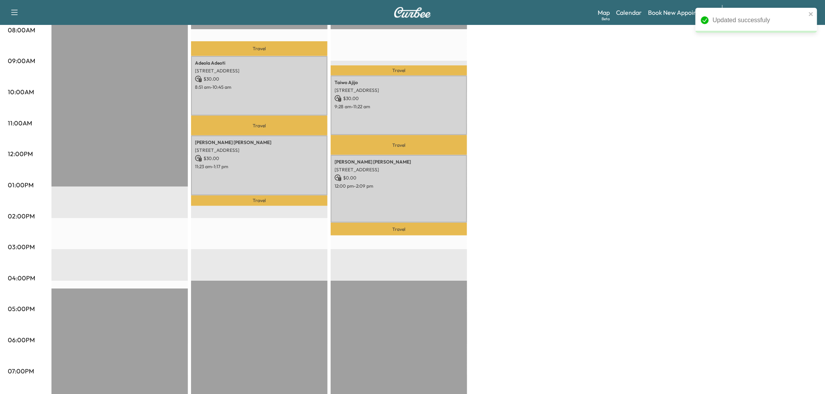
scroll to position [173, 0]
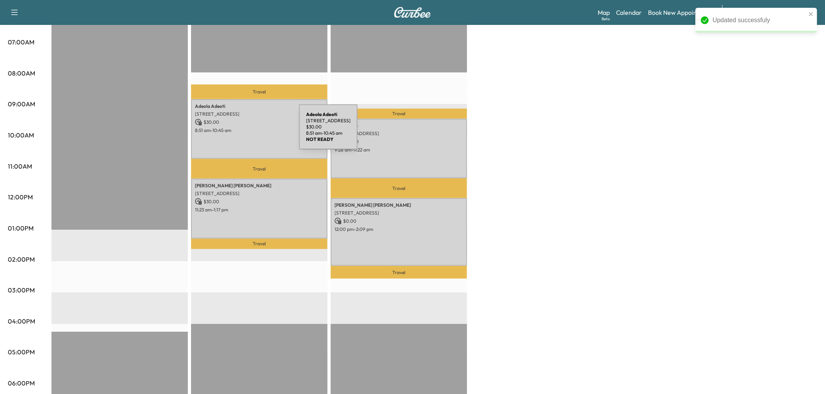
click at [239, 131] on p "8:51 am - 10:45 am" at bounding box center [259, 130] width 129 height 6
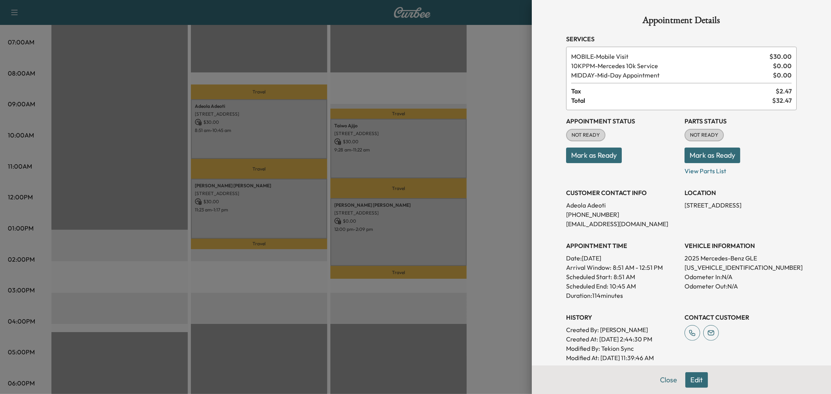
click at [299, 214] on div at bounding box center [415, 197] width 831 height 394
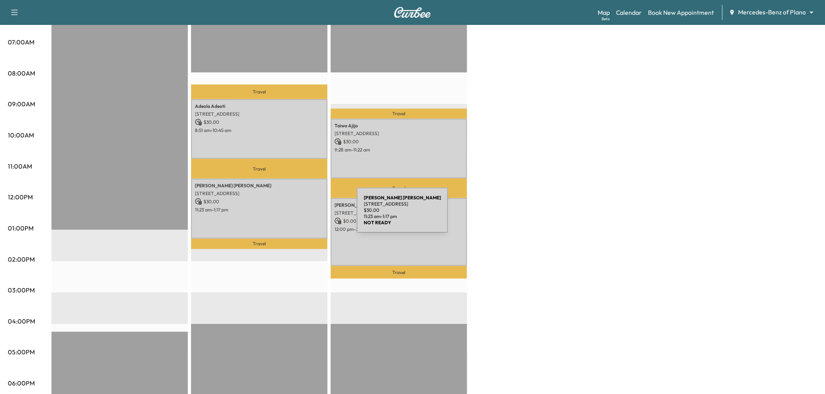
click at [298, 215] on div "MELISSA PEKAR 411 ARBORCREST DR, RICHARDSON, TX 75080, USA $ 30.00 11:23 am - 1…" at bounding box center [259, 209] width 136 height 60
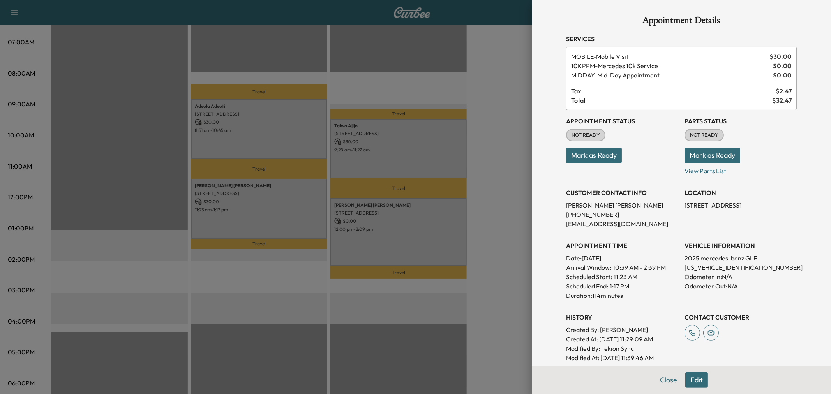
click at [298, 211] on div at bounding box center [415, 197] width 831 height 394
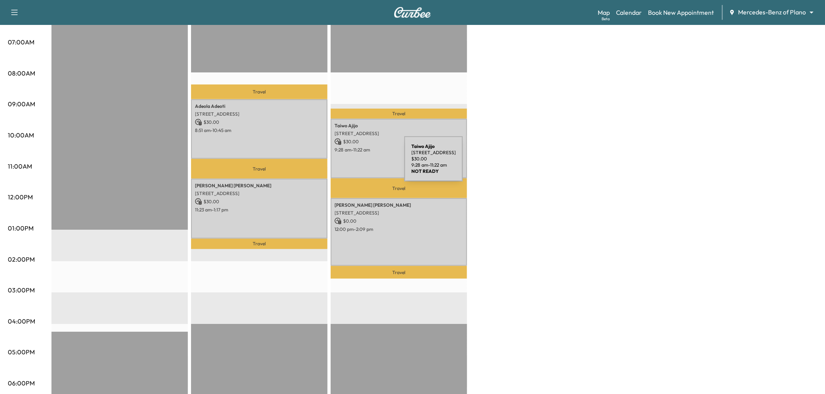
click at [364, 153] on div "Taiwo Ajijo 924 Arbor Downs Drive, Plano, TX 75023, United States of America $ …" at bounding box center [398, 149] width 136 height 60
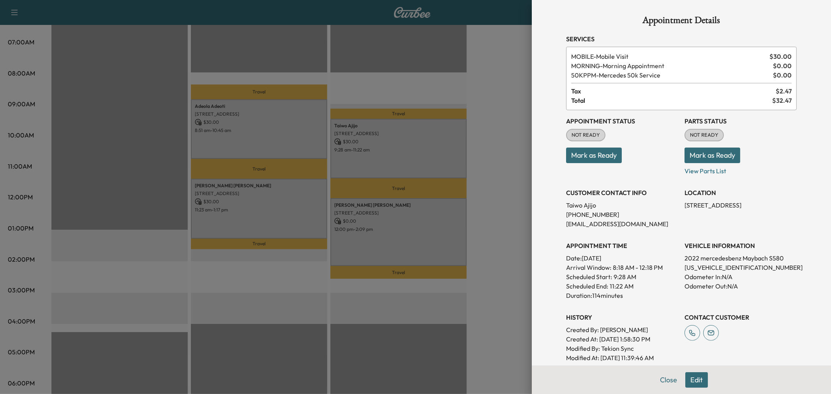
click at [371, 154] on div at bounding box center [415, 197] width 831 height 394
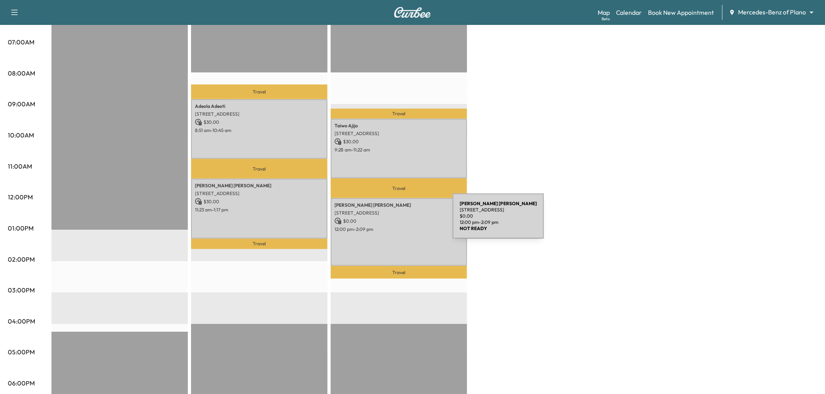
click at [395, 226] on p "12:00 pm - 2:09 pm" at bounding box center [398, 229] width 129 height 6
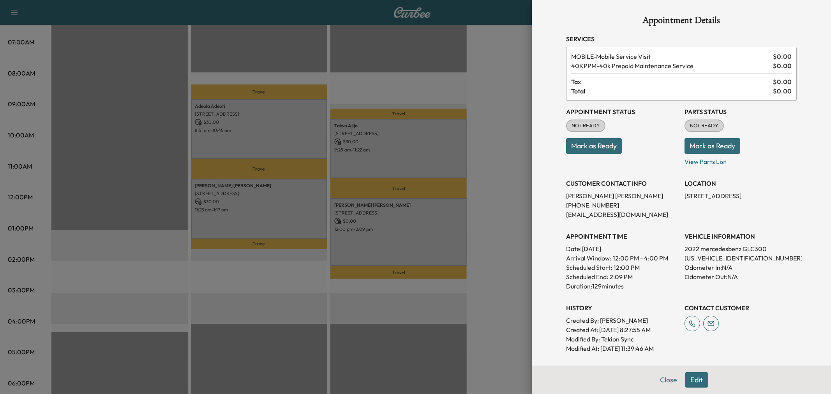
click at [395, 225] on div at bounding box center [415, 197] width 831 height 394
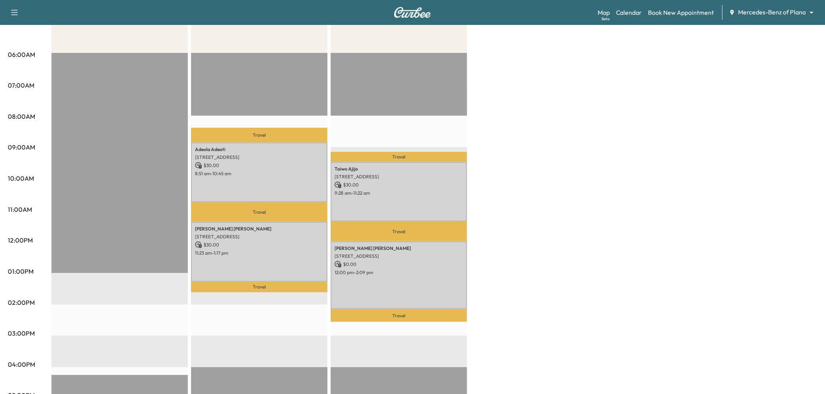
scroll to position [87, 0]
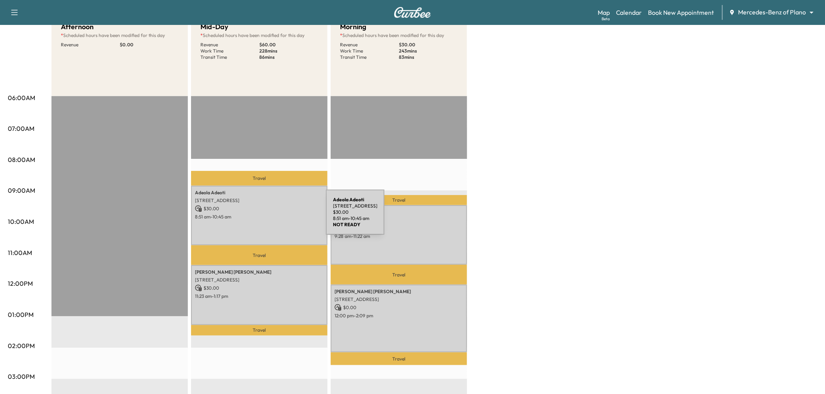
click at [267, 217] on p "8:51 am - 10:45 am" at bounding box center [259, 217] width 129 height 6
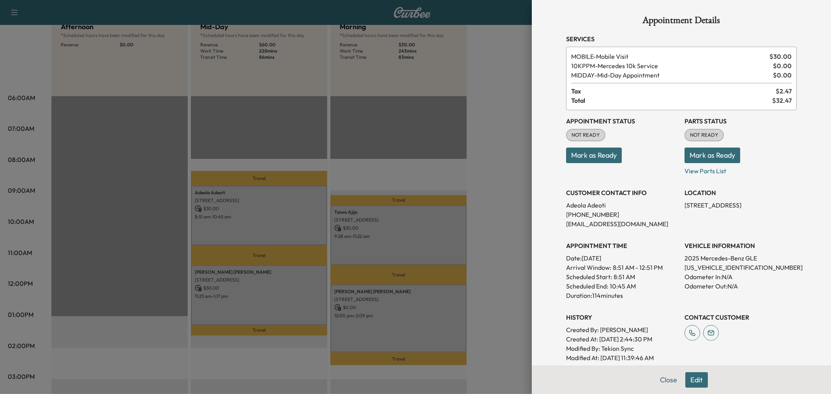
click at [267, 217] on div at bounding box center [415, 197] width 831 height 394
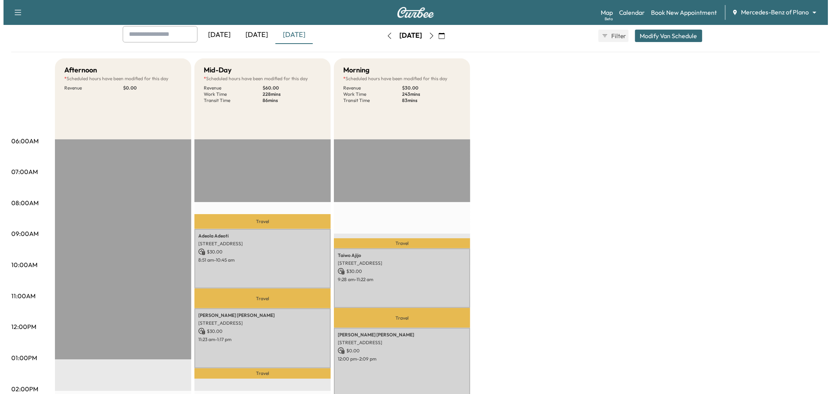
scroll to position [0, 0]
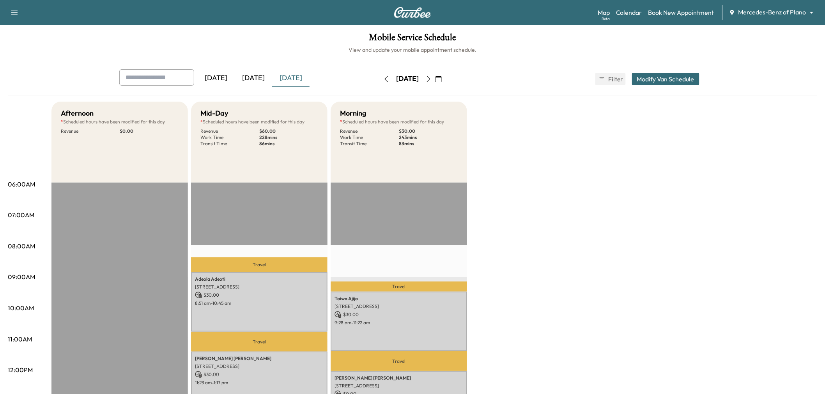
click at [659, 83] on button "Modify Van Schedule" at bounding box center [665, 79] width 67 height 12
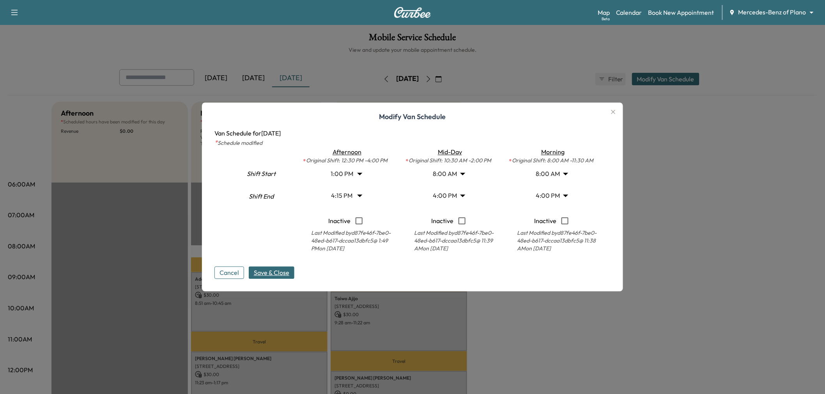
click at [456, 187] on body "Support Log Out Map Beta Calendar Book New Appointment Mercedes-Benz of Plano *…" at bounding box center [412, 197] width 825 height 394
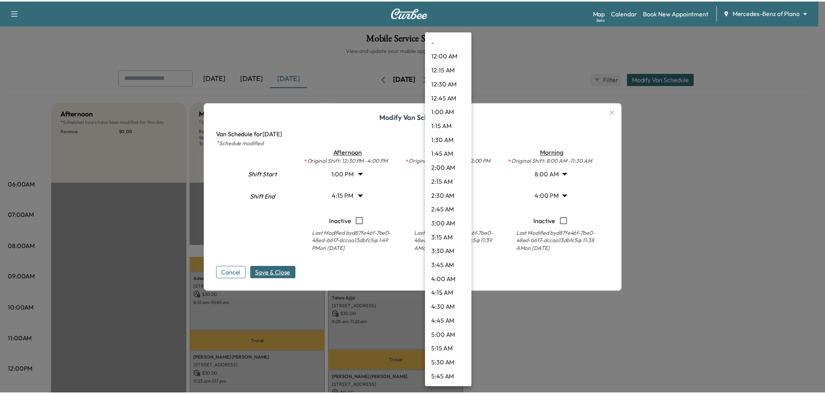
scroll to position [743, 0]
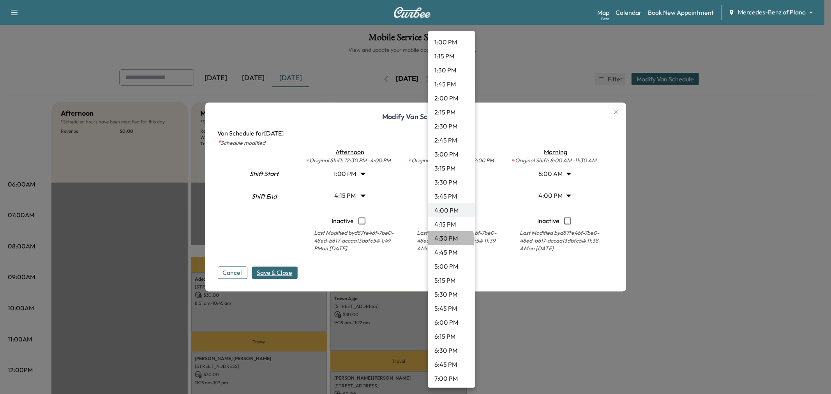
click at [450, 240] on li "4:30 PM" at bounding box center [451, 238] width 47 height 14
type input "****"
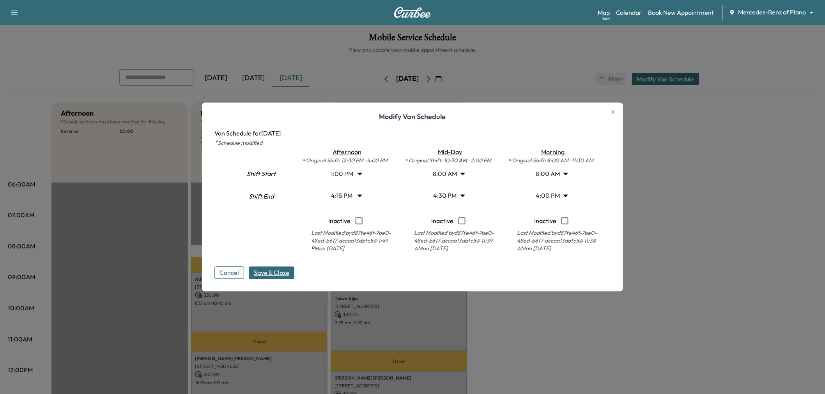
click at [266, 278] on button "Save & Close" at bounding box center [272, 273] width 46 height 12
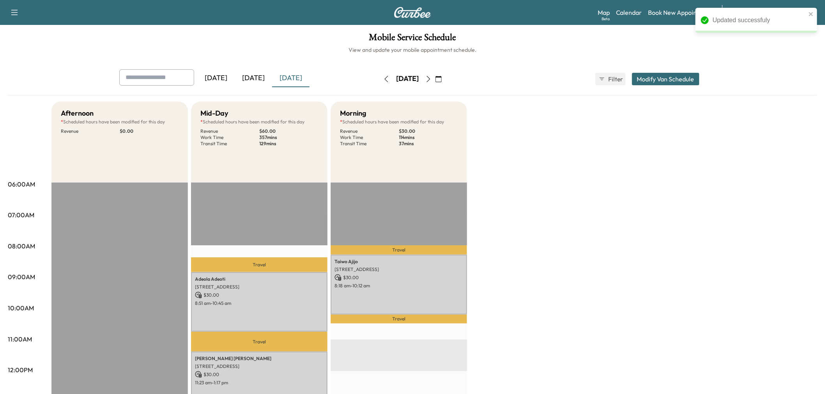
scroll to position [130, 0]
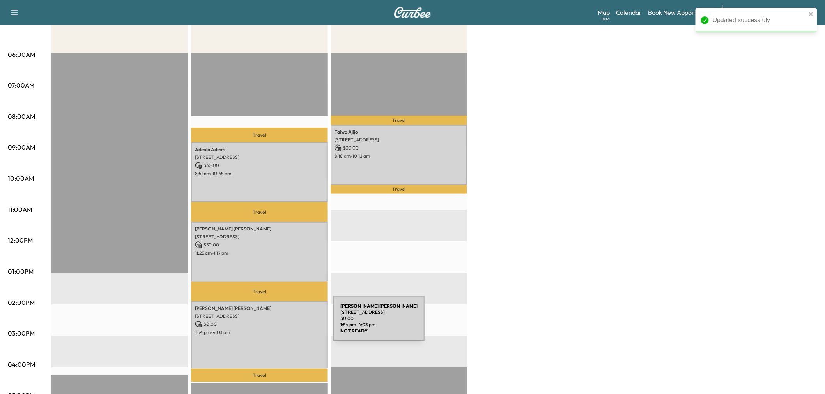
click at [275, 323] on p "$ 0.00" at bounding box center [259, 324] width 129 height 7
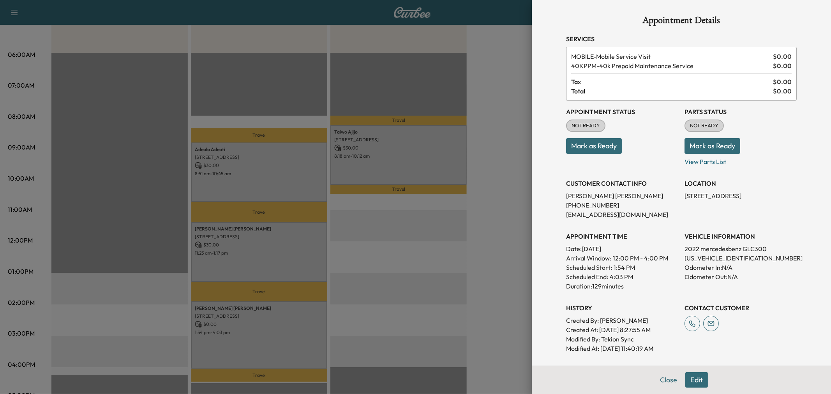
click at [269, 254] on div at bounding box center [415, 197] width 831 height 394
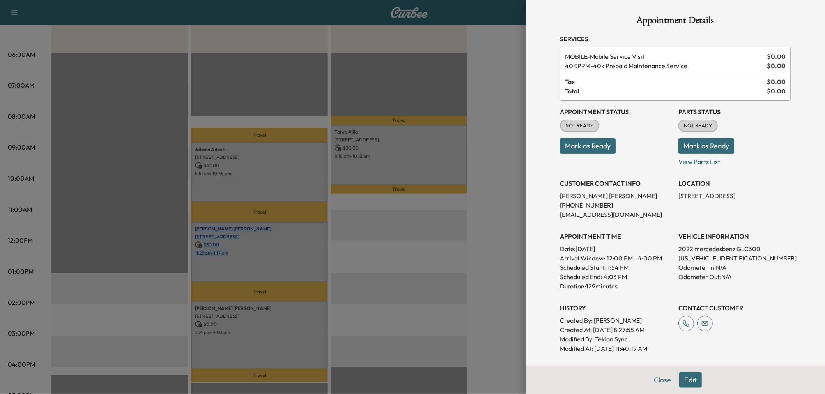
click at [269, 254] on div "MELISSA PEKAR 411 ARBORCREST DR, RICHARDSON, TX 75080, USA $ 30.00 11:23 am - 1…" at bounding box center [259, 252] width 136 height 60
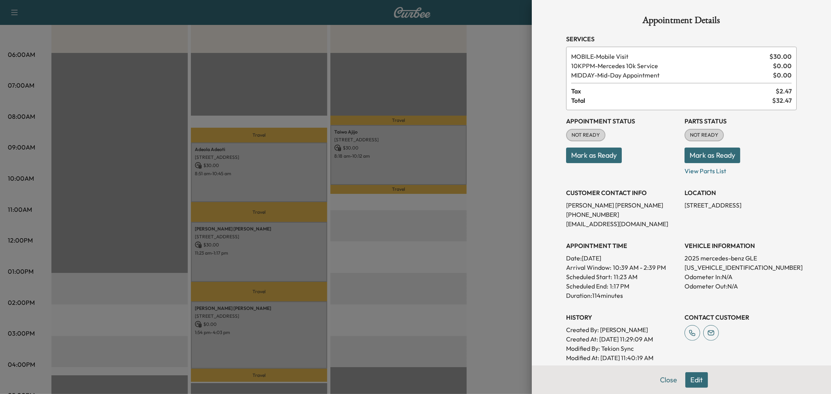
click at [279, 179] on div at bounding box center [415, 197] width 831 height 394
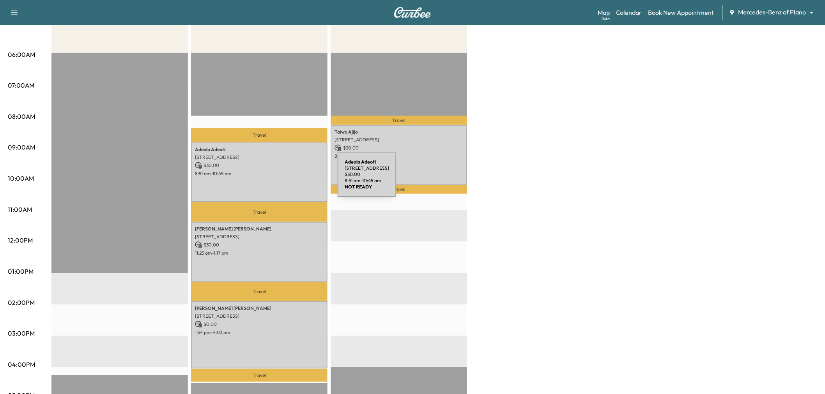
click at [279, 179] on div "Adeola Adeoti 2280 Valencia Drive, Little Elm, TX 75068, US $ 30.00 8:51 am - 1…" at bounding box center [259, 173] width 136 height 60
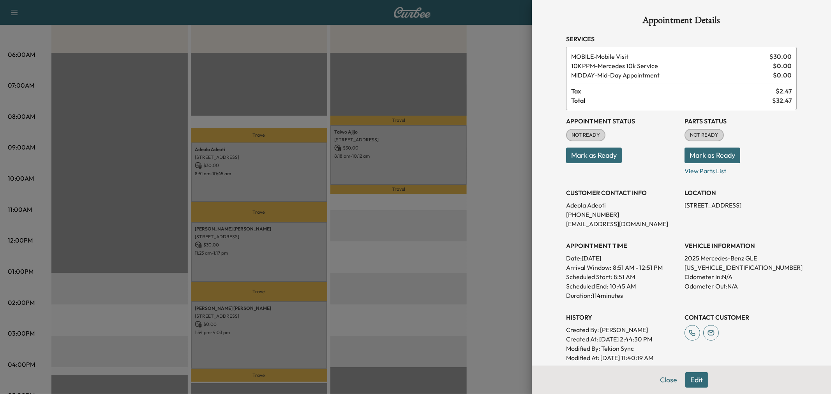
click at [278, 179] on div at bounding box center [415, 197] width 831 height 394
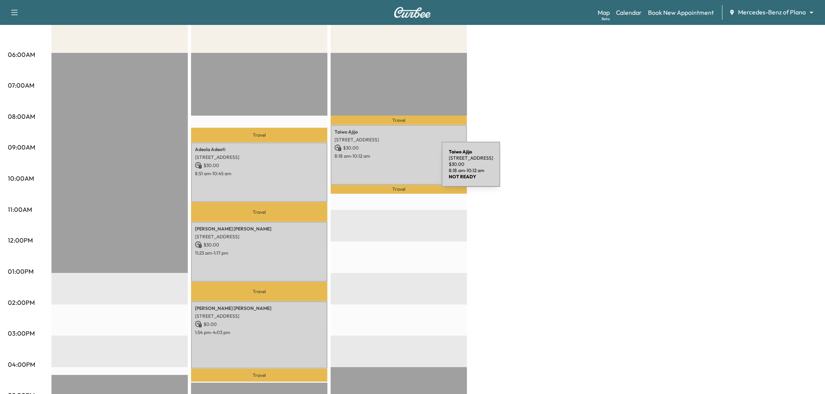
click at [383, 169] on div "Taiwo Ajijo 924 Arbor Downs Drive, Plano, TX 75023, United States of America $ …" at bounding box center [398, 155] width 136 height 60
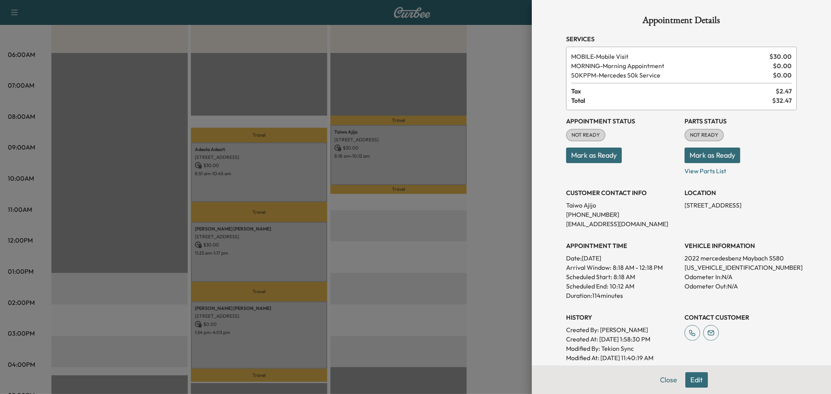
click at [383, 169] on div at bounding box center [415, 197] width 831 height 394
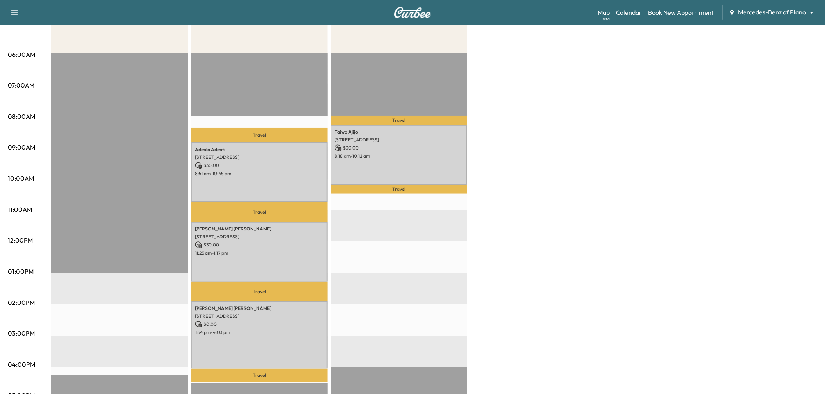
click at [7, 6] on button "button" at bounding box center [14, 12] width 16 height 12
click at [18, 158] on link "Support" at bounding box center [27, 156] width 29 height 9
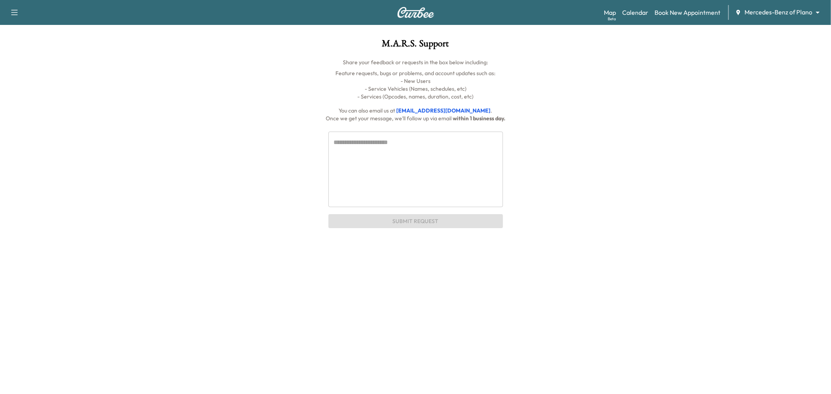
click at [361, 161] on textarea at bounding box center [416, 169] width 164 height 63
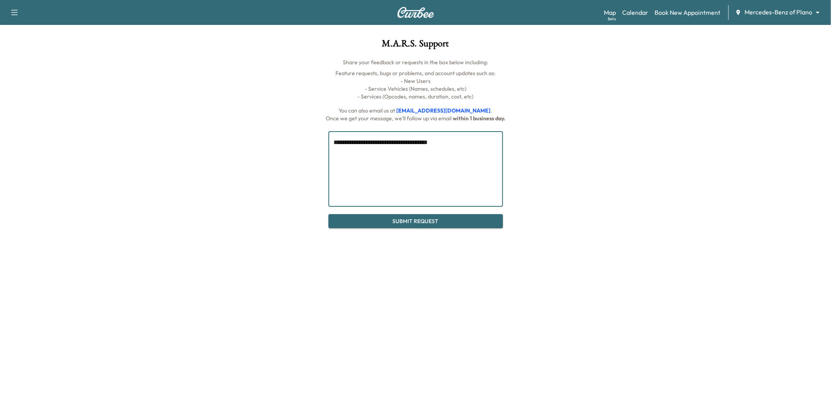
type textarea "**********"
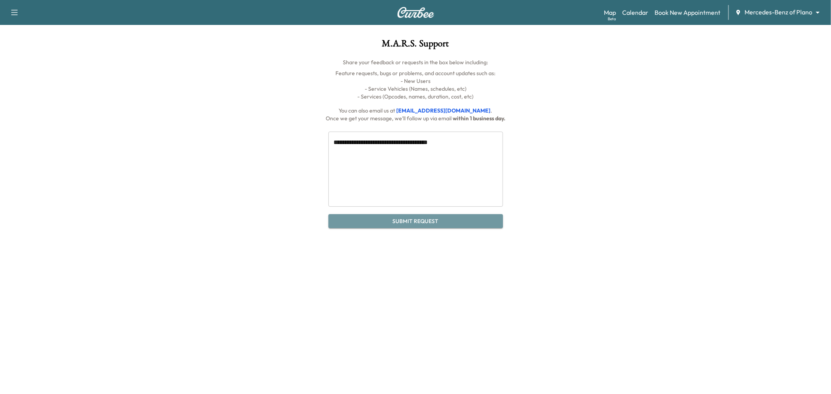
click at [408, 228] on button "Submit Request" at bounding box center [416, 221] width 175 height 14
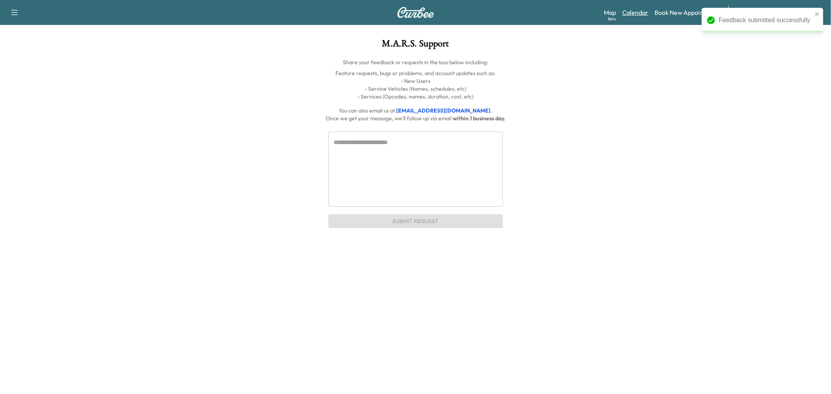
click at [636, 14] on link "Calendar" at bounding box center [635, 12] width 26 height 9
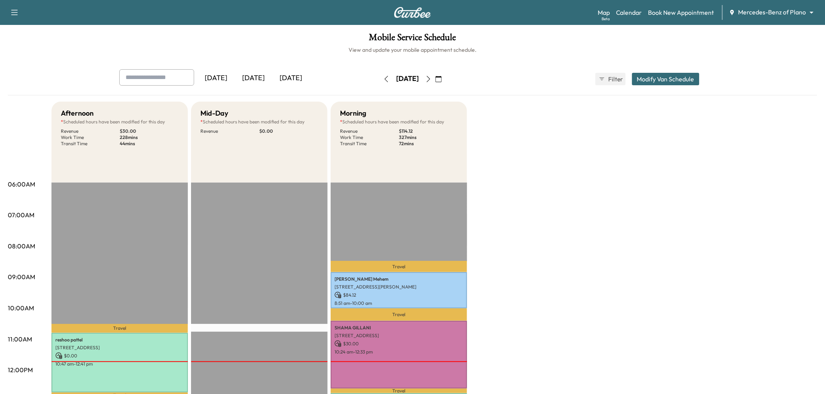
click at [307, 78] on div "[DATE]" at bounding box center [290, 78] width 37 height 18
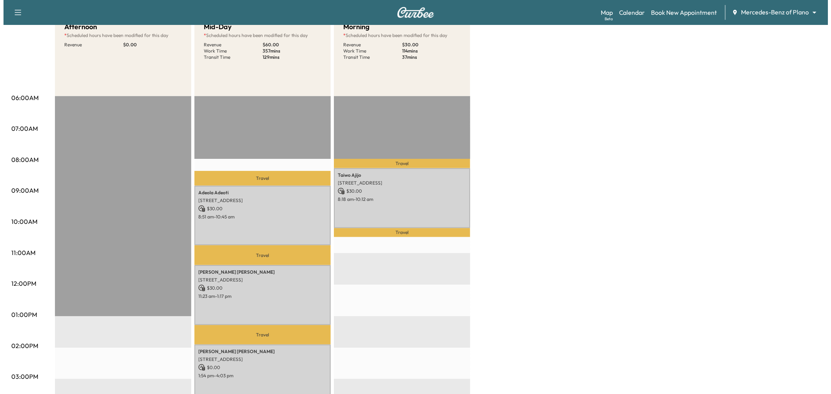
scroll to position [43, 0]
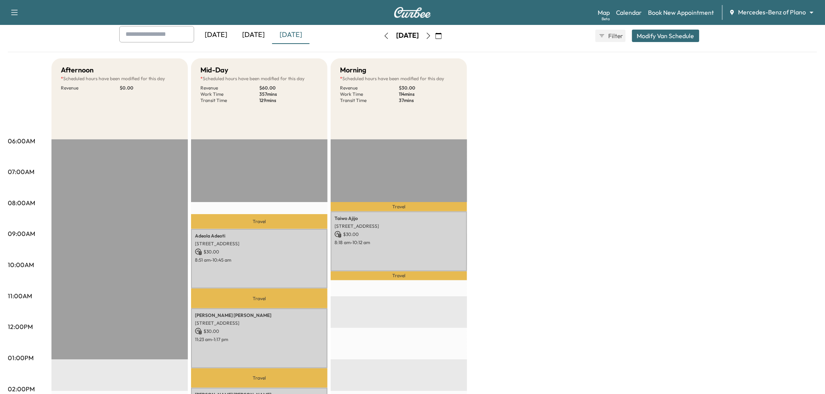
click at [656, 41] on button "Modify Van Schedule" at bounding box center [665, 36] width 67 height 12
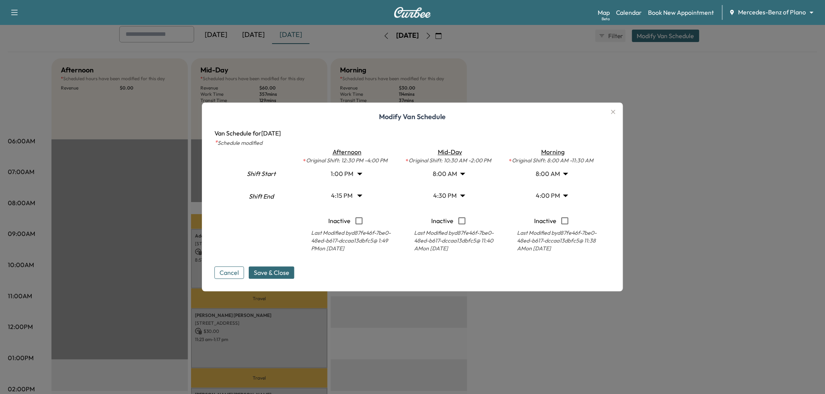
click at [350, 196] on body "Support Log Out Map Beta Calendar Book New Appointment Mercedes-Benz of Plano *…" at bounding box center [412, 154] width 825 height 394
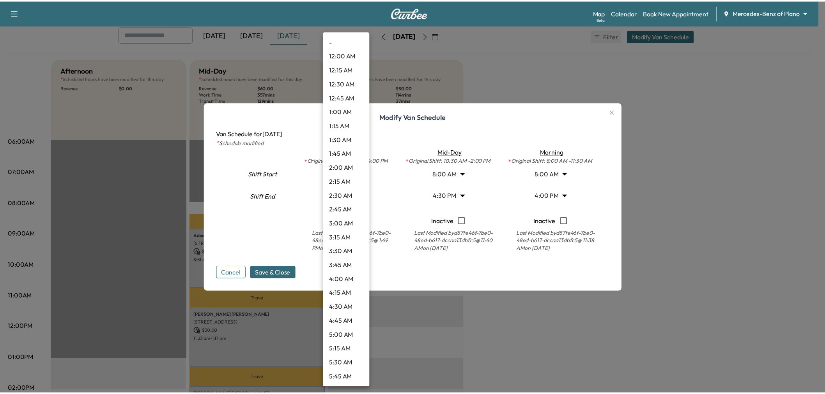
scroll to position [757, 0]
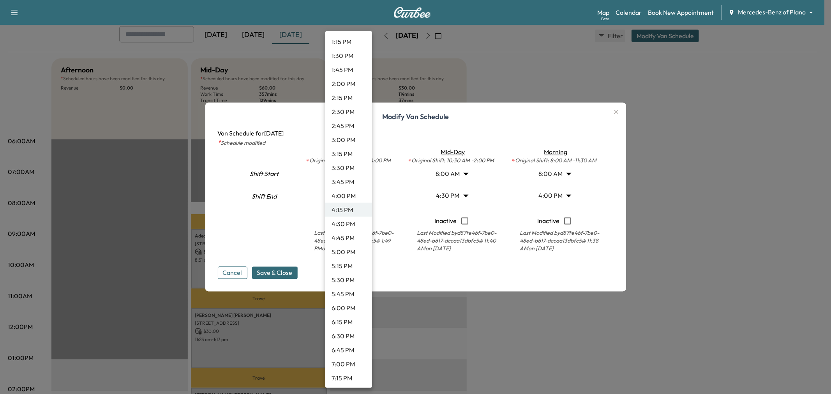
click at [337, 37] on li "1:15 PM" at bounding box center [348, 42] width 47 height 14
type input "*****"
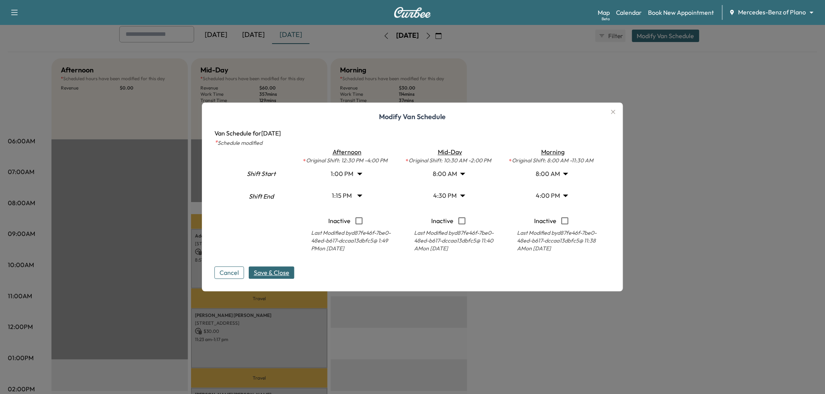
click at [274, 270] on span "Save & Close" at bounding box center [271, 272] width 35 height 9
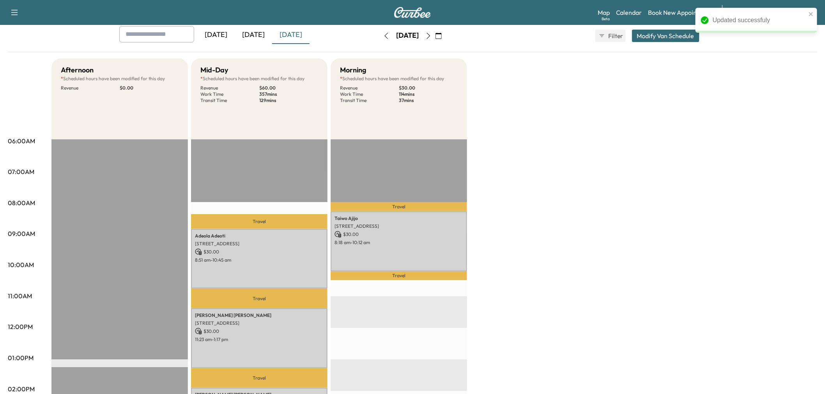
click at [544, 284] on div "Afternoon * Scheduled hours have been modified for this day Revenue $ 0.00 EST …" at bounding box center [433, 350] width 765 height 585
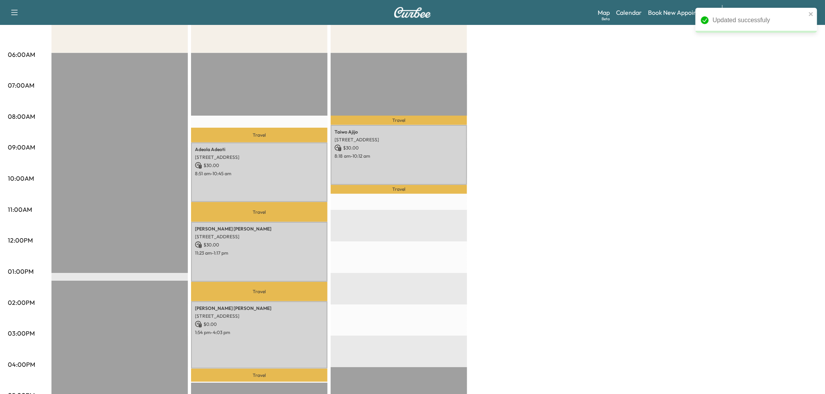
click at [394, 174] on div "Taiwo Ajijo 924 Arbor Downs Drive, Plano, TX 75023, United States of America $ …" at bounding box center [398, 155] width 136 height 60
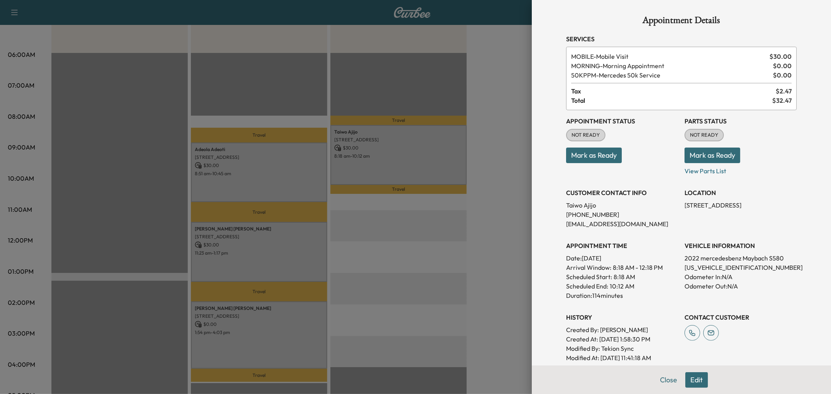
click at [394, 173] on div at bounding box center [415, 197] width 831 height 394
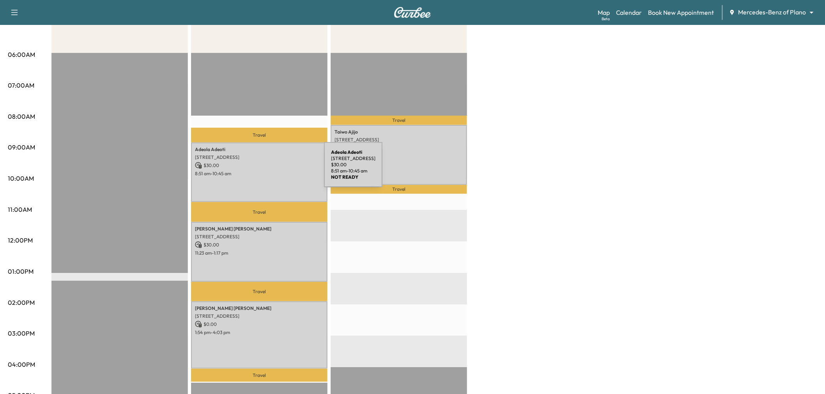
click at [265, 171] on p "8:51 am - 10:45 am" at bounding box center [259, 174] width 129 height 6
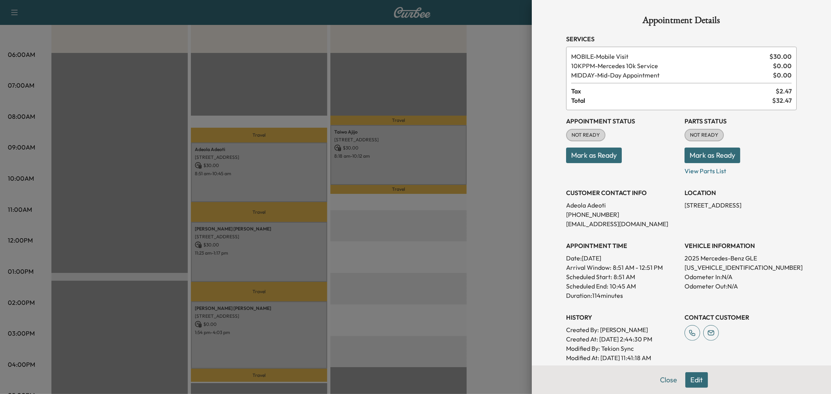
click at [265, 170] on div at bounding box center [415, 197] width 831 height 394
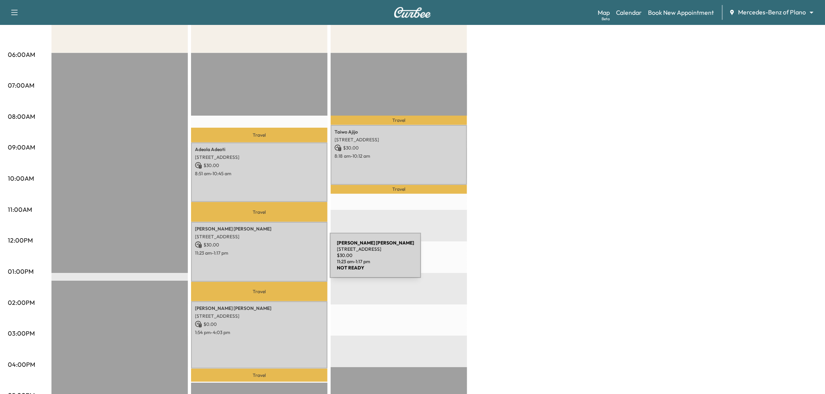
click at [271, 260] on div "MELISSA PEKAR 411 ARBORCREST DR, RICHARDSON, TX 75080, USA $ 30.00 11:23 am - 1…" at bounding box center [259, 252] width 136 height 60
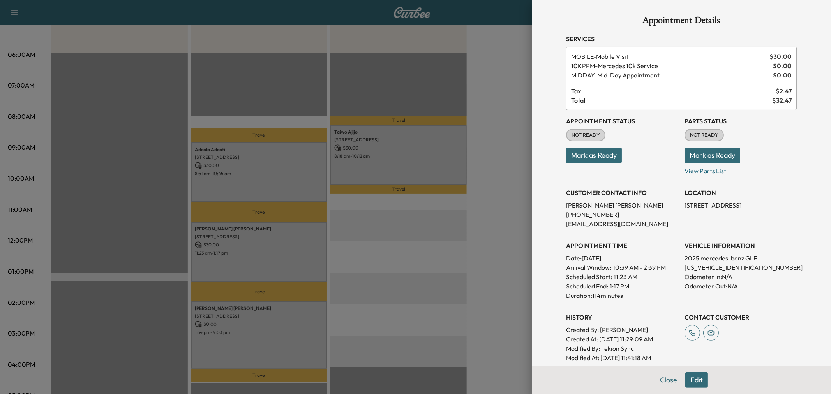
click at [257, 263] on div at bounding box center [415, 197] width 831 height 394
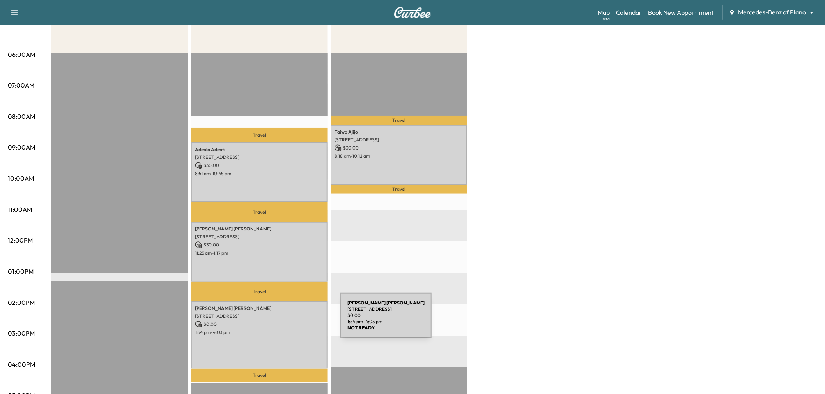
click at [286, 330] on p "1:54 pm - 4:03 pm" at bounding box center [259, 333] width 129 height 6
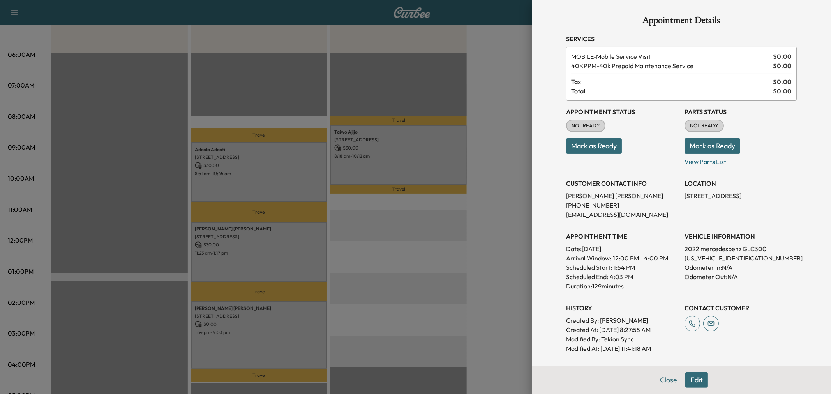
click at [286, 327] on div at bounding box center [415, 197] width 831 height 394
